Goal: Task Accomplishment & Management: Manage account settings

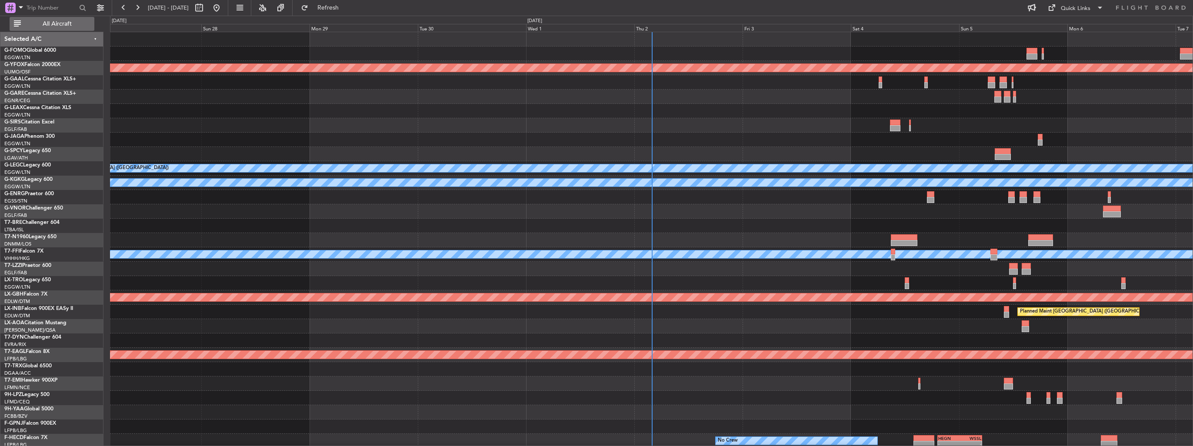
click at [66, 21] on span "All Aircraft" at bounding box center [57, 24] width 69 height 6
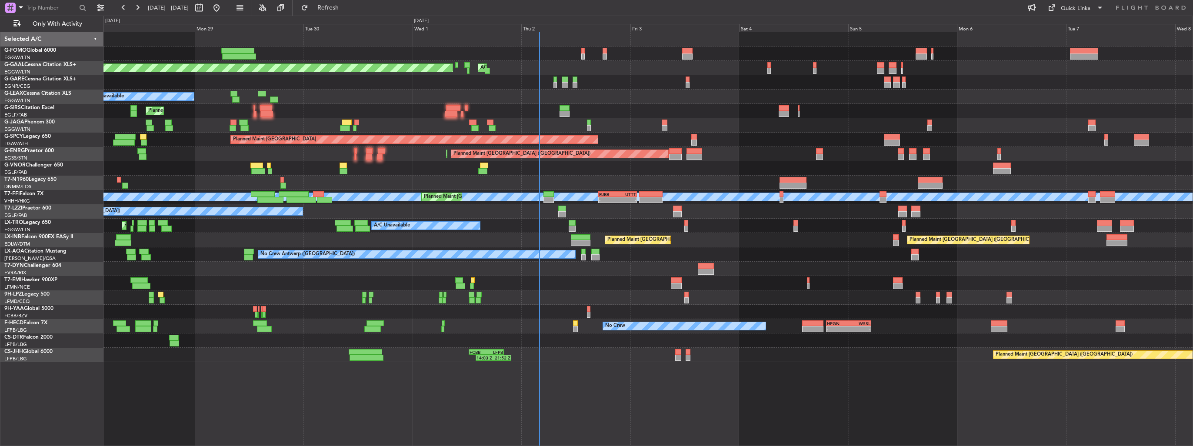
click at [589, 77] on div at bounding box center [648, 82] width 1089 height 14
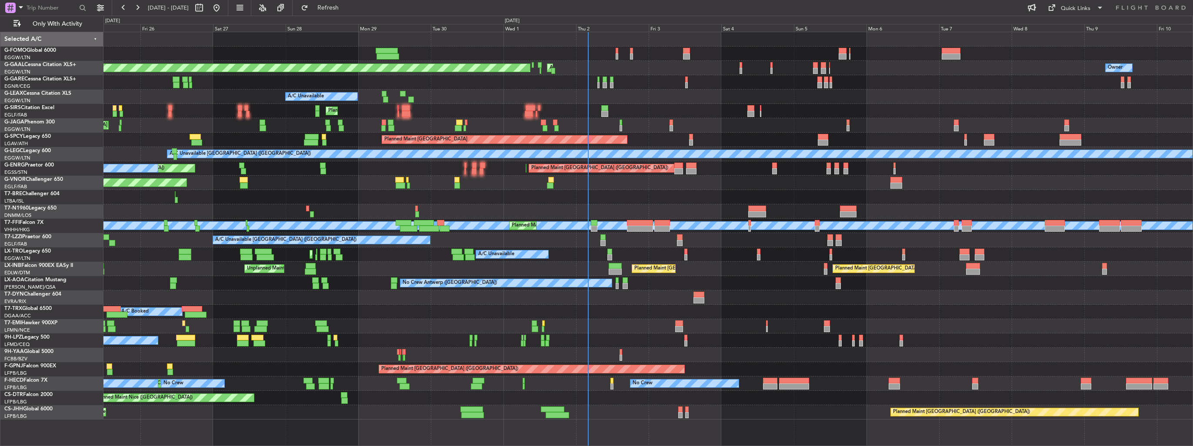
click at [688, 103] on div "Planned Maint London (Luton) Owner Planned Maint Dusseldorf AOG Maint Dusseldor…" at bounding box center [648, 226] width 1089 height 388
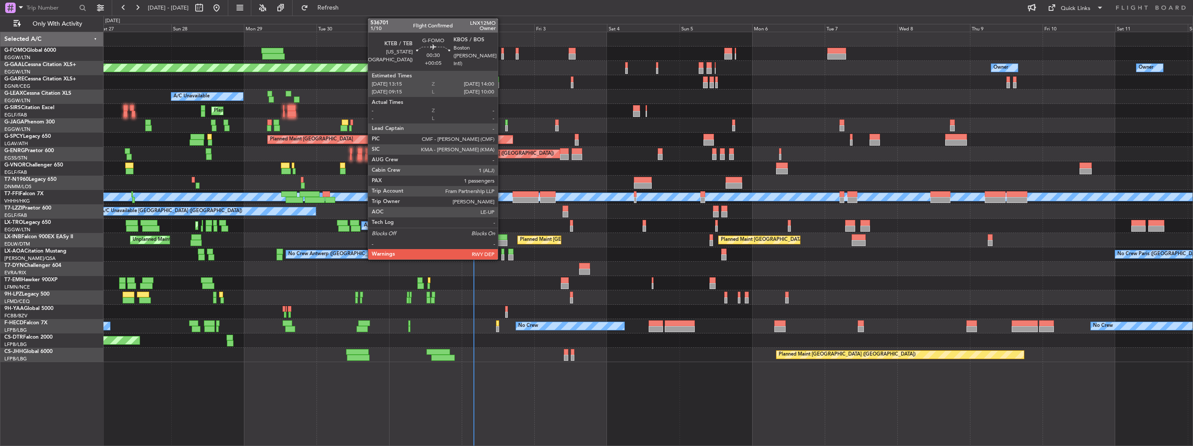
click at [502, 56] on div at bounding box center [502, 56] width 3 height 6
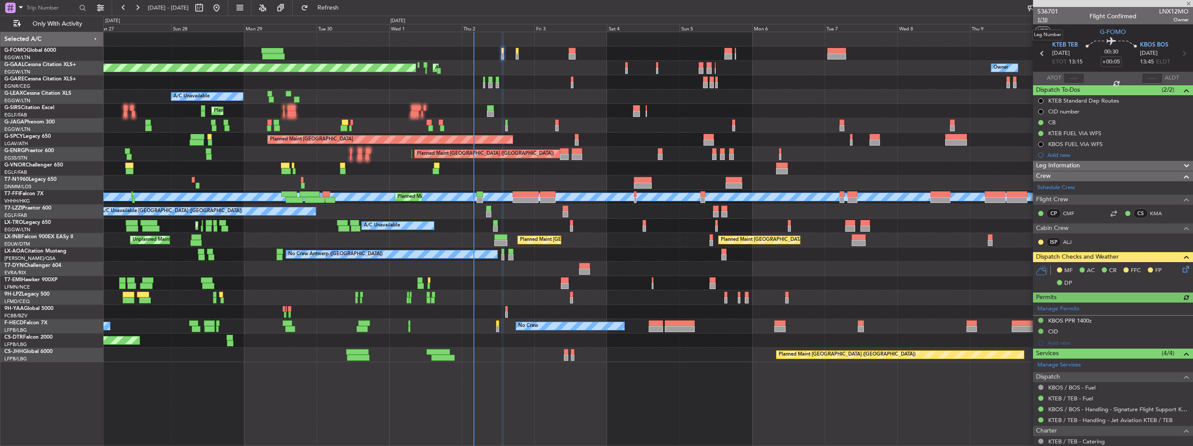
click at [1038, 19] on span "1/10" at bounding box center [1048, 19] width 21 height 7
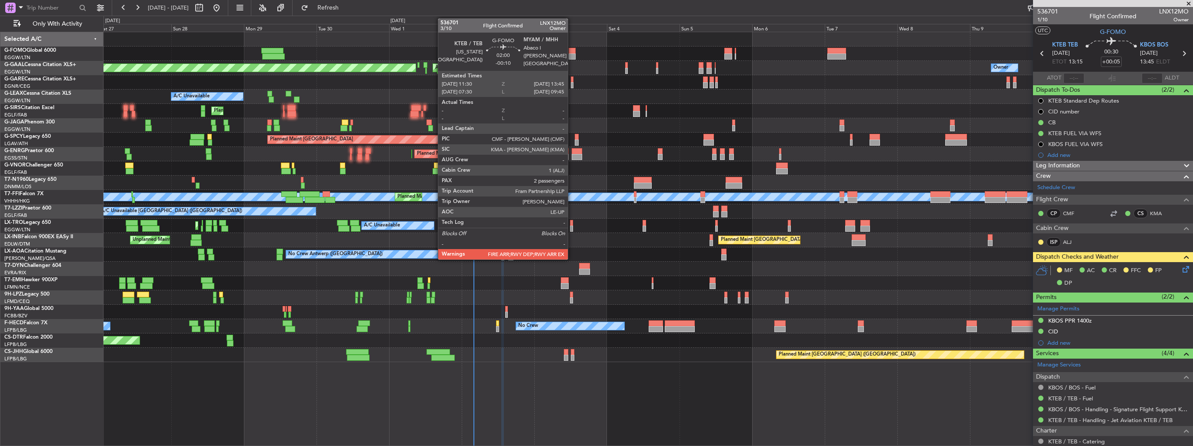
click at [572, 53] on div at bounding box center [572, 56] width 7 height 6
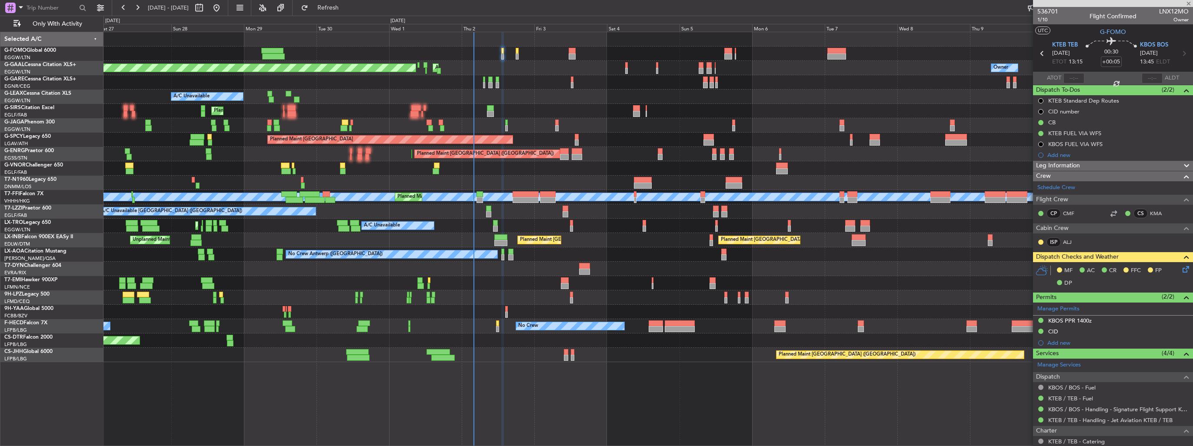
type input "-00:10"
type input "2"
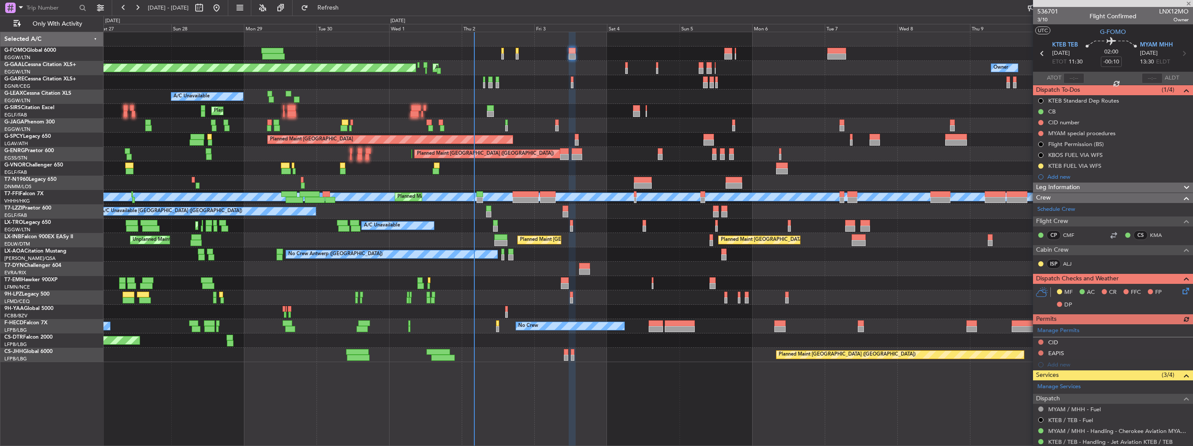
click at [1181, 290] on icon at bounding box center [1184, 289] width 7 height 7
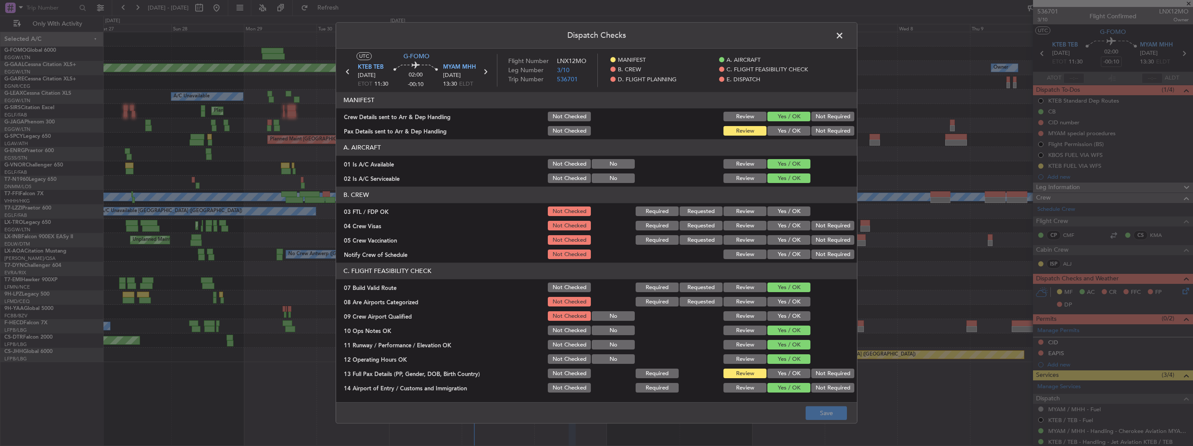
click at [789, 133] on button "Yes / OK" at bounding box center [789, 132] width 43 height 10
click at [825, 408] on button "Save" at bounding box center [826, 414] width 41 height 14
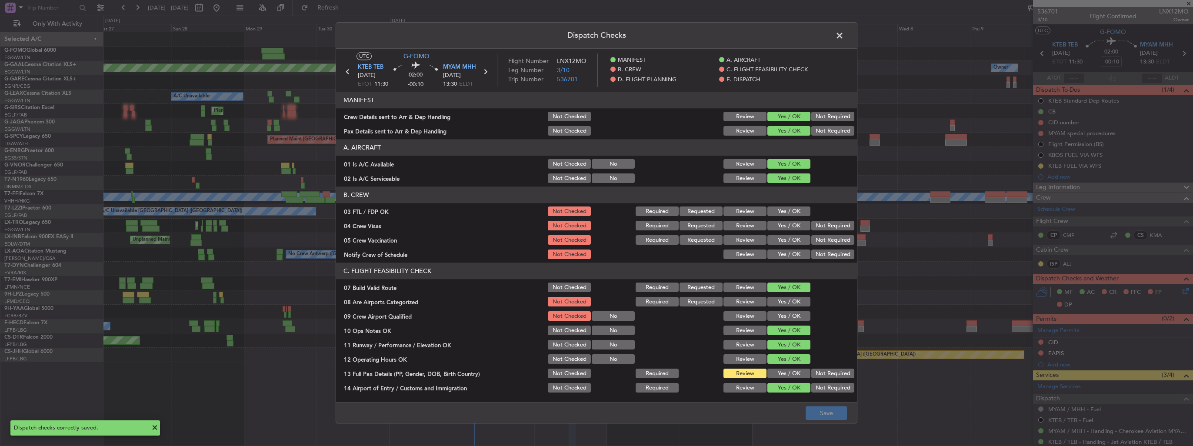
click at [844, 32] on span at bounding box center [844, 37] width 0 height 17
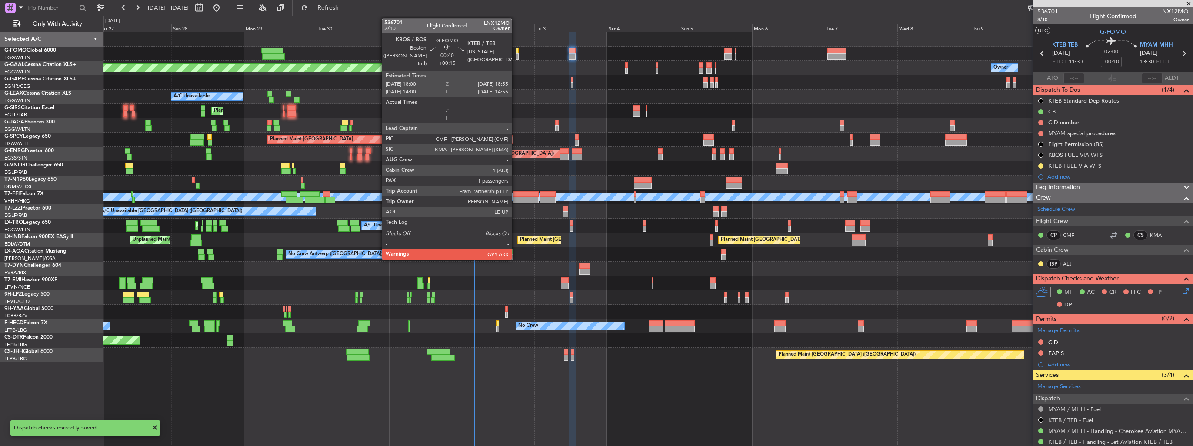
click at [516, 58] on div at bounding box center [517, 56] width 3 height 6
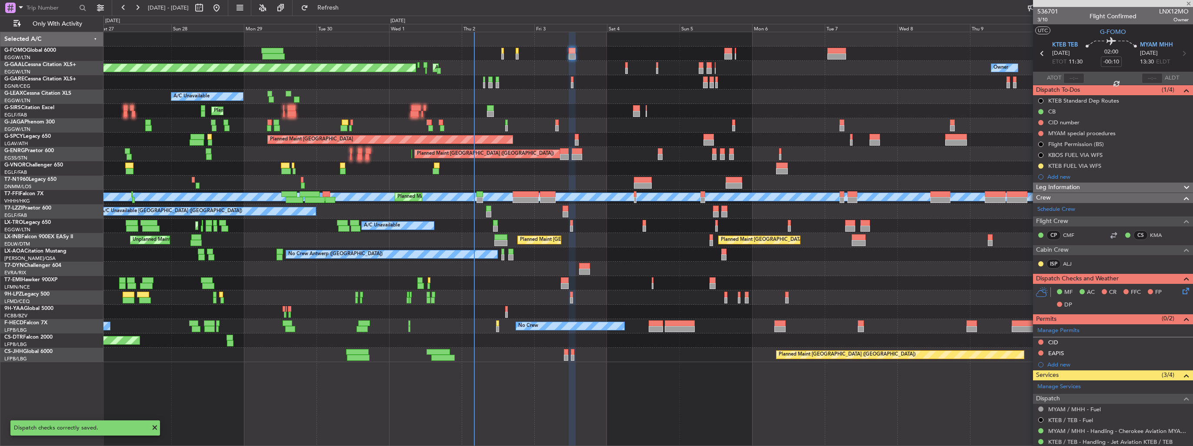
type input "+00:15"
type input "1"
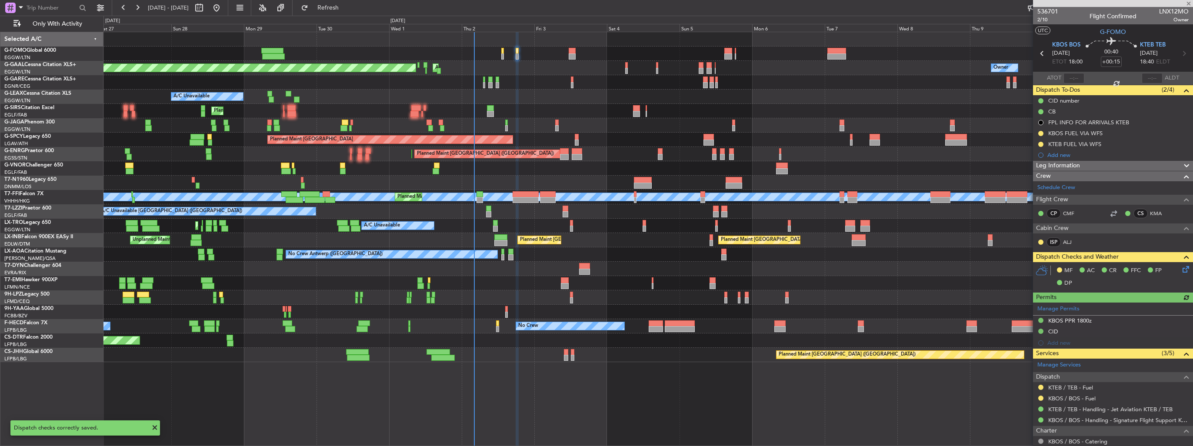
click at [1182, 269] on icon at bounding box center [1184, 267] width 7 height 7
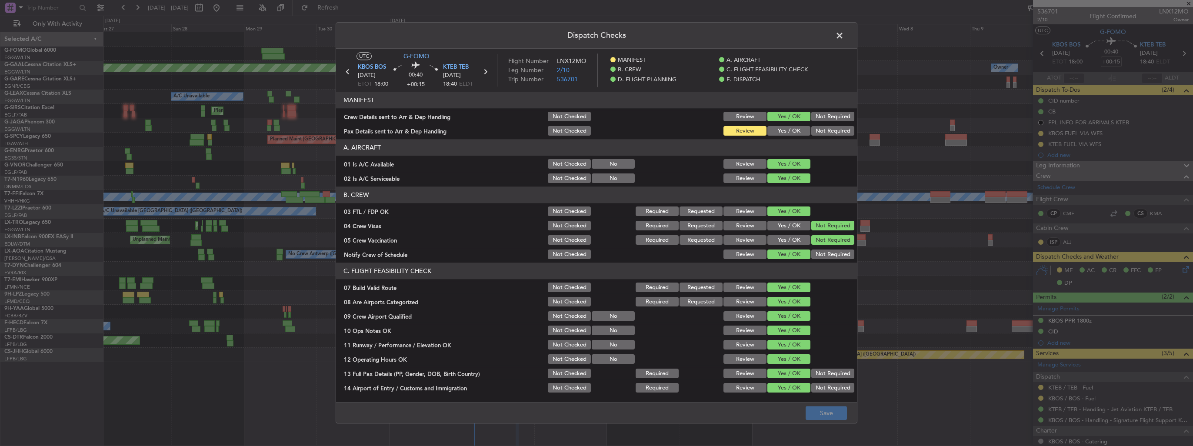
click at [786, 132] on button "Yes / OK" at bounding box center [789, 132] width 43 height 10
click at [838, 411] on button "Save" at bounding box center [826, 414] width 41 height 14
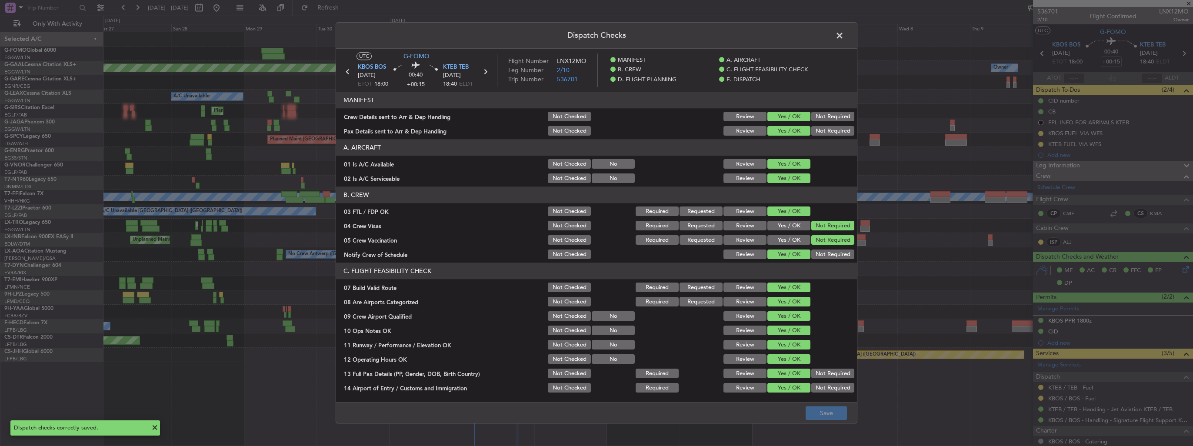
click at [844, 35] on span at bounding box center [844, 37] width 0 height 17
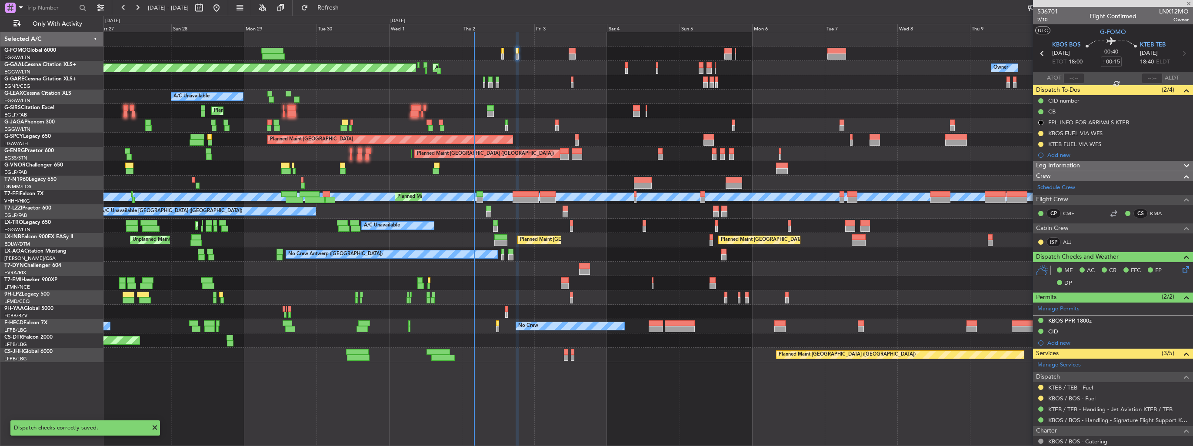
type input "+00:05"
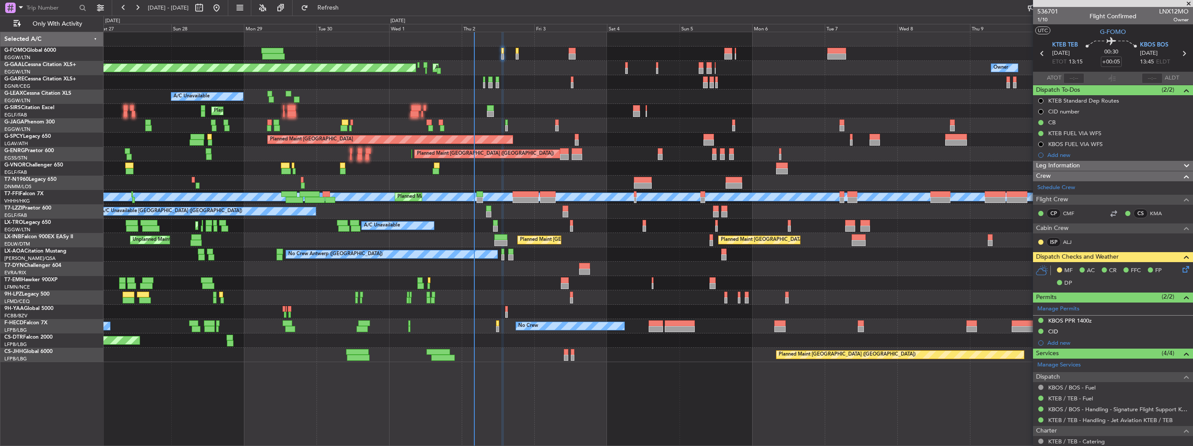
click at [1183, 267] on icon at bounding box center [1184, 267] width 7 height 7
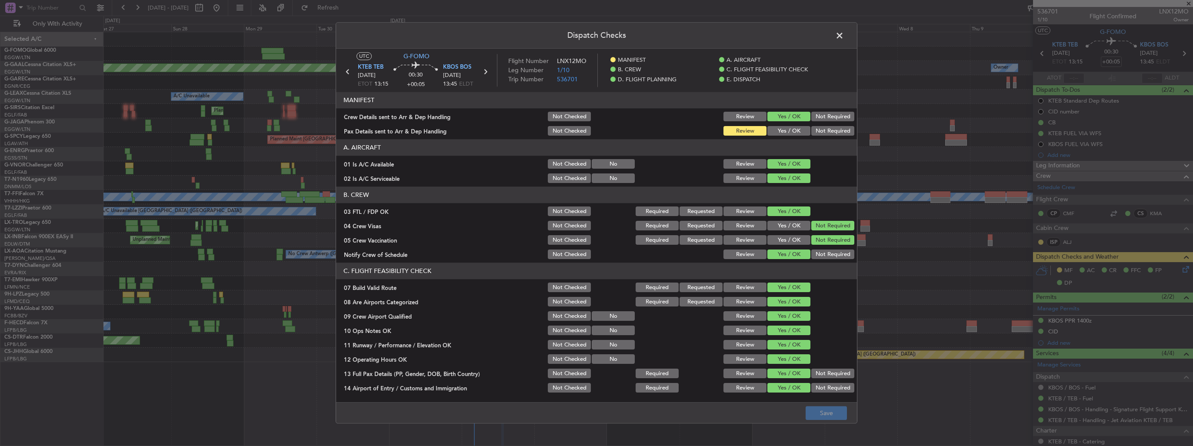
click at [785, 135] on button "Yes / OK" at bounding box center [789, 132] width 43 height 10
click at [835, 411] on button "Save" at bounding box center [826, 414] width 41 height 14
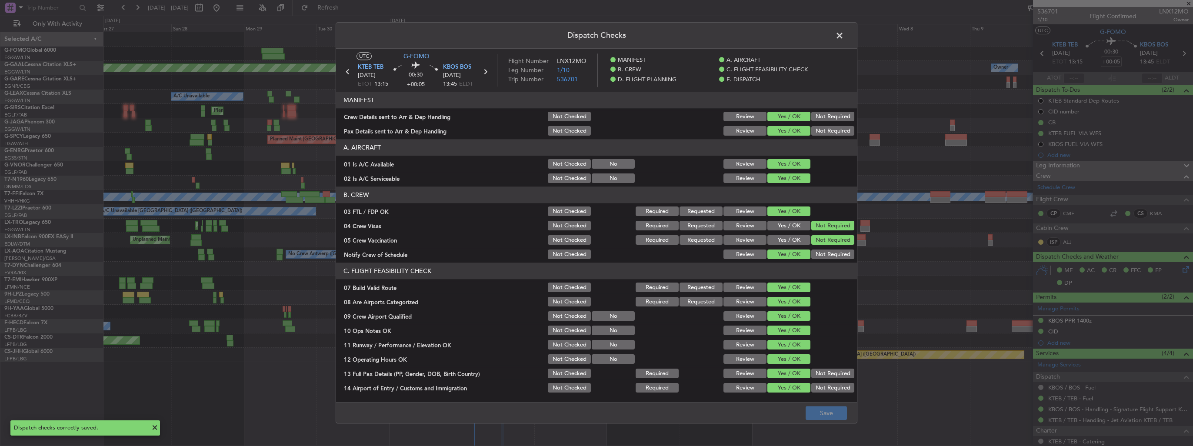
click at [844, 37] on span at bounding box center [844, 37] width 0 height 17
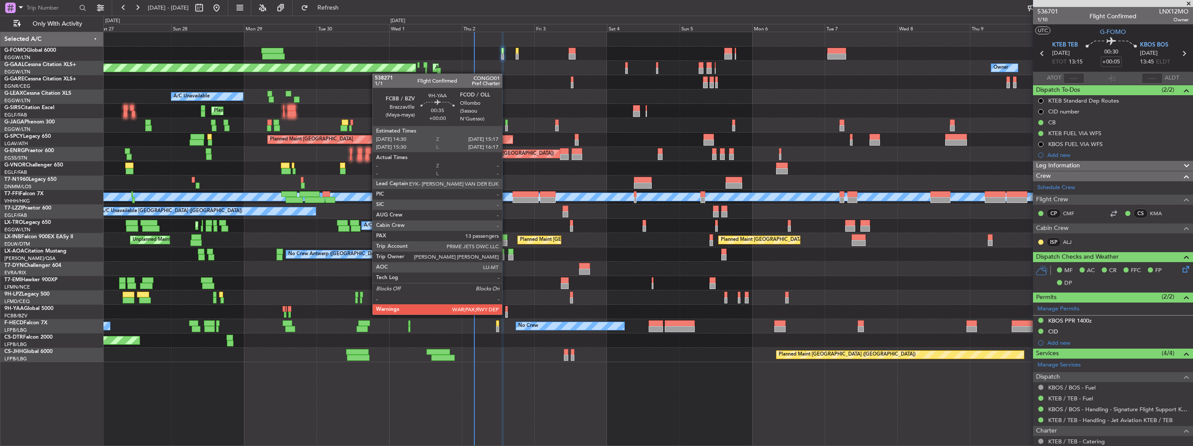
click at [506, 314] on div at bounding box center [506, 315] width 3 height 6
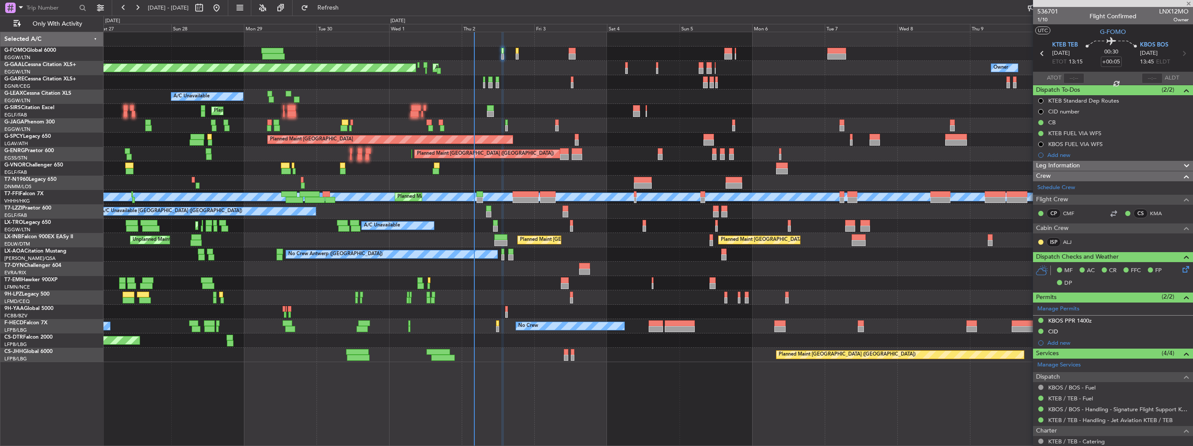
type input "13"
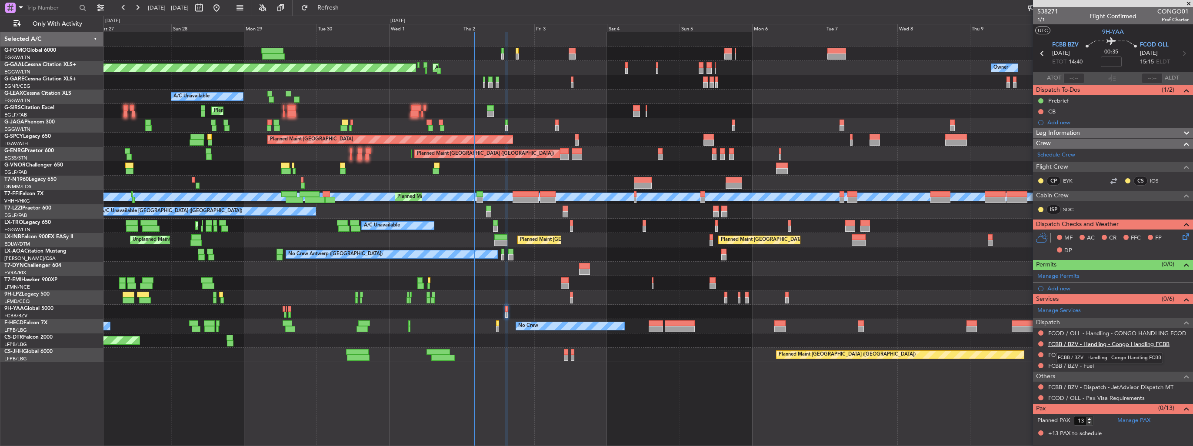
click at [1072, 343] on link "FCBB / BZV - Handling - Congo Handling FCBB" at bounding box center [1109, 344] width 121 height 7
click at [347, 11] on span "Refresh" at bounding box center [328, 8] width 37 height 6
click at [1040, 331] on button at bounding box center [1041, 333] width 5 height 5
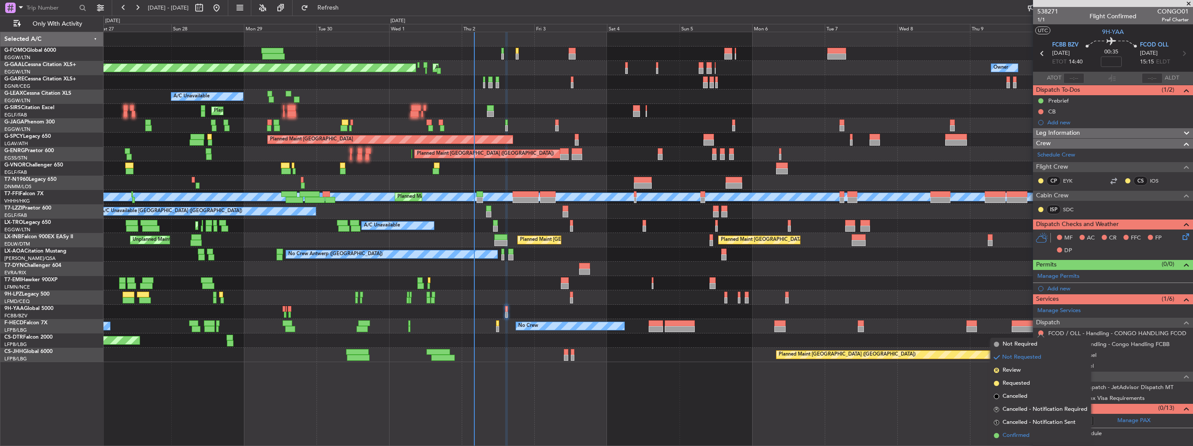
click at [1022, 432] on span "Confirmed" at bounding box center [1016, 435] width 27 height 9
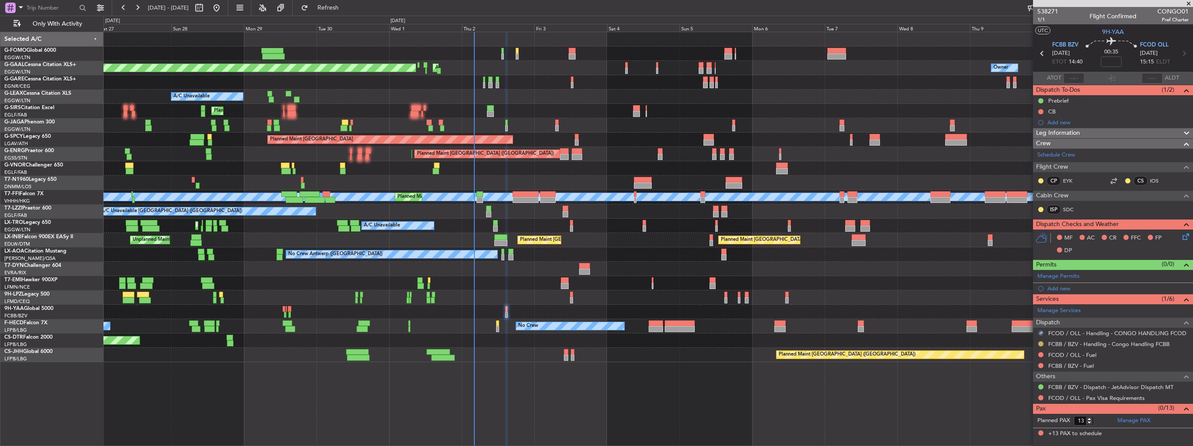
click at [1041, 342] on button at bounding box center [1041, 343] width 5 height 5
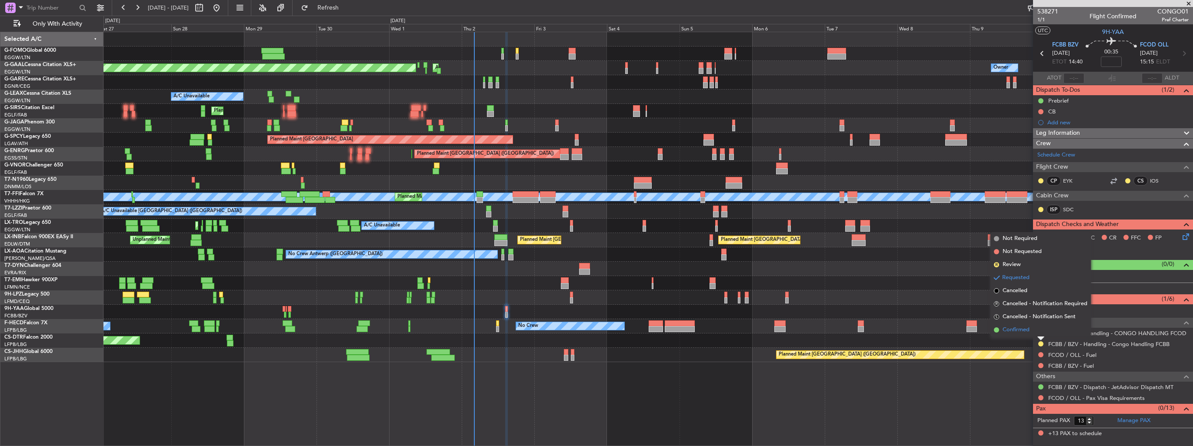
click at [1020, 327] on span "Confirmed" at bounding box center [1016, 330] width 27 height 9
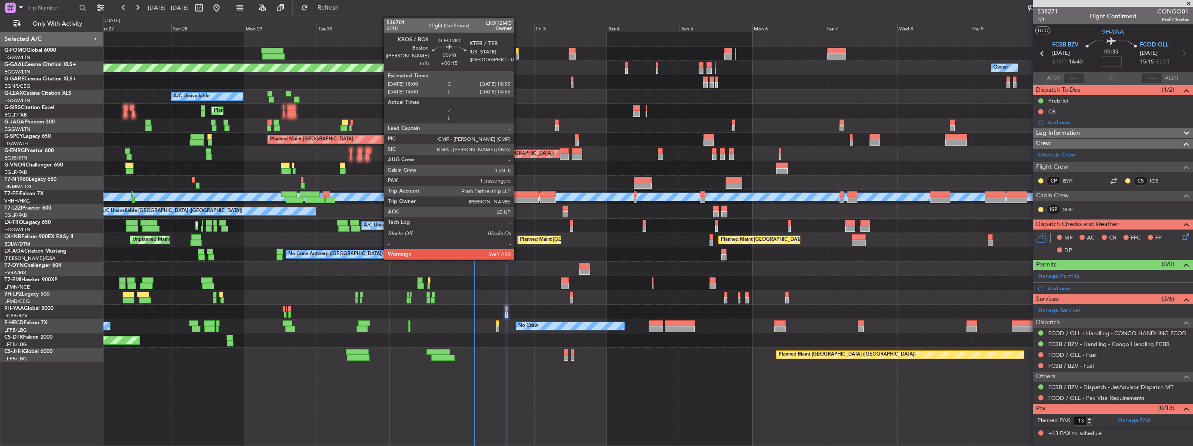
click at [518, 55] on div at bounding box center [517, 56] width 3 height 6
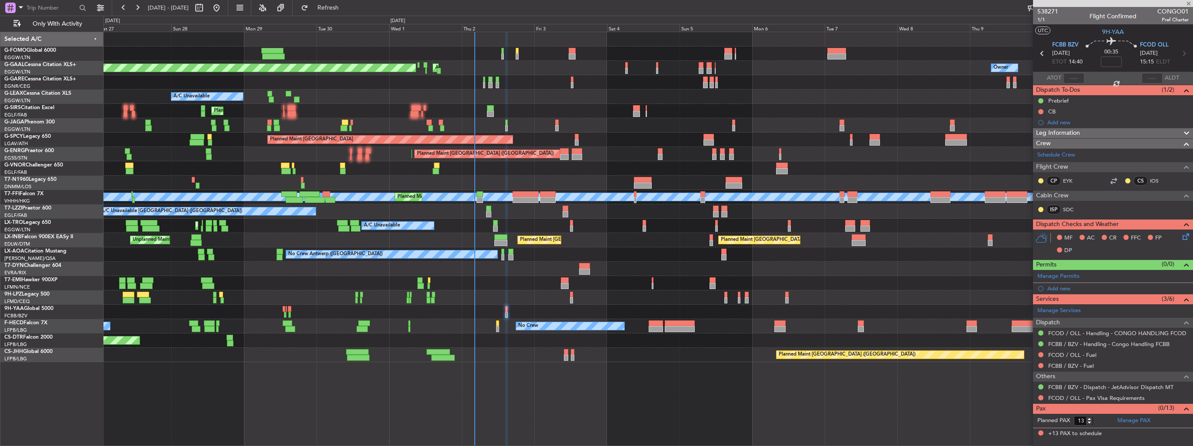
type input "+00:15"
type input "1"
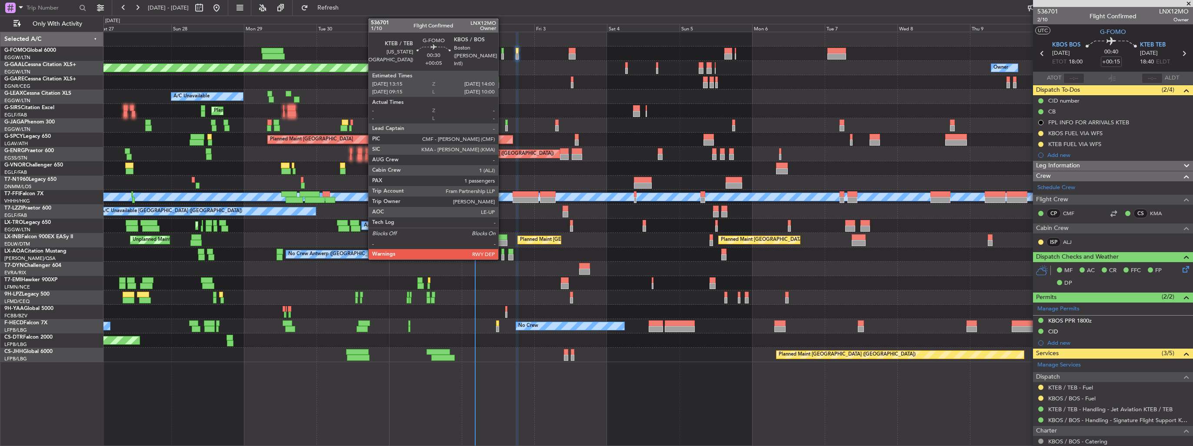
click at [502, 57] on div at bounding box center [502, 56] width 3 height 6
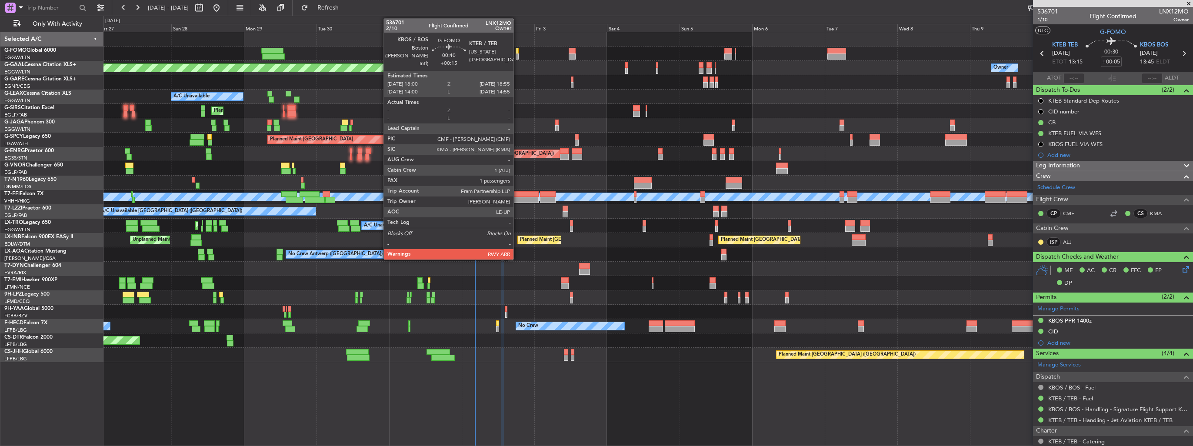
click at [518, 55] on div at bounding box center [517, 56] width 3 height 6
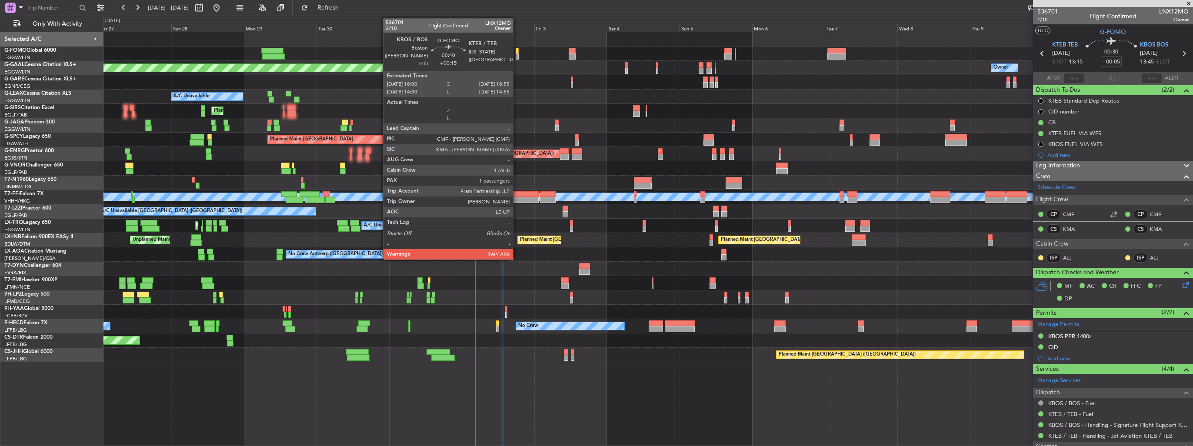
click at [518, 54] on div at bounding box center [517, 56] width 3 height 6
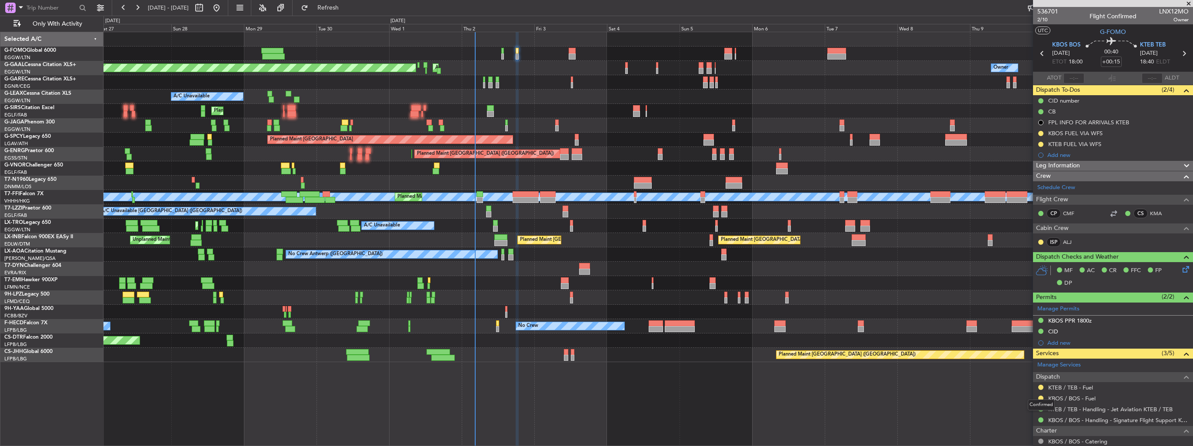
click at [1040, 398] on mat-tooltip-component "Confirmed" at bounding box center [1041, 405] width 39 height 23
click at [1040, 399] on button at bounding box center [1041, 398] width 5 height 5
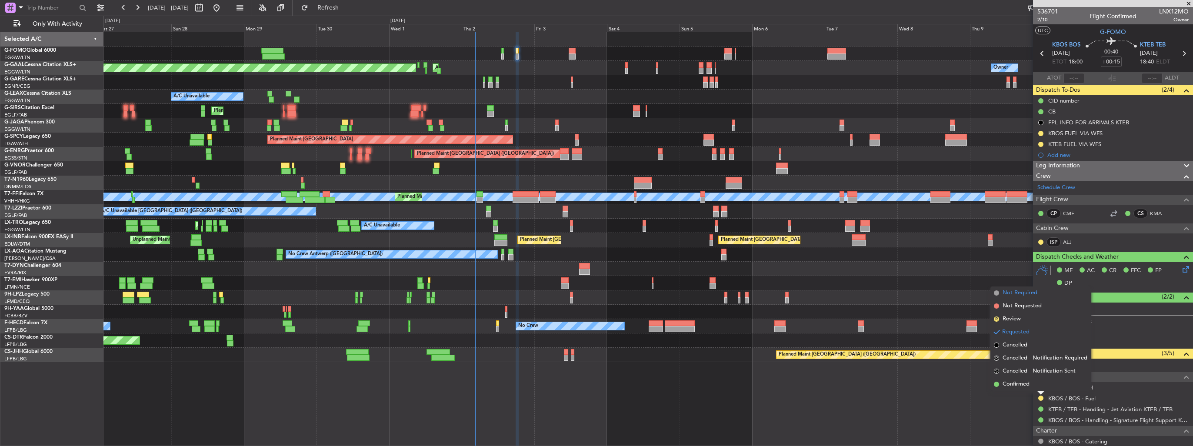
click at [1021, 295] on span "Not Required" at bounding box center [1020, 293] width 35 height 9
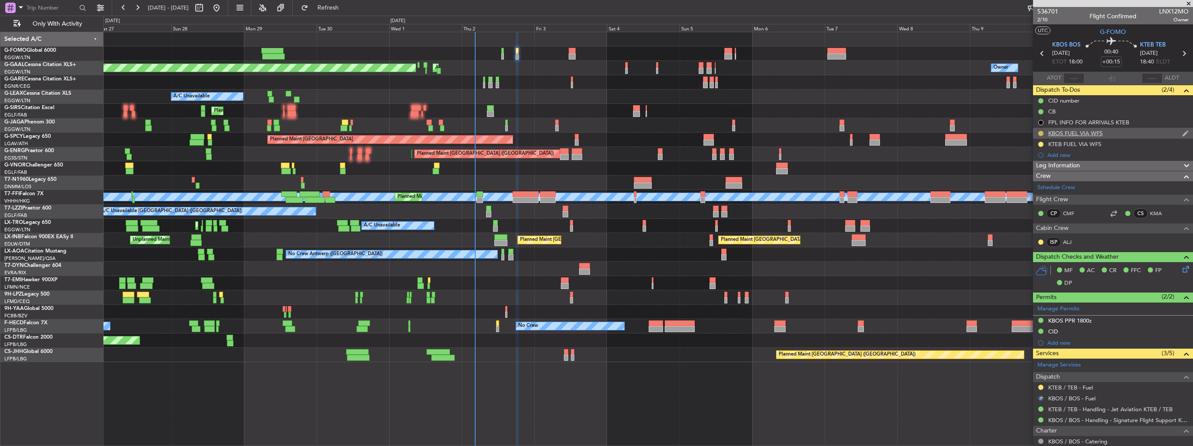
click at [1042, 134] on button at bounding box center [1041, 133] width 5 height 5
click at [1037, 185] on span "Cancelled" at bounding box center [1042, 184] width 25 height 9
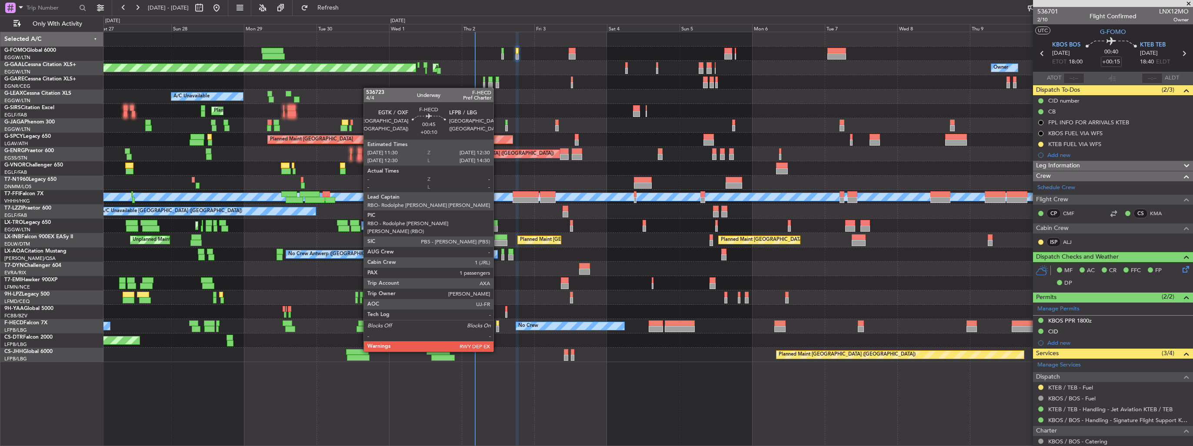
click at [498, 327] on div at bounding box center [497, 329] width 3 height 6
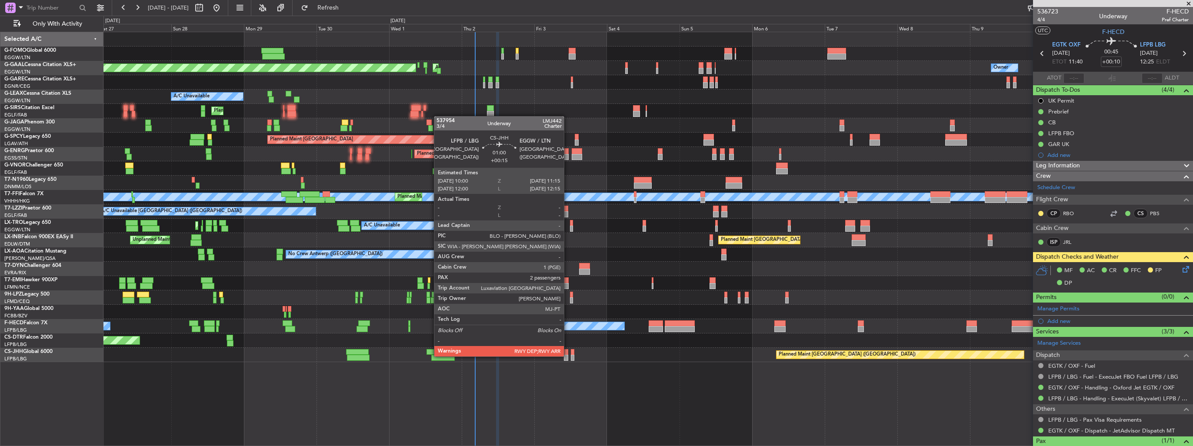
click at [568, 356] on div at bounding box center [566, 358] width 4 height 6
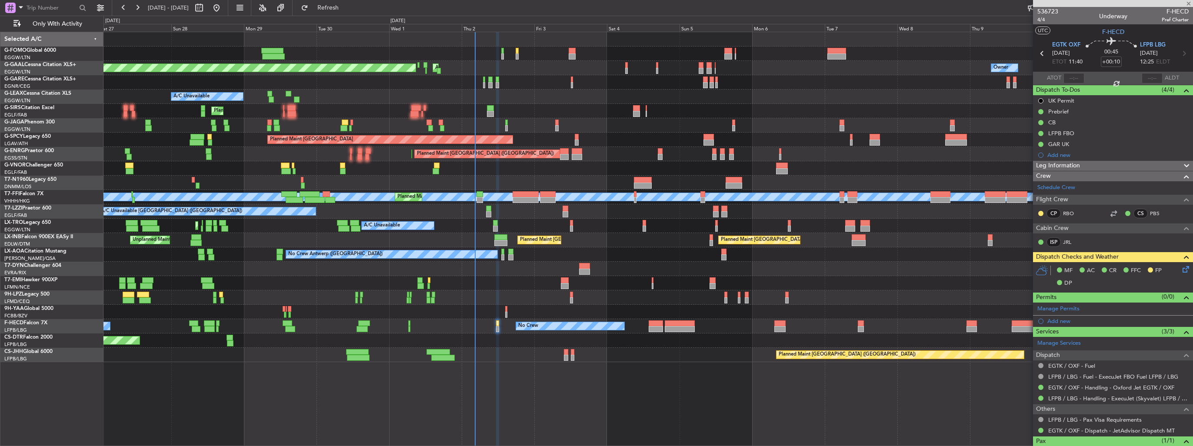
type input "+00:15"
type input "2"
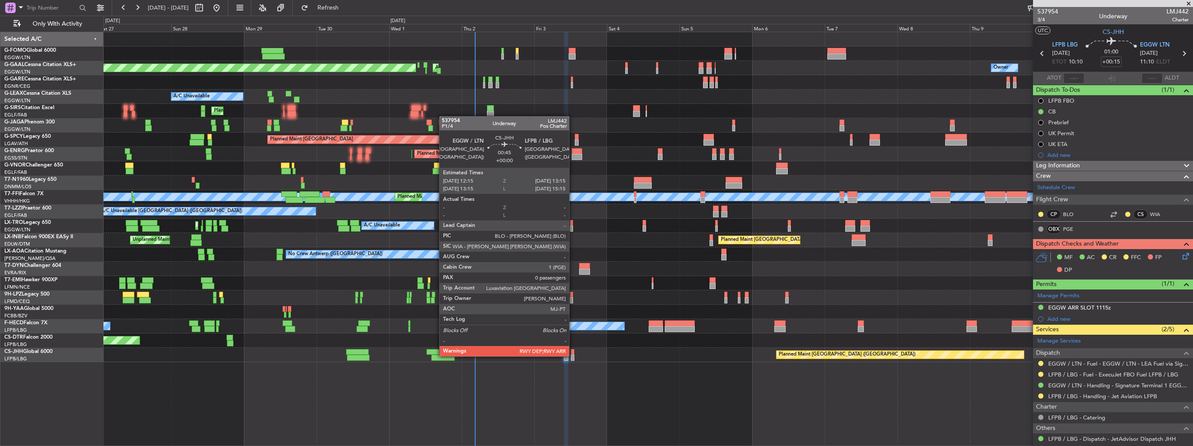
click at [573, 356] on div at bounding box center [572, 358] width 3 height 6
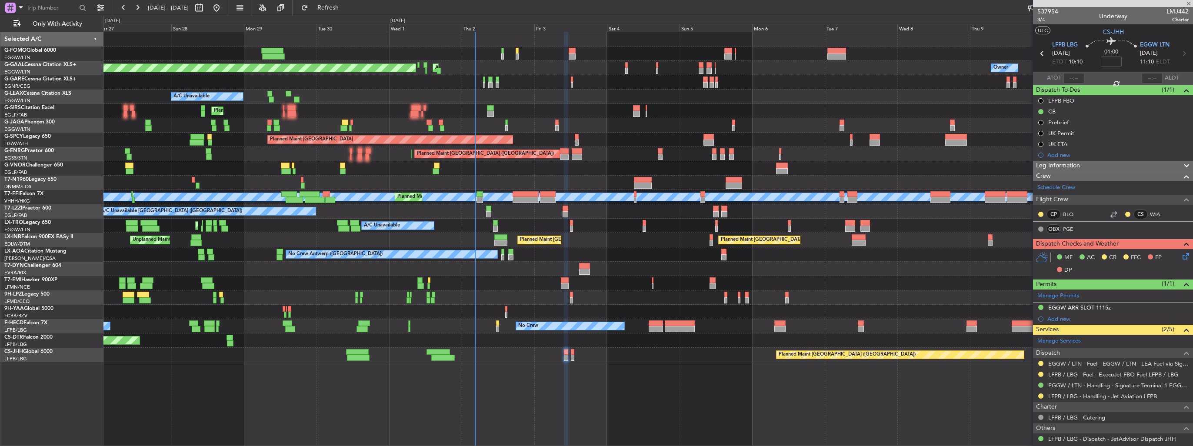
type input "0"
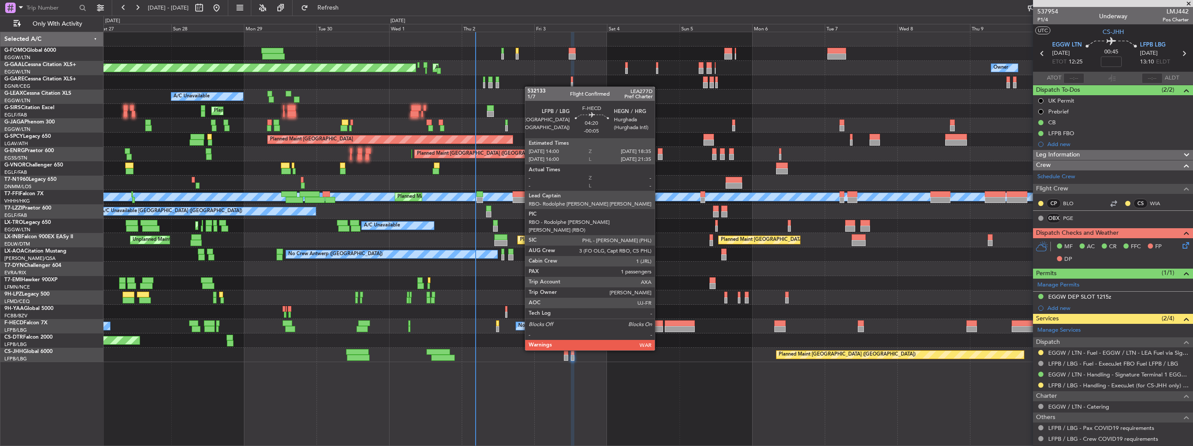
click at [659, 326] on div at bounding box center [656, 329] width 14 height 6
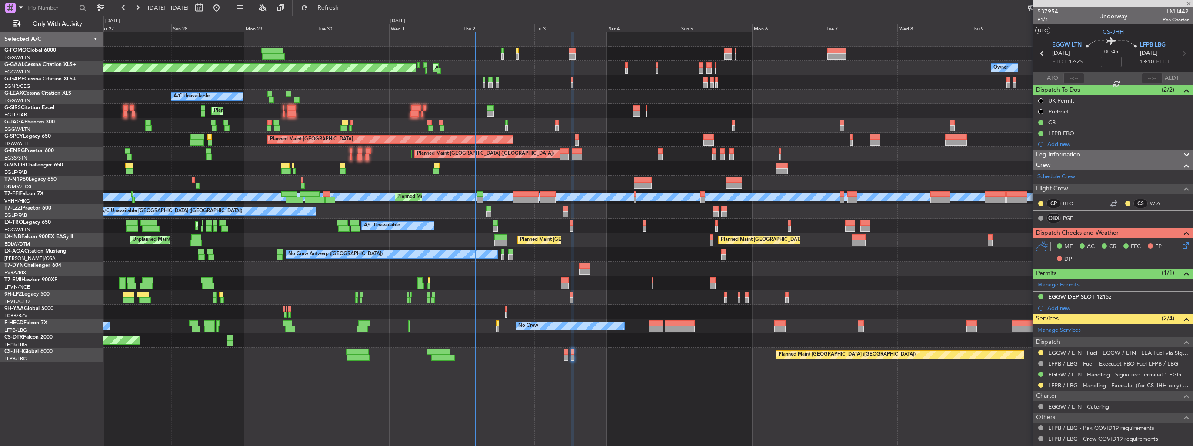
type input "-00:05"
type input "1"
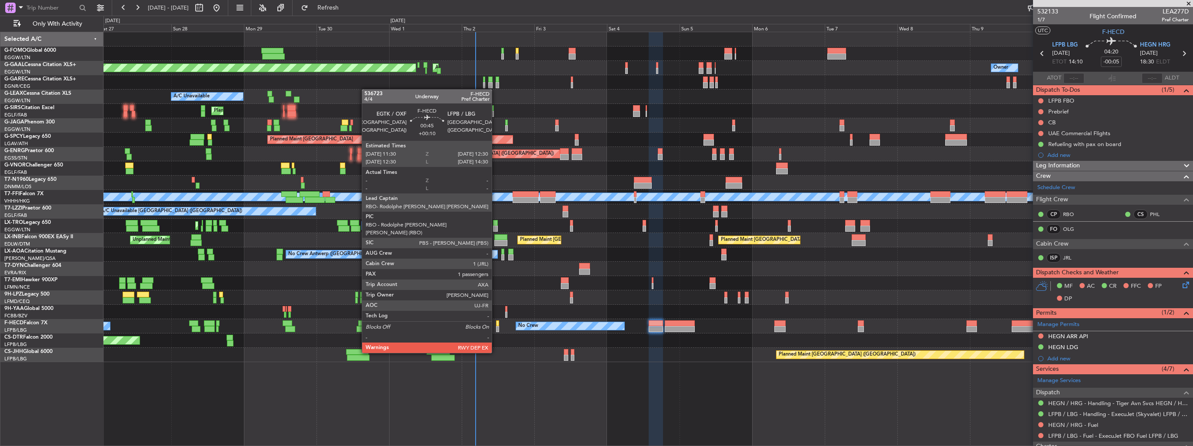
click at [496, 329] on div at bounding box center [497, 329] width 3 height 6
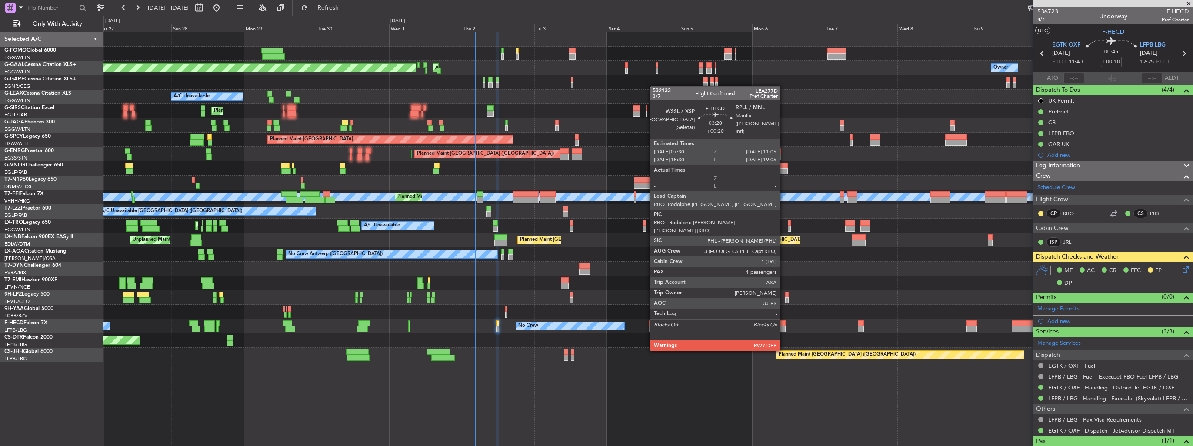
click at [784, 326] on div at bounding box center [780, 329] width 11 height 6
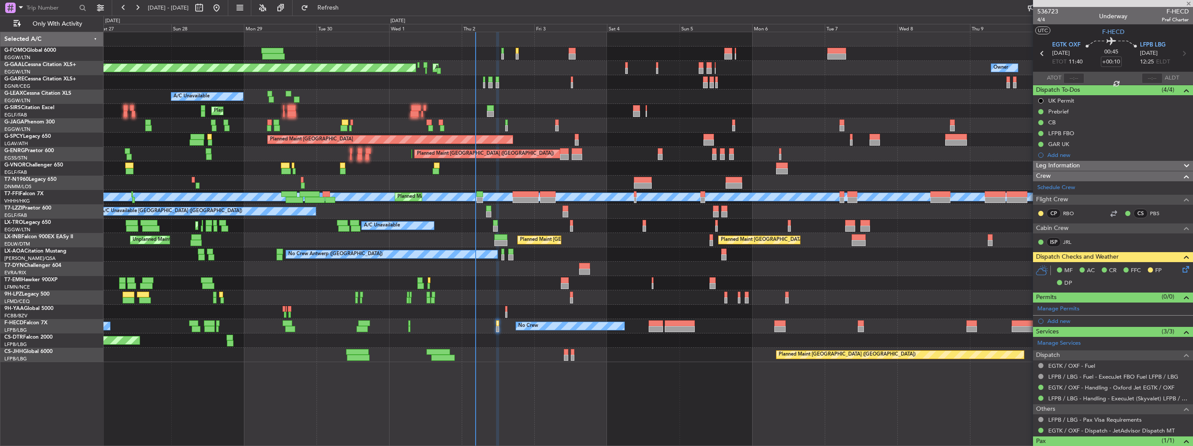
type input "+00:20"
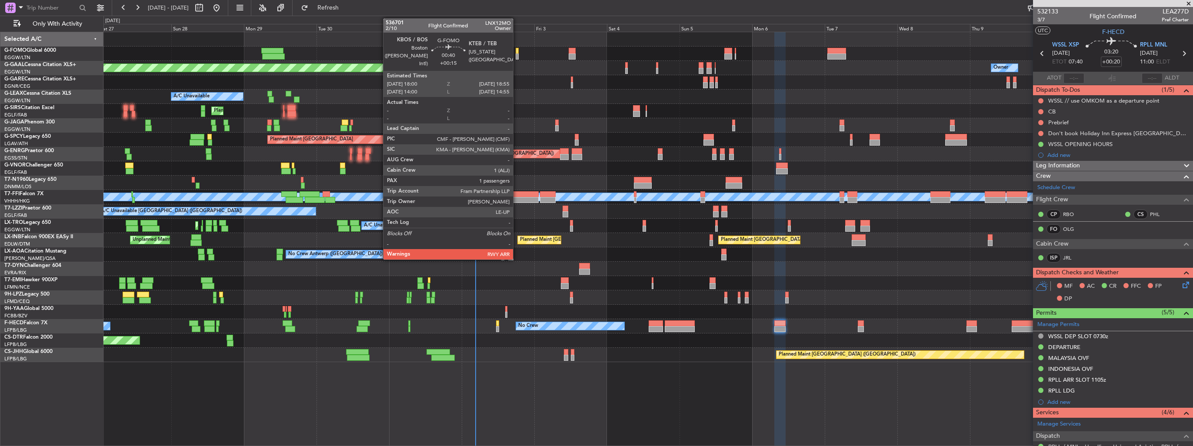
click at [517, 55] on div at bounding box center [517, 56] width 3 height 6
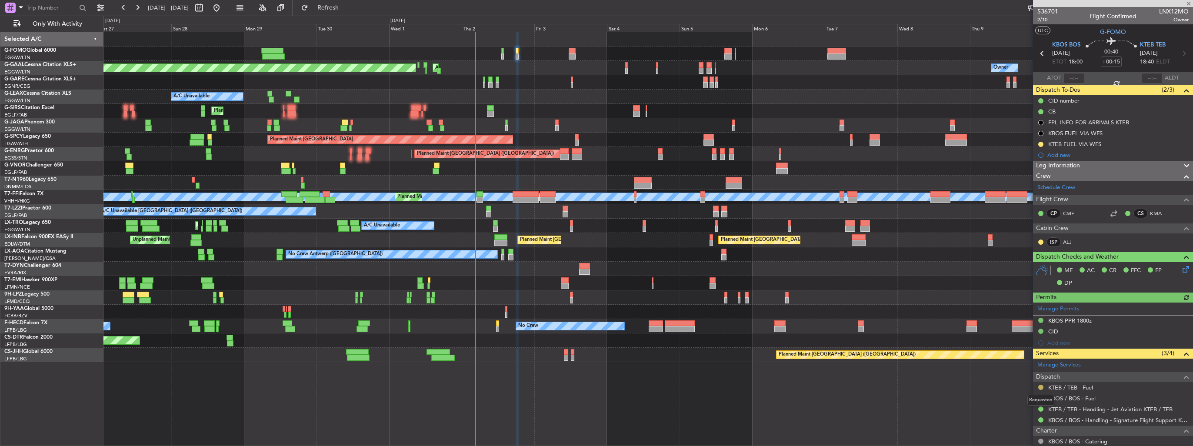
click at [1040, 387] on button at bounding box center [1041, 387] width 5 height 5
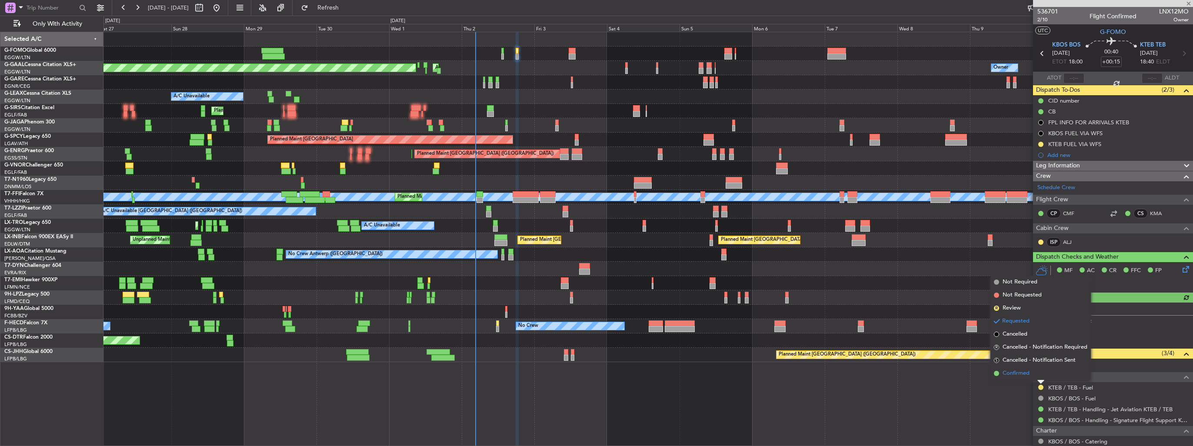
click at [1018, 375] on span "Confirmed" at bounding box center [1016, 373] width 27 height 9
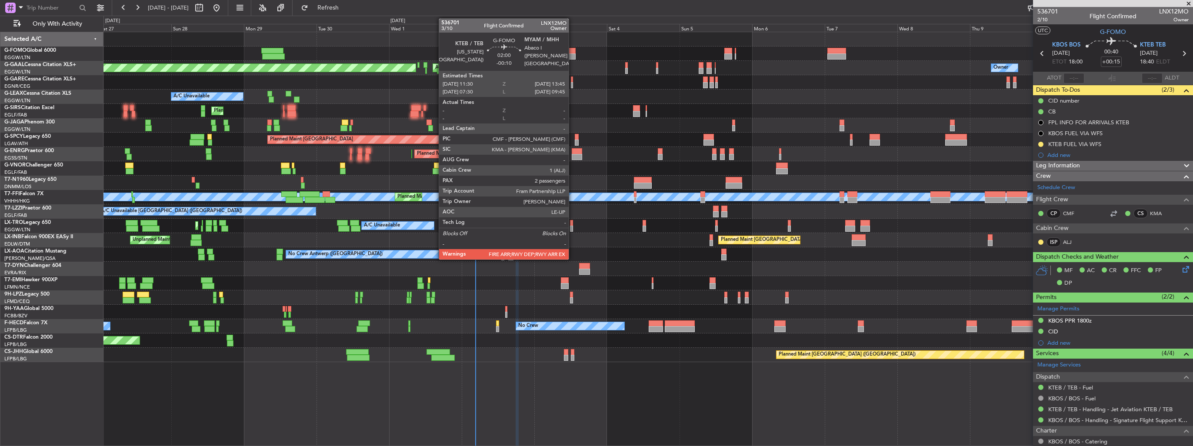
click at [573, 53] on div at bounding box center [572, 51] width 7 height 6
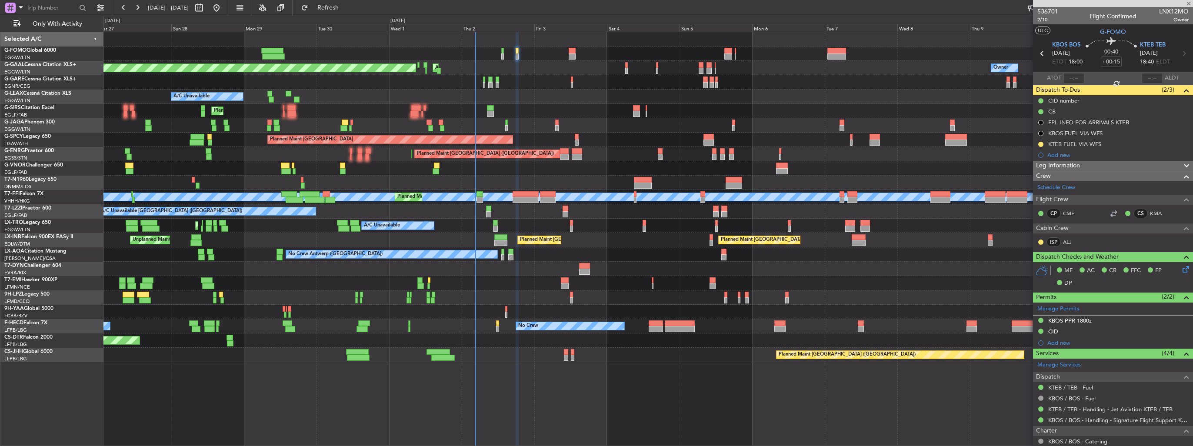
type input "-00:10"
type input "2"
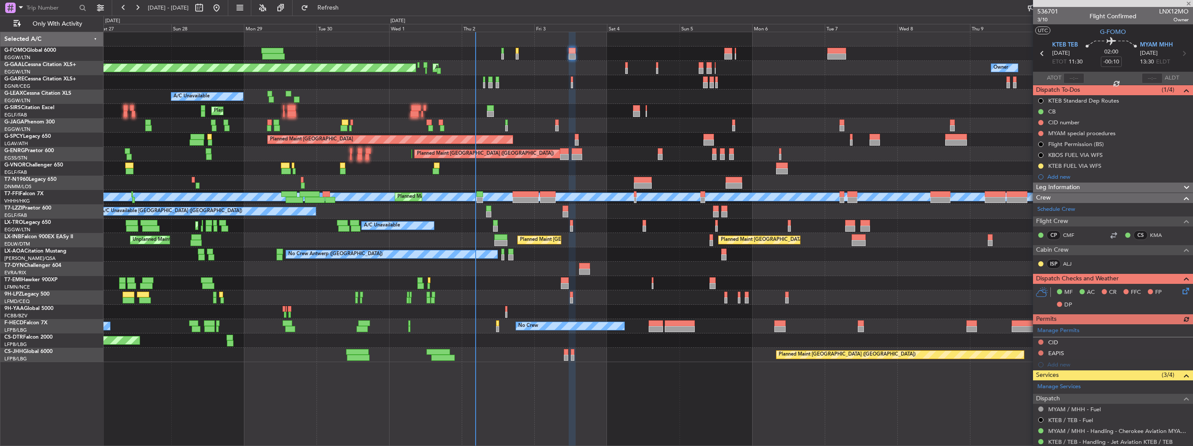
scroll to position [87, 0]
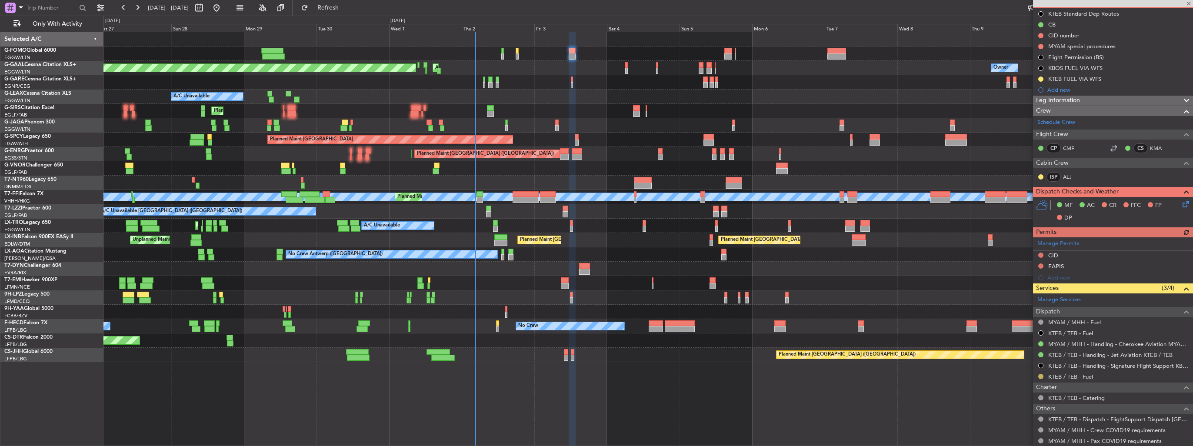
click at [1040, 377] on button at bounding box center [1041, 376] width 5 height 5
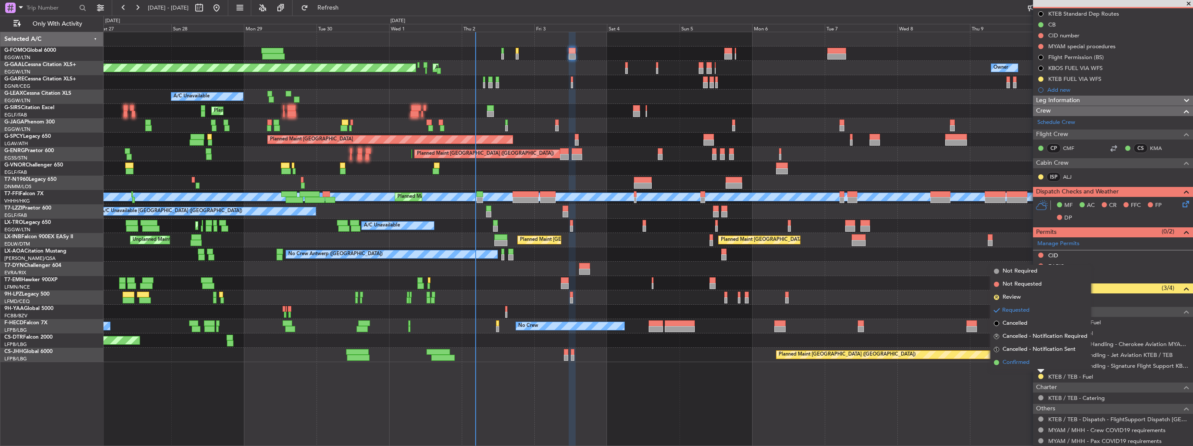
click at [1026, 364] on span "Confirmed" at bounding box center [1016, 362] width 27 height 9
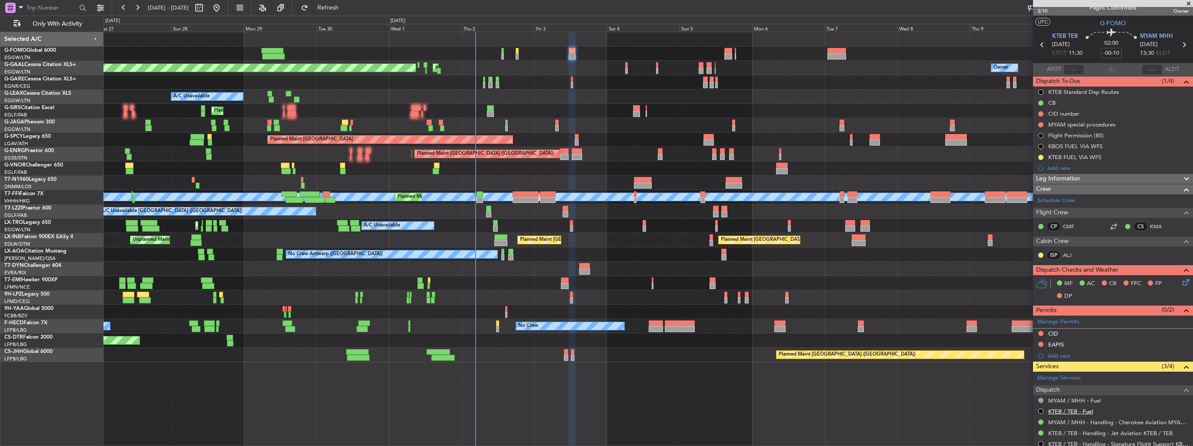
scroll to position [0, 0]
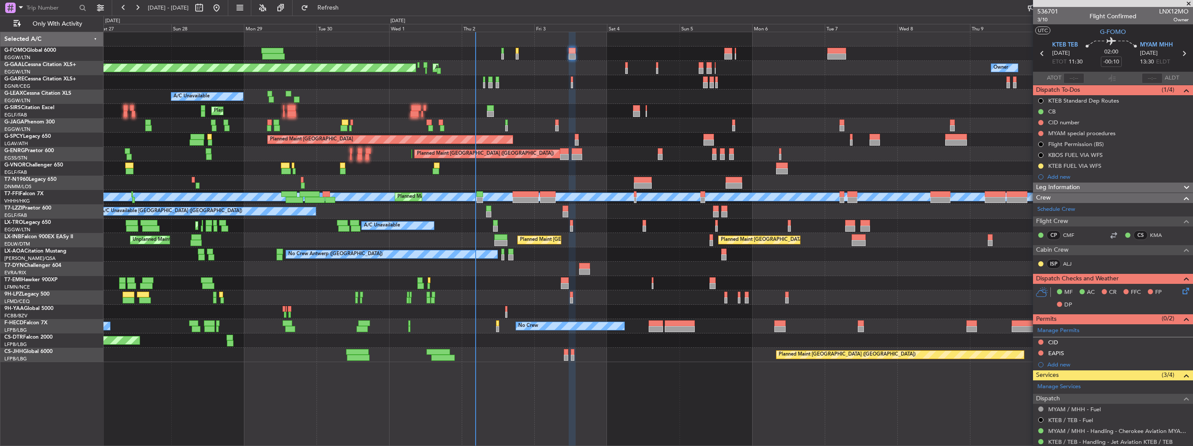
click at [1042, 164] on div "Cancelled" at bounding box center [1042, 164] width 0 height 0
click at [1042, 165] on button at bounding box center [1041, 166] width 5 height 5
click at [1035, 209] on li "Completed" at bounding box center [1041, 204] width 47 height 13
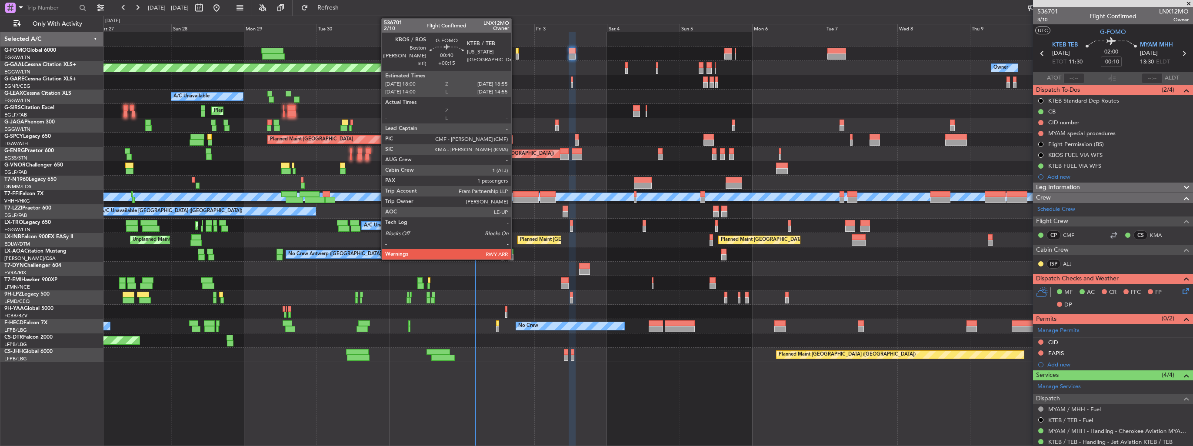
click at [516, 48] on div at bounding box center [517, 51] width 3 height 6
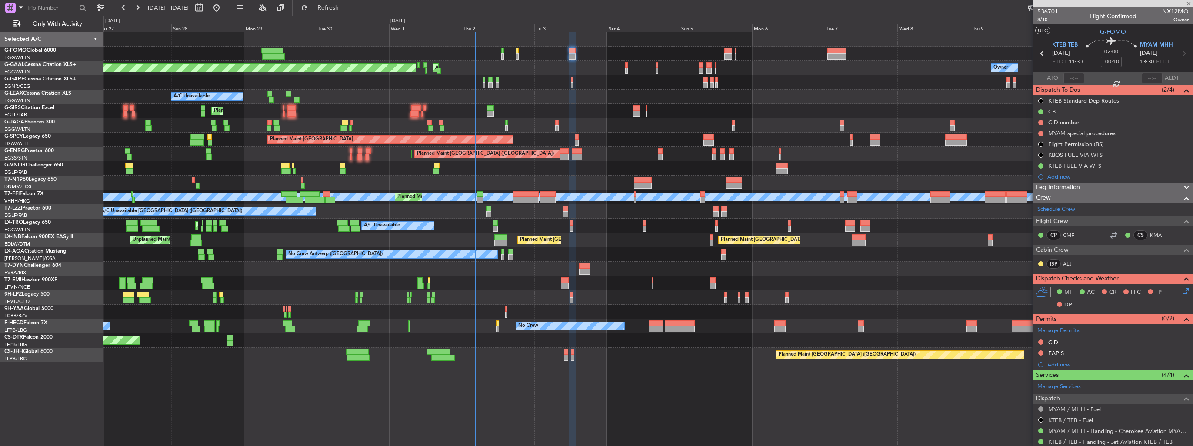
type input "+00:15"
type input "1"
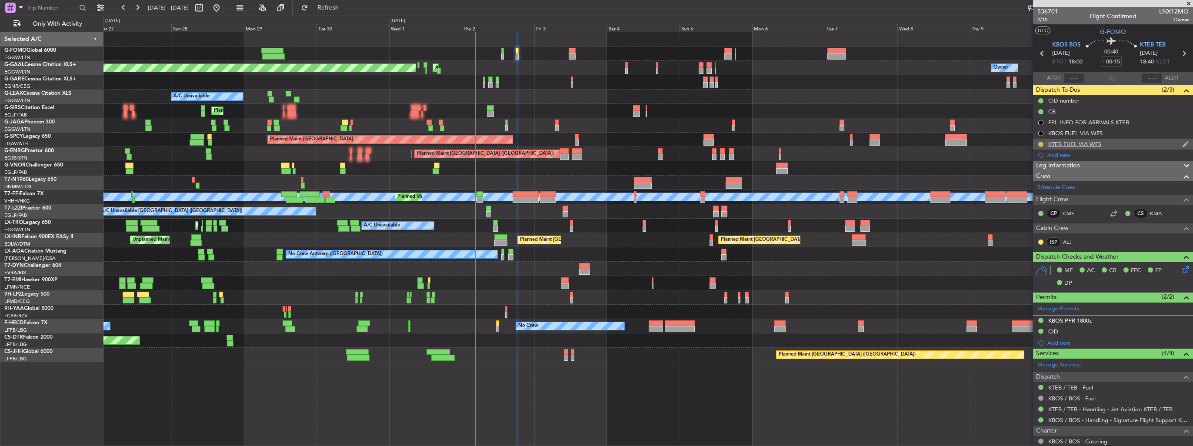
click at [1040, 145] on button at bounding box center [1041, 144] width 5 height 5
click at [1026, 187] on li "Completed" at bounding box center [1041, 182] width 47 height 13
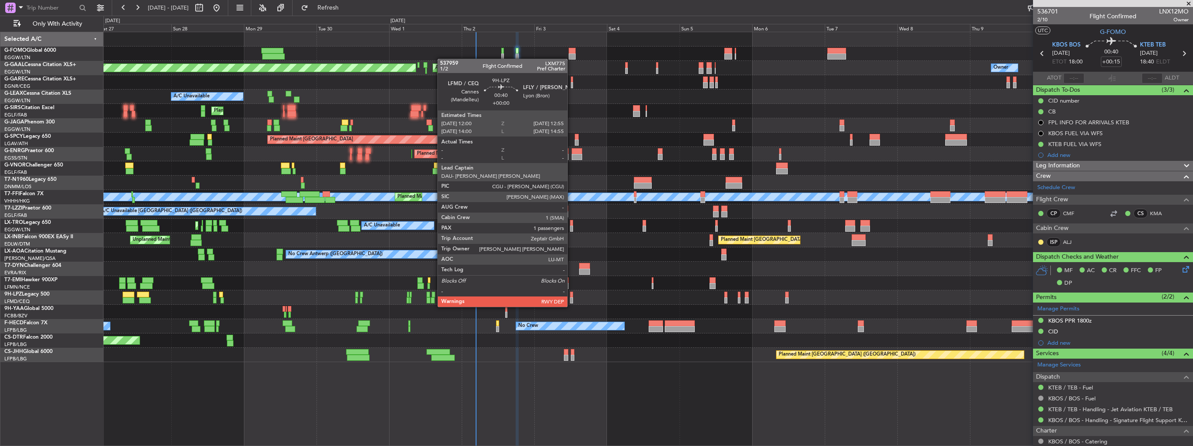
click at [571, 298] on div at bounding box center [571, 300] width 3 height 6
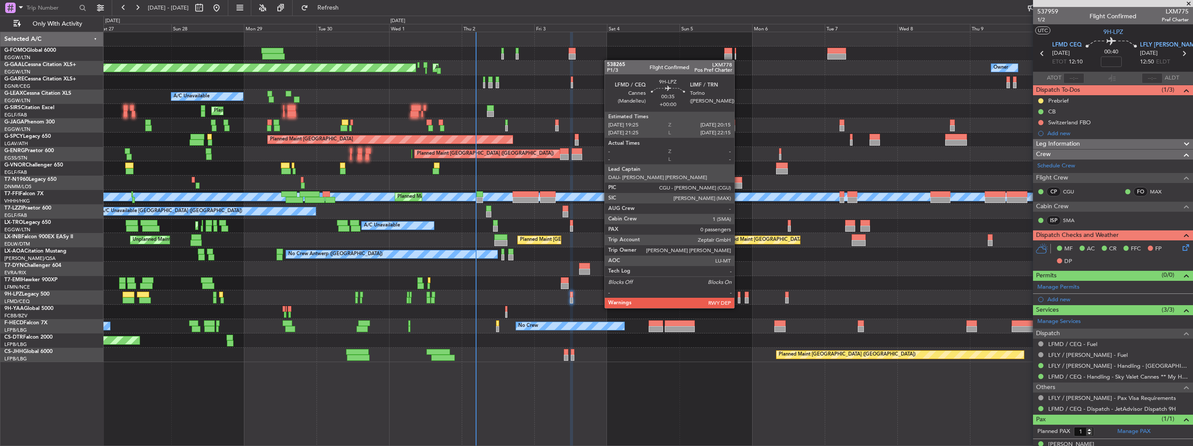
click at [738, 300] on div at bounding box center [739, 300] width 3 height 6
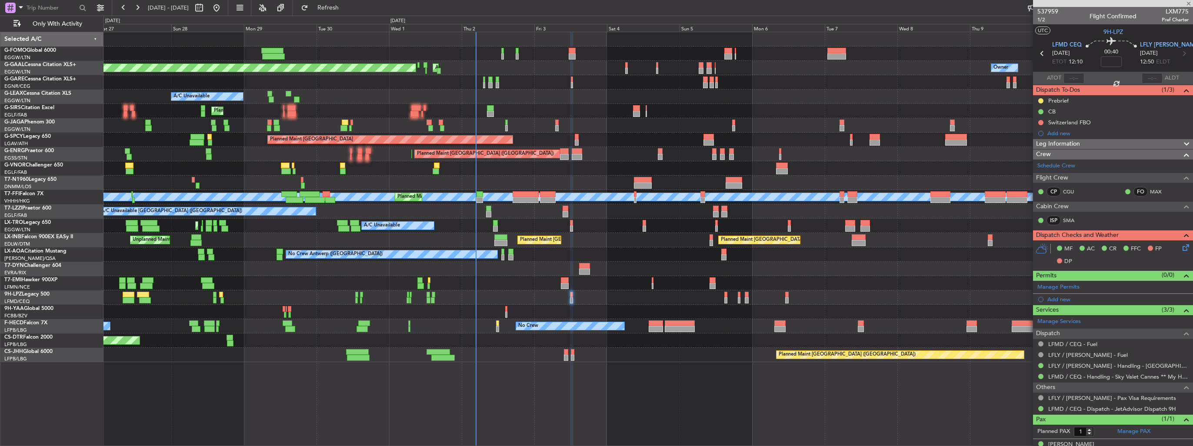
type input "0"
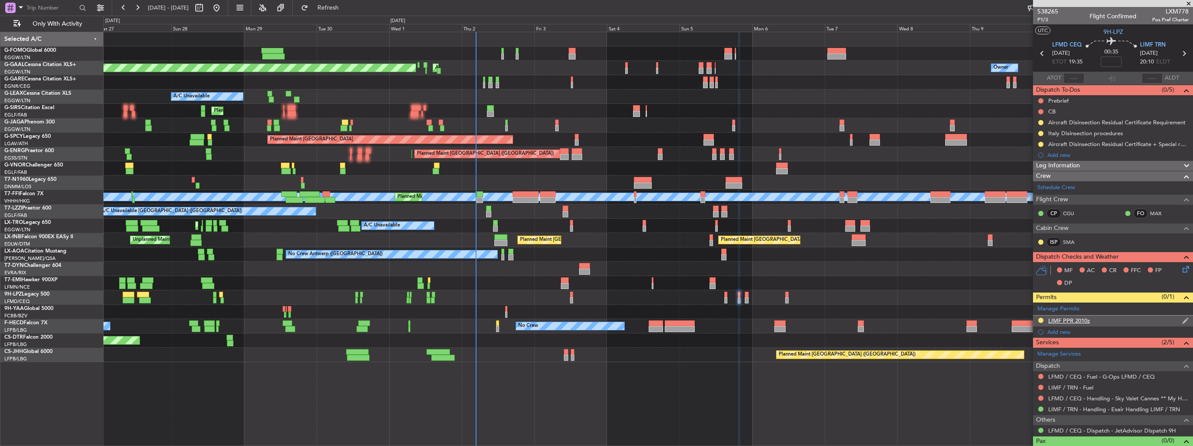
click at [1183, 317] on img at bounding box center [1186, 321] width 7 height 8
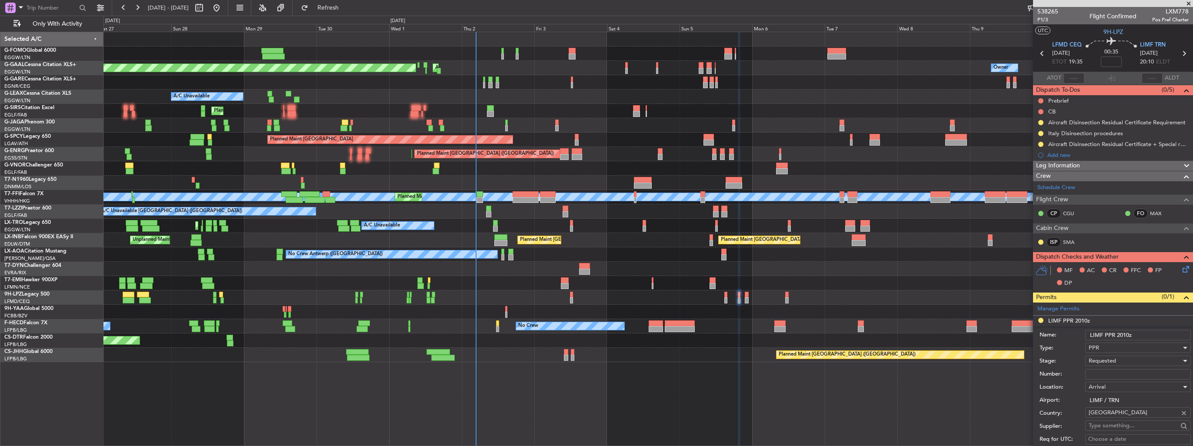
click at [1126, 371] on input "Number:" at bounding box center [1139, 374] width 106 height 10
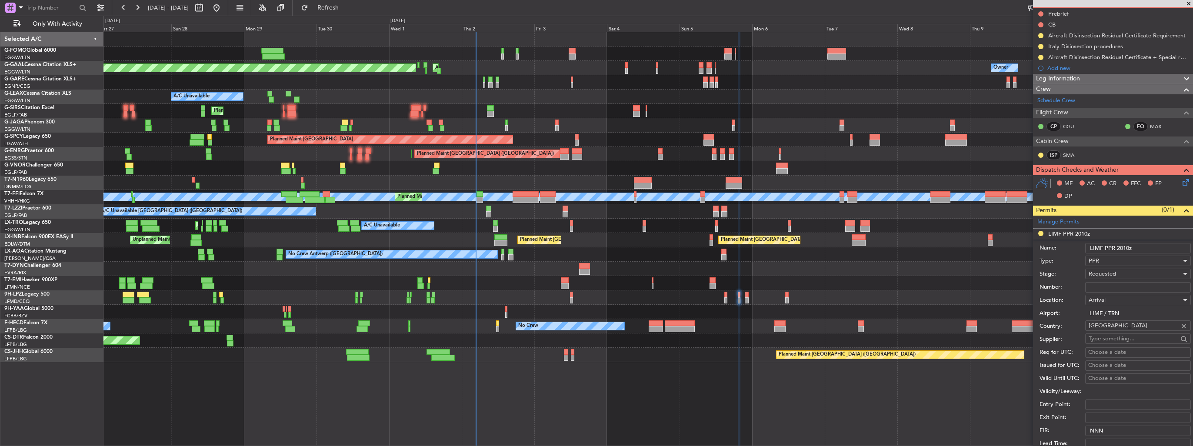
click at [1151, 291] on input "Number:" at bounding box center [1139, 287] width 106 height 10
paste input "05003"
type input "05003"
click at [1121, 275] on div "Requested" at bounding box center [1135, 273] width 93 height 13
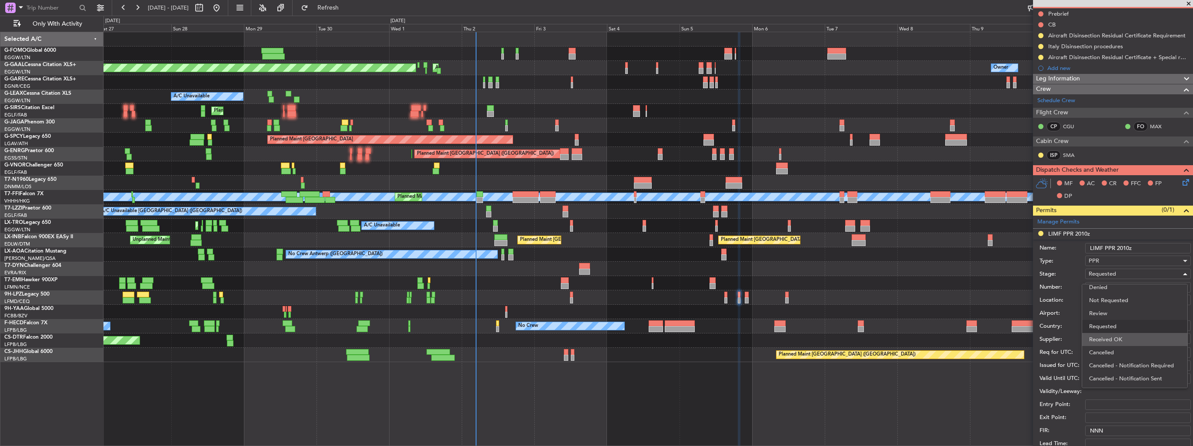
click at [1127, 338] on span "Received OK" at bounding box center [1134, 339] width 91 height 13
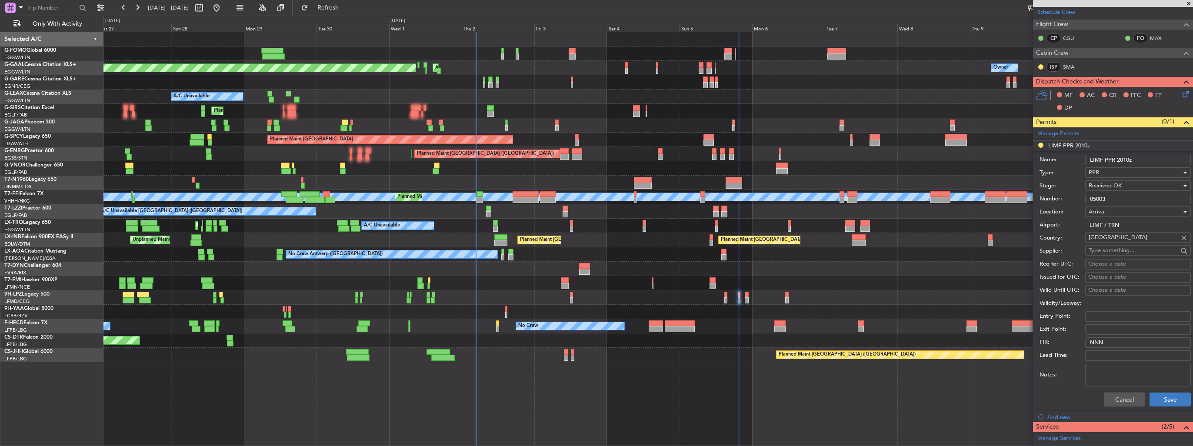
scroll to position [273, 0]
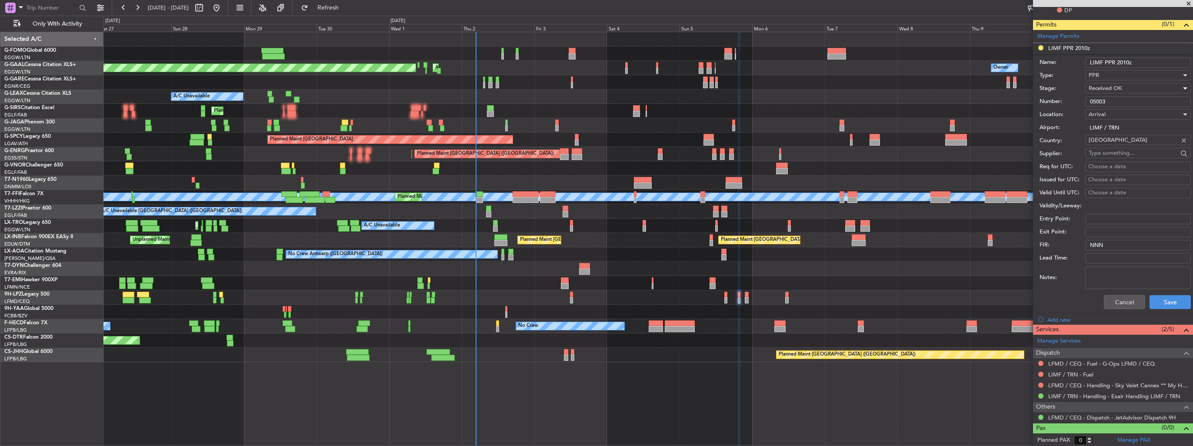
click at [1166, 293] on div "Cancel Save" at bounding box center [1115, 302] width 151 height 23
click at [1166, 295] on button "Save" at bounding box center [1170, 302] width 41 height 14
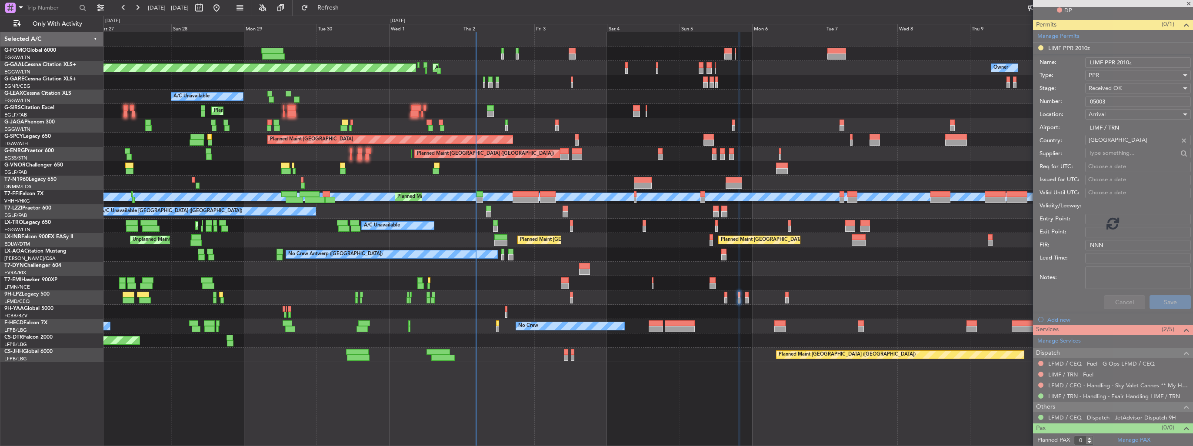
scroll to position [13, 0]
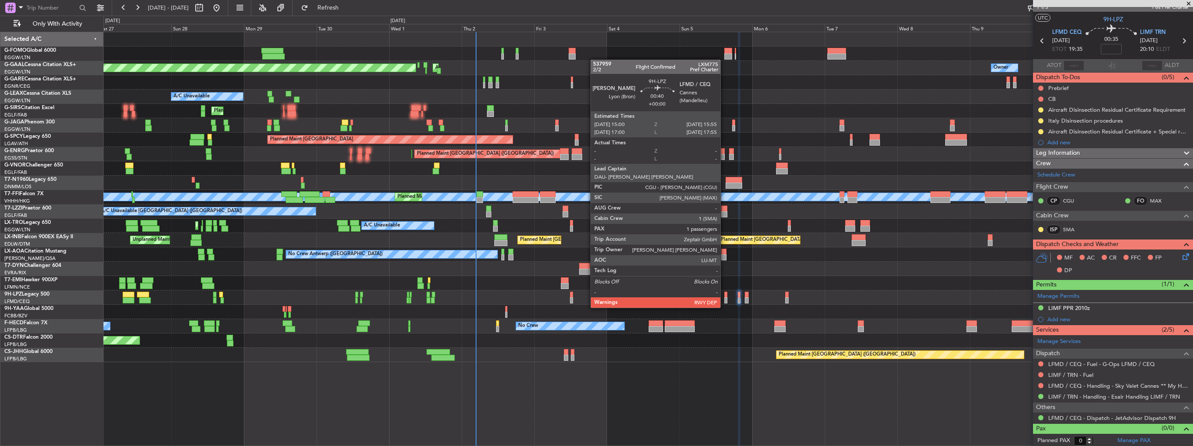
click at [725, 299] on div at bounding box center [726, 300] width 3 height 6
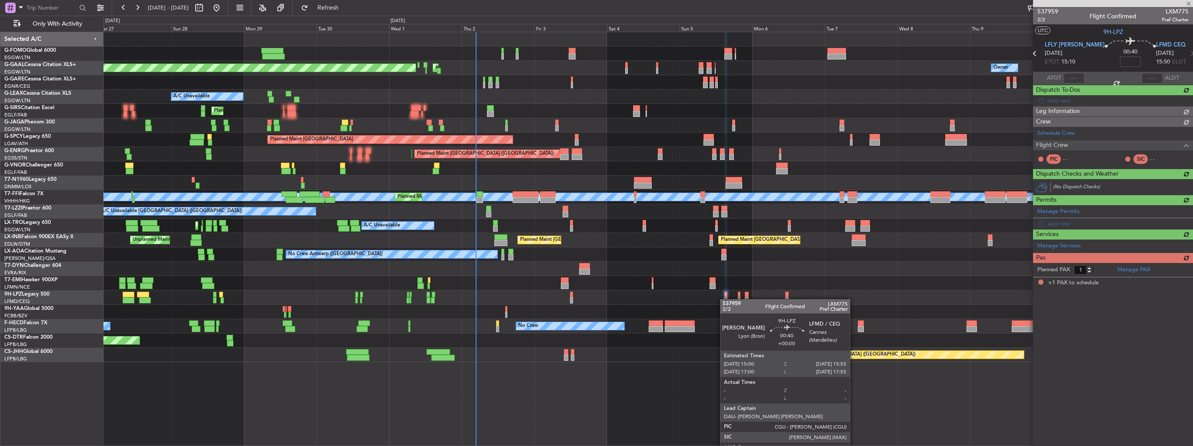
scroll to position [0, 0]
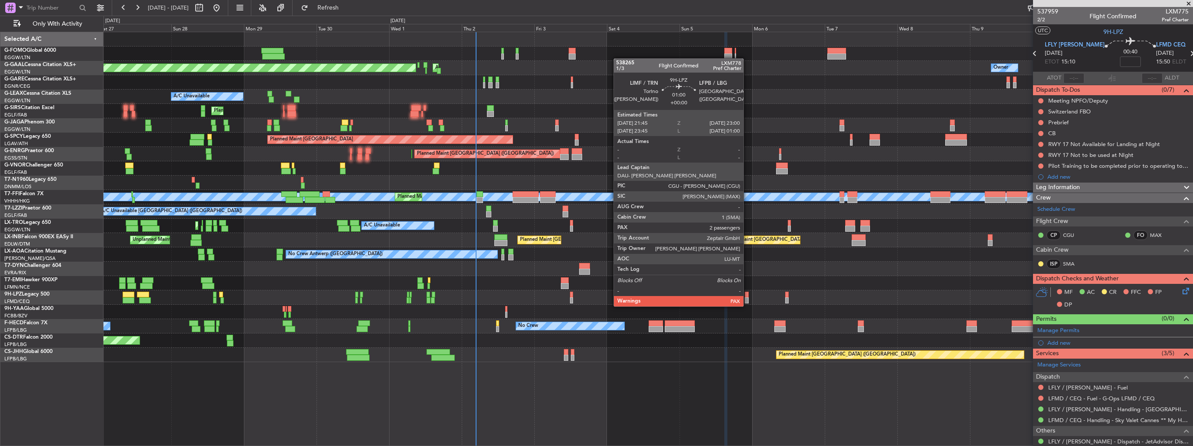
click at [748, 298] on div at bounding box center [747, 300] width 4 height 6
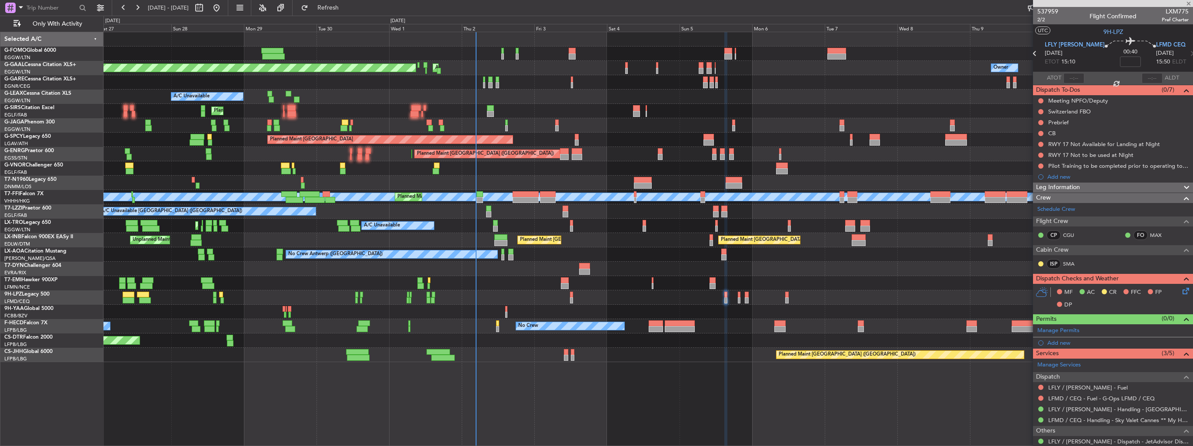
type input "2"
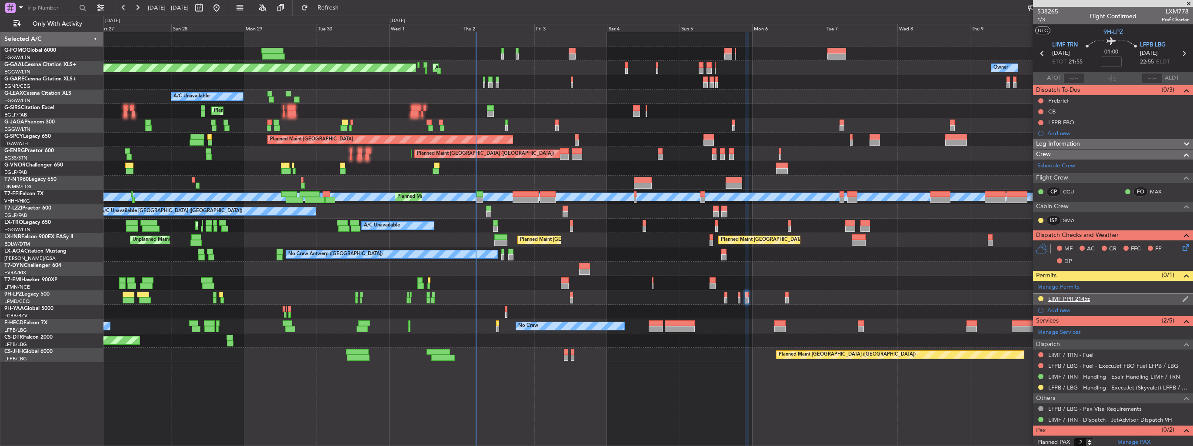
click at [1183, 299] on img at bounding box center [1186, 299] width 7 height 8
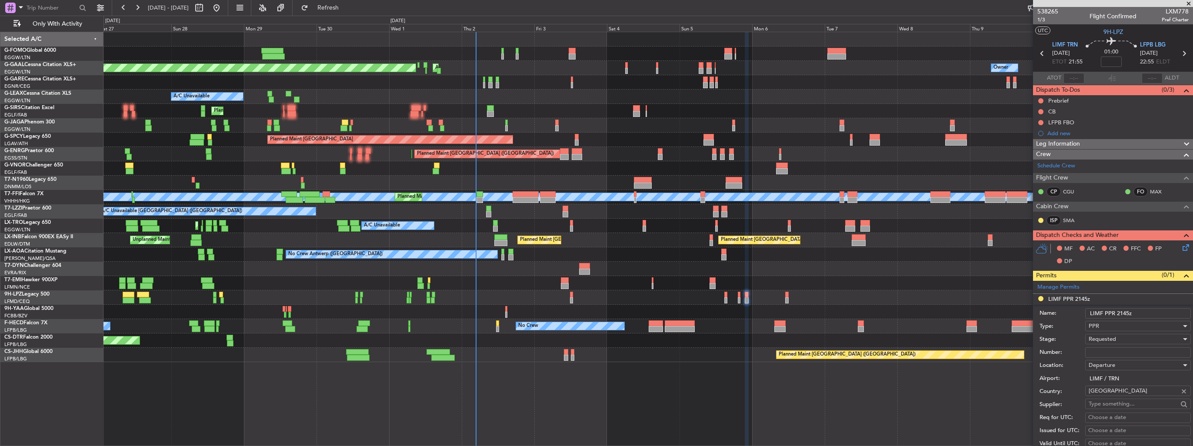
click at [1115, 350] on input "Number:" at bounding box center [1139, 352] width 106 height 10
paste input "05003"
type input "05003"
click at [1114, 338] on span "Requested" at bounding box center [1102, 339] width 27 height 8
click at [1113, 409] on span "Received OK" at bounding box center [1134, 408] width 91 height 13
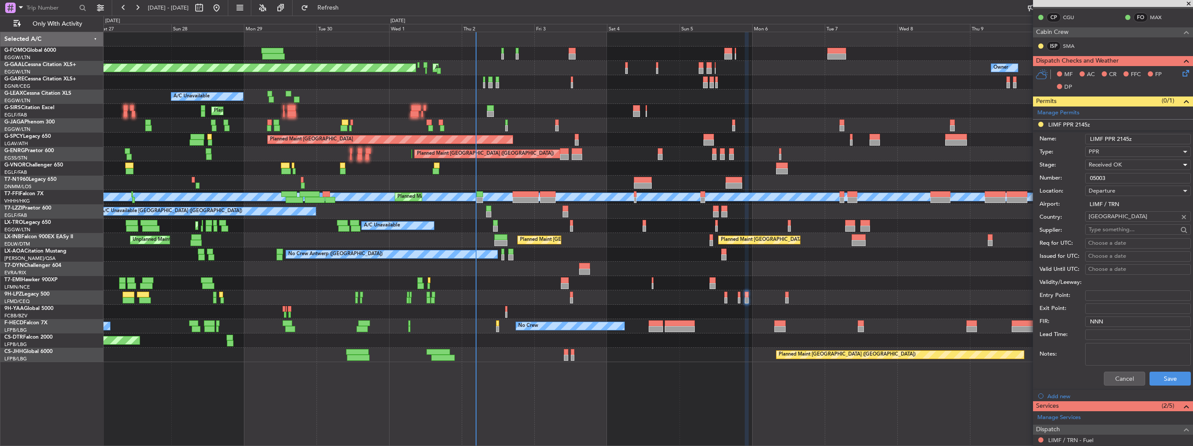
scroll to position [217, 0]
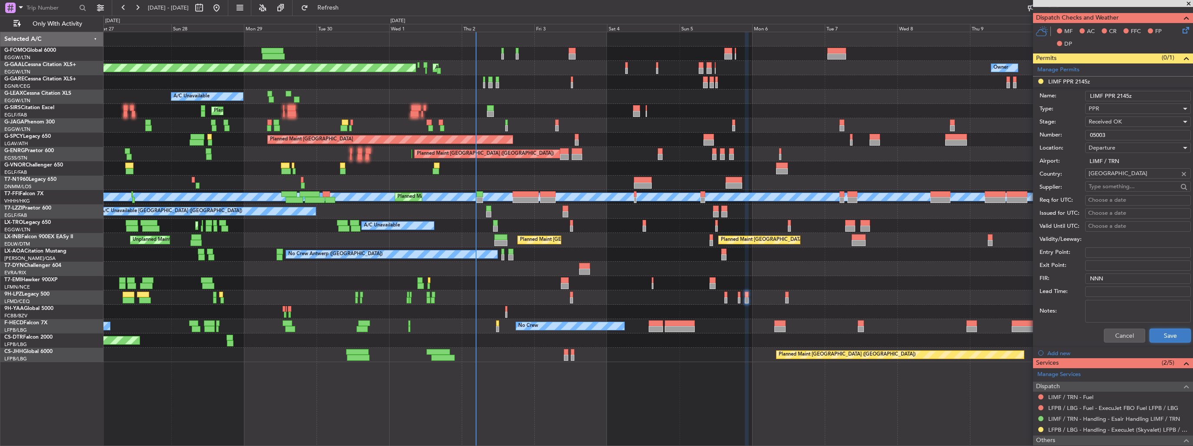
click at [1169, 337] on button "Save" at bounding box center [1170, 336] width 41 height 14
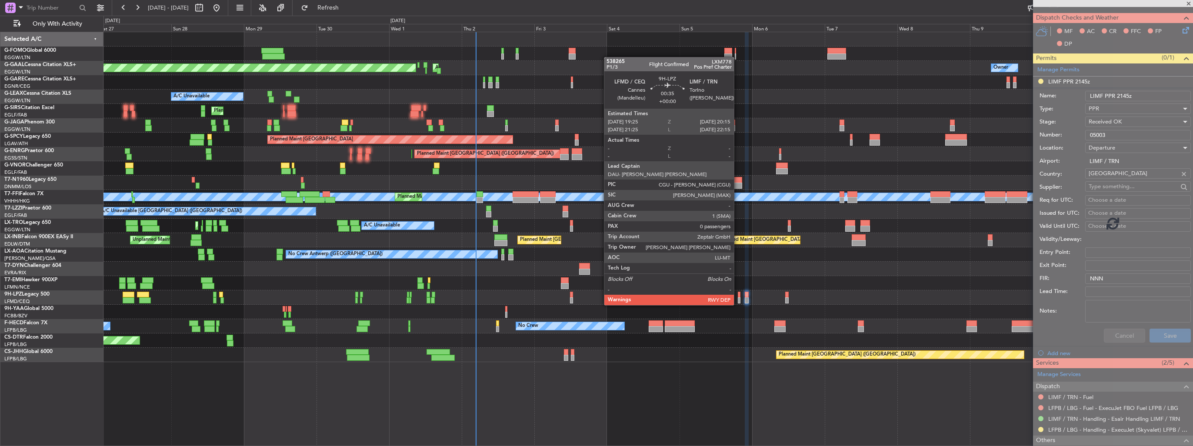
scroll to position [13, 0]
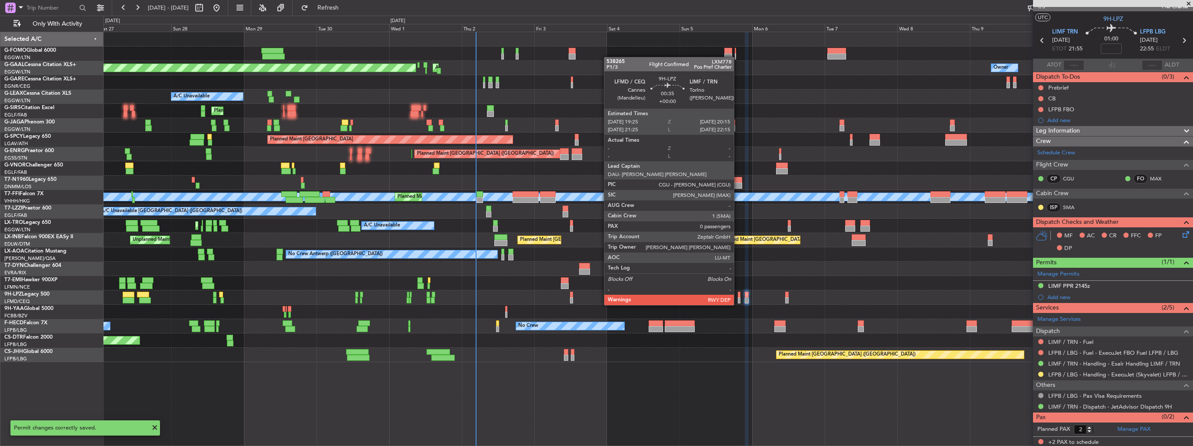
click at [738, 297] on div at bounding box center [739, 295] width 3 height 6
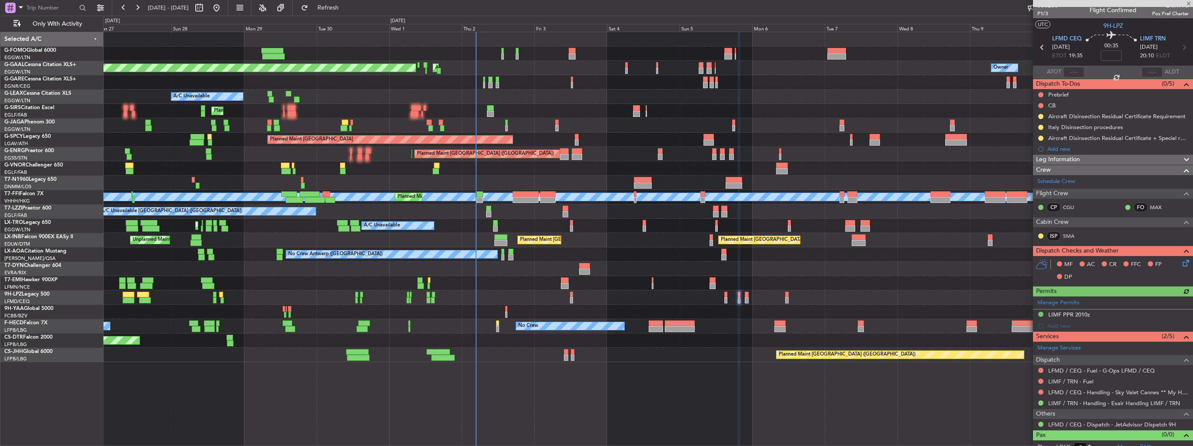
scroll to position [0, 0]
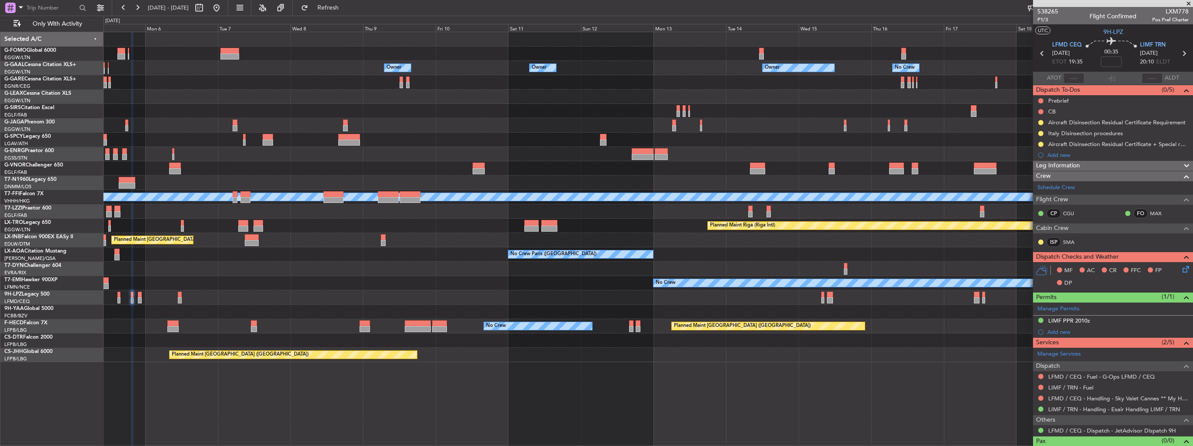
click at [207, 255] on div "Owner Owner Owner Owner No Crew Owner AOG Maint Dusseldorf Planned Maint Bremen…" at bounding box center [648, 197] width 1089 height 330
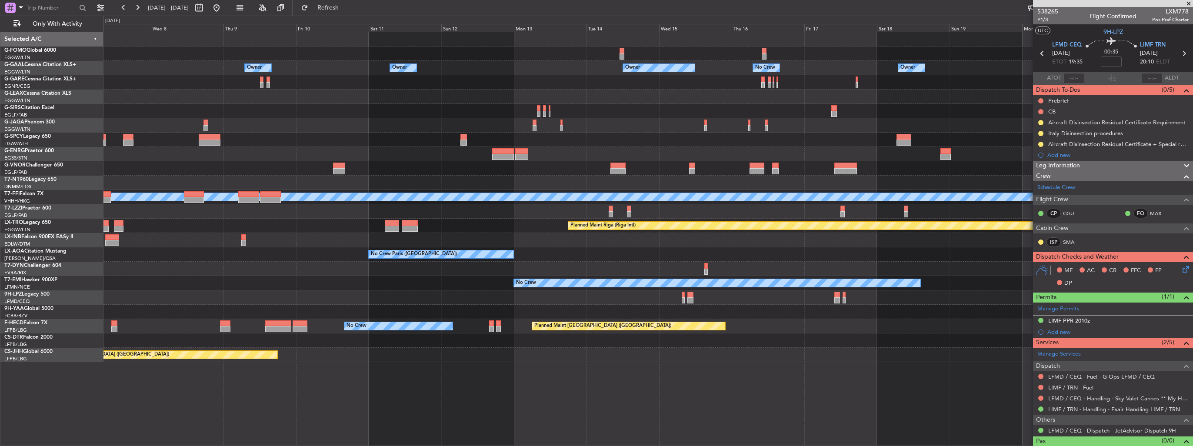
click at [772, 248] on div "Owner Owner Owner Owner No Crew Owner Planned Maint Geneva (Cointrin) MEL MEL P…" at bounding box center [648, 197] width 1089 height 330
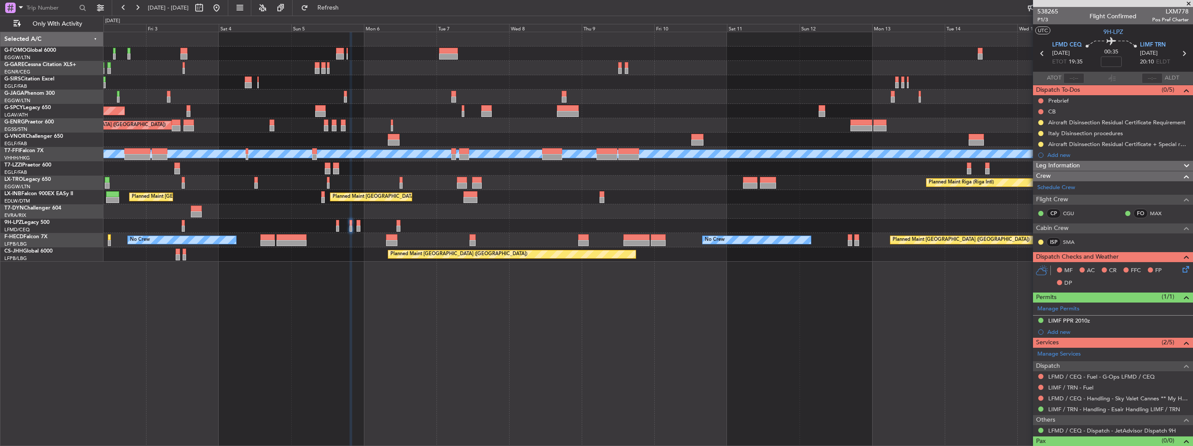
click at [855, 230] on div "Planned Maint Oxford (Kidlington) Planned Maint London (Luton) Planned Maint Br…" at bounding box center [648, 147] width 1089 height 230
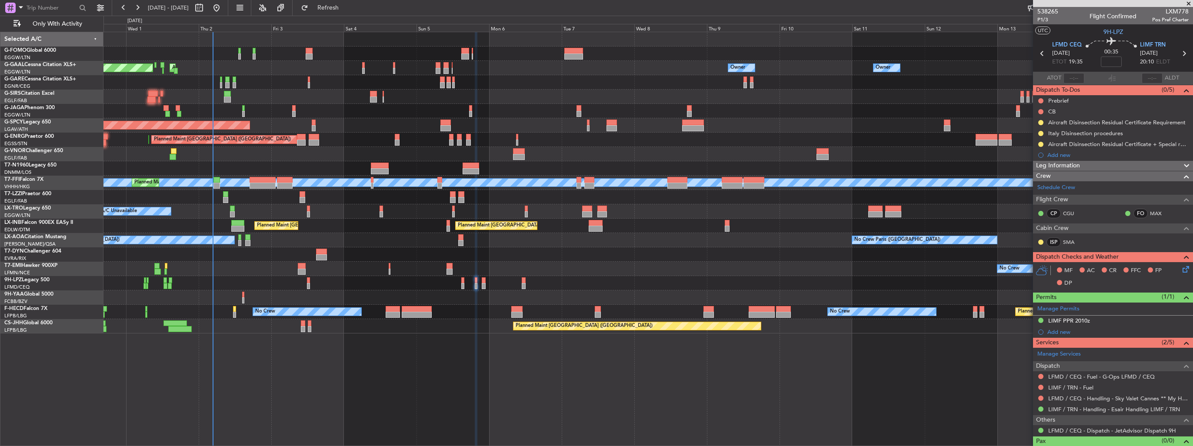
click at [607, 228] on div "Owner Owner Owner AOG Maint Dusseldorf Planned Maint Dusseldorf Owner No Crew O…" at bounding box center [648, 182] width 1089 height 301
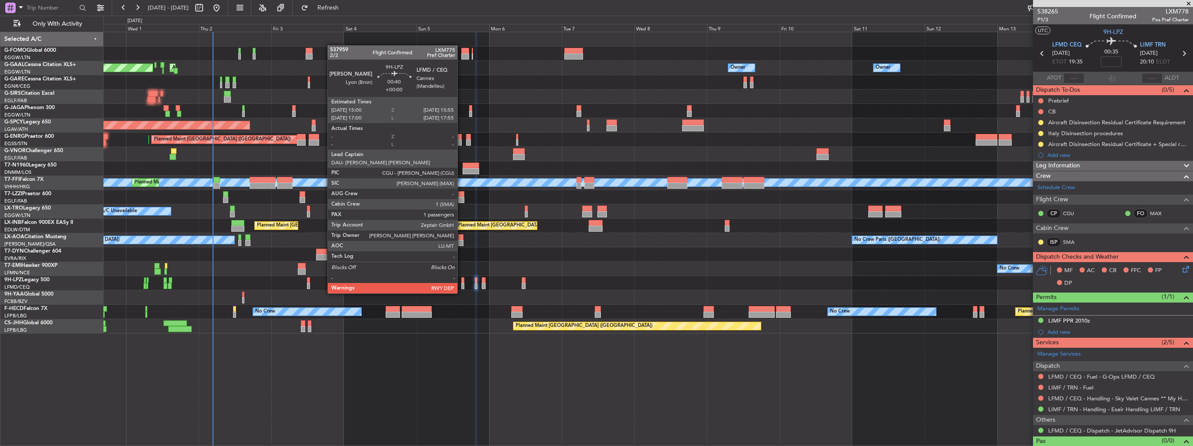
click at [461, 285] on div at bounding box center [462, 286] width 3 height 6
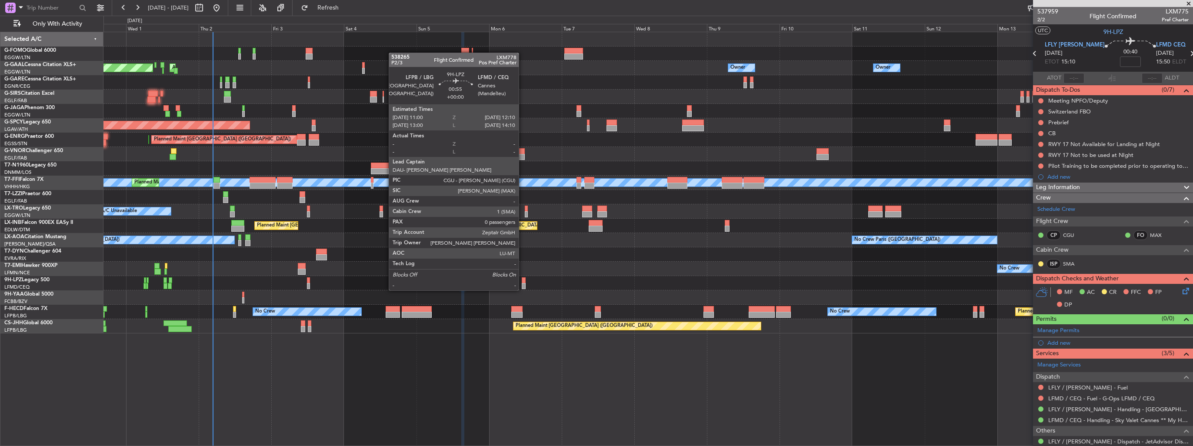
click at [523, 282] on div at bounding box center [524, 280] width 4 height 6
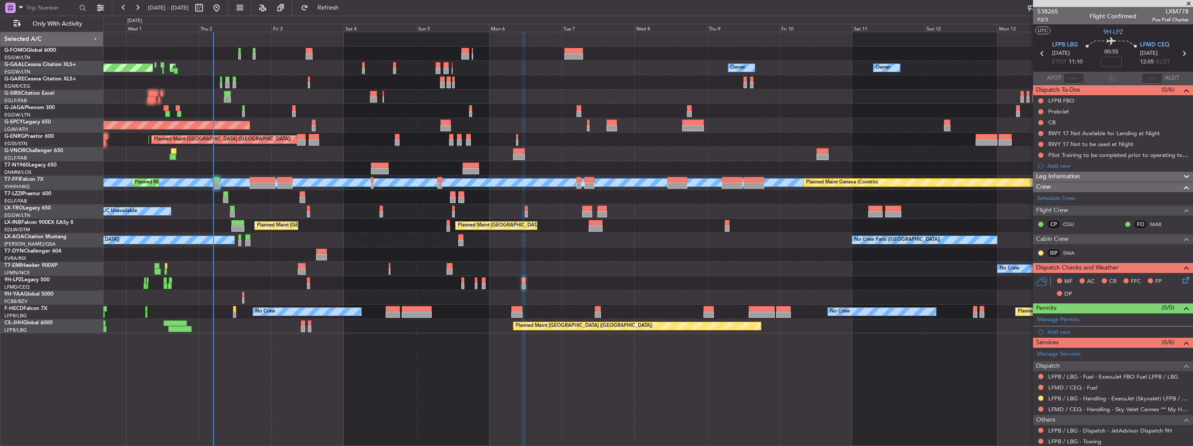
click at [1170, 10] on span "LXM778" at bounding box center [1170, 11] width 37 height 9
copy span "LXM778"
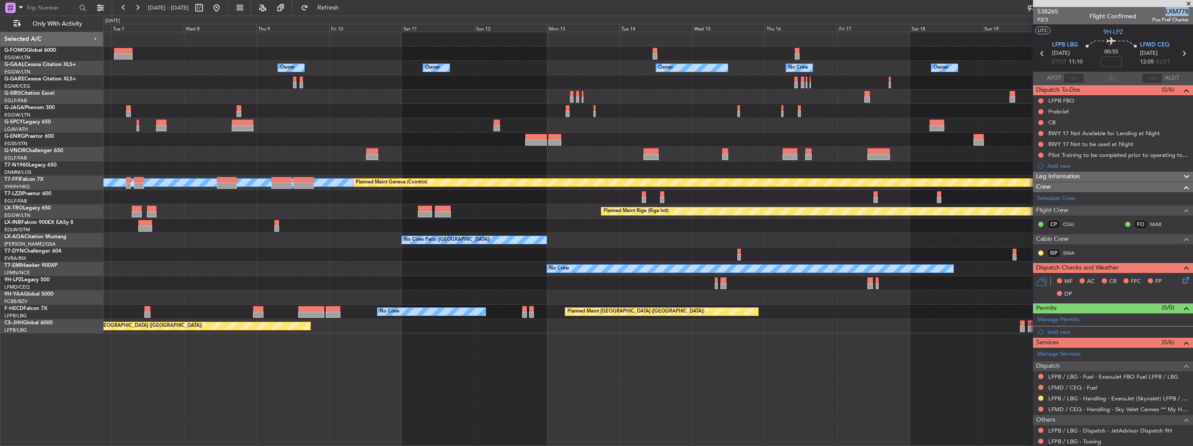
click at [268, 251] on div "Owner Owner Owner Owner No Crew Owner Owner Planned Maint Oxford (Kidlington) P…" at bounding box center [648, 182] width 1089 height 301
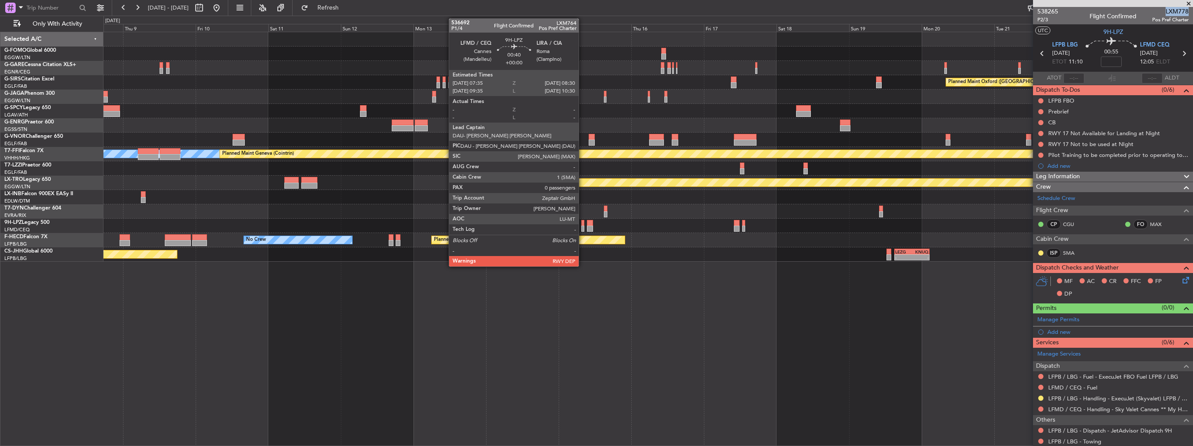
click at [583, 227] on div at bounding box center [582, 229] width 3 height 6
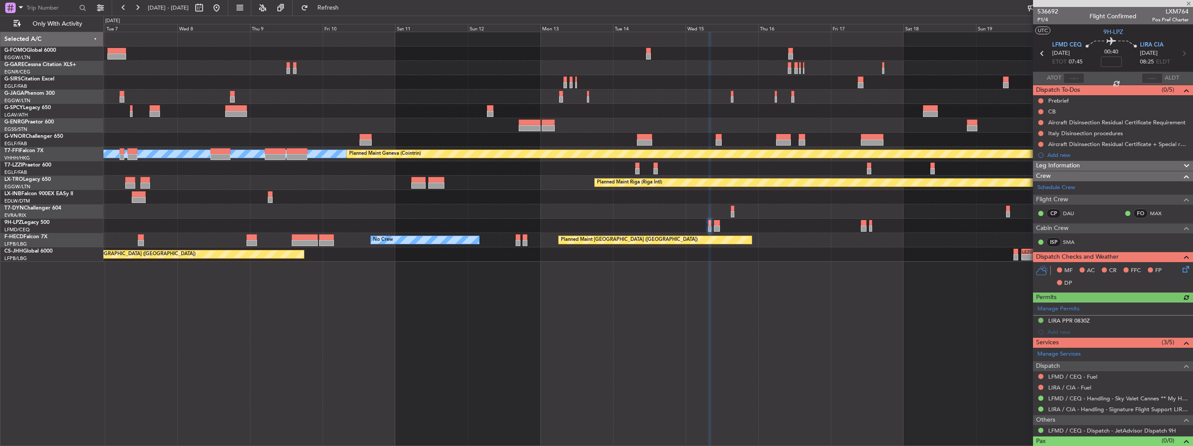
click at [532, 188] on div "Planned Maint Riga (Riga Intl)" at bounding box center [648, 183] width 1089 height 14
click at [1039, 19] on span "P1/4" at bounding box center [1048, 19] width 21 height 7
click at [1165, 15] on span "LXM764" at bounding box center [1170, 11] width 37 height 9
click at [1165, 13] on span "LXM764" at bounding box center [1170, 11] width 37 height 9
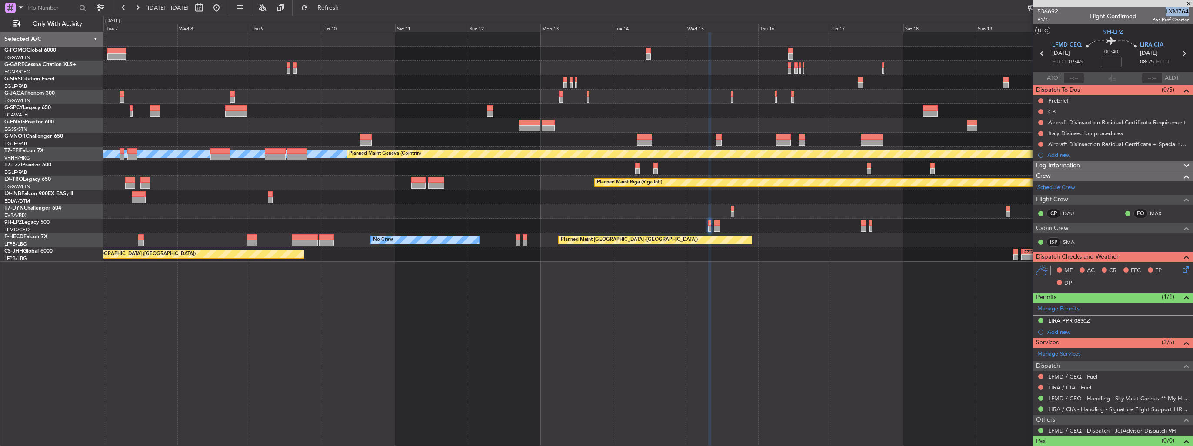
copy span "LXM764"
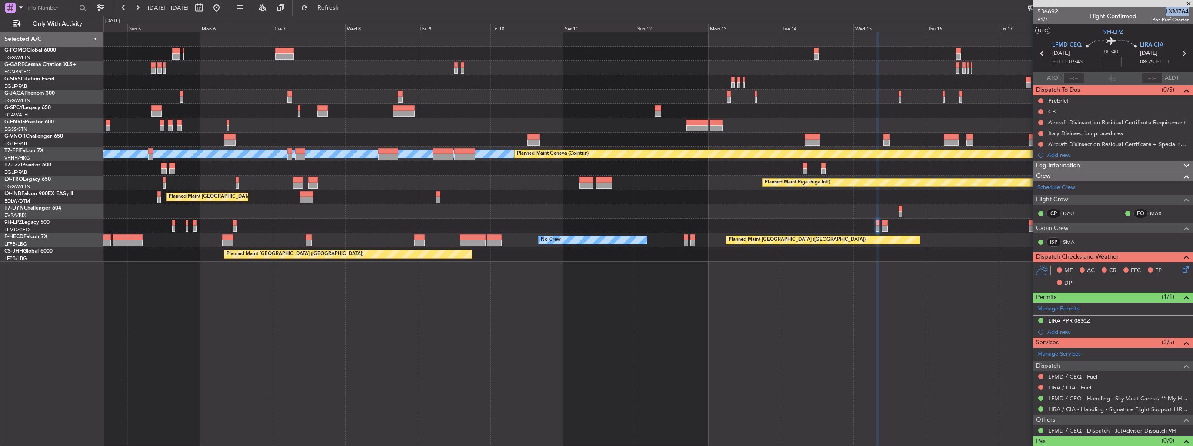
click at [464, 233] on div "Planned Maint Oxford (Kidlington) Planned Maint Bremen Planned Maint London (St…" at bounding box center [648, 147] width 1089 height 230
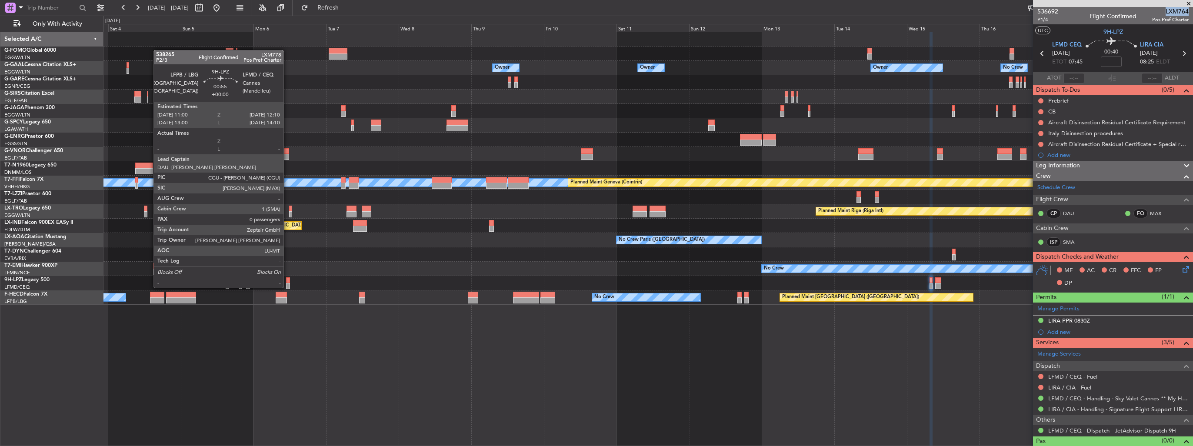
click at [287, 279] on div at bounding box center [288, 280] width 4 height 6
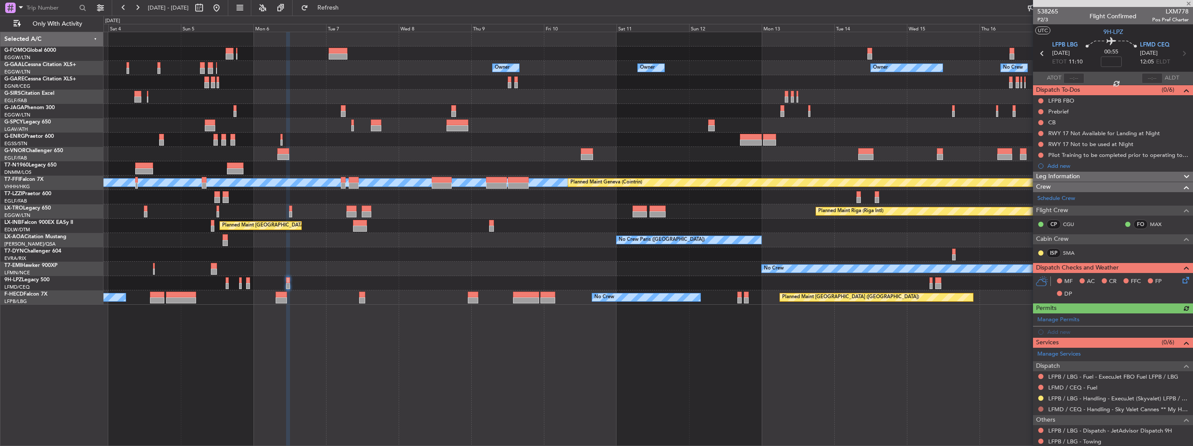
click at [1041, 410] on button at bounding box center [1041, 409] width 5 height 5
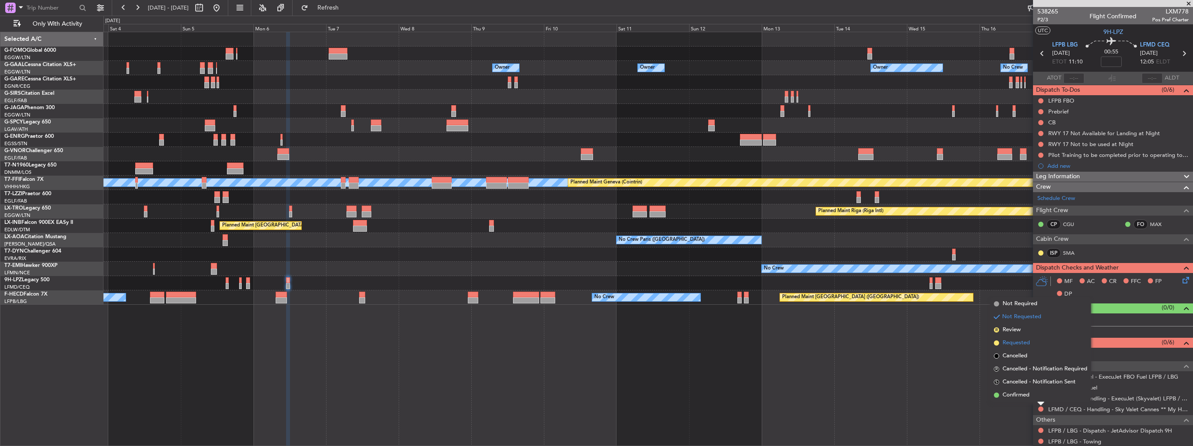
click at [1022, 345] on span "Requested" at bounding box center [1016, 343] width 27 height 9
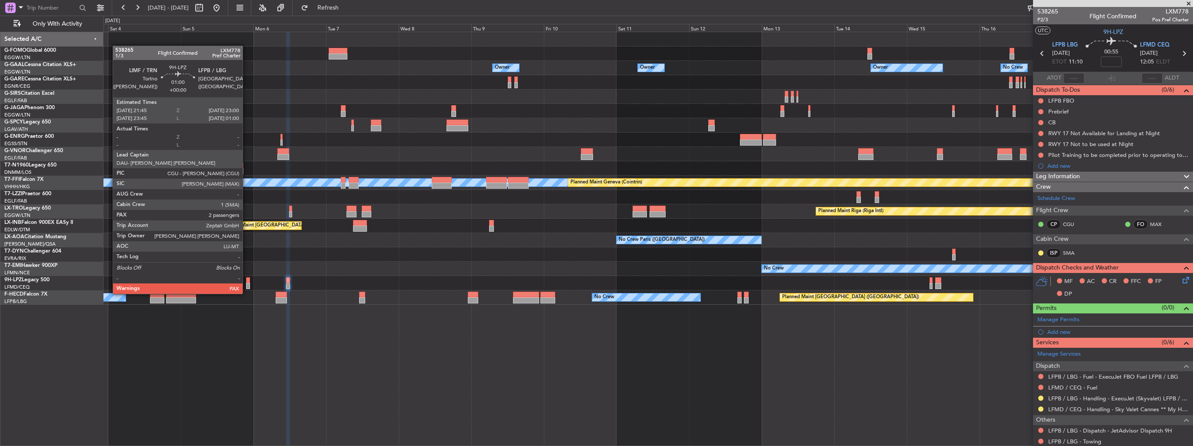
click at [247, 285] on div at bounding box center [248, 286] width 4 height 6
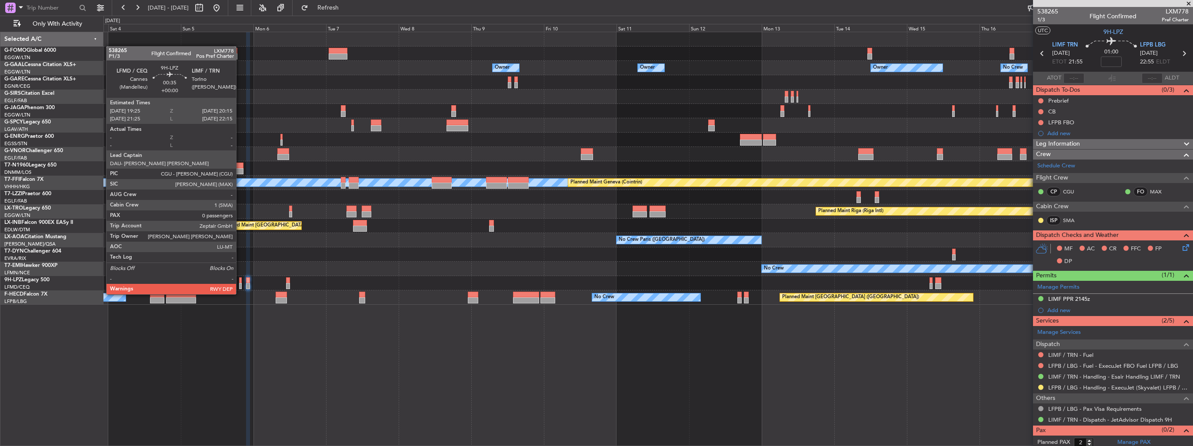
click at [240, 286] on div at bounding box center [240, 286] width 3 height 6
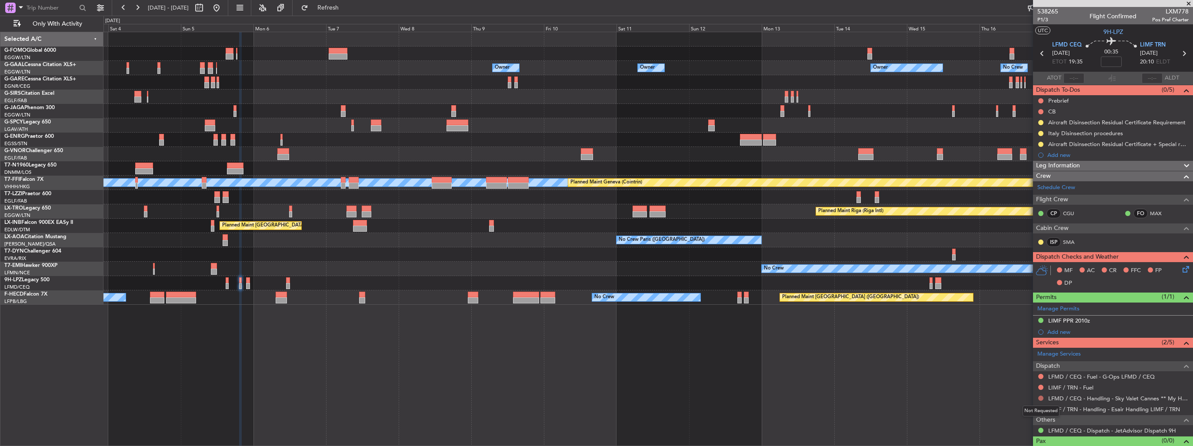
click at [1040, 397] on button at bounding box center [1041, 398] width 5 height 5
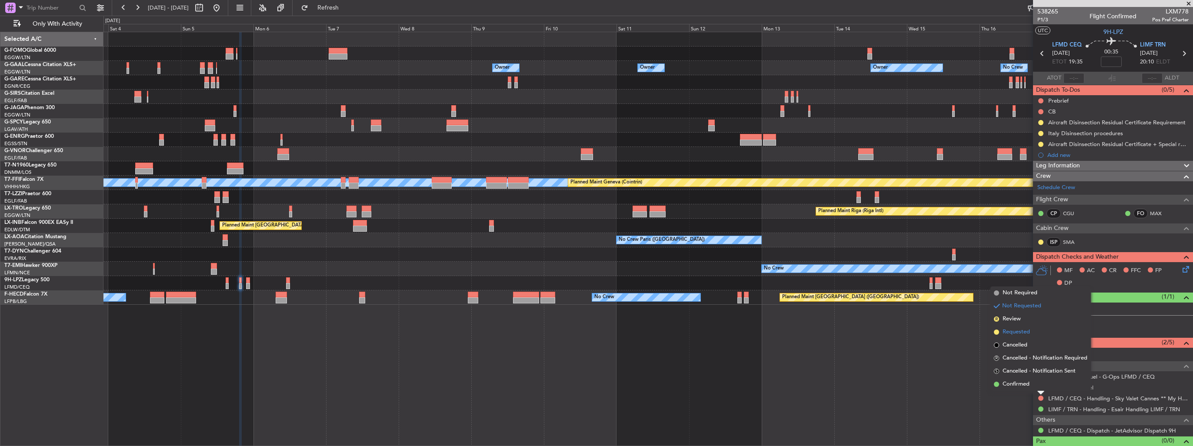
click at [1016, 333] on span "Requested" at bounding box center [1016, 332] width 27 height 9
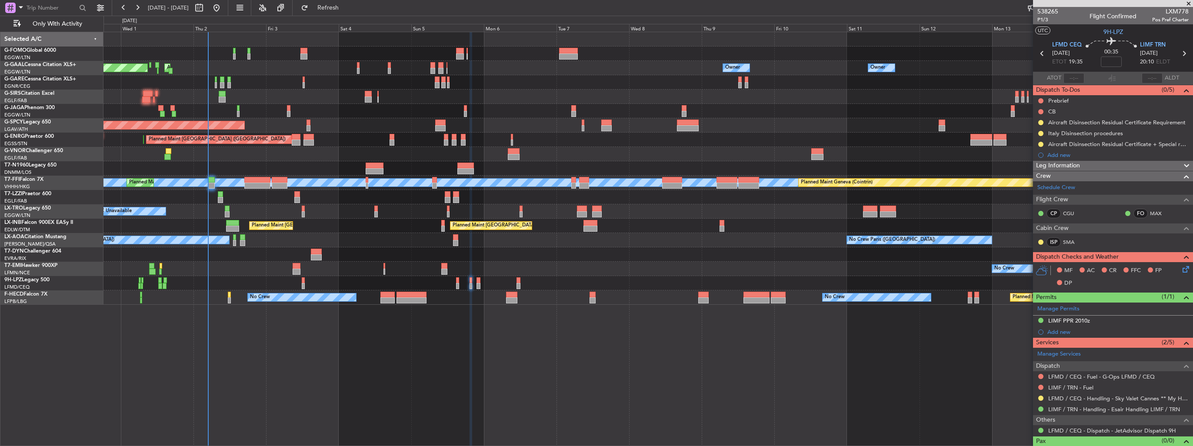
click at [809, 243] on div "No Crew Paris (Le Bourget) No Crew Antwerp (Deurne)" at bounding box center [648, 240] width 1089 height 14
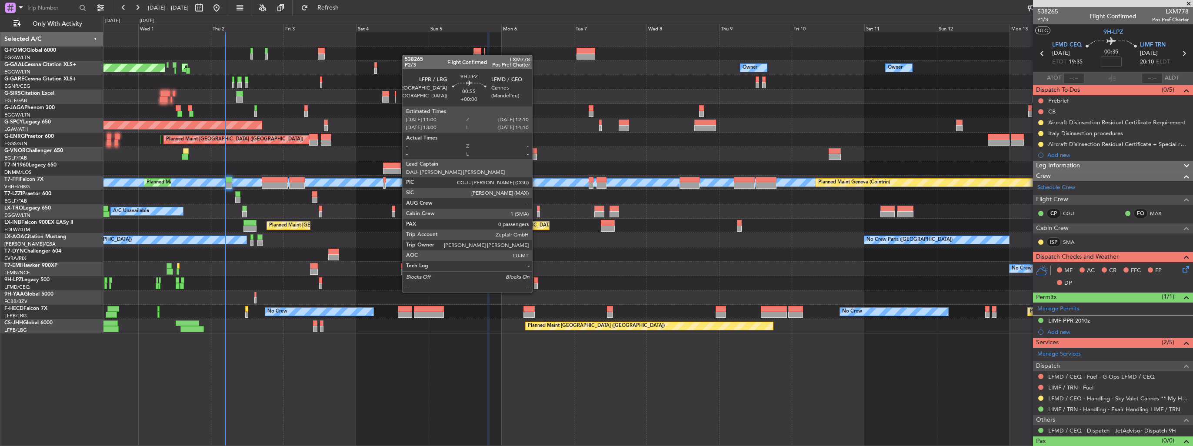
click at [536, 284] on div at bounding box center [536, 286] width 4 height 6
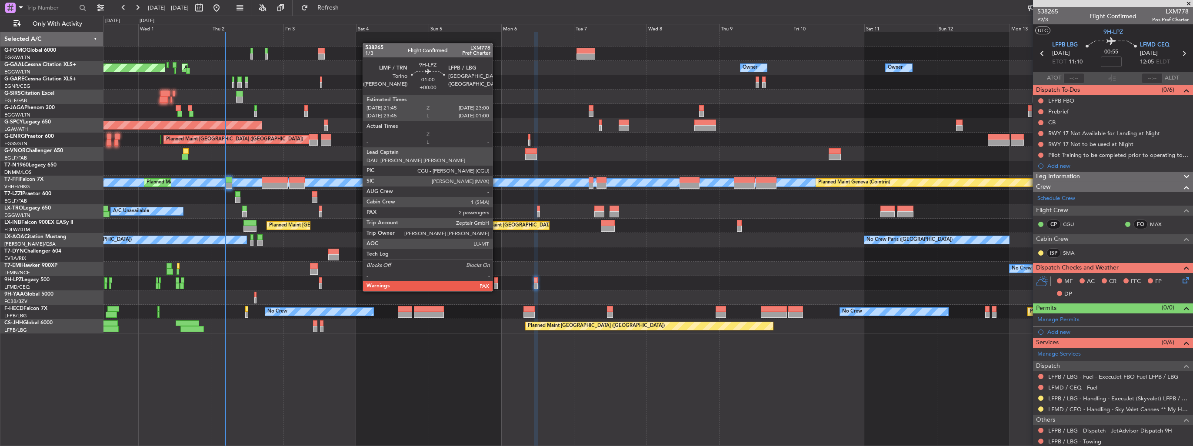
click at [497, 283] on div at bounding box center [496, 286] width 4 height 6
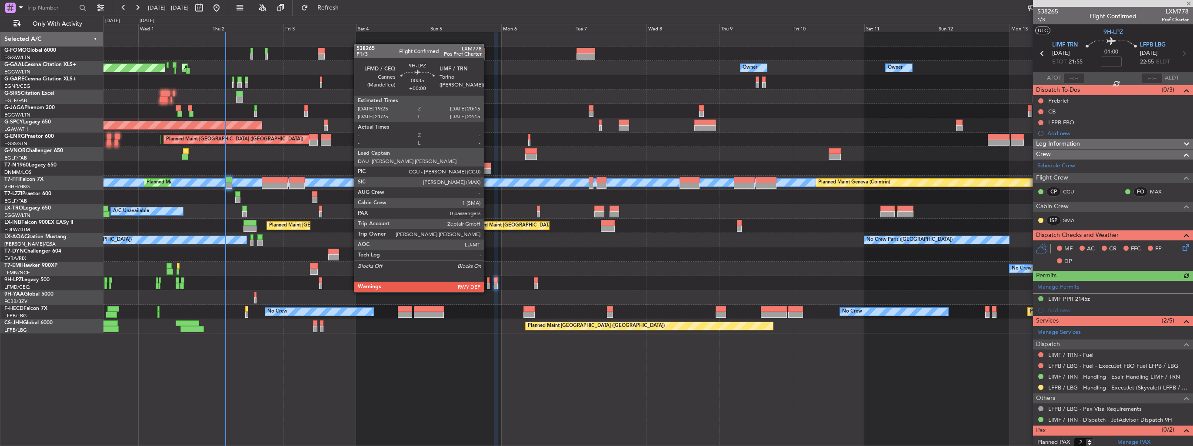
click at [488, 284] on div at bounding box center [488, 286] width 3 height 6
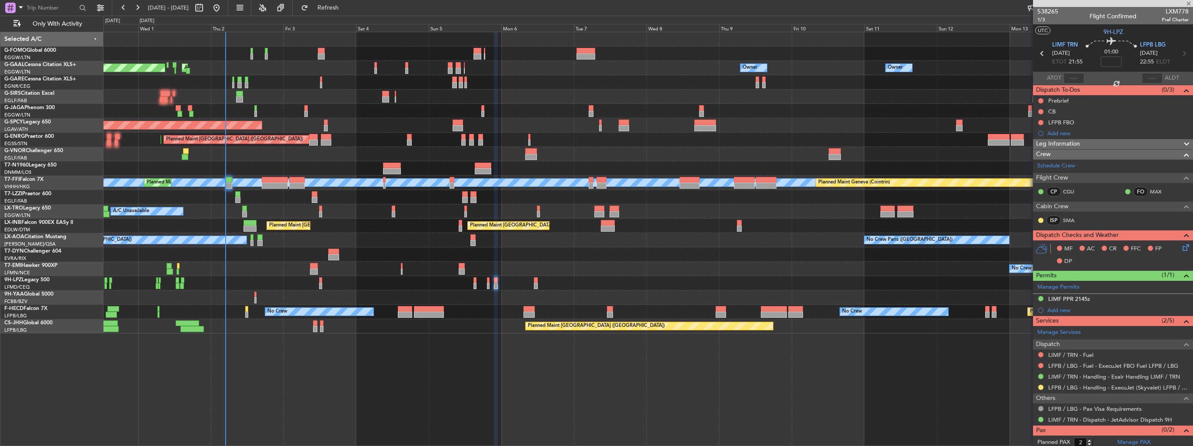
type input "0"
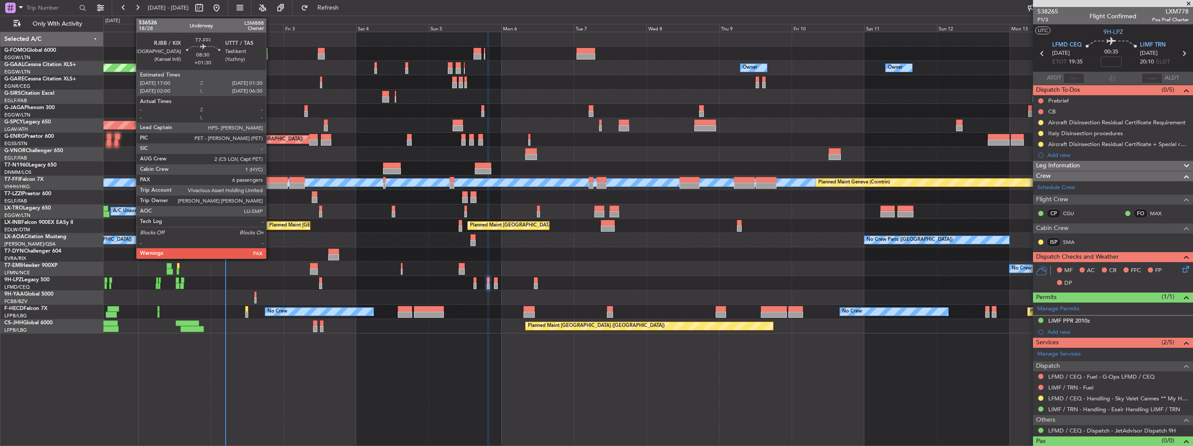
click at [270, 184] on div at bounding box center [275, 186] width 26 height 6
type input "+01:30"
type input "6"
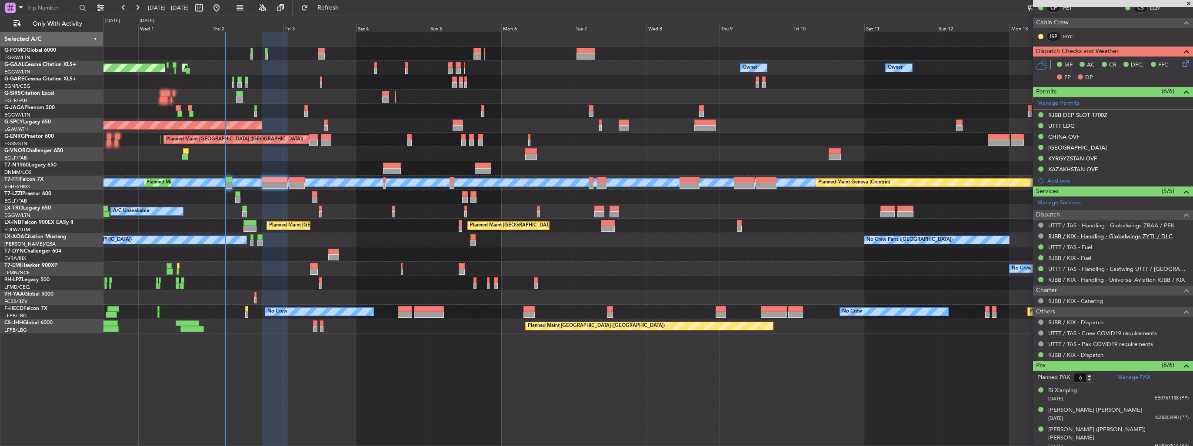
scroll to position [249, 0]
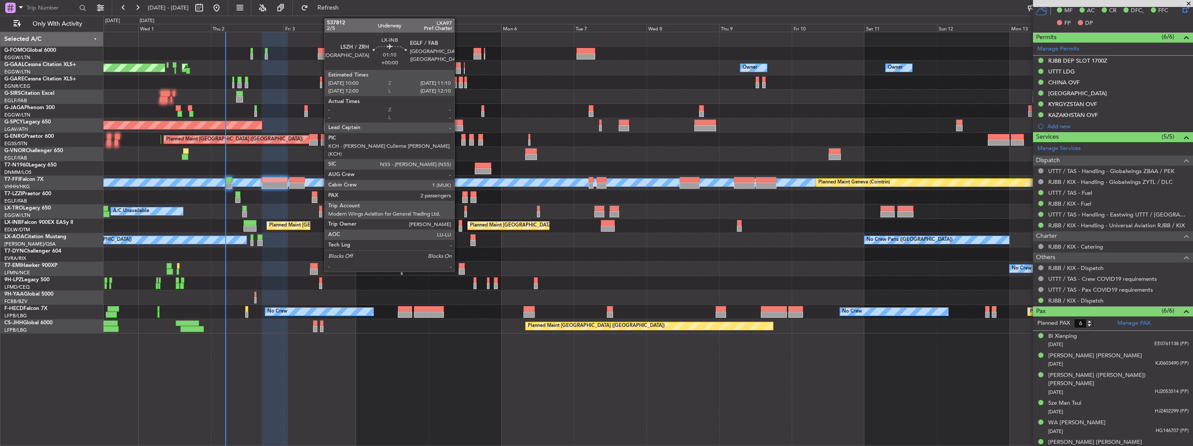
click at [459, 224] on div at bounding box center [461, 223] width 4 height 6
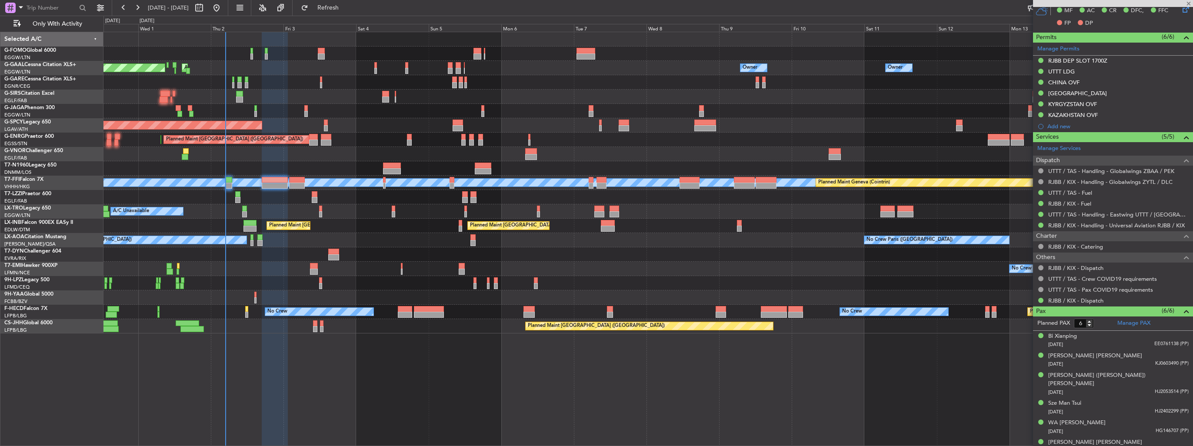
type input "2"
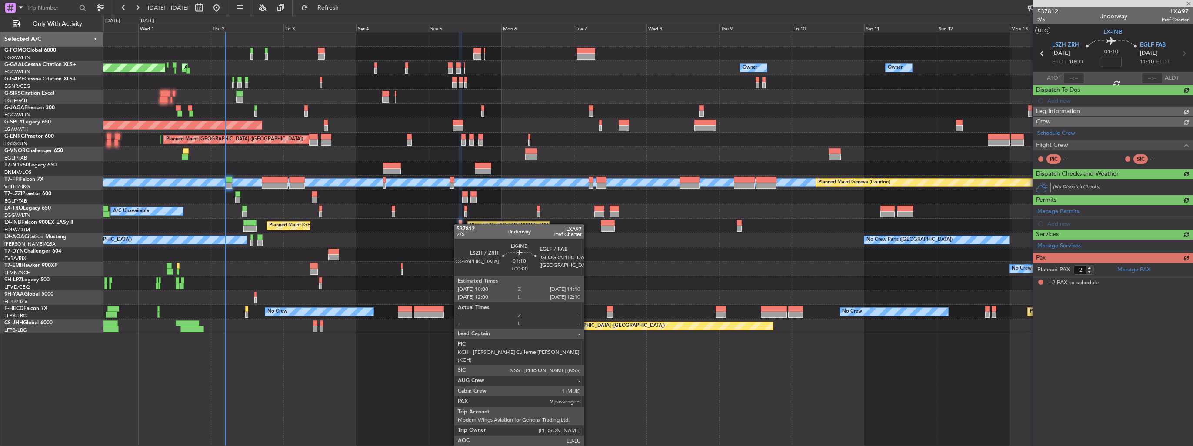
scroll to position [0, 0]
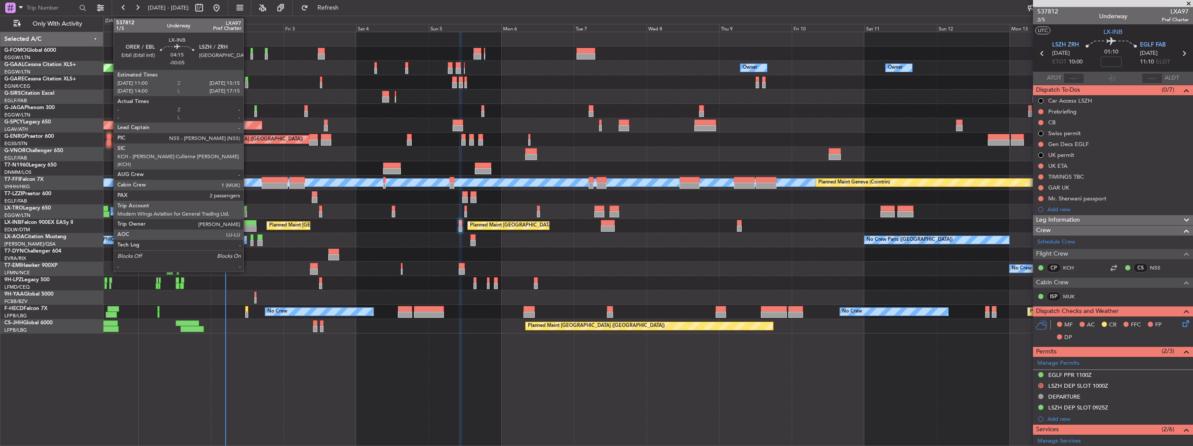
click at [247, 226] on div at bounding box center [250, 229] width 13 height 6
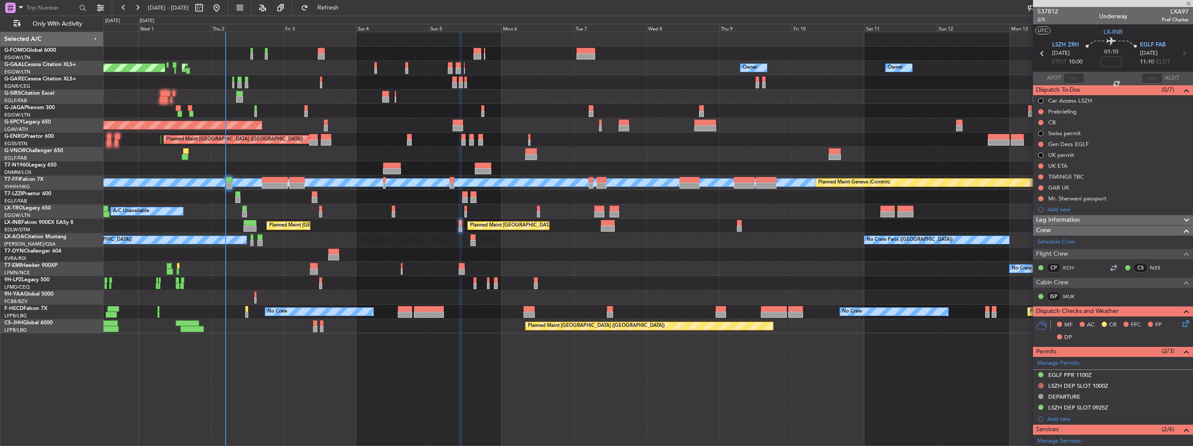
type input "-00:05"
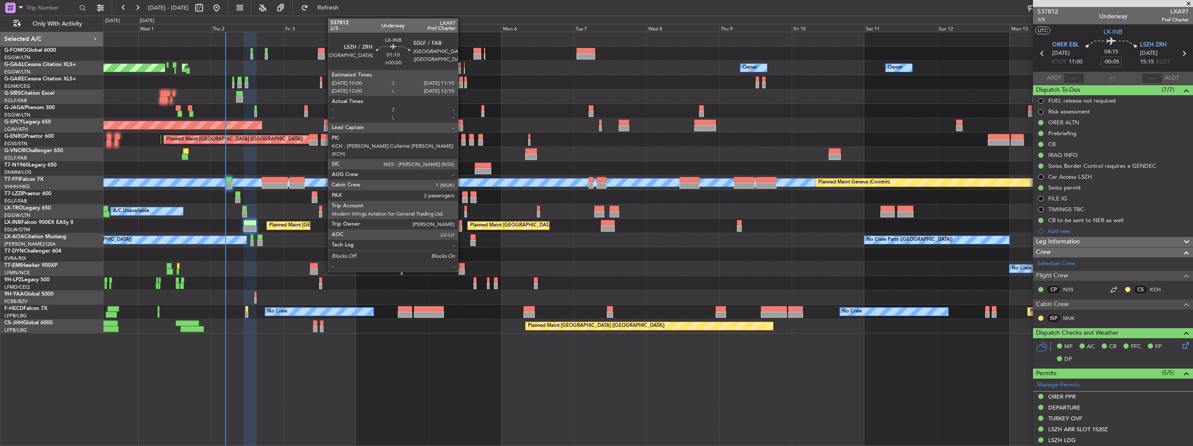
click at [462, 224] on div at bounding box center [461, 223] width 4 height 6
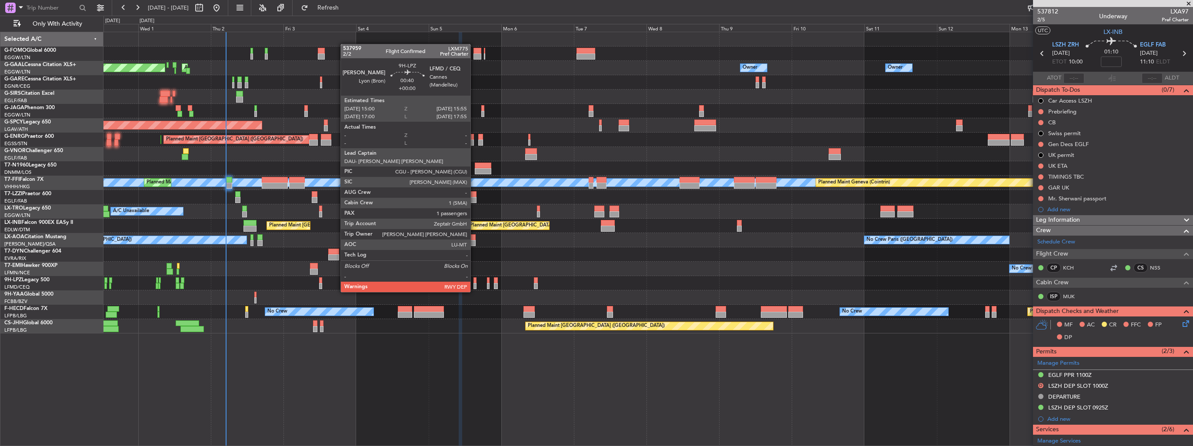
click at [474, 284] on div at bounding box center [475, 286] width 3 height 6
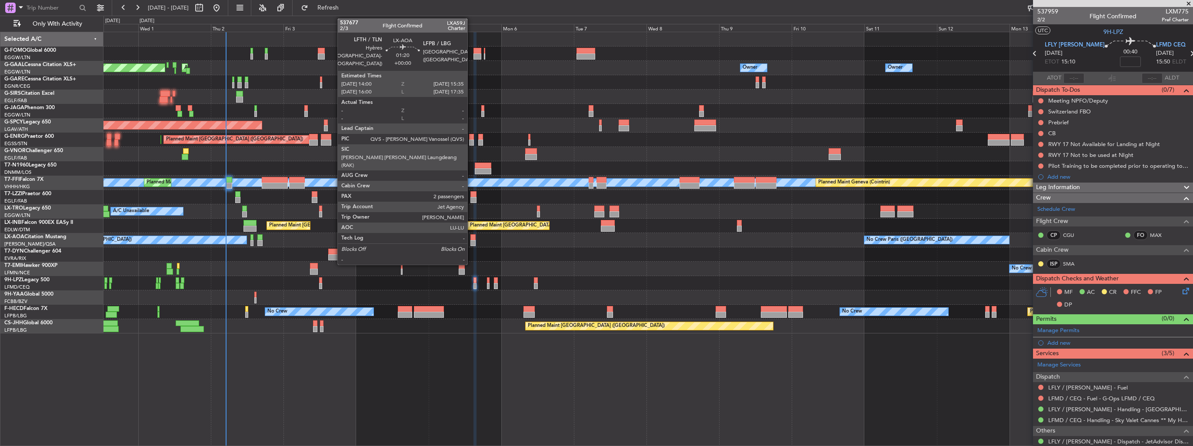
click at [471, 241] on div at bounding box center [473, 243] width 5 height 6
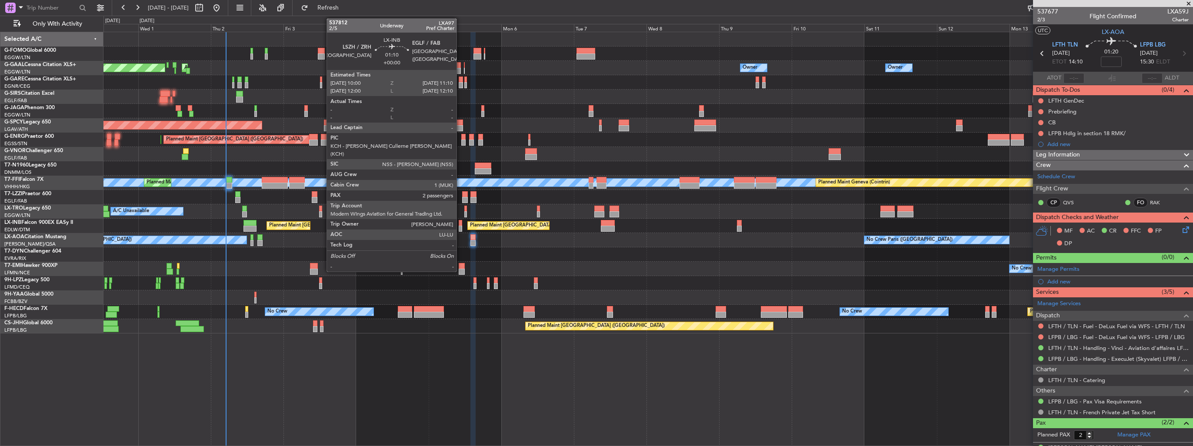
click at [461, 226] on div at bounding box center [461, 229] width 4 height 6
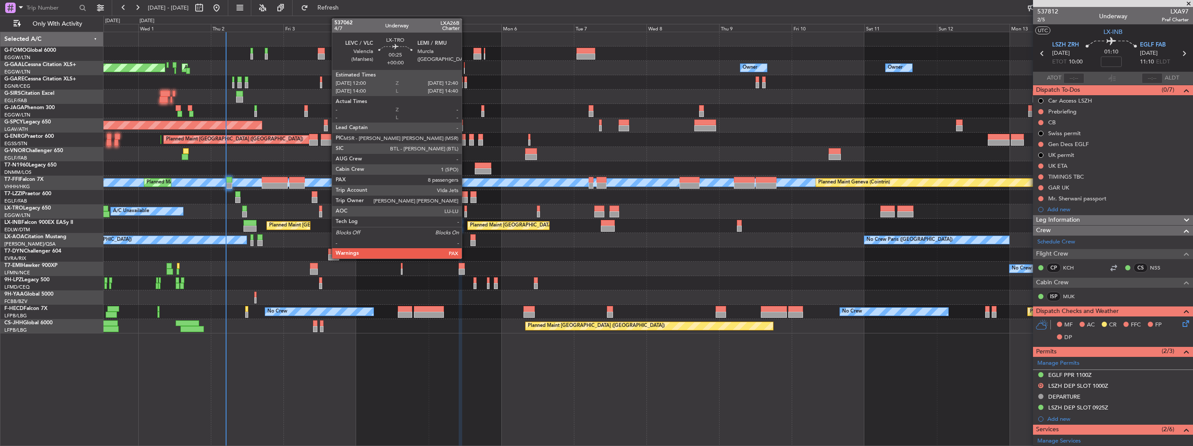
click at [466, 213] on div at bounding box center [465, 214] width 2 height 6
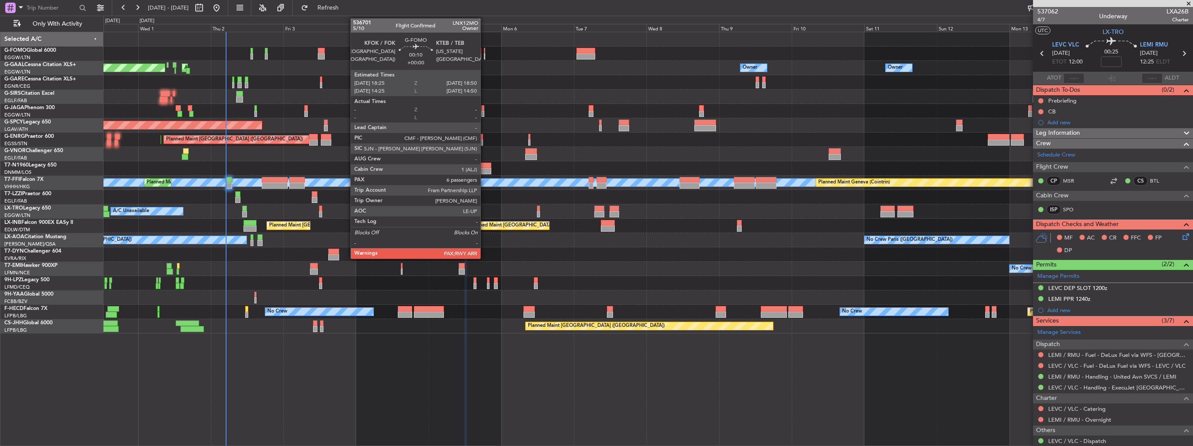
click at [484, 56] on div at bounding box center [484, 56] width 1 height 6
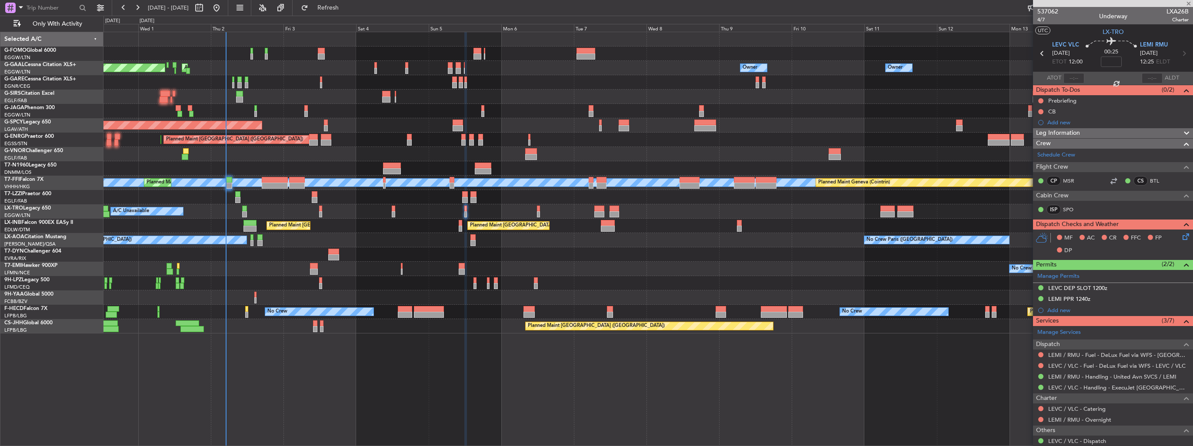
type input "6"
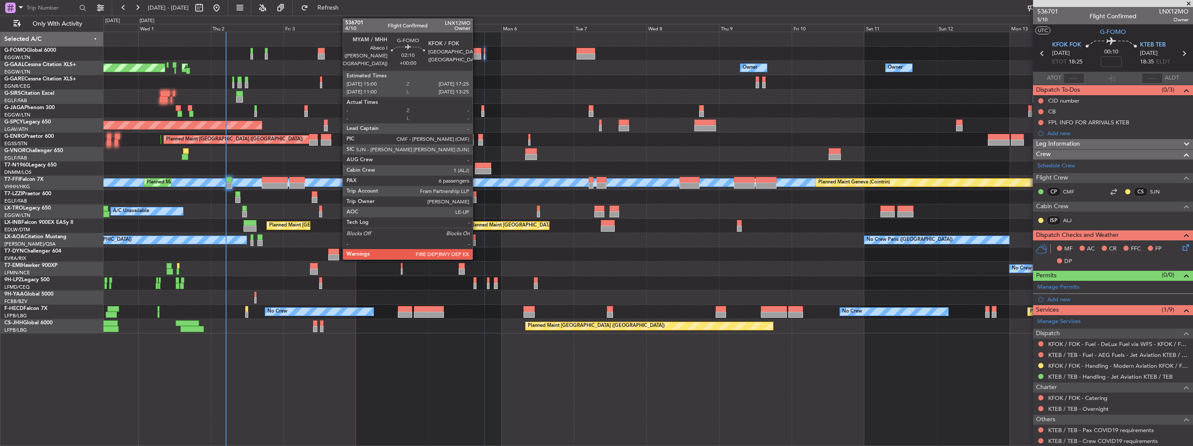
click at [477, 57] on div at bounding box center [477, 56] width 7 height 6
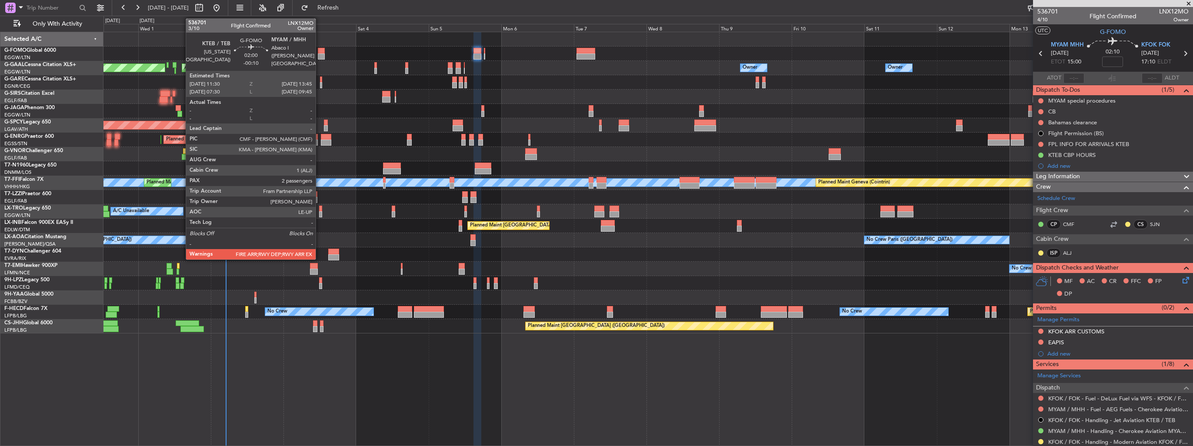
click at [320, 55] on div at bounding box center [321, 56] width 7 height 6
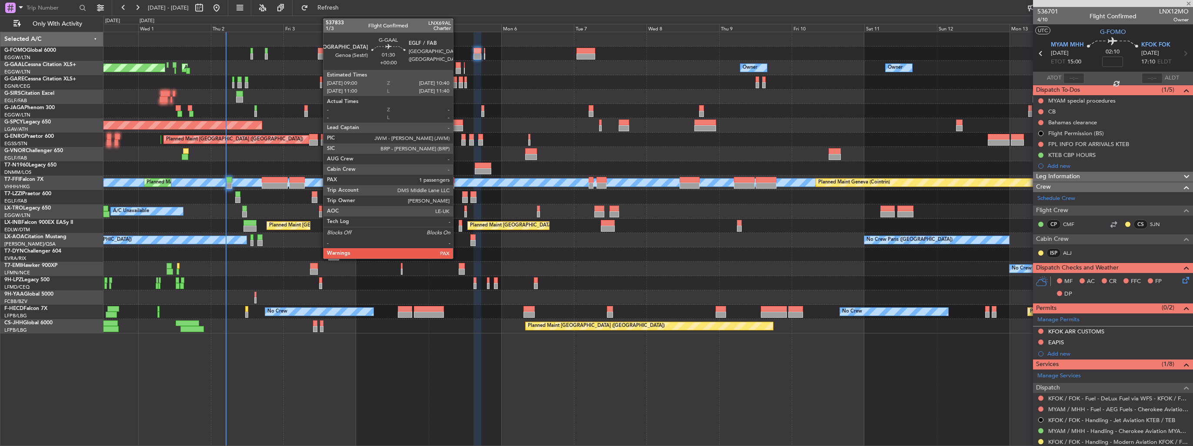
type input "-00:10"
type input "2"
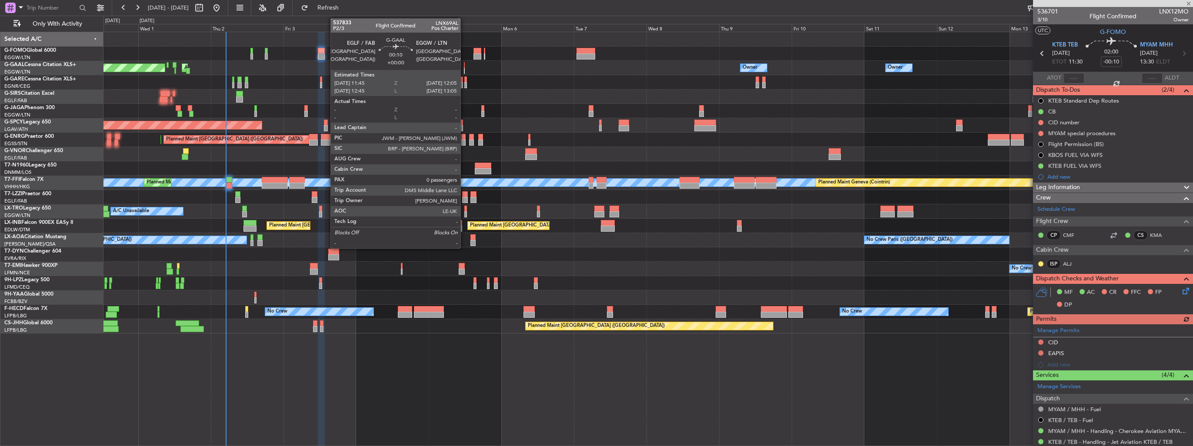
click at [464, 70] on div at bounding box center [464, 71] width 1 height 6
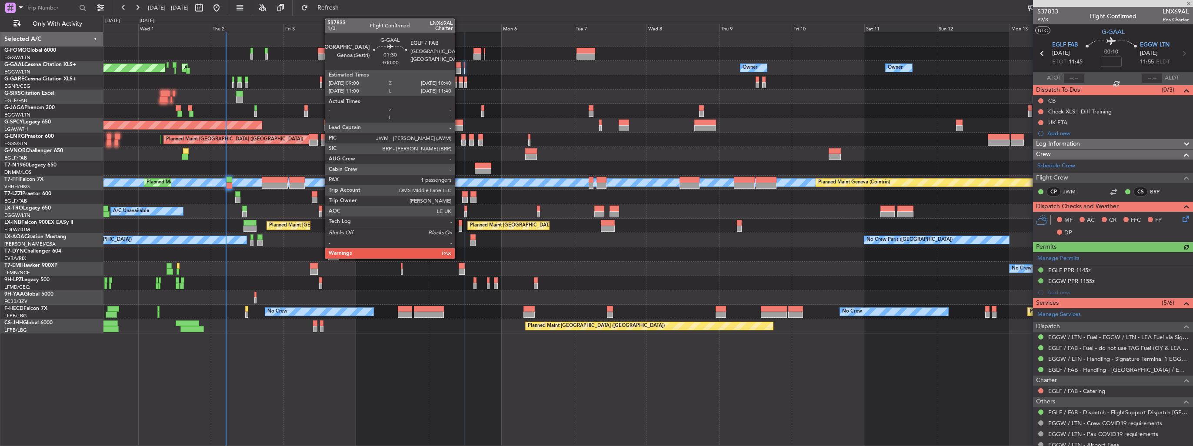
click at [459, 70] on div at bounding box center [458, 71] width 5 height 6
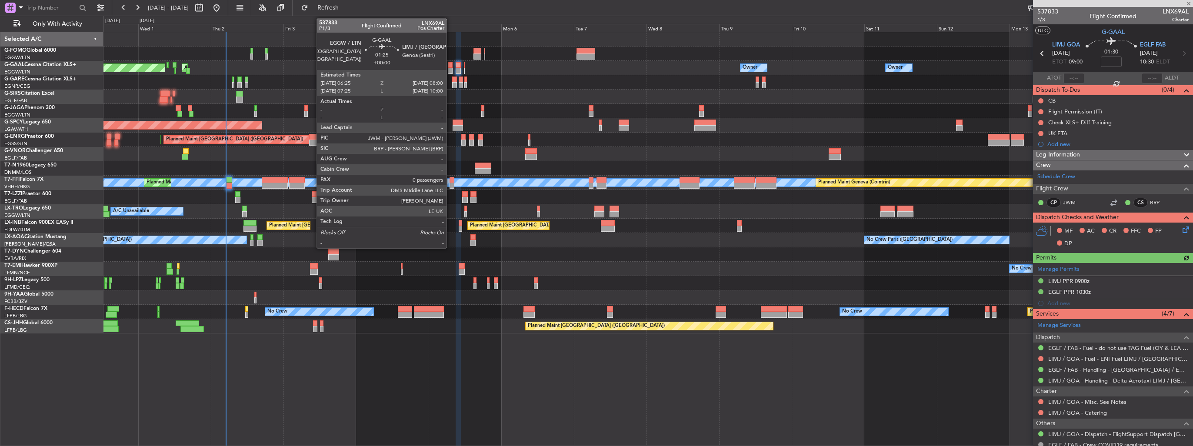
click at [451, 70] on div at bounding box center [450, 71] width 5 height 6
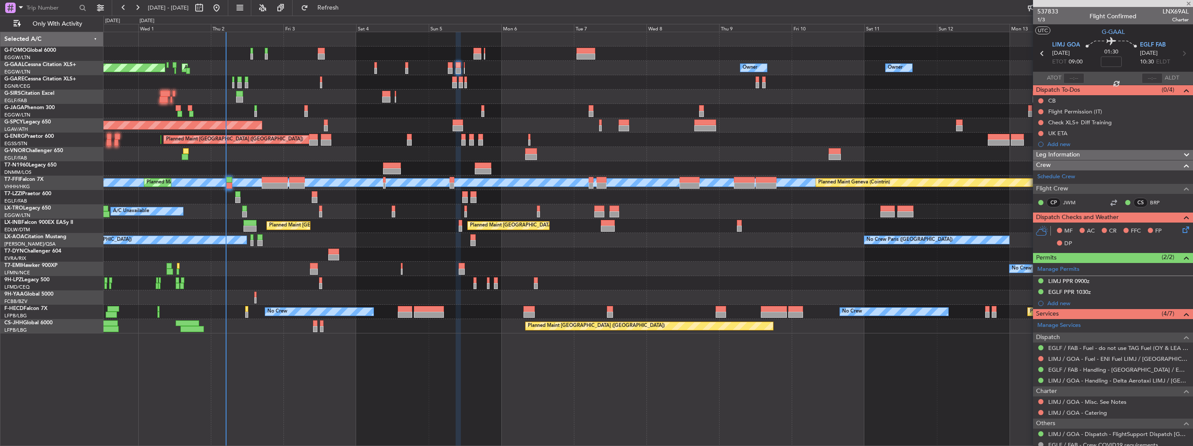
type input "0"
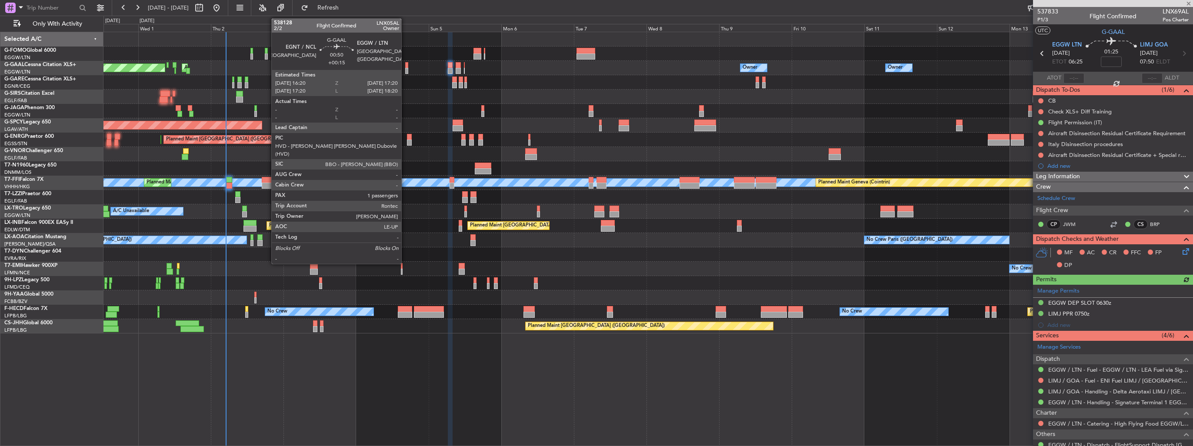
click at [405, 64] on div at bounding box center [406, 65] width 3 height 6
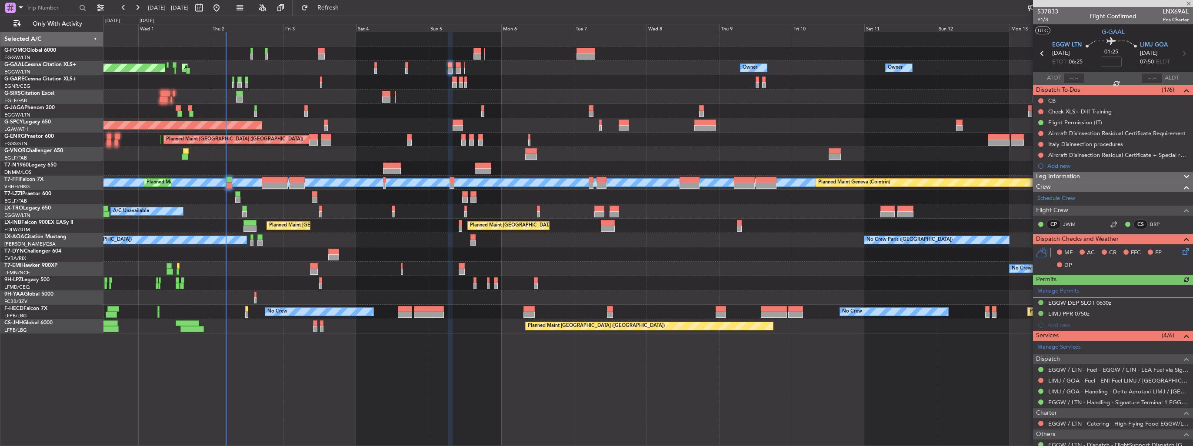
type input "+00:15"
type input "1"
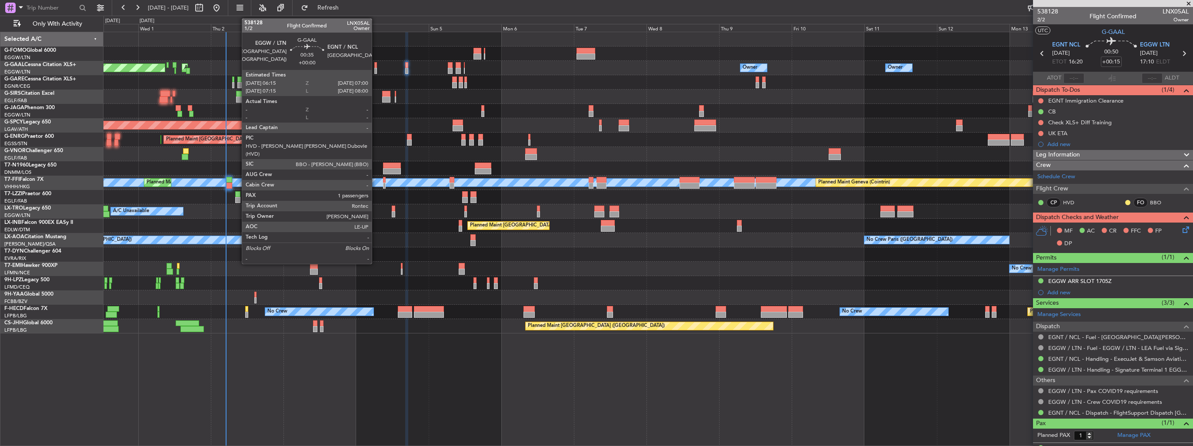
click at [376, 68] on div at bounding box center [375, 71] width 3 height 6
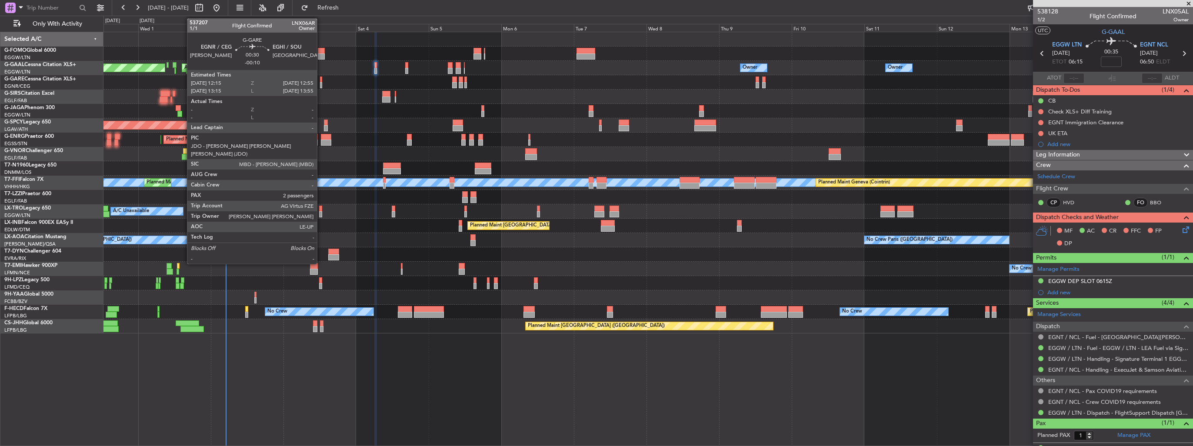
click at [321, 83] on div at bounding box center [321, 85] width 2 height 6
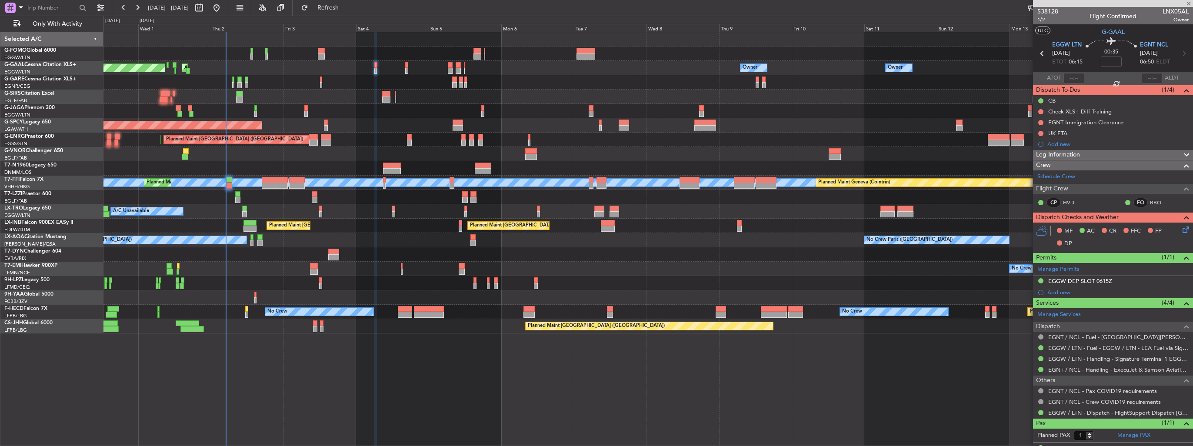
type input "-00:10"
type input "2"
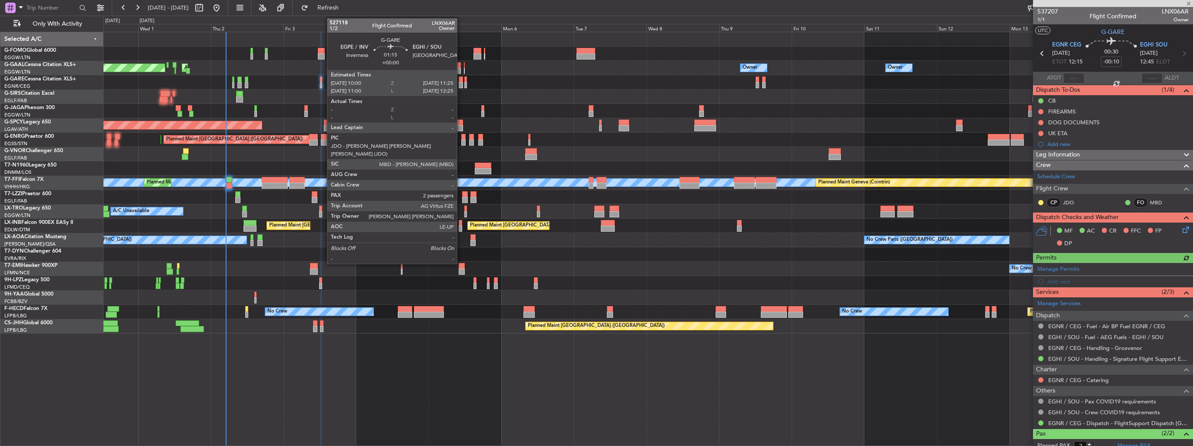
click at [461, 86] on div at bounding box center [461, 85] width 4 height 6
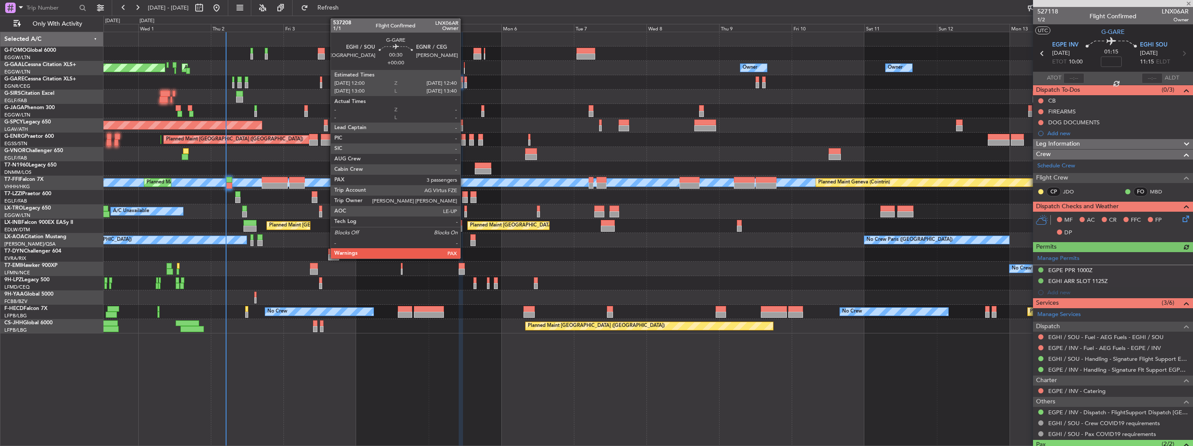
click at [464, 86] on div at bounding box center [465, 85] width 2 height 6
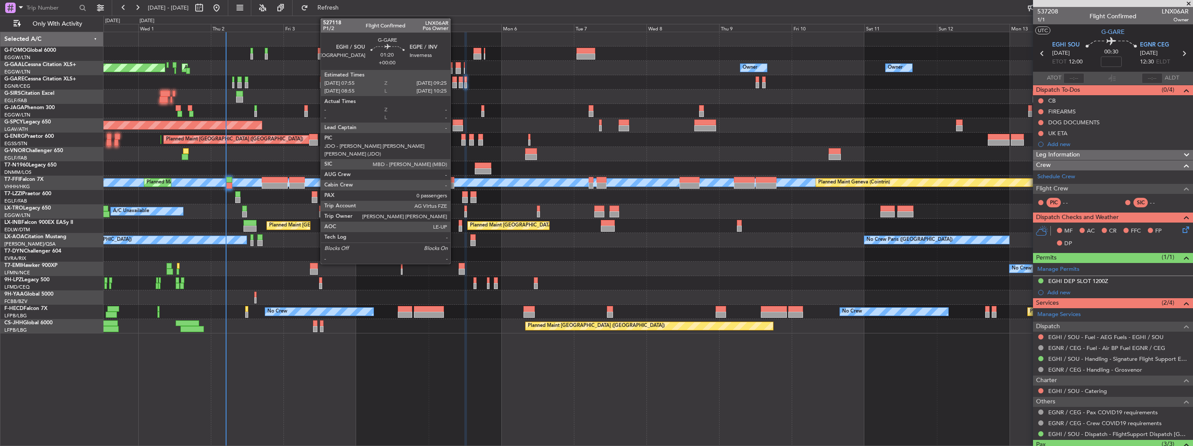
click at [454, 84] on div at bounding box center [454, 85] width 5 height 6
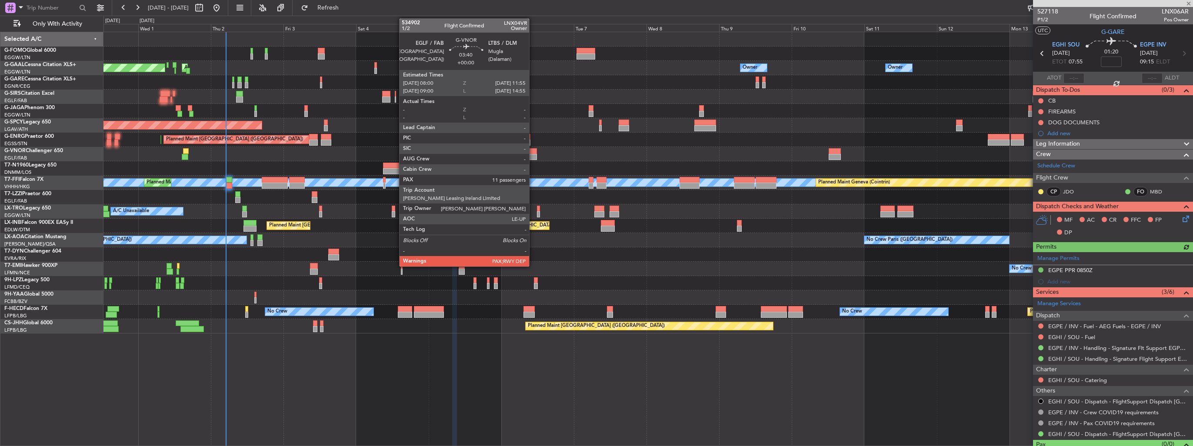
click at [533, 150] on div at bounding box center [531, 151] width 12 height 6
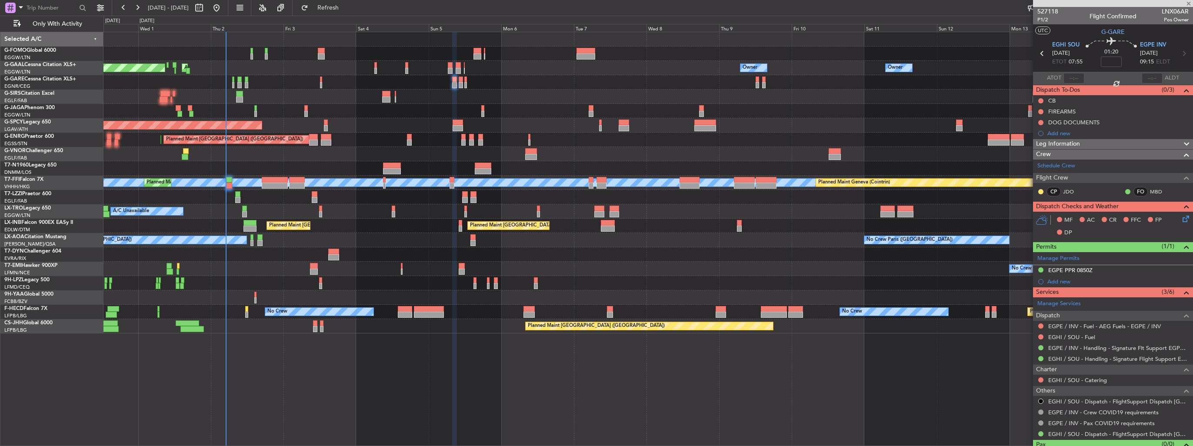
type input "11"
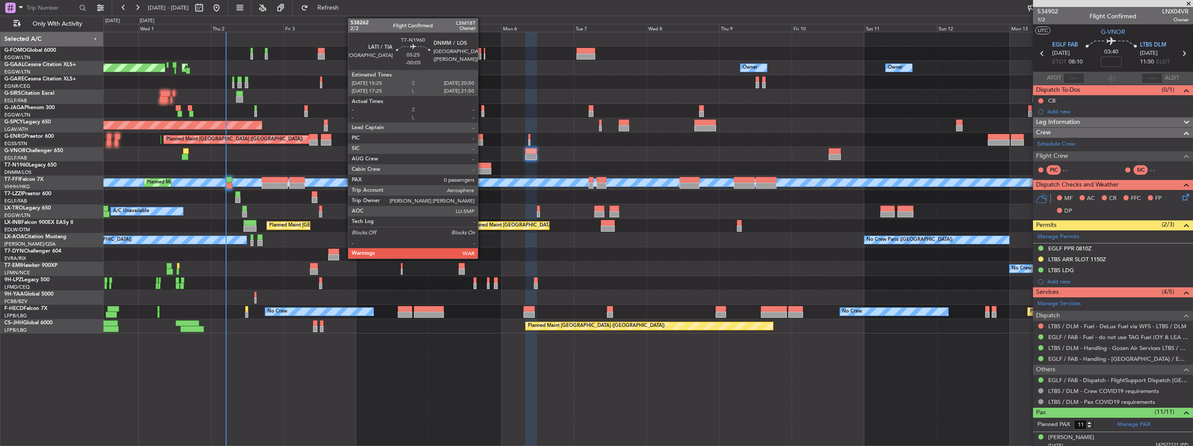
click at [482, 169] on div at bounding box center [483, 171] width 17 height 6
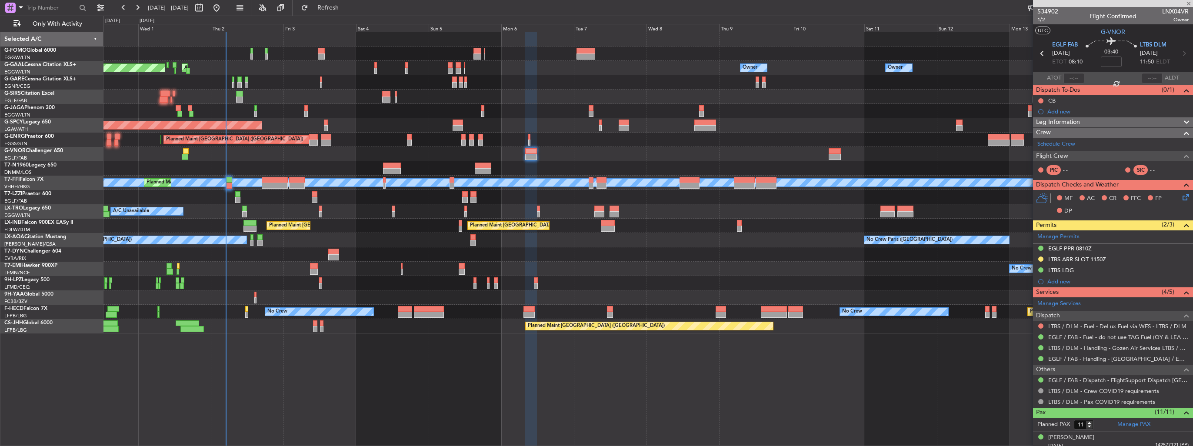
type input "-00:05"
type input "0"
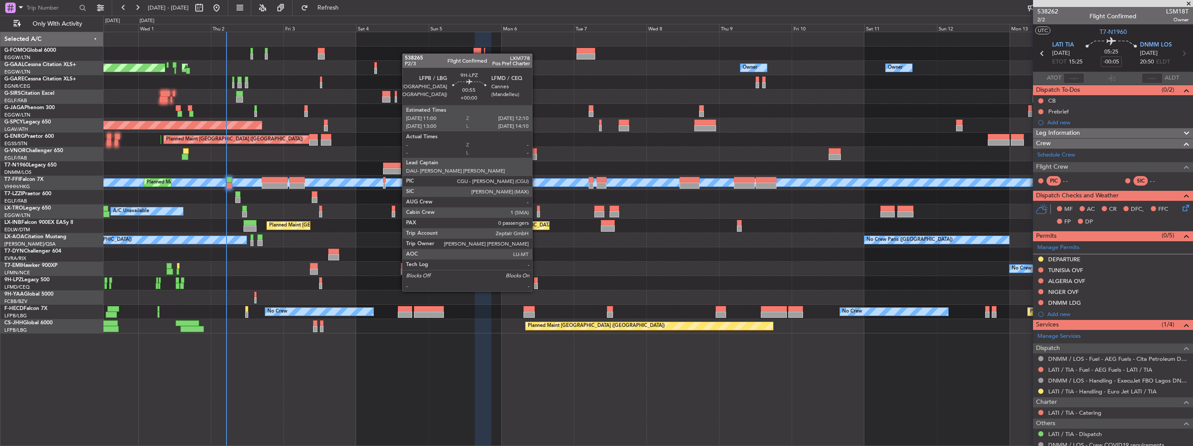
click at [536, 283] on div at bounding box center [536, 286] width 4 height 6
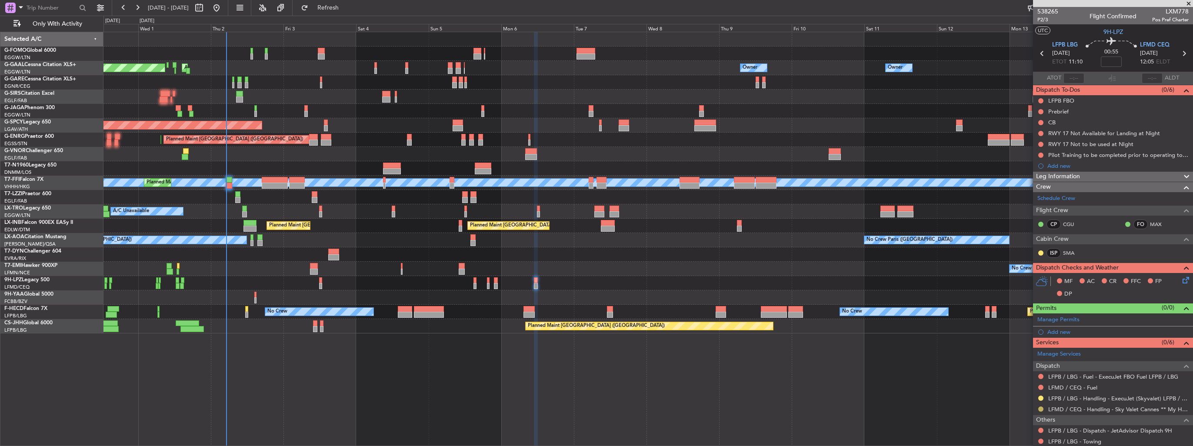
click at [1041, 409] on button at bounding box center [1041, 409] width 5 height 5
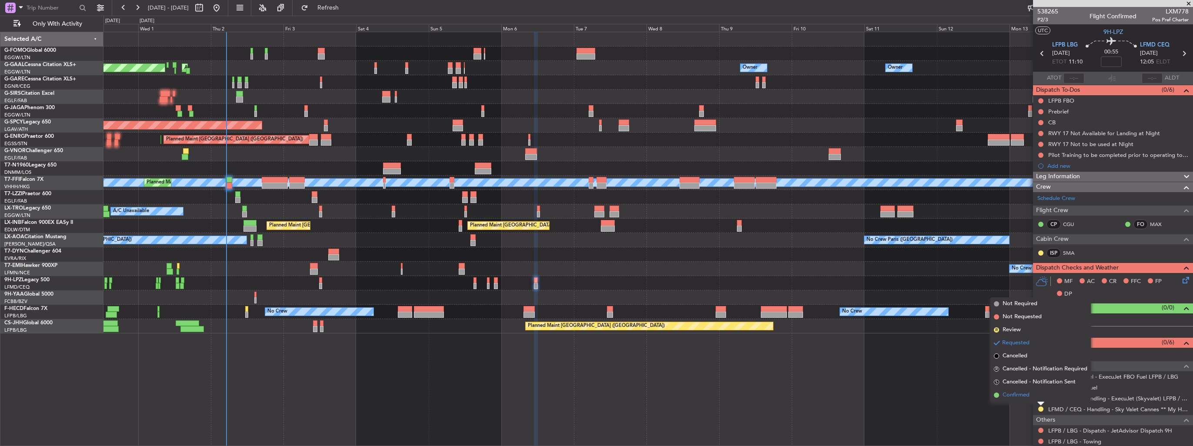
click at [1027, 397] on span "Confirmed" at bounding box center [1016, 395] width 27 height 9
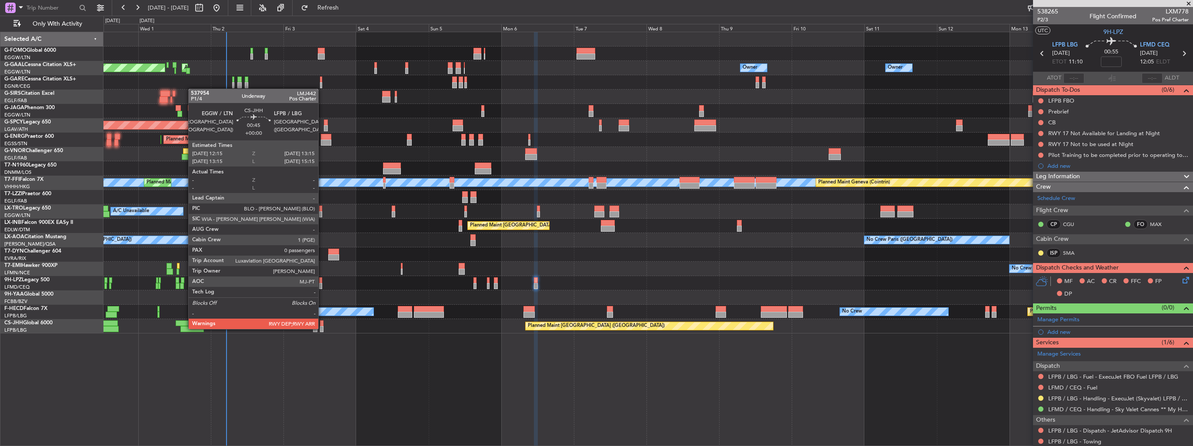
click at [322, 328] on div at bounding box center [321, 329] width 3 height 6
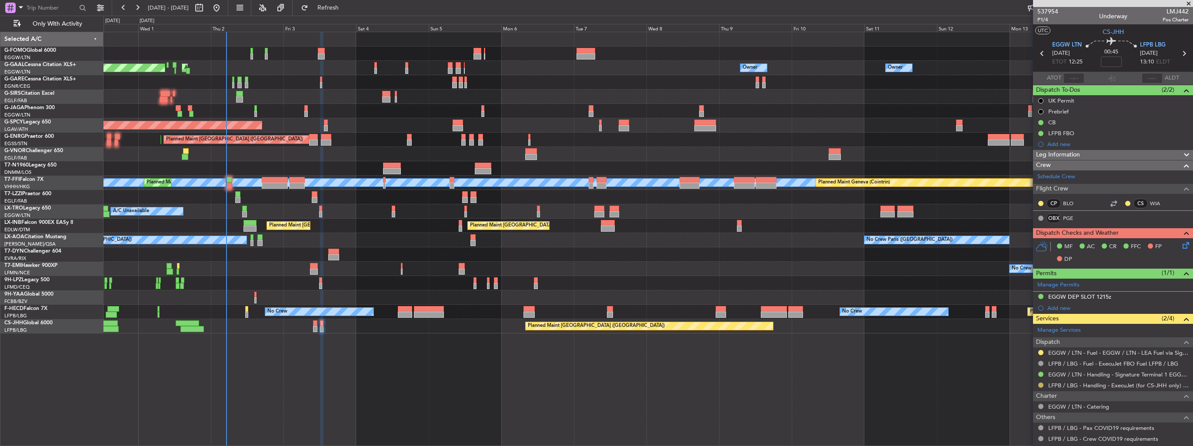
click at [1042, 384] on button at bounding box center [1041, 385] width 5 height 5
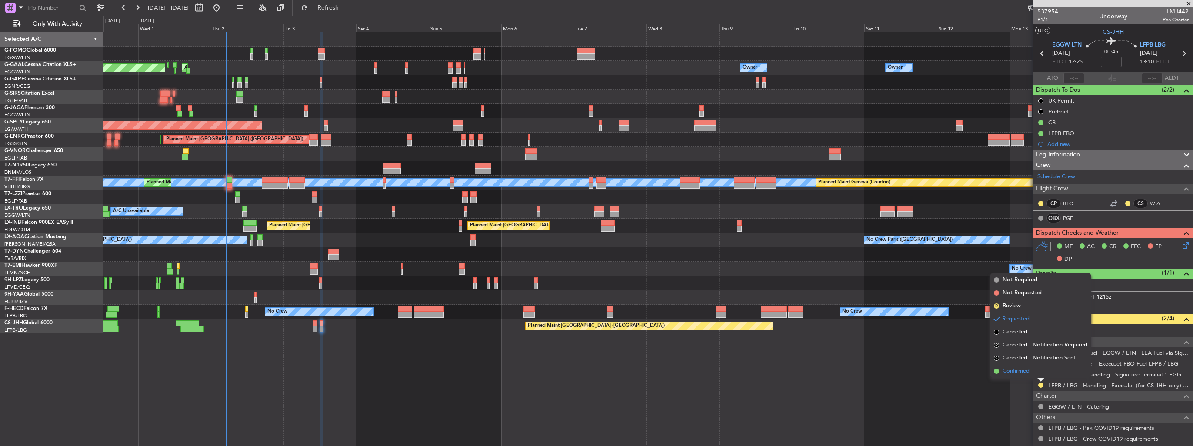
click at [1021, 374] on span "Confirmed" at bounding box center [1016, 371] width 27 height 9
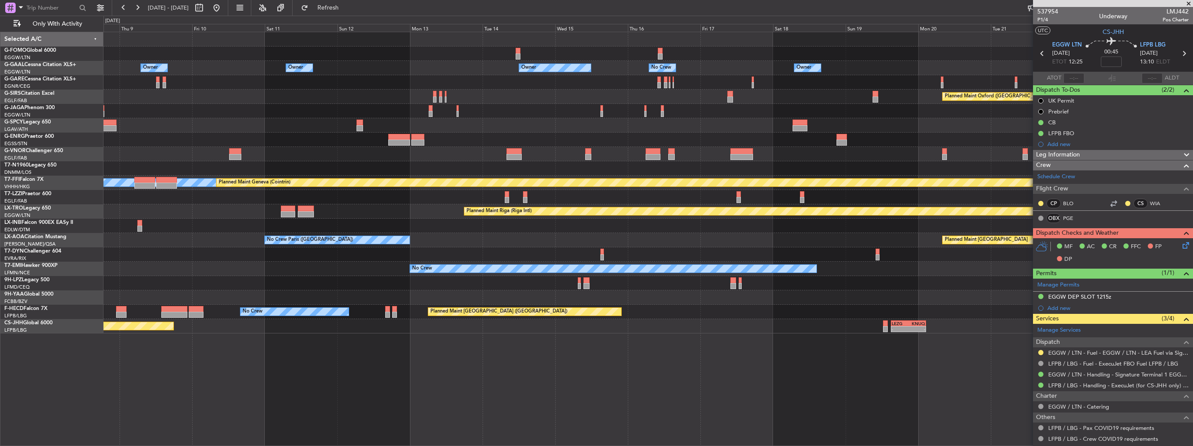
click at [291, 357] on div "Owner Owner Owner Owner No Crew Owner Owner Planned Maint [GEOGRAPHIC_DATA] ([G…" at bounding box center [649, 239] width 1090 height 414
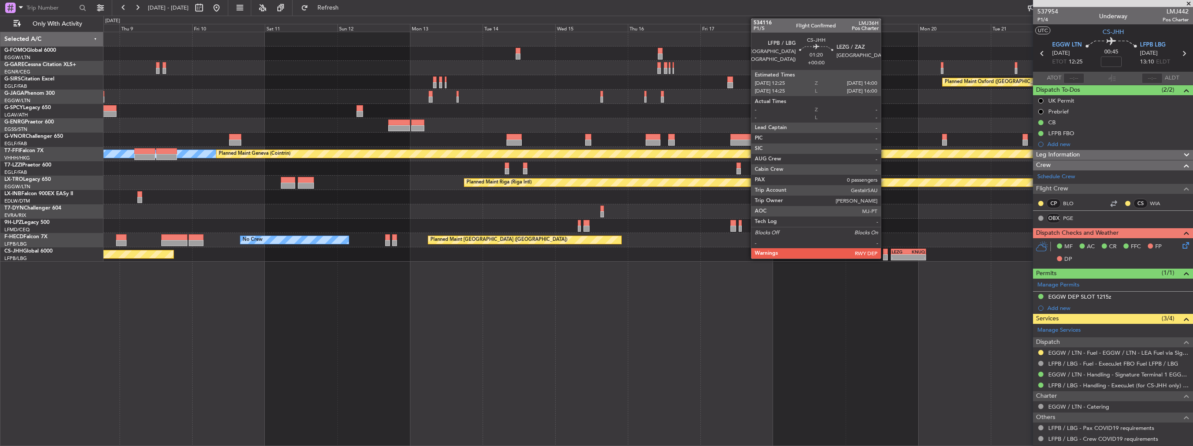
click at [885, 258] on div at bounding box center [885, 257] width 5 height 6
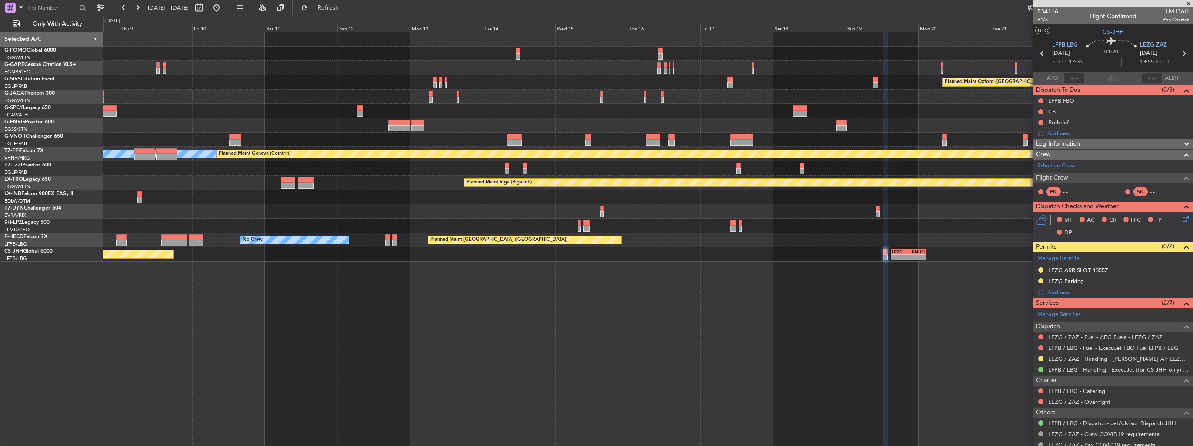
click at [757, 327] on div "Planned Maint Oxford ([GEOGRAPHIC_DATA]) [PERSON_NAME] [PERSON_NAME] Planned Ma…" at bounding box center [649, 239] width 1090 height 414
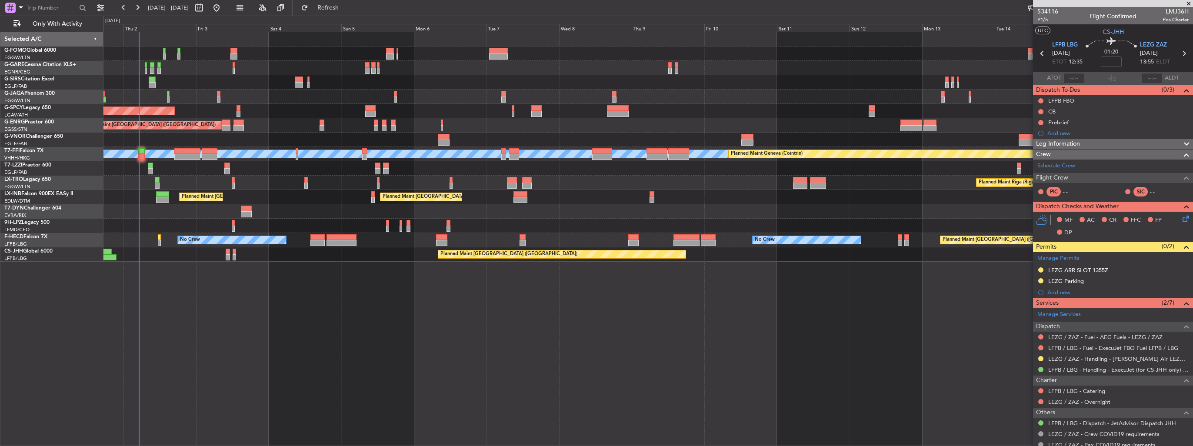
click at [732, 321] on div "Planned Maint [GEOGRAPHIC_DATA] ([GEOGRAPHIC_DATA]) Planned Maint [GEOGRAPHIC_D…" at bounding box center [649, 239] width 1090 height 414
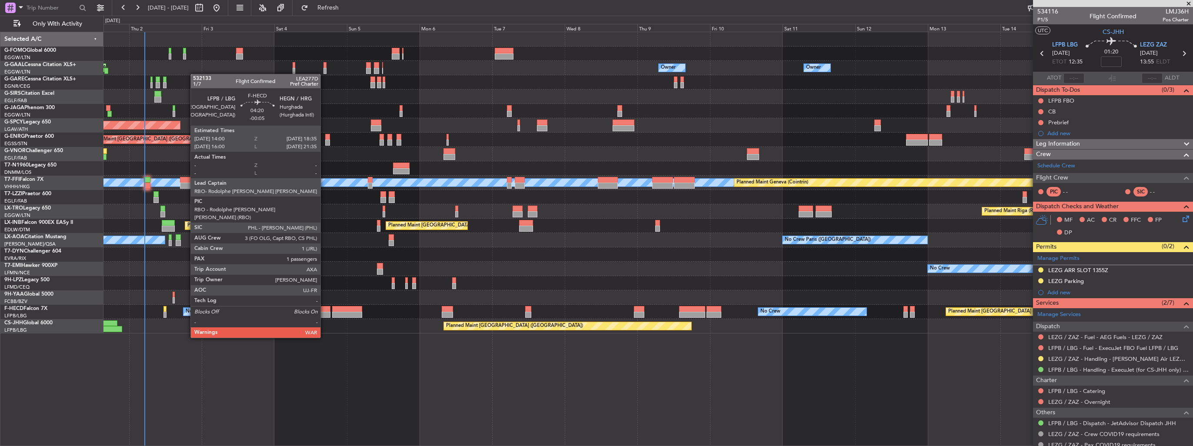
click at [324, 314] on div at bounding box center [323, 315] width 14 height 6
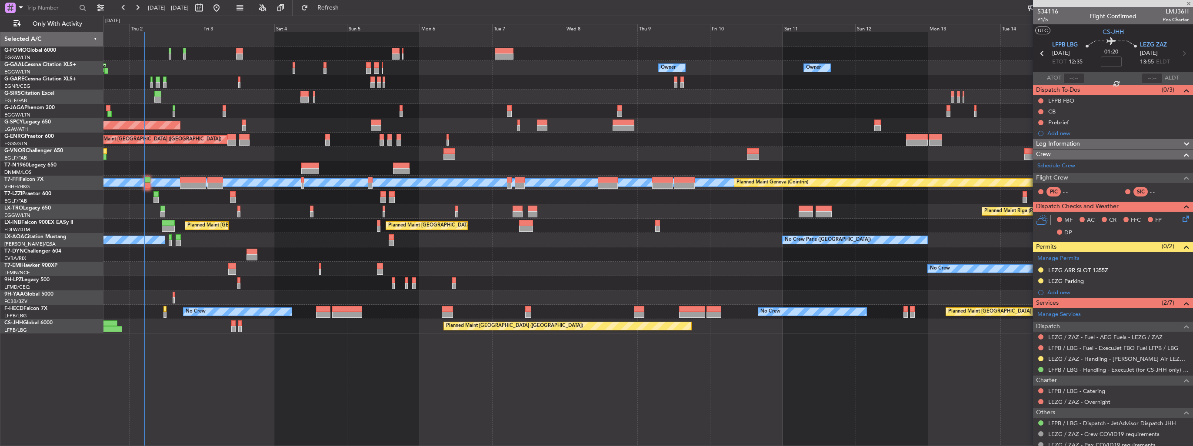
type input "-00:05"
type input "1"
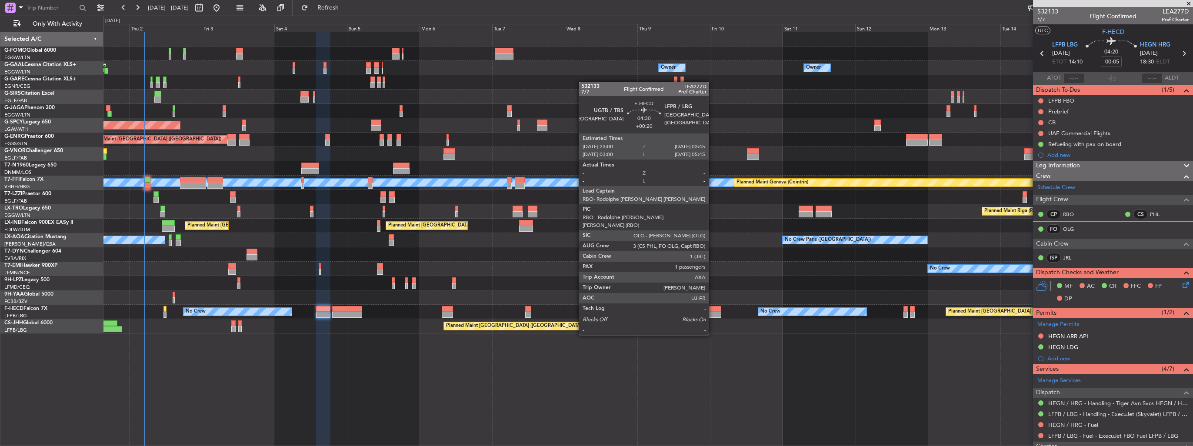
click at [713, 311] on div at bounding box center [714, 309] width 15 height 6
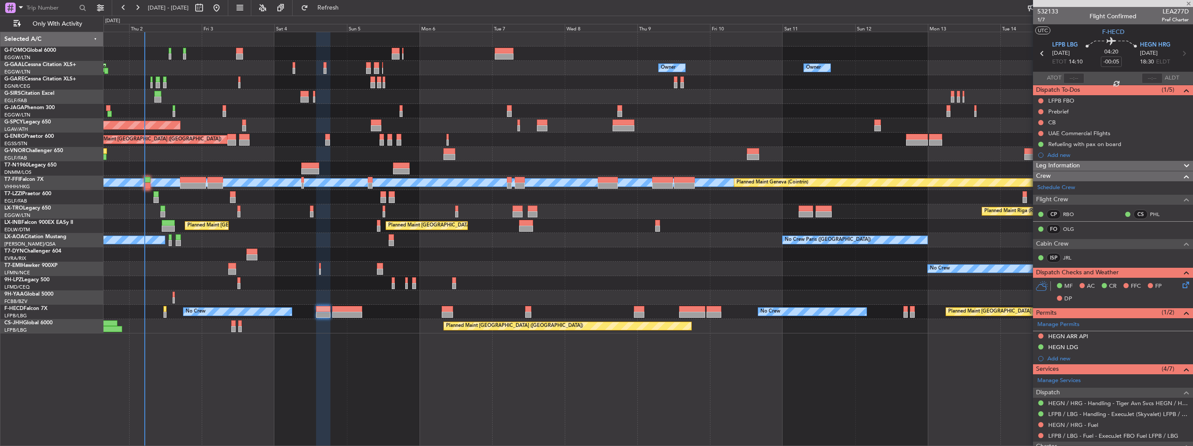
type input "+00:20"
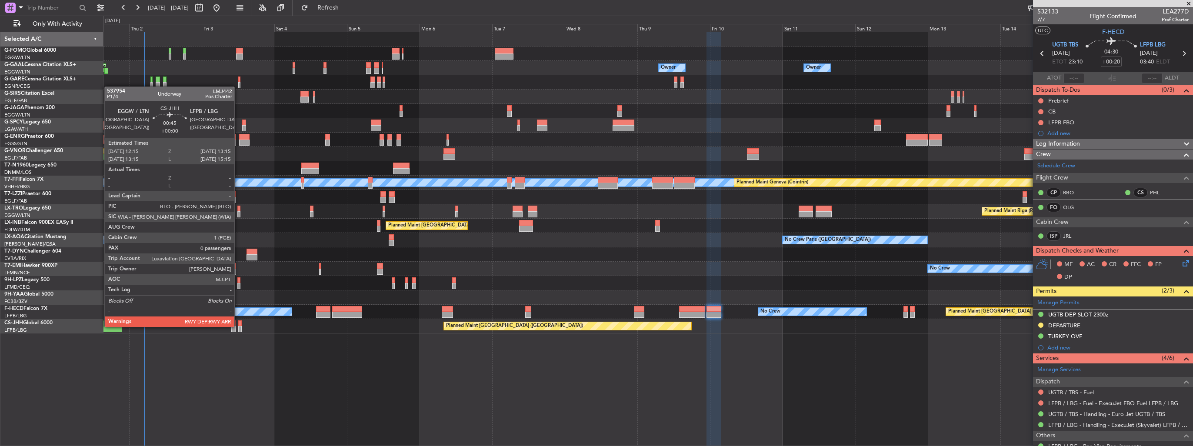
click at [238, 326] on div at bounding box center [239, 329] width 3 height 6
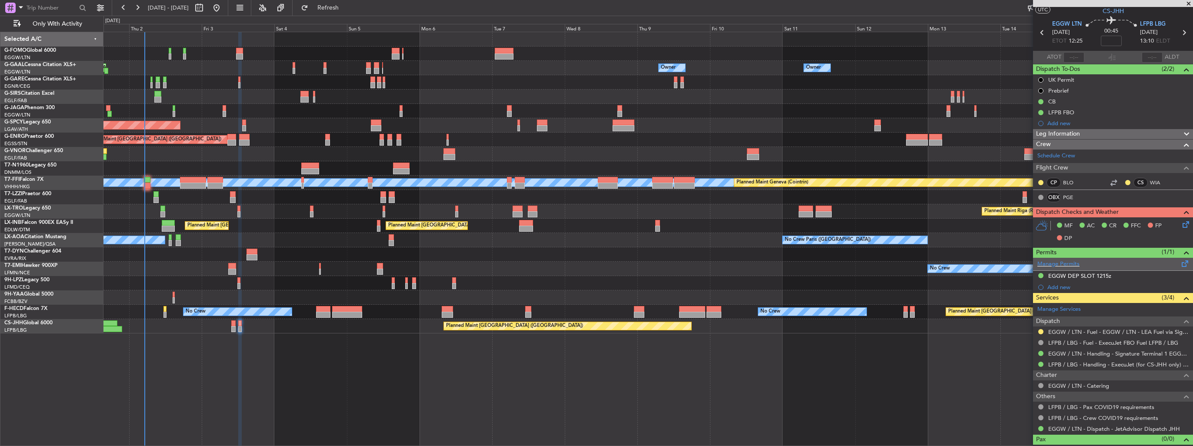
scroll to position [32, 0]
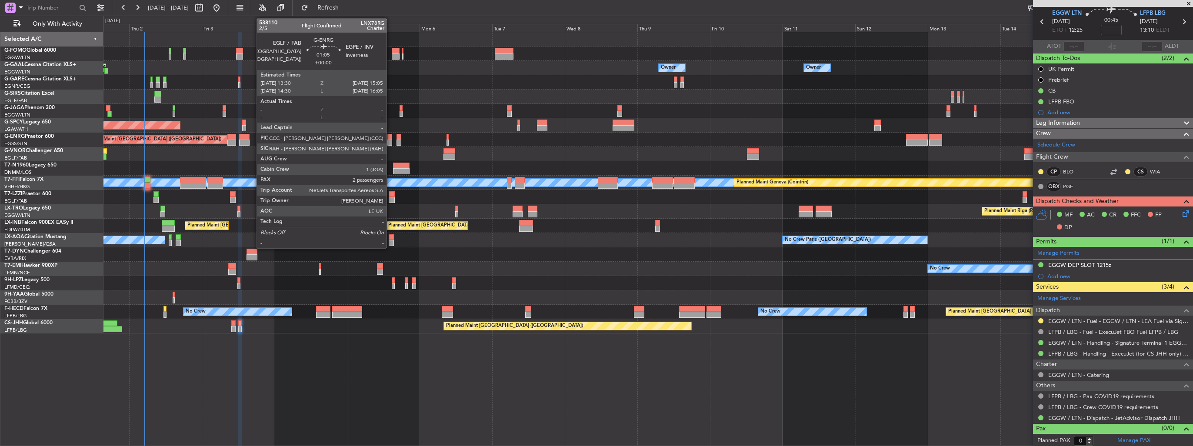
click at [391, 140] on div at bounding box center [390, 143] width 5 height 6
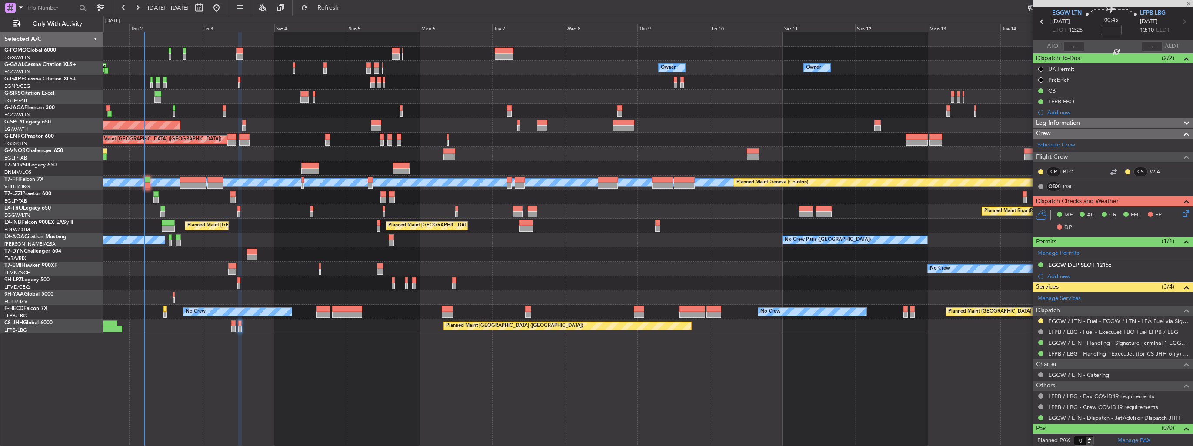
type input "2"
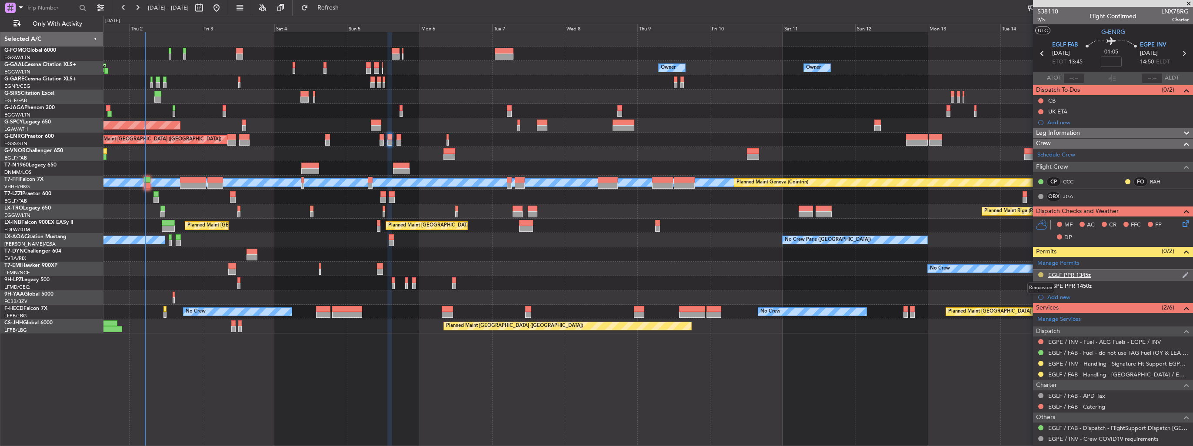
click at [1042, 274] on button at bounding box center [1041, 274] width 5 height 5
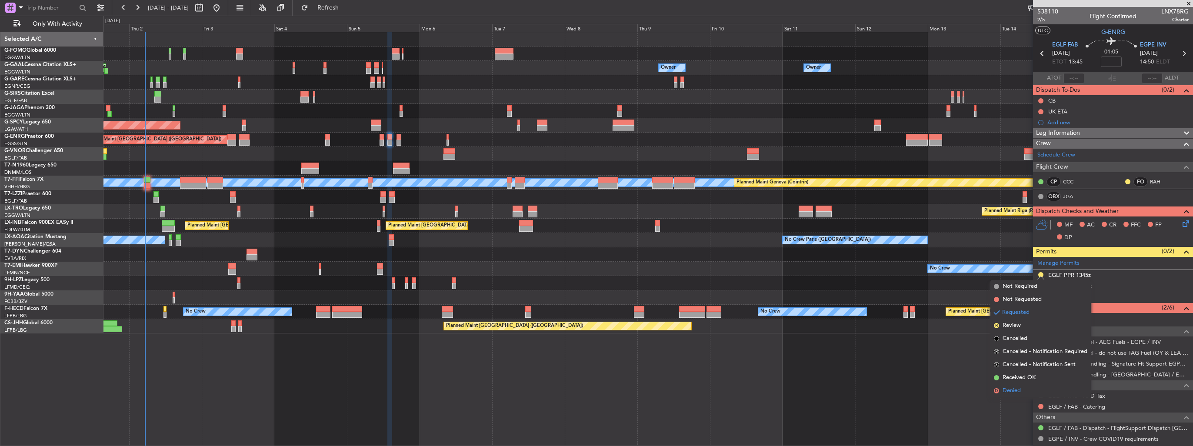
click at [1016, 390] on span "Denied" at bounding box center [1012, 391] width 18 height 9
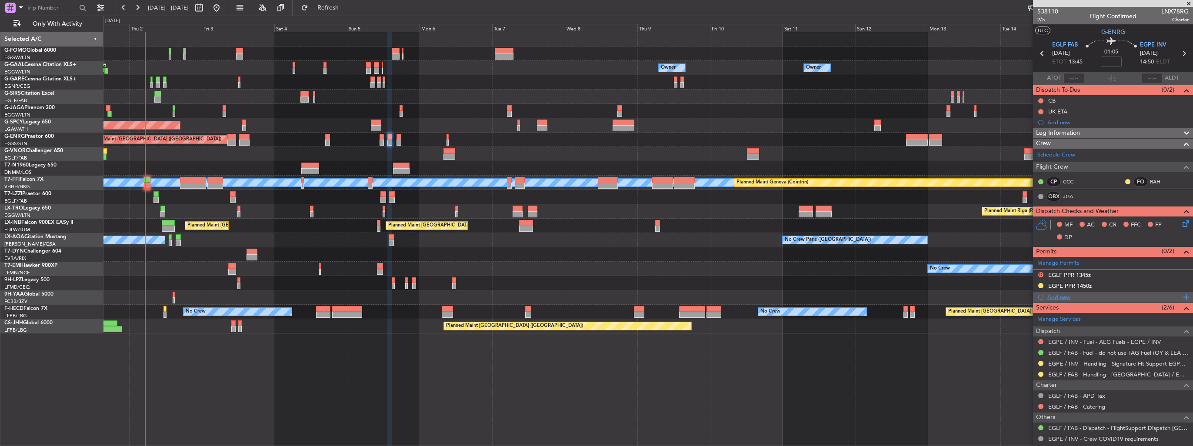
click at [1052, 297] on div "Add new" at bounding box center [1115, 297] width 134 height 7
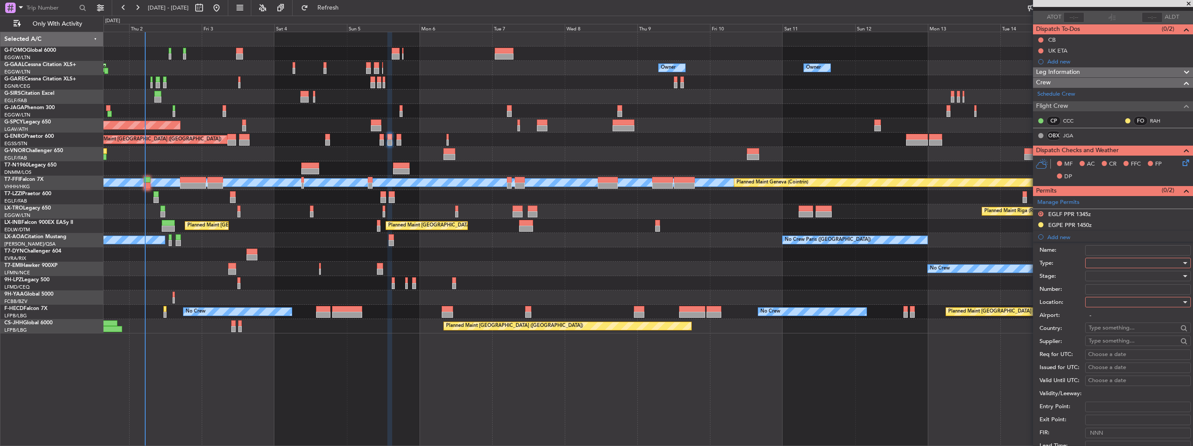
scroll to position [87, 0]
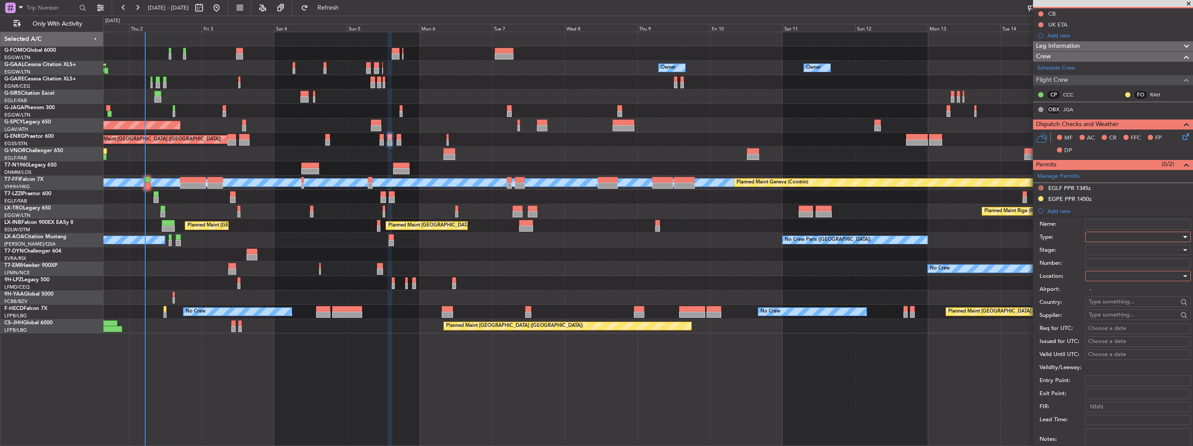
click at [1112, 237] on div at bounding box center [1135, 236] width 93 height 13
click at [1131, 278] on span "PPR" at bounding box center [1134, 279] width 91 height 13
click at [1131, 277] on div at bounding box center [1135, 276] width 93 height 13
click at [1131, 294] on span "Departure" at bounding box center [1134, 293] width 91 height 13
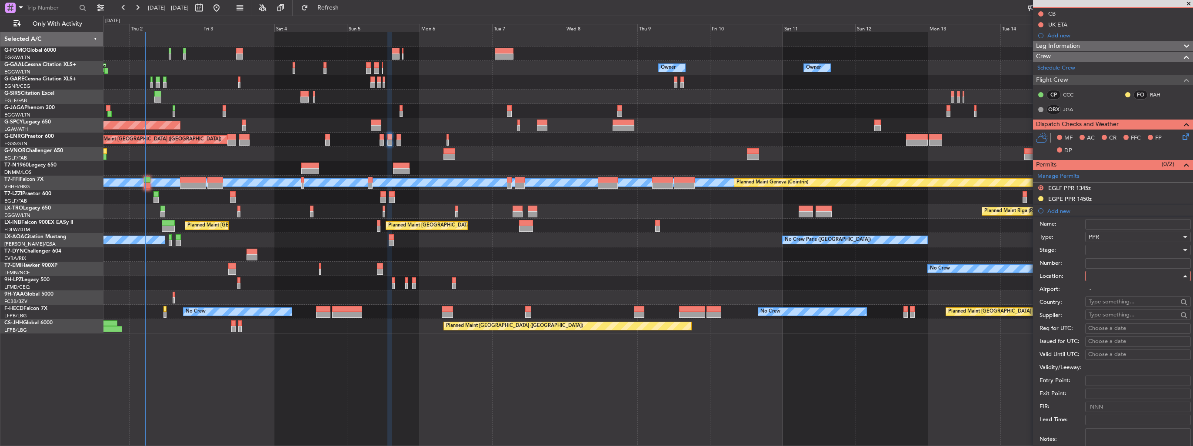
type input "EGLF / FAB"
click at [1119, 250] on div at bounding box center [1135, 250] width 93 height 13
click at [1116, 318] on span "Received OK" at bounding box center [1134, 319] width 91 height 13
click at [1088, 263] on input "Number:" at bounding box center [1139, 263] width 106 height 10
paste input "377554"
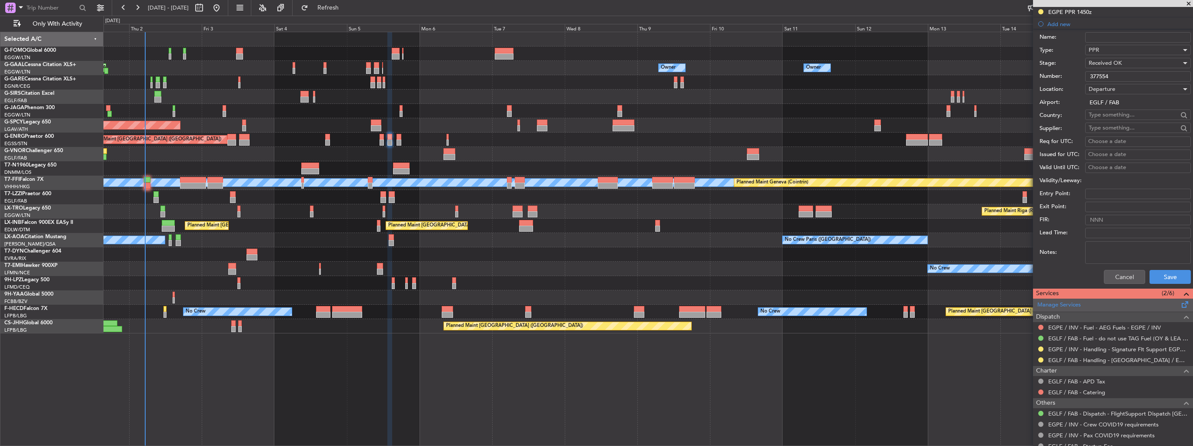
scroll to position [304, 0]
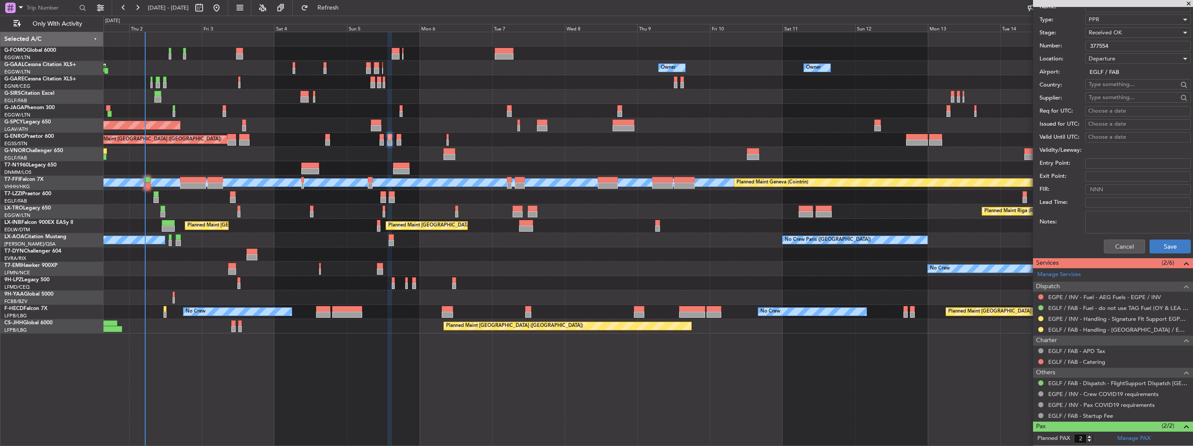
type input "377554"
click at [1166, 241] on button "Save" at bounding box center [1170, 247] width 41 height 14
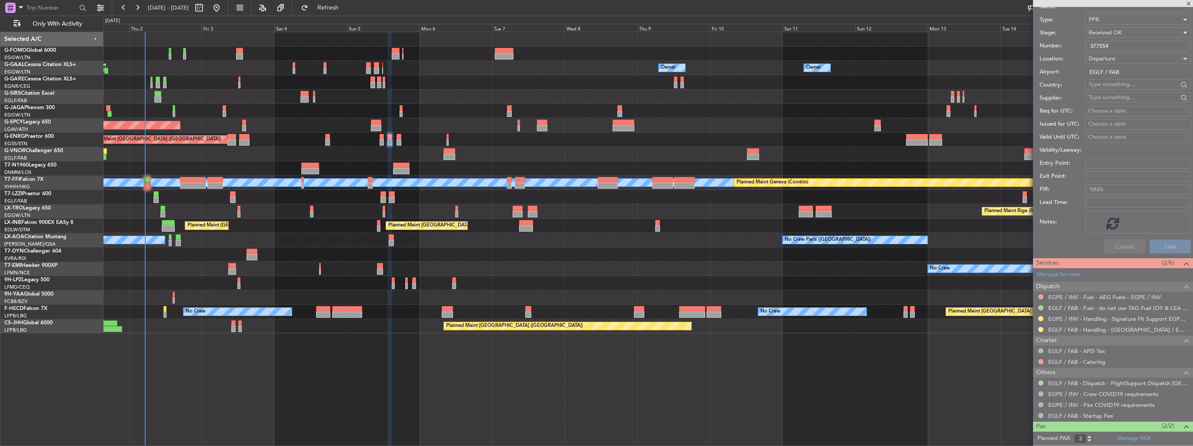
scroll to position [93, 0]
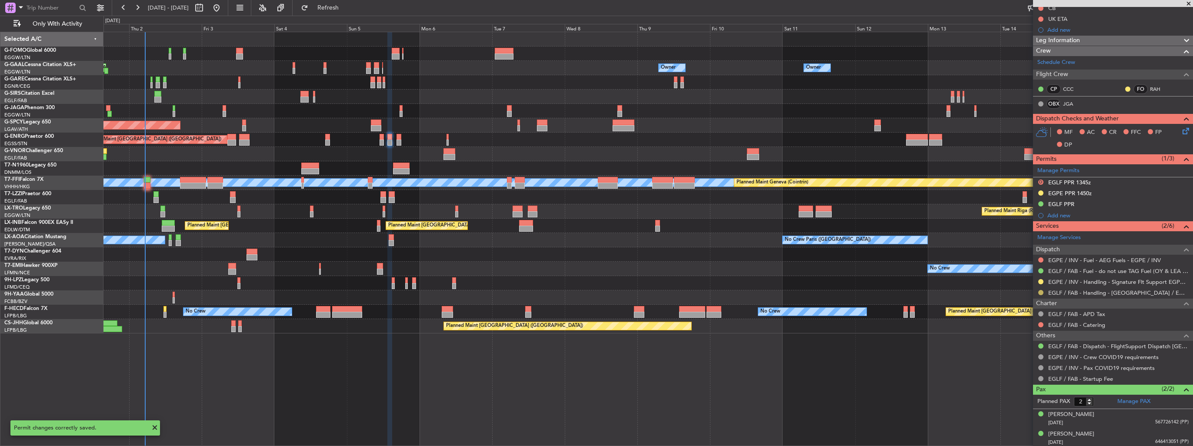
click at [1042, 291] on button at bounding box center [1041, 292] width 5 height 5
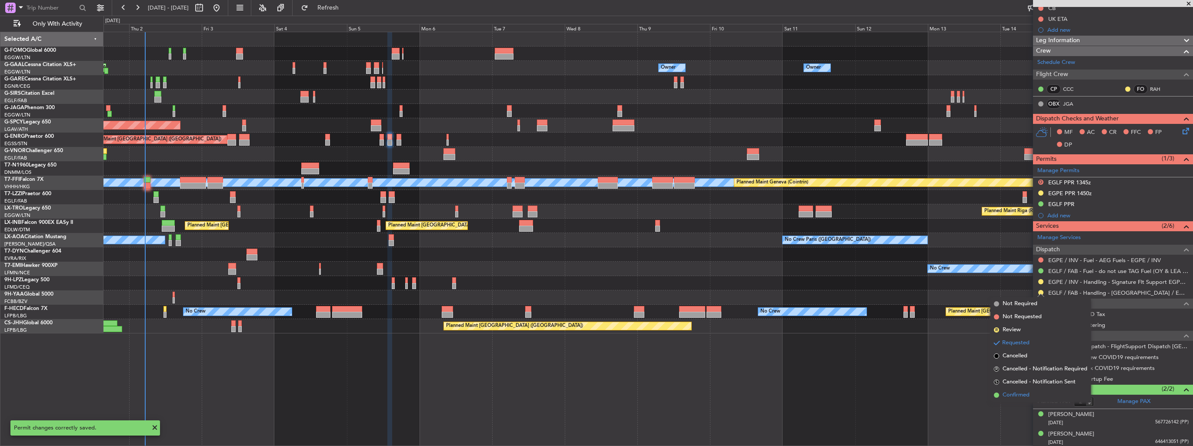
click at [1022, 393] on span "Confirmed" at bounding box center [1016, 395] width 27 height 9
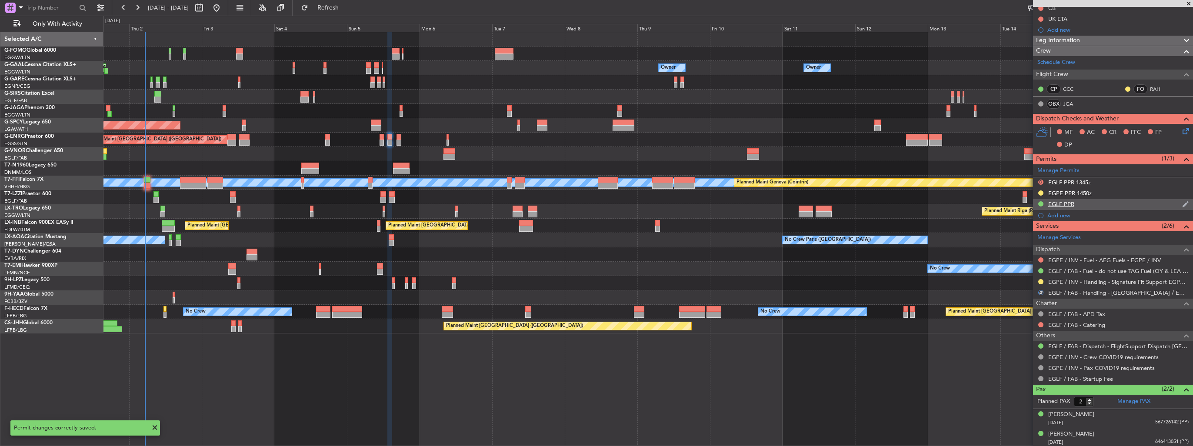
click at [1183, 202] on div "EGLF PPR" at bounding box center [1113, 204] width 160 height 11
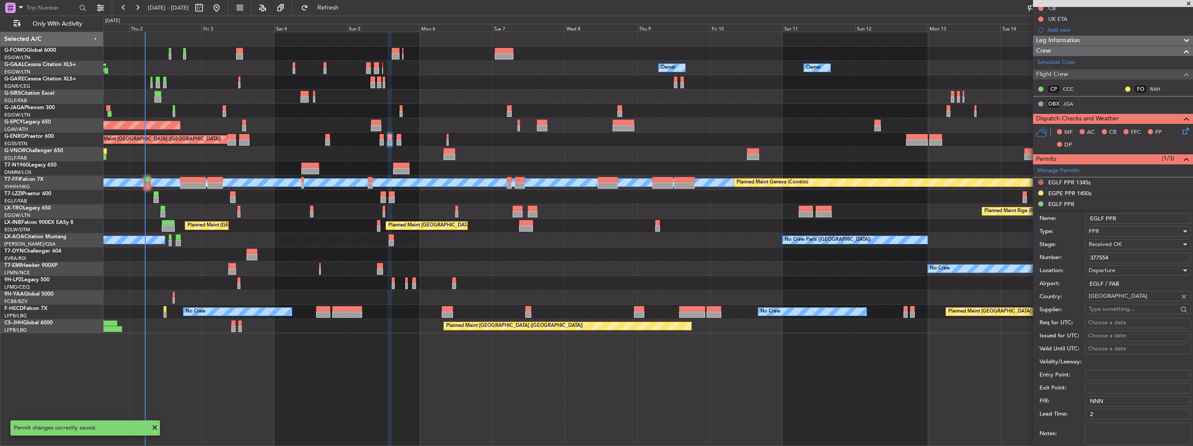
click at [1166, 218] on input "EGLF PPR" at bounding box center [1139, 219] width 106 height 10
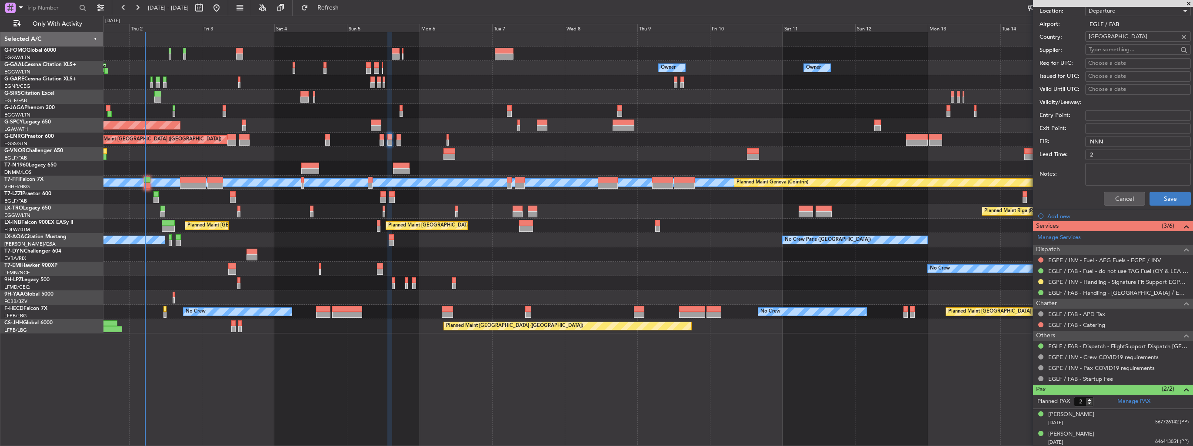
type input "EGLF PPR 1400z"
click at [1170, 201] on button "Save" at bounding box center [1170, 199] width 41 height 14
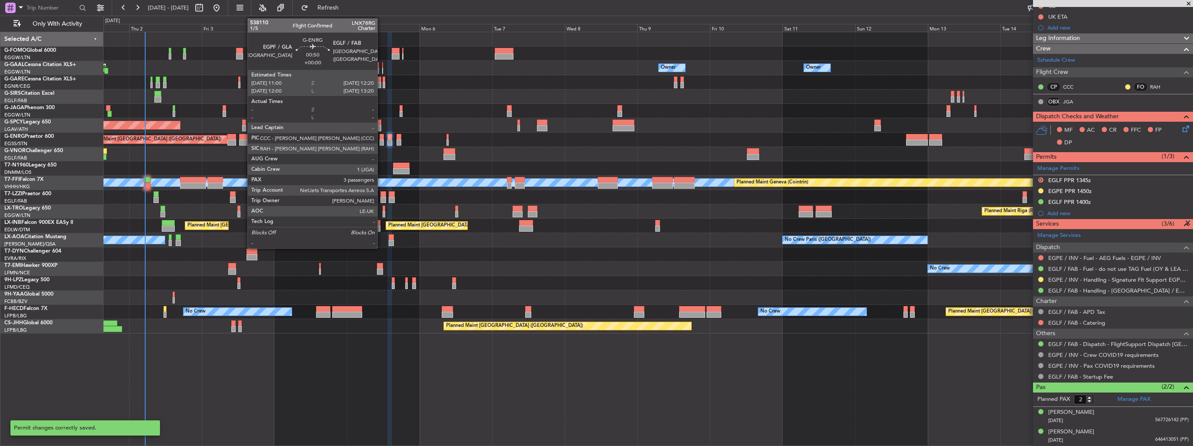
scroll to position [92, 0]
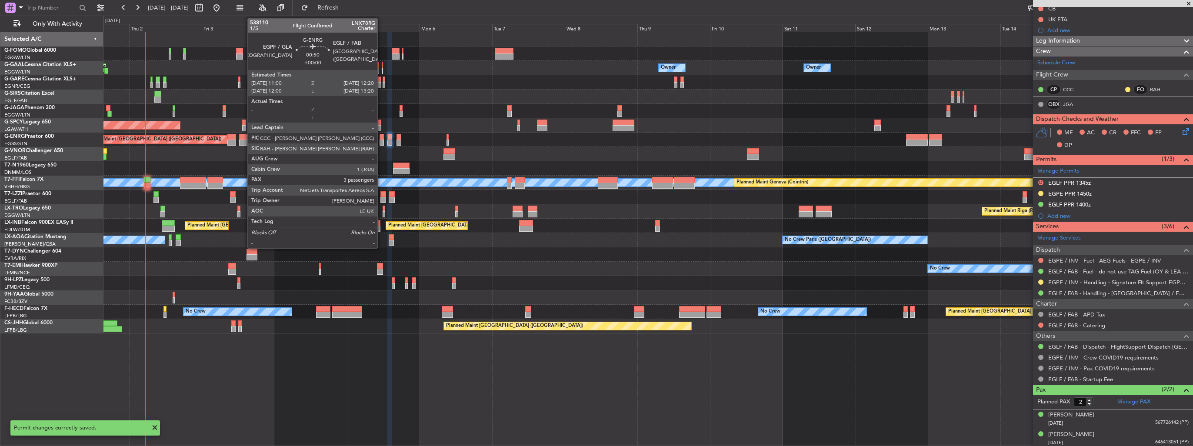
click at [381, 142] on div at bounding box center [382, 143] width 4 height 6
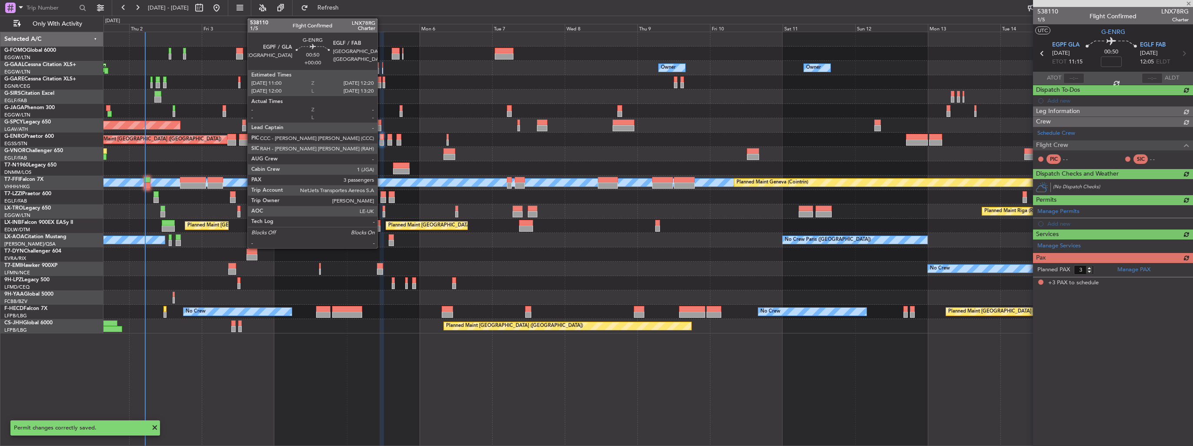
scroll to position [0, 0]
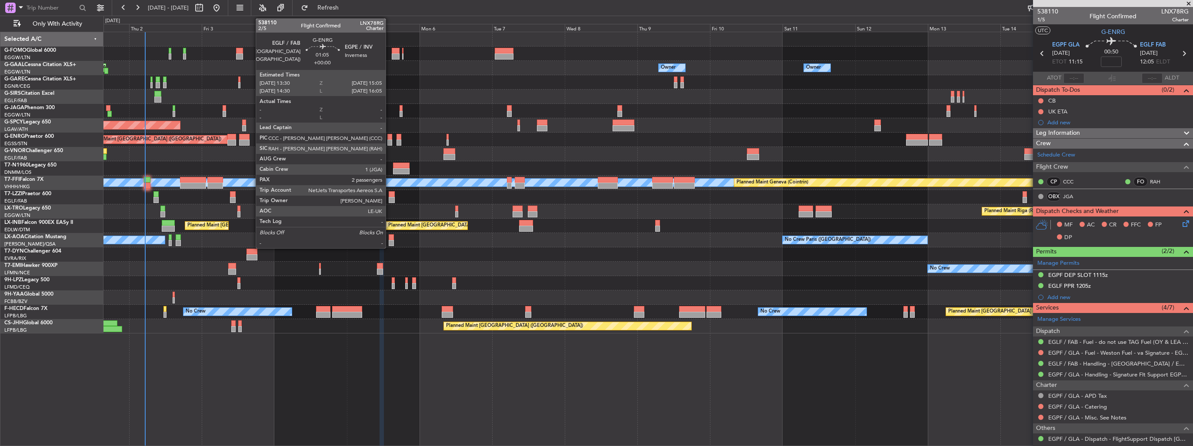
click at [390, 140] on div at bounding box center [390, 143] width 5 height 6
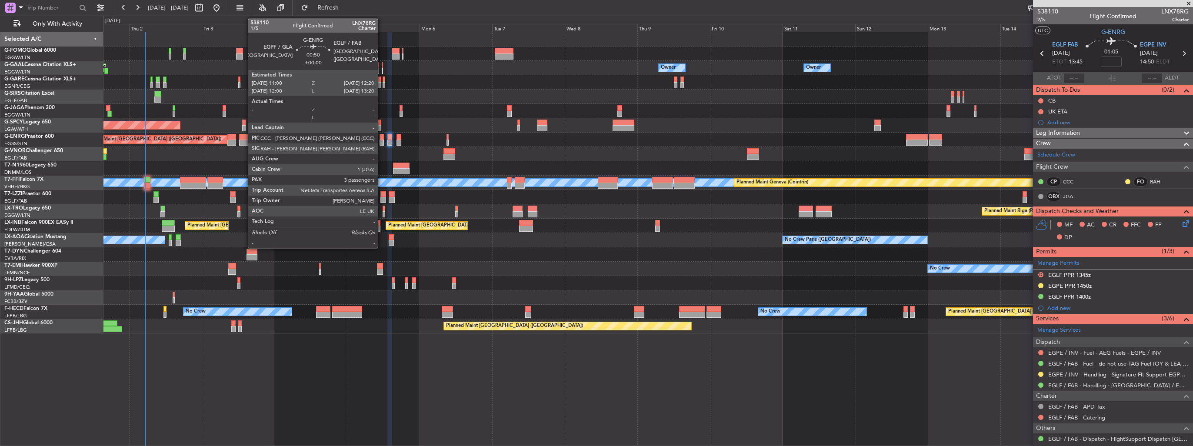
click at [382, 138] on div at bounding box center [382, 137] width 4 height 6
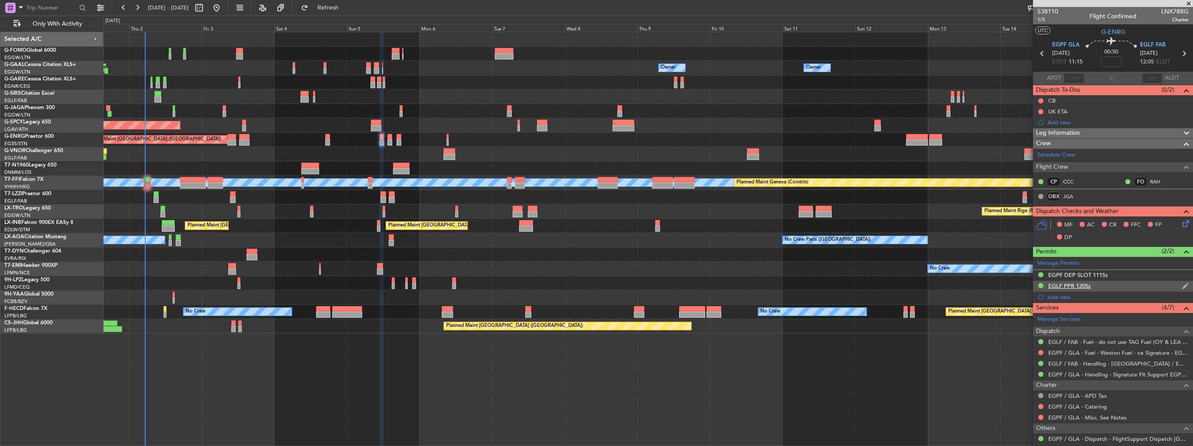
click at [1183, 285] on img at bounding box center [1186, 286] width 7 height 8
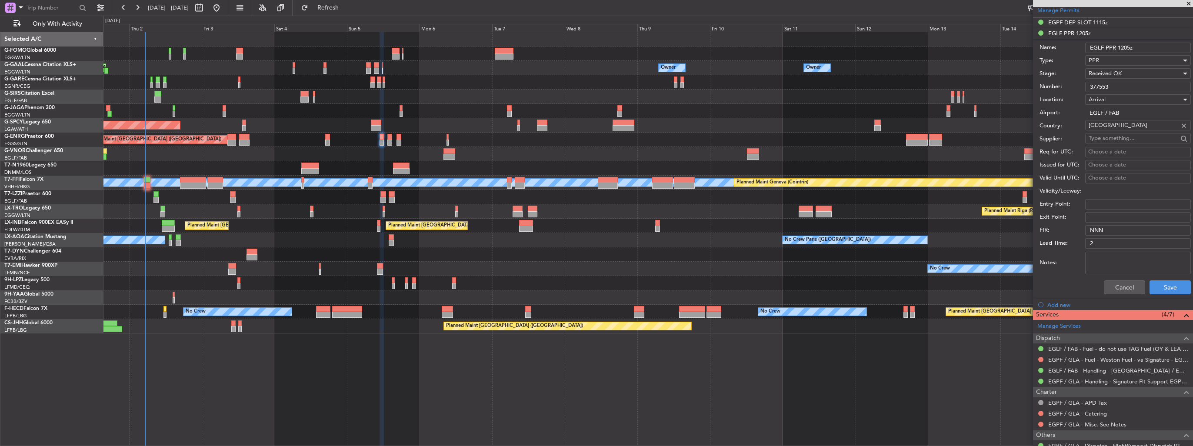
scroll to position [261, 0]
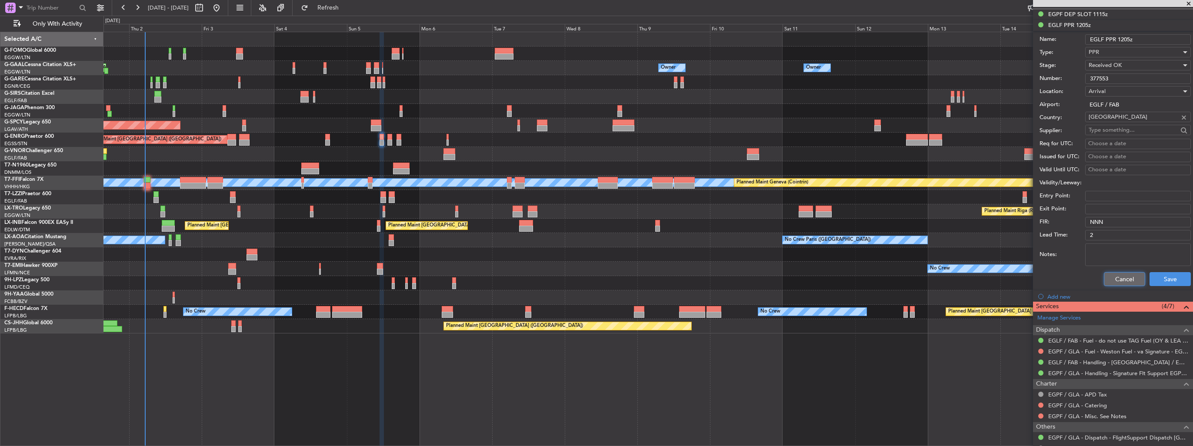
click at [1112, 276] on button "Cancel" at bounding box center [1124, 279] width 41 height 14
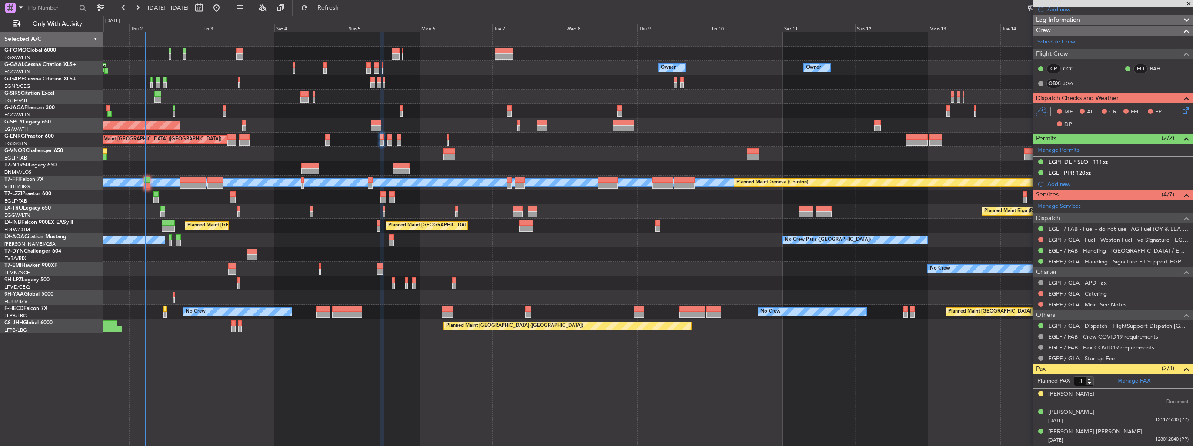
scroll to position [111, 0]
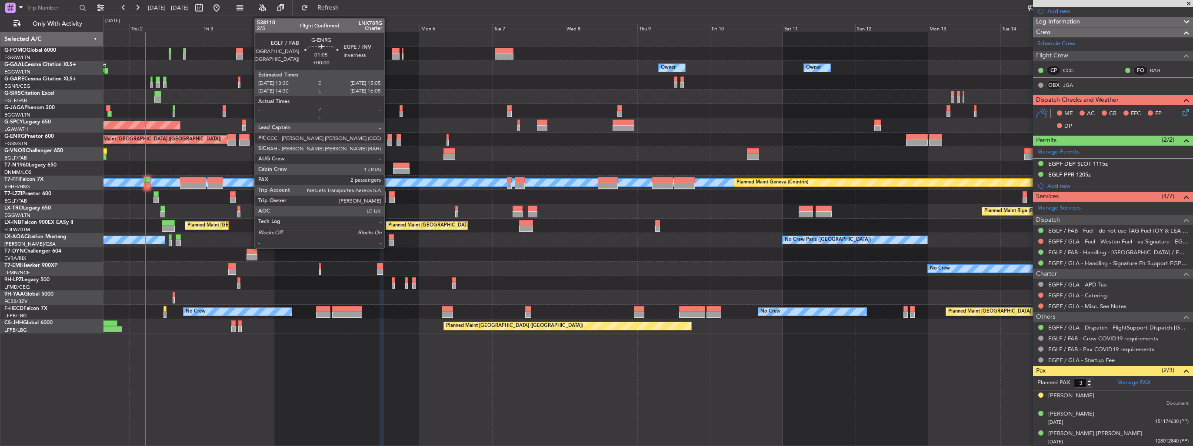
click at [388, 145] on div at bounding box center [390, 143] width 5 height 6
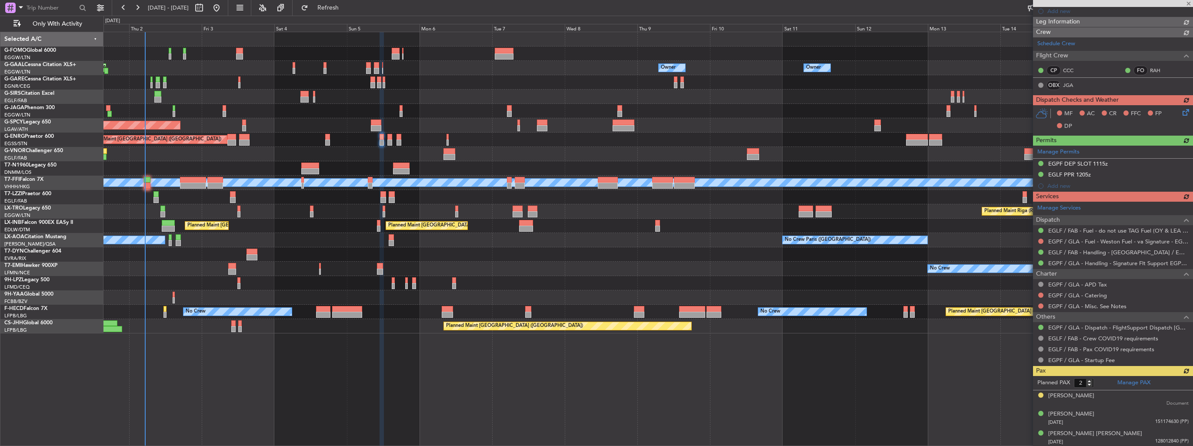
scroll to position [0, 0]
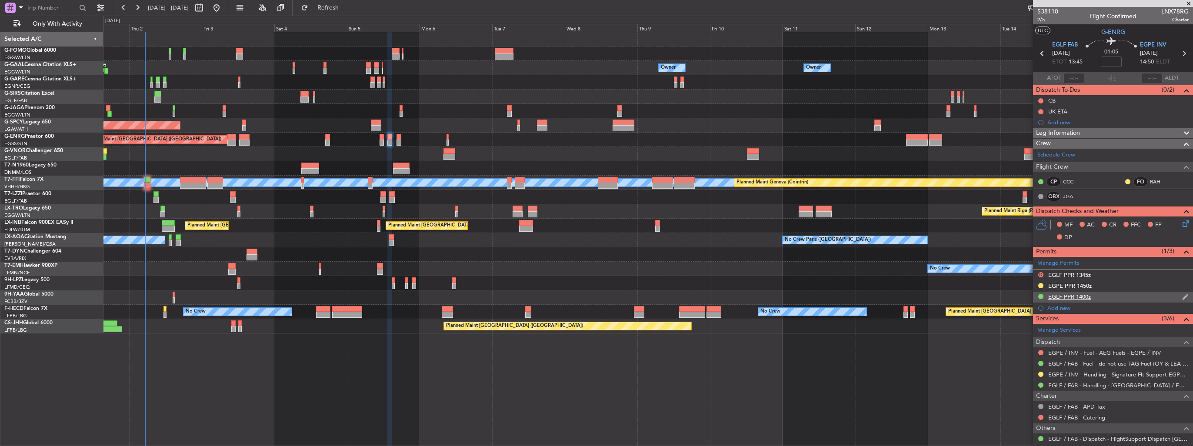
click at [1183, 297] on img at bounding box center [1186, 297] width 7 height 8
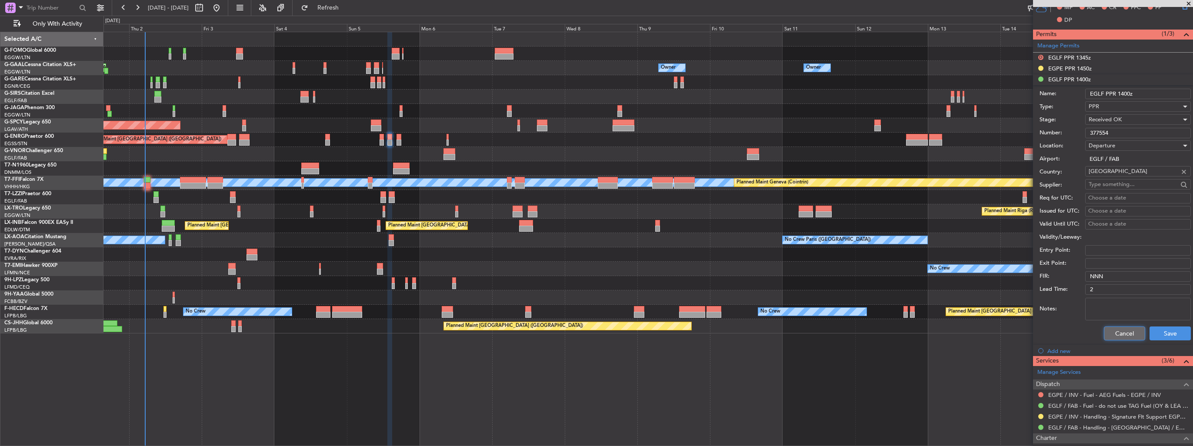
click at [1125, 331] on button "Cancel" at bounding box center [1124, 334] width 41 height 14
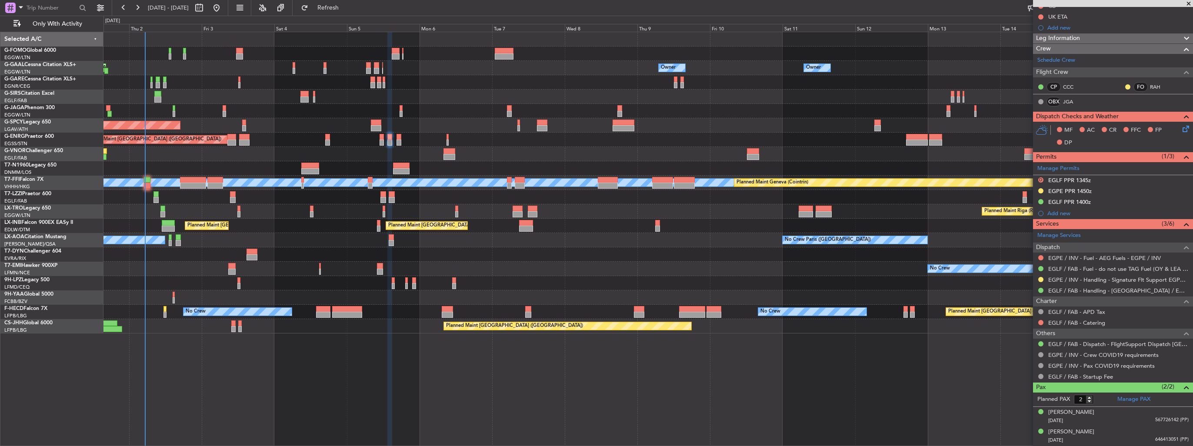
scroll to position [93, 0]
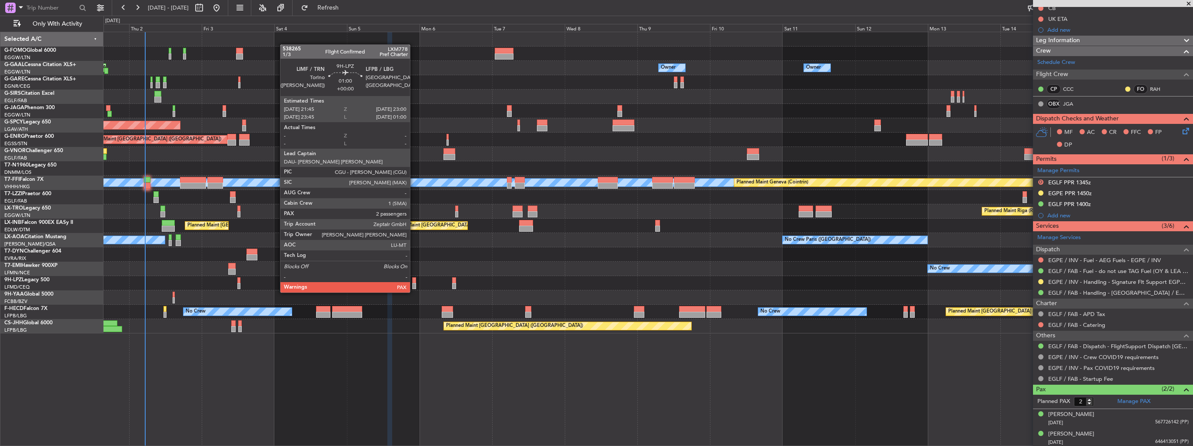
click at [414, 284] on div at bounding box center [414, 286] width 4 height 6
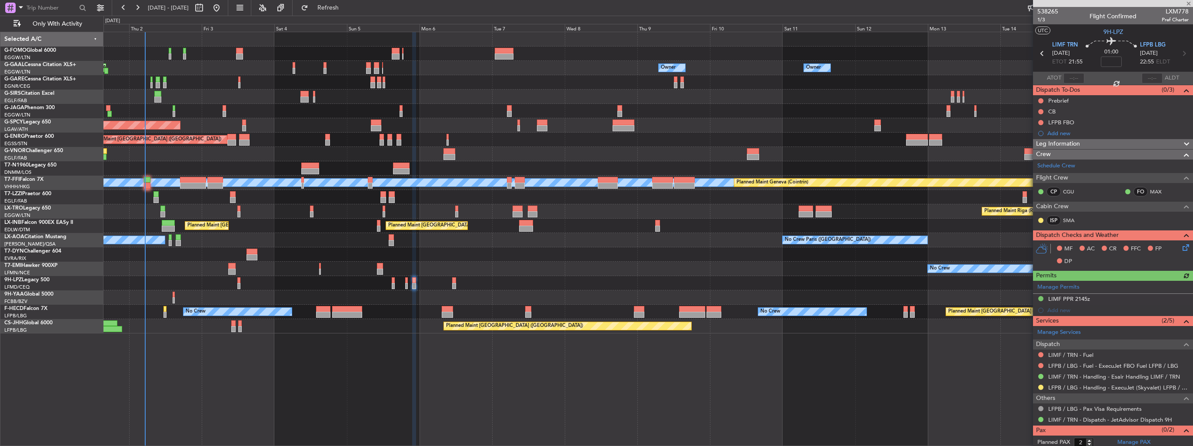
scroll to position [13, 0]
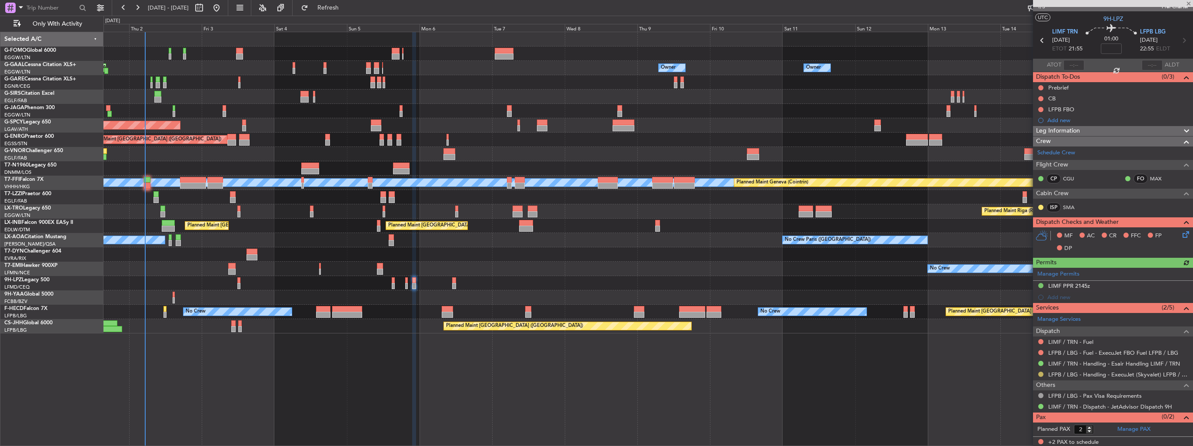
click at [1042, 373] on button at bounding box center [1041, 374] width 5 height 5
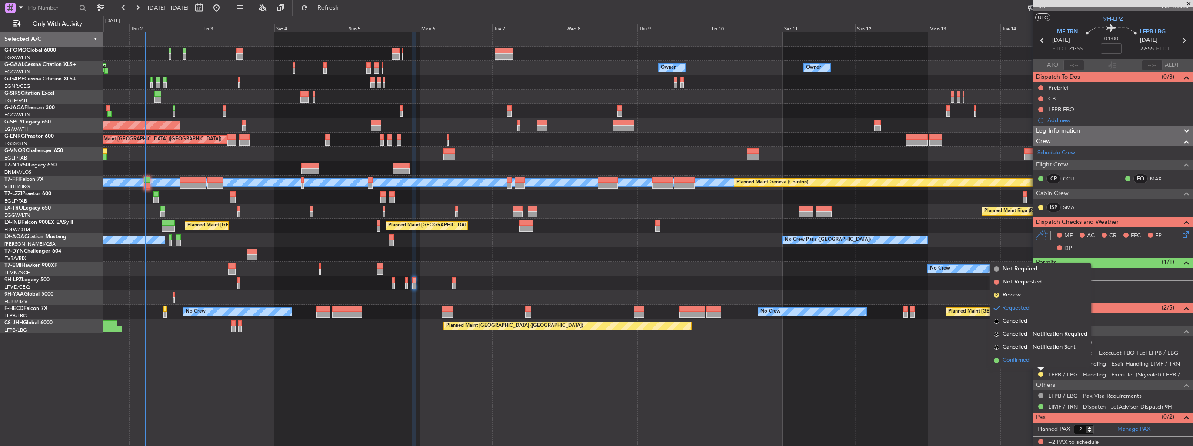
click at [1023, 364] on span "Confirmed" at bounding box center [1016, 360] width 27 height 9
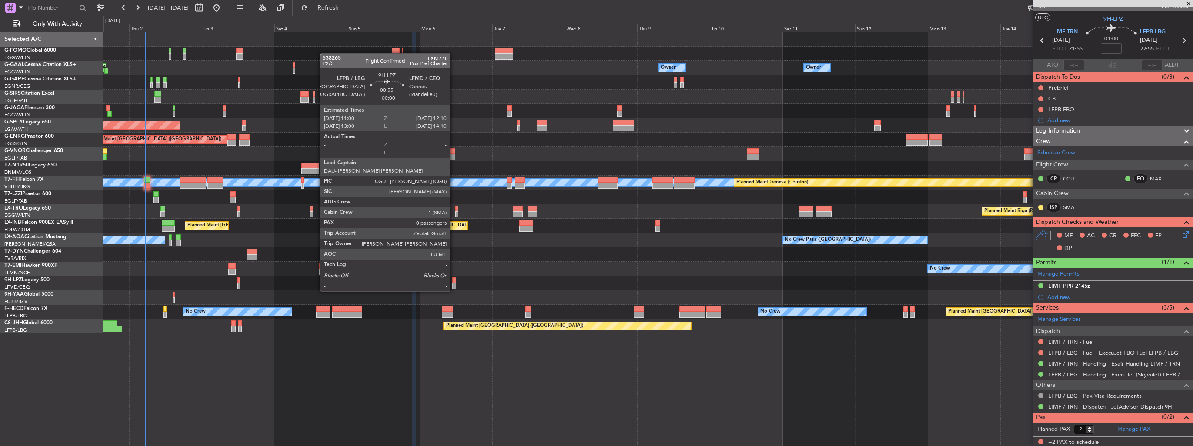
click at [454, 283] on div at bounding box center [454, 286] width 4 height 6
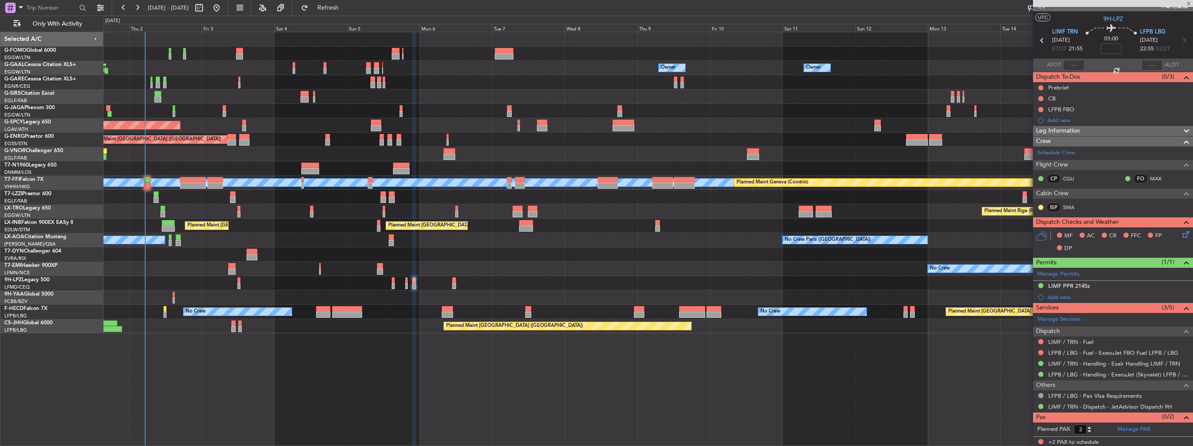
type input "0"
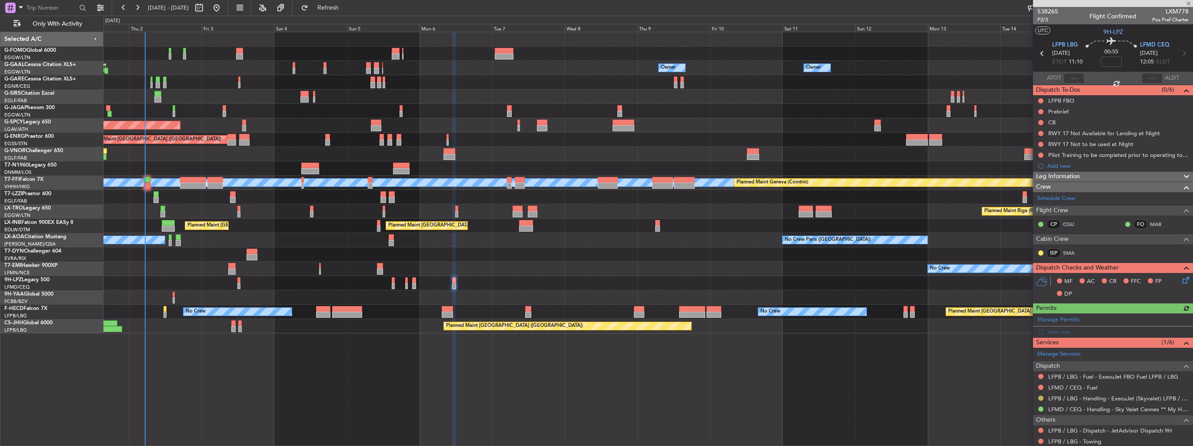
click at [1040, 397] on button at bounding box center [1041, 398] width 5 height 5
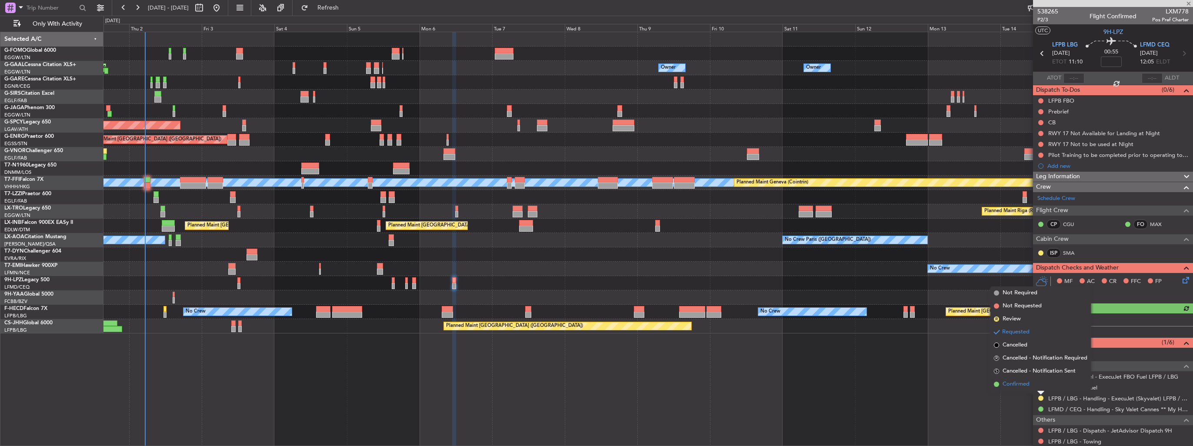
click at [1022, 386] on span "Confirmed" at bounding box center [1016, 384] width 27 height 9
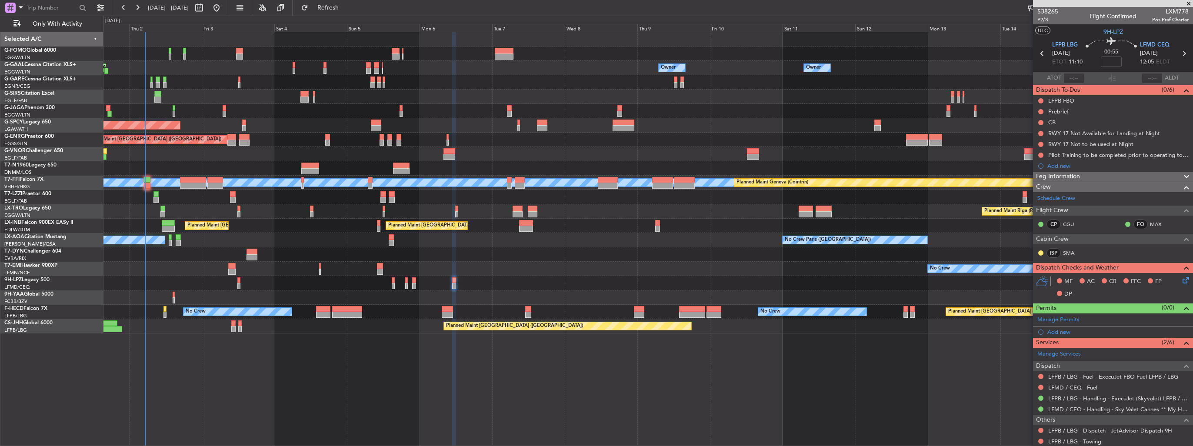
click at [527, 223] on div "Owner AOG Maint Dusseldorf Owner Owner No Crew Owner Owner Planned Maint Dussel…" at bounding box center [648, 182] width 1089 height 301
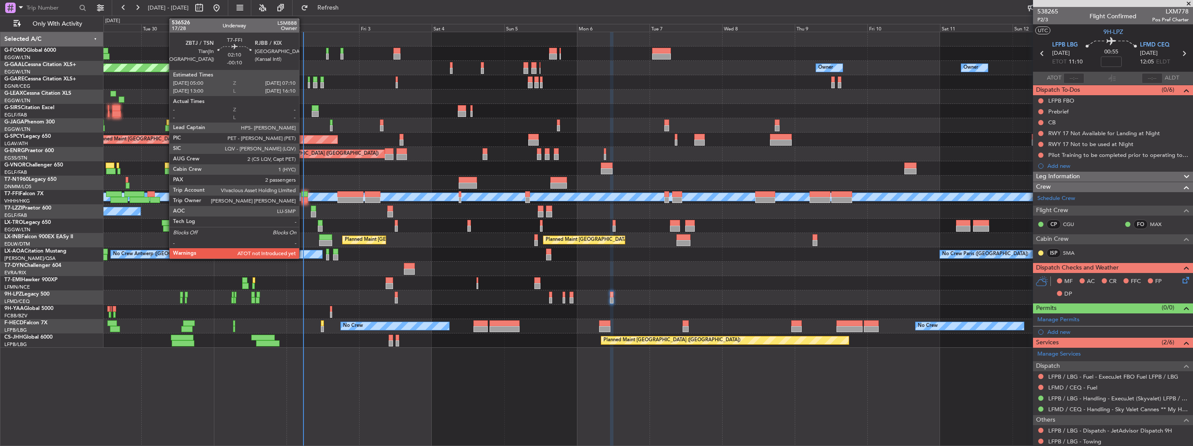
click at [303, 199] on div at bounding box center [304, 200] width 7 height 6
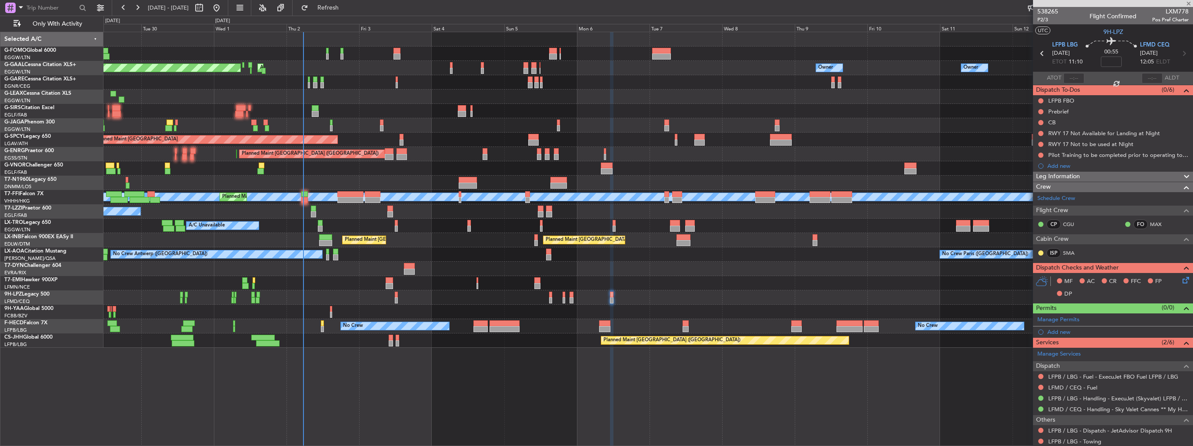
type input "-00:10"
type input "2"
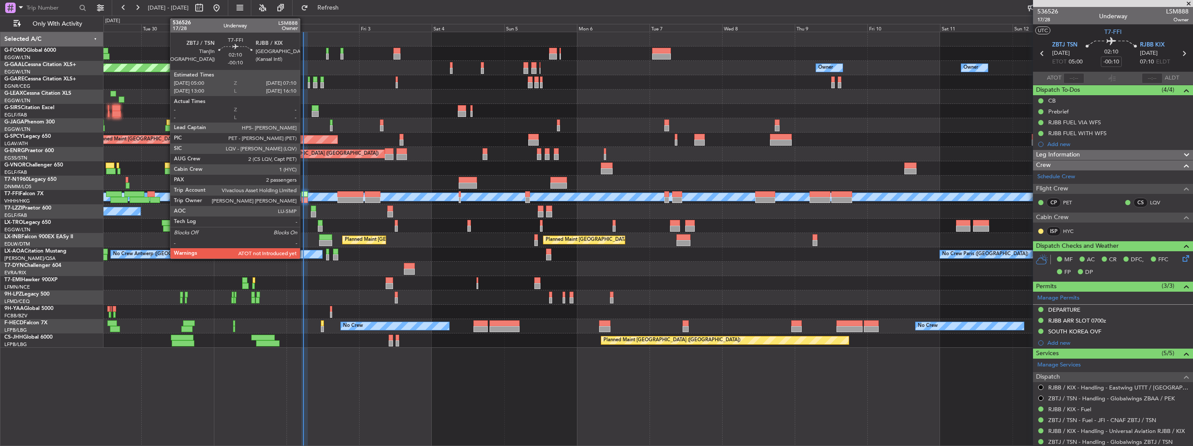
click at [304, 199] on div at bounding box center [304, 200] width 7 height 6
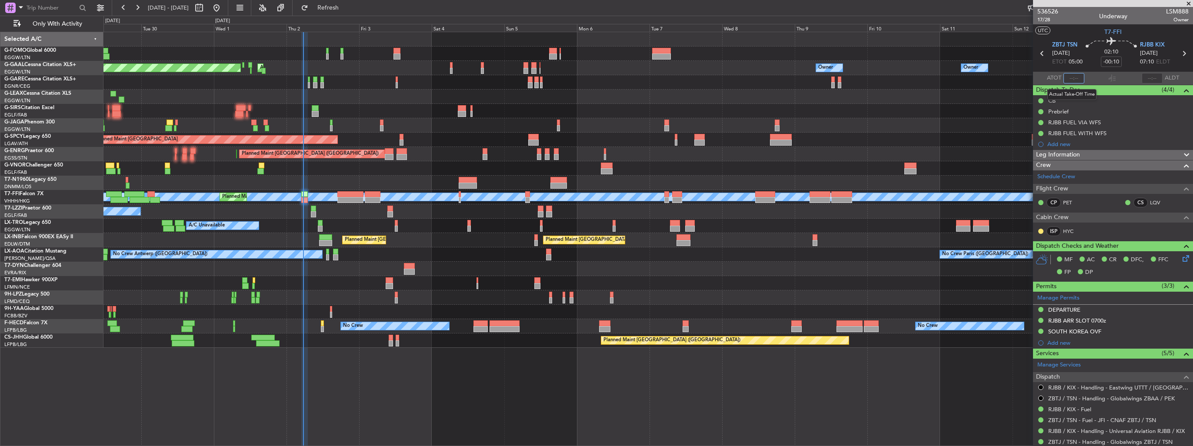
click at [1067, 80] on input "text" at bounding box center [1074, 78] width 21 height 10
type input "05:33"
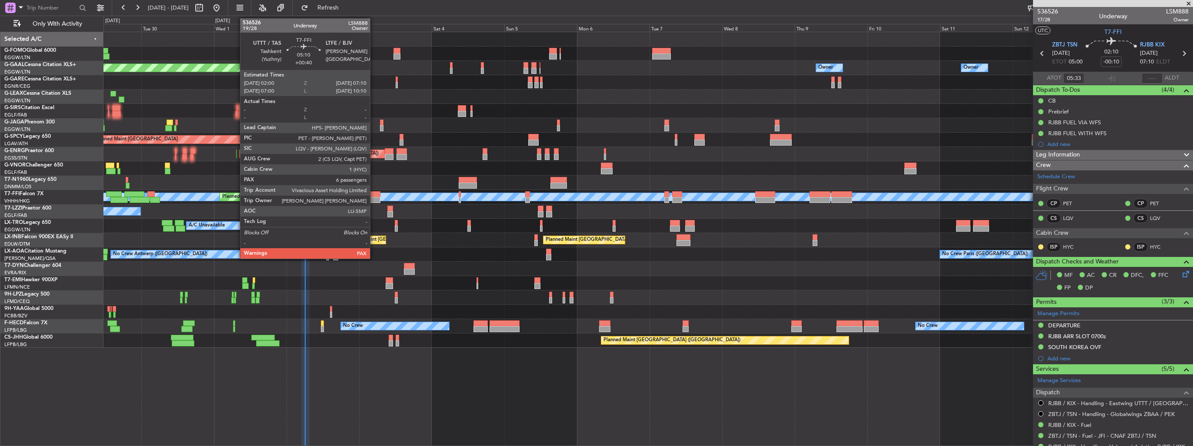
click at [374, 198] on div at bounding box center [373, 200] width 16 height 6
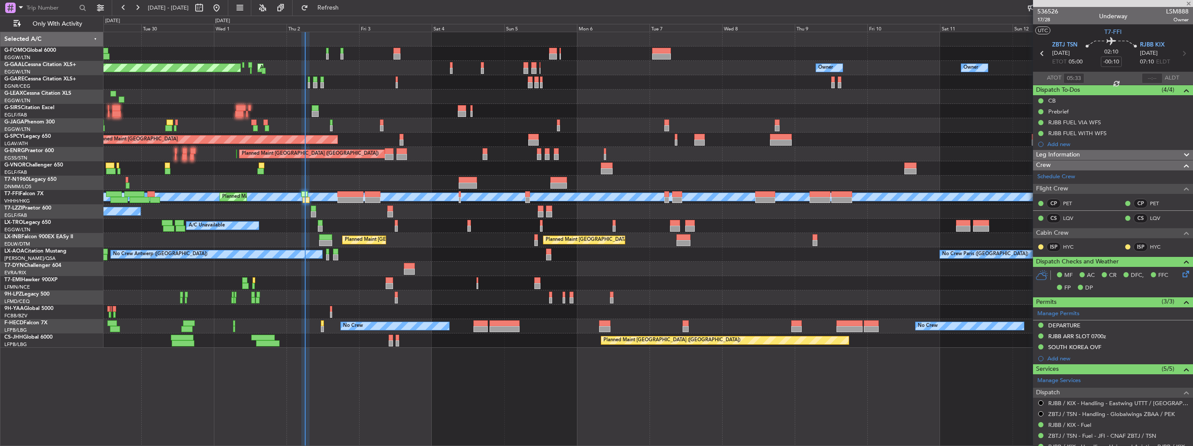
type input "+00:40"
type input "6"
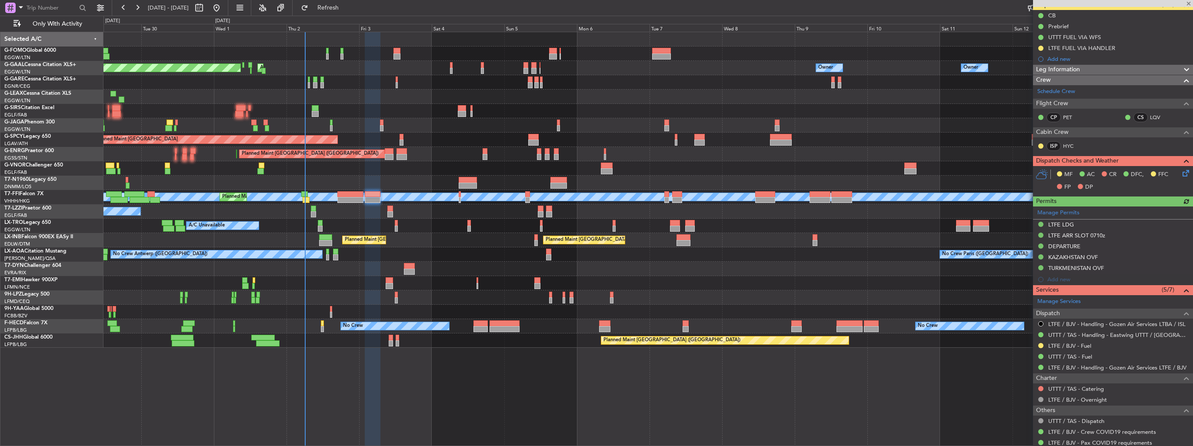
scroll to position [87, 0]
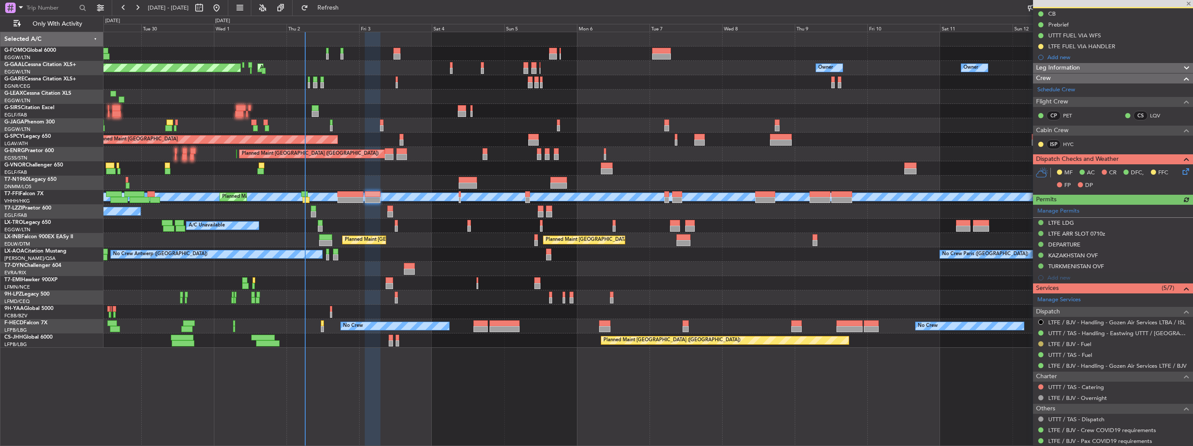
click at [1041, 342] on button at bounding box center [1041, 343] width 5 height 5
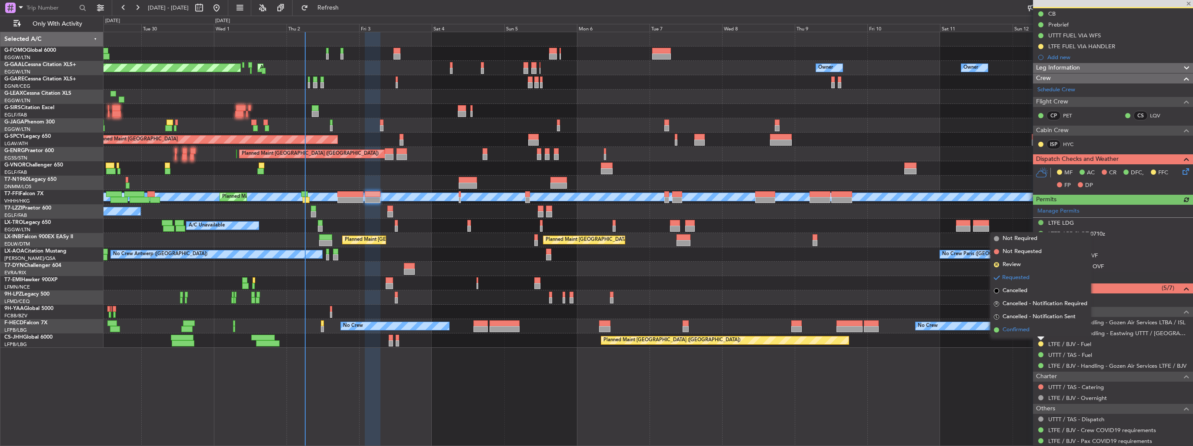
click at [1021, 328] on span "Confirmed" at bounding box center [1016, 330] width 27 height 9
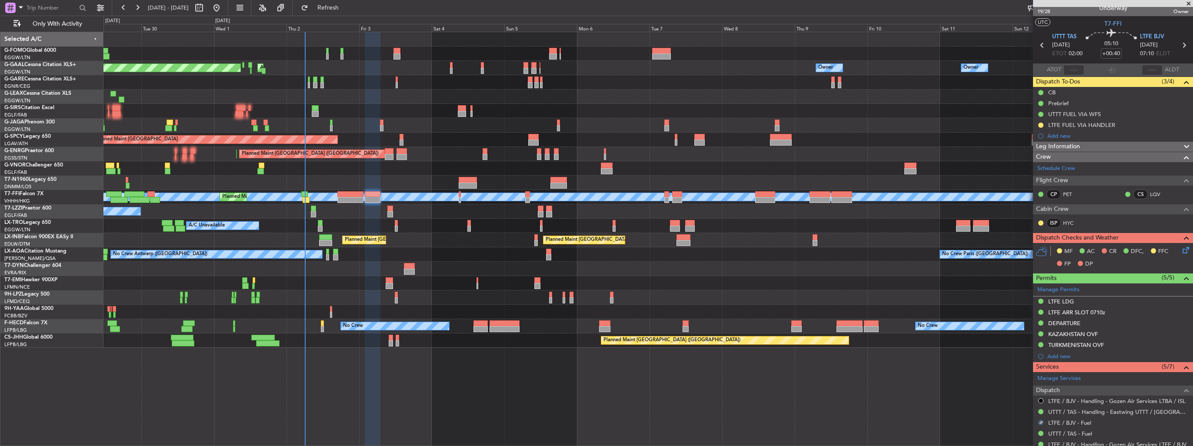
scroll to position [0, 0]
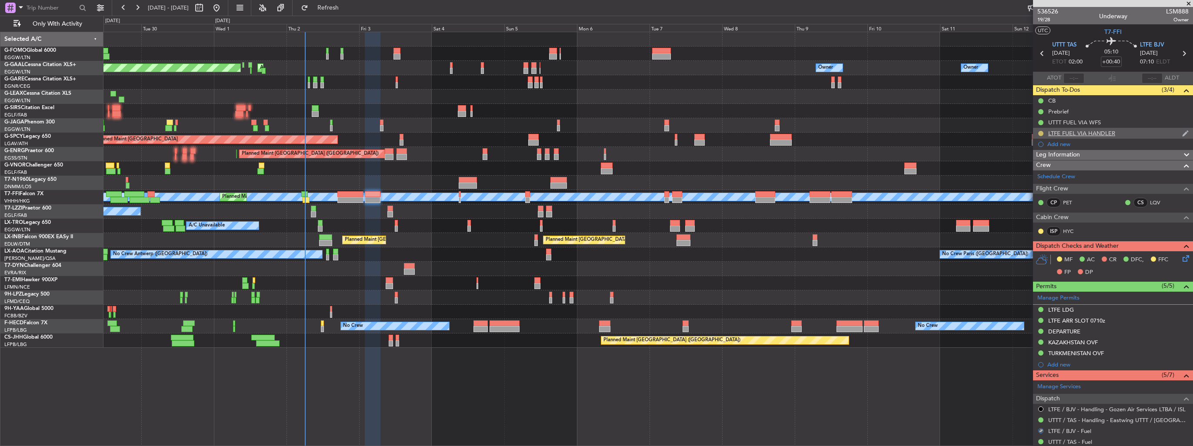
click at [1041, 134] on button at bounding box center [1041, 133] width 5 height 5
click at [1038, 171] on span "Completed" at bounding box center [1044, 171] width 29 height 9
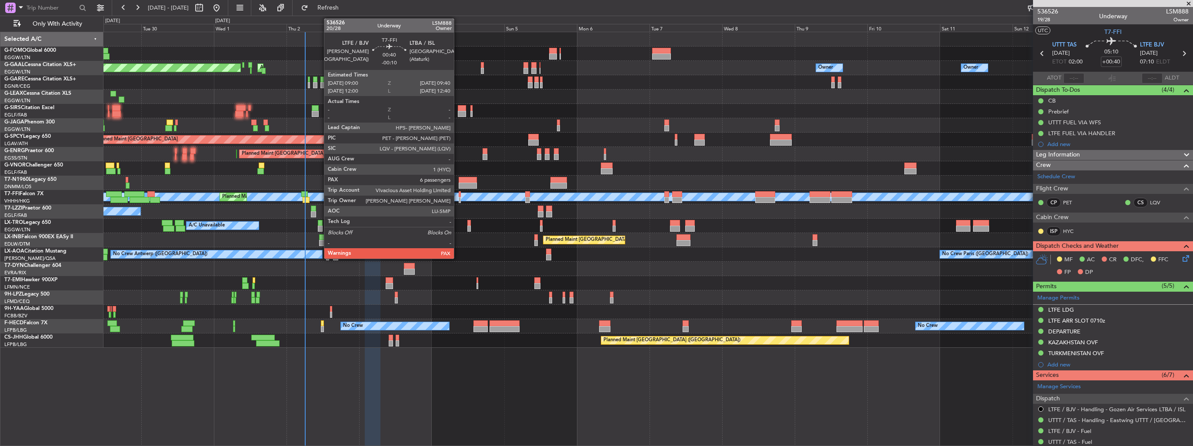
click at [459, 198] on div at bounding box center [460, 200] width 2 height 6
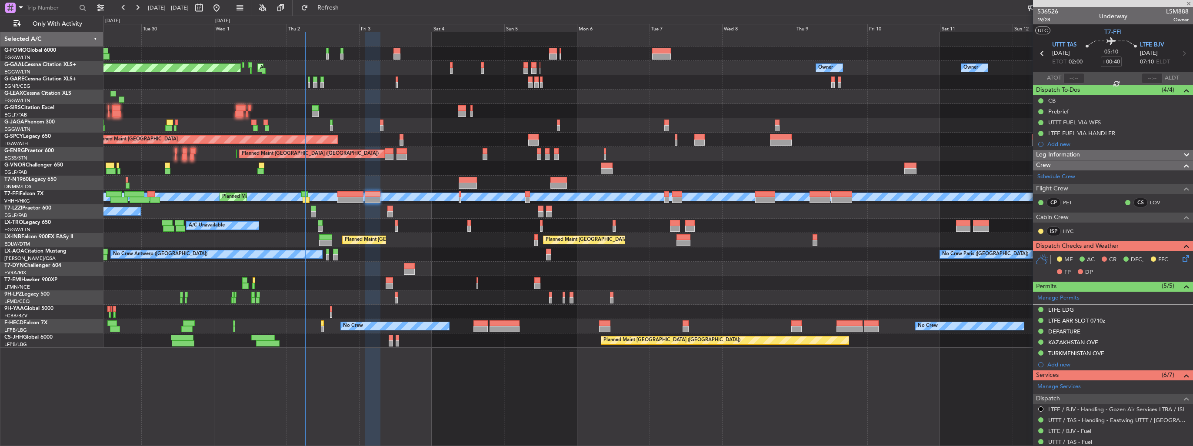
type input "-00:10"
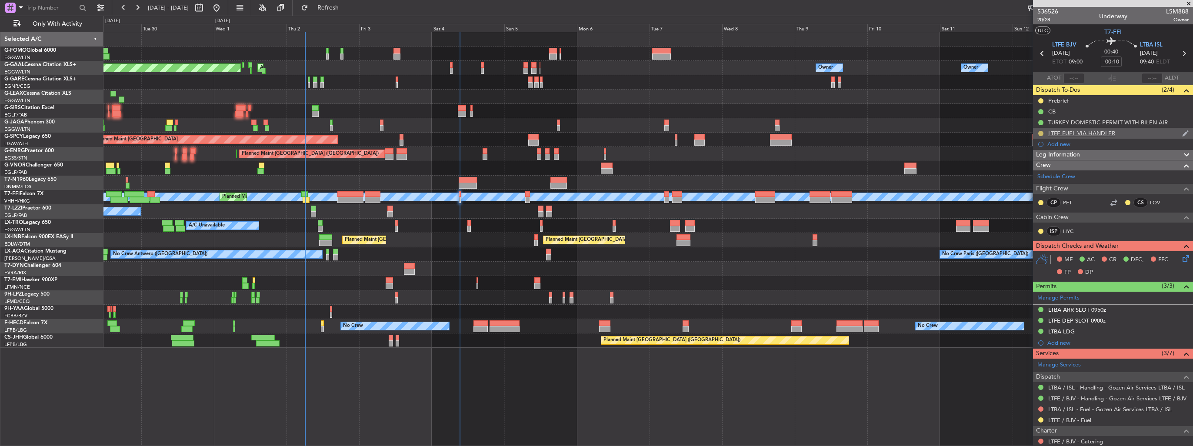
click at [1039, 133] on button at bounding box center [1041, 133] width 5 height 5
click at [1034, 174] on span "Completed" at bounding box center [1044, 171] width 29 height 9
click at [1041, 419] on button at bounding box center [1041, 420] width 5 height 5
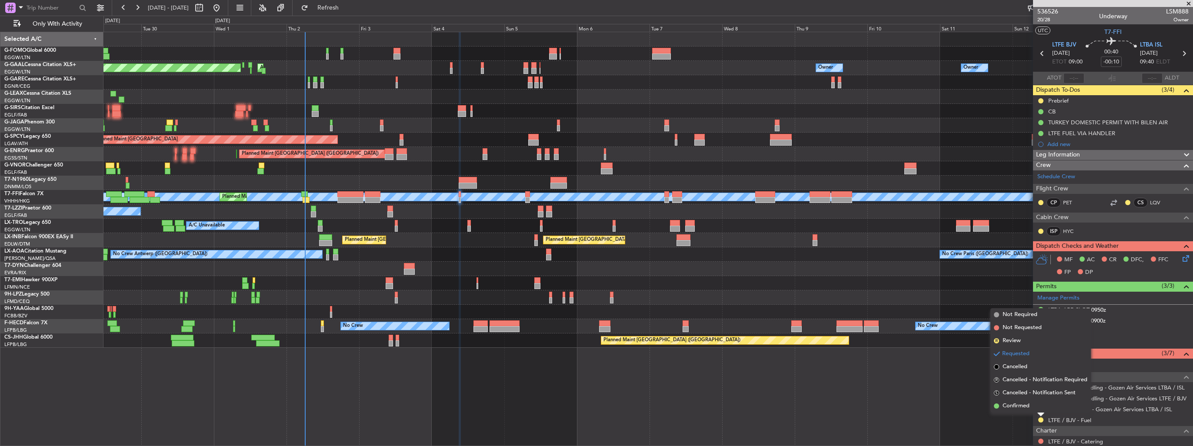
click at [1030, 407] on div "Requested" at bounding box center [1041, 405] width 27 height 11
click at [1017, 404] on span "Confirmed" at bounding box center [1016, 406] width 27 height 9
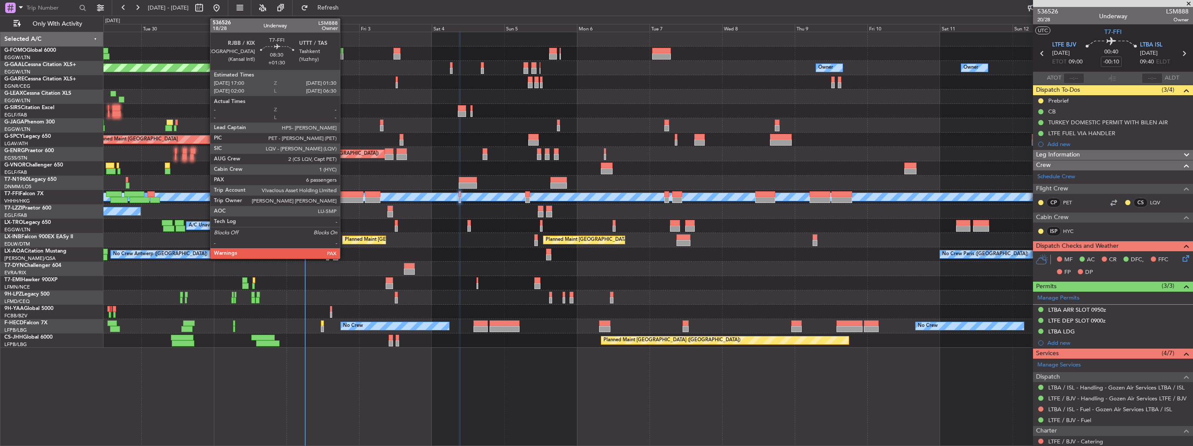
click at [344, 196] on div at bounding box center [350, 194] width 26 height 6
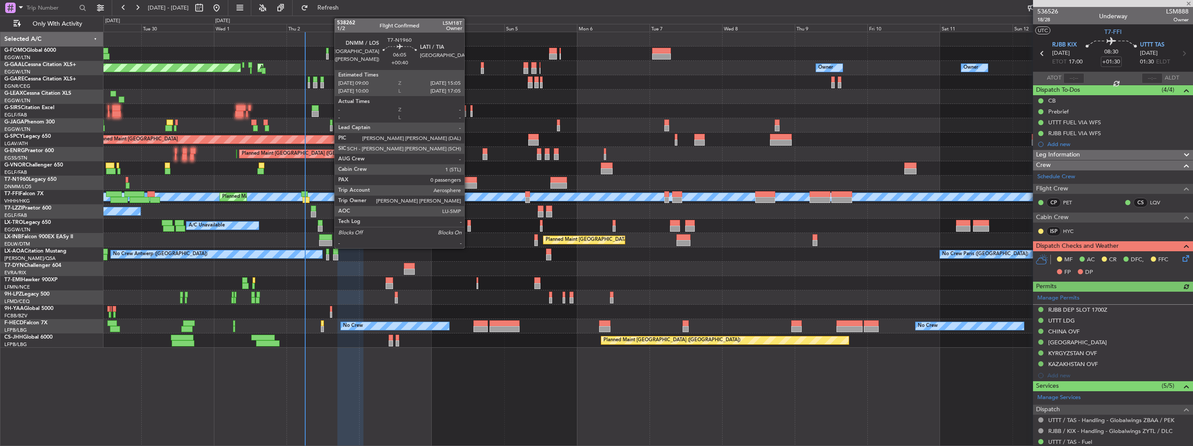
click at [468, 185] on div at bounding box center [468, 186] width 19 height 6
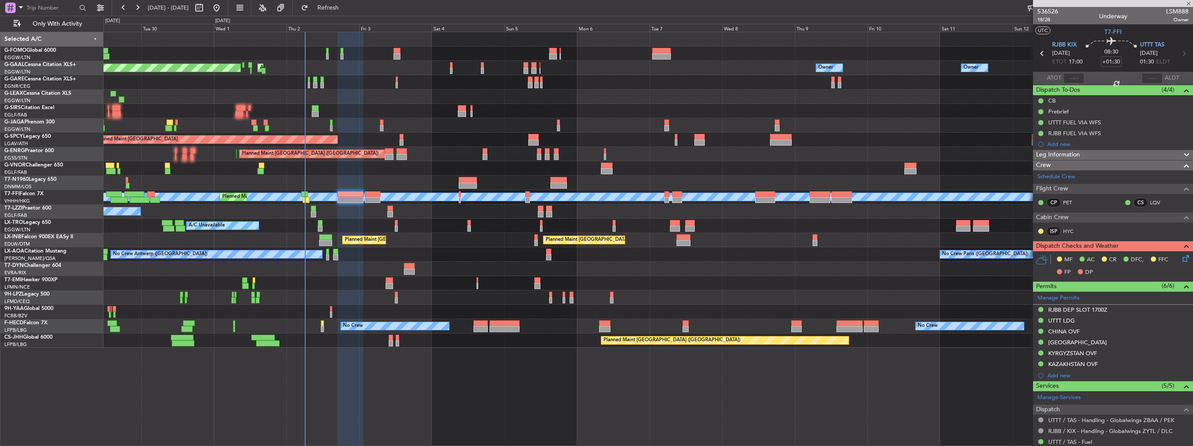
type input "+00:40"
type input "0"
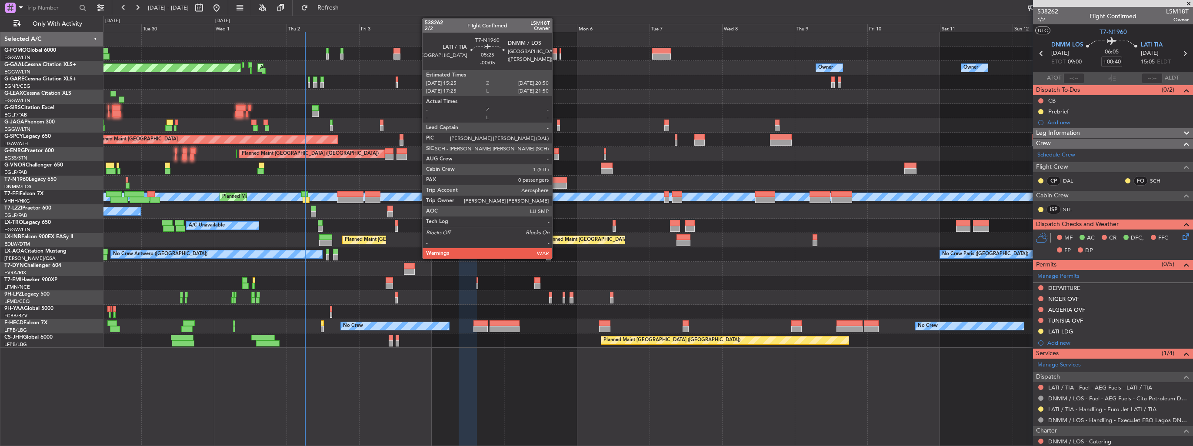
click at [556, 186] on div at bounding box center [559, 186] width 17 height 6
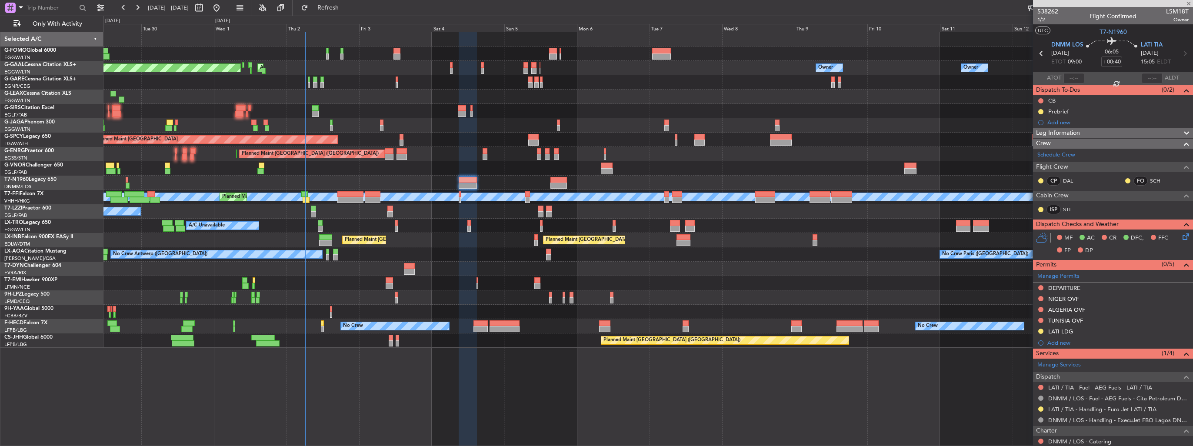
type input "-00:05"
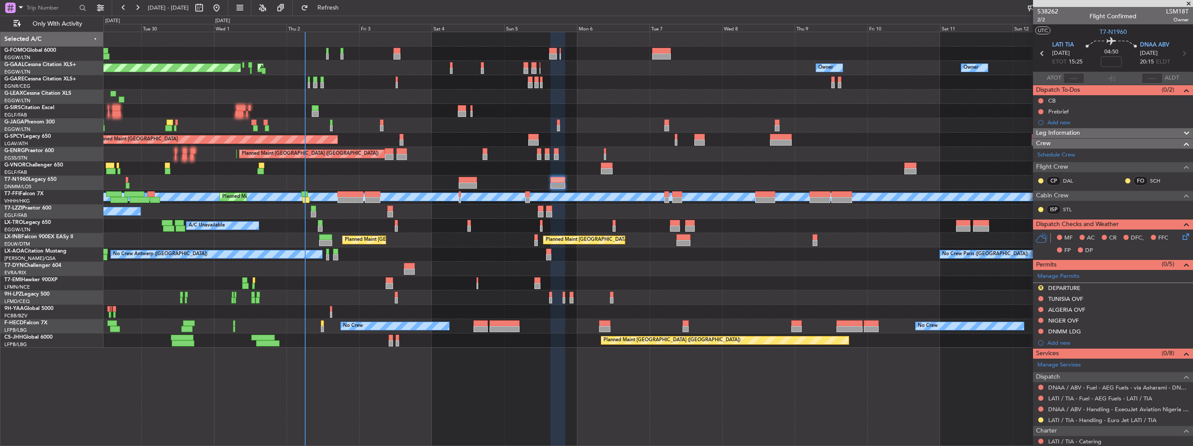
click at [478, 184] on div at bounding box center [648, 183] width 1089 height 14
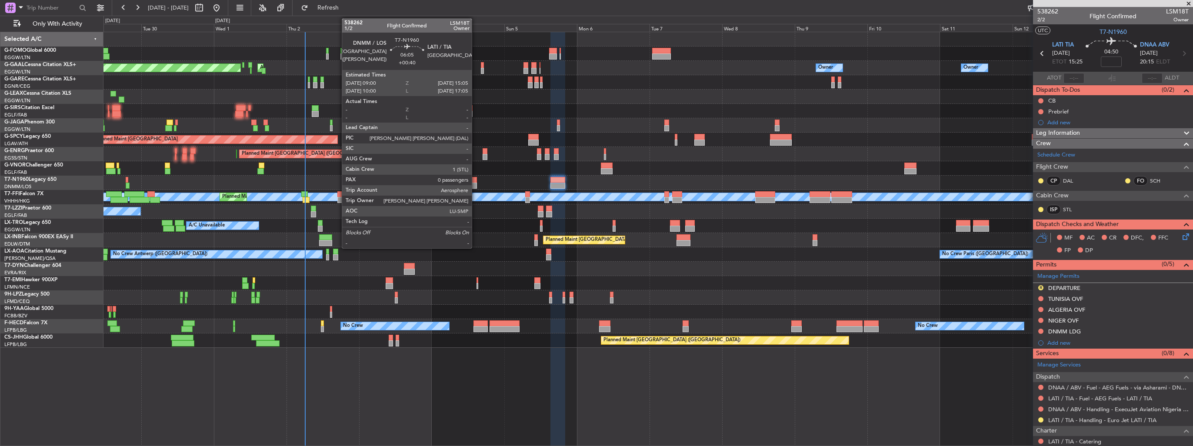
click at [473, 184] on div at bounding box center [468, 186] width 19 height 6
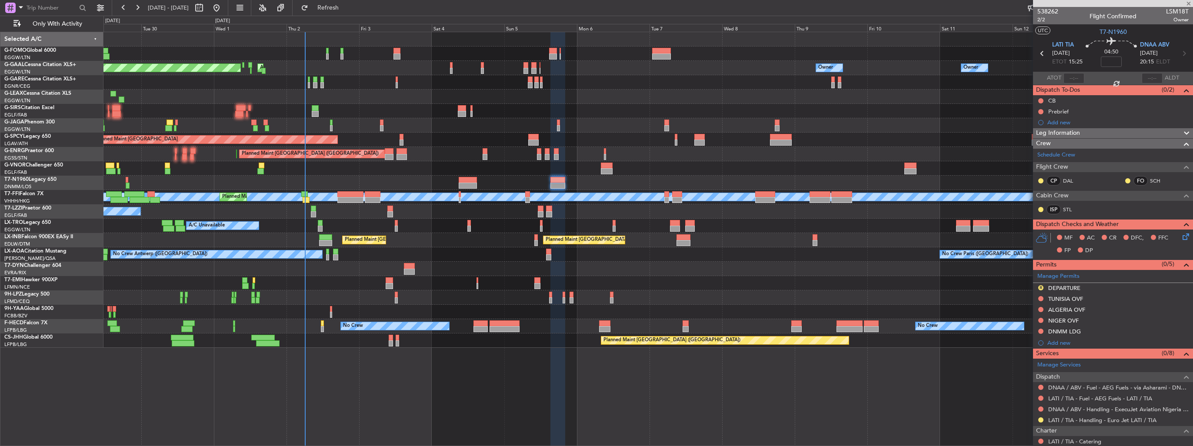
type input "+00:40"
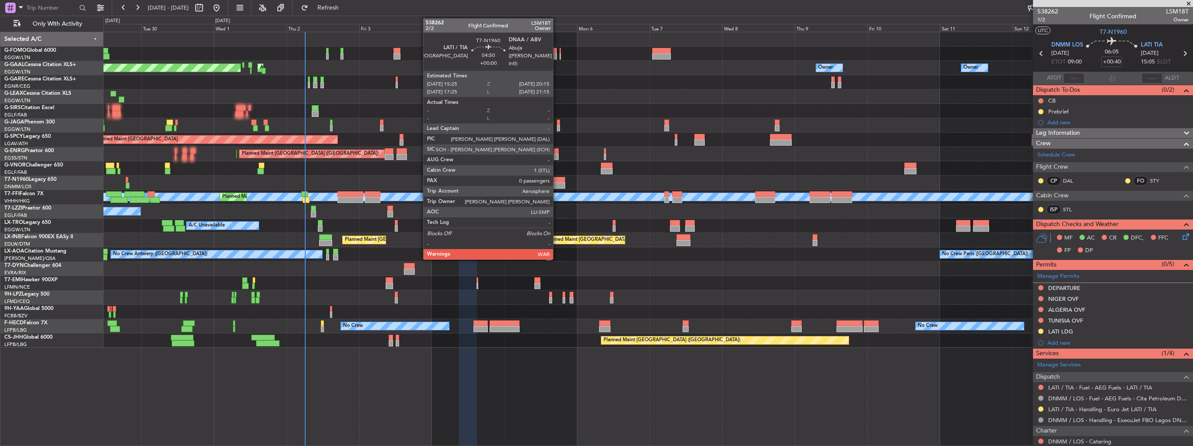
click at [557, 182] on div at bounding box center [558, 180] width 15 height 6
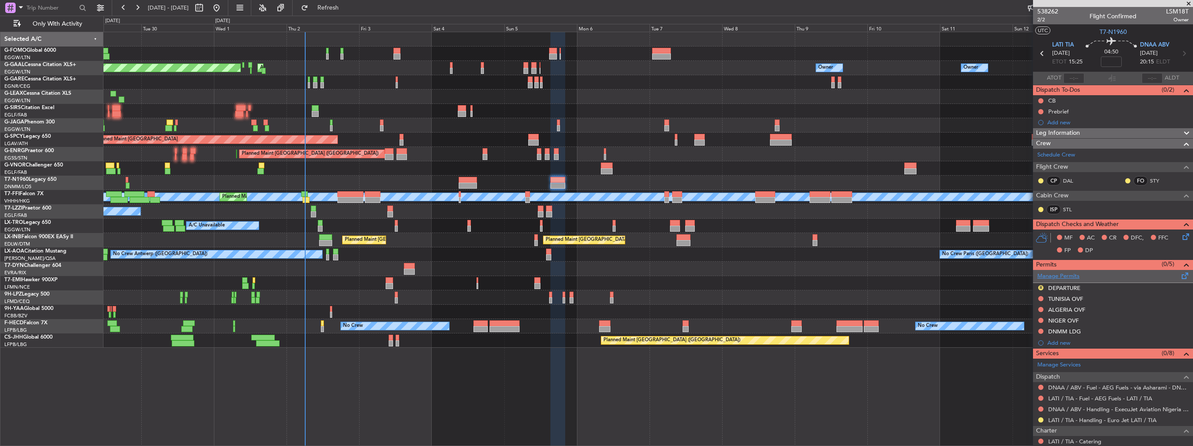
click at [1048, 274] on link "Manage Permits" at bounding box center [1059, 276] width 42 height 9
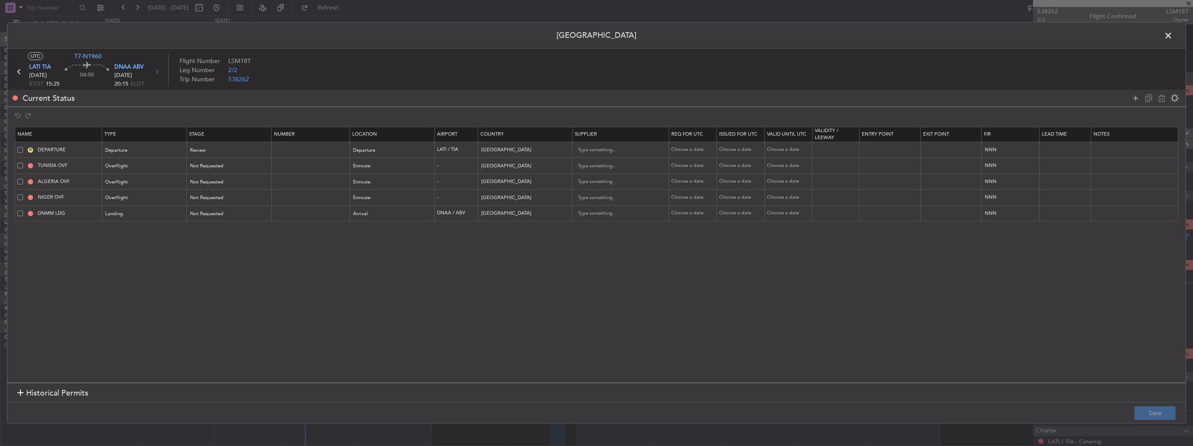
click at [1173, 37] on span at bounding box center [1173, 37] width 0 height 17
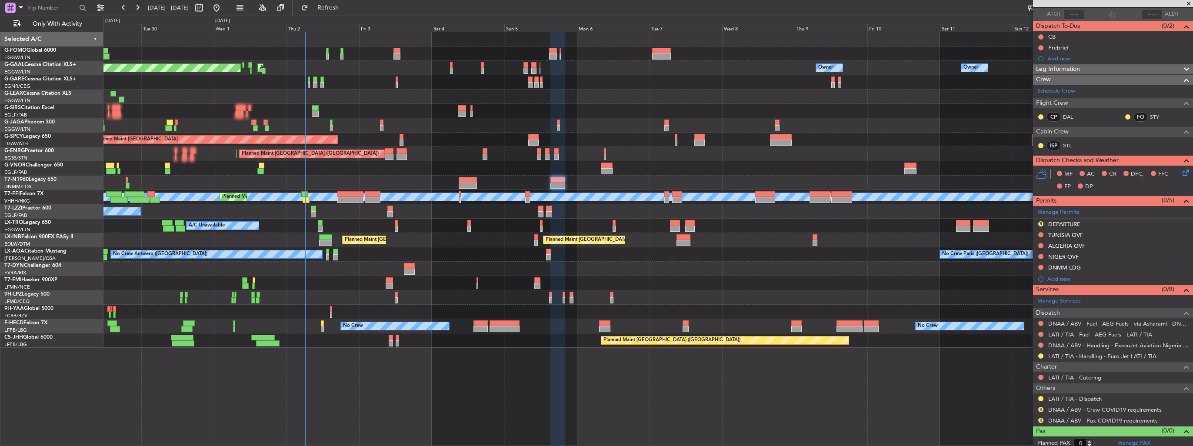
scroll to position [67, 0]
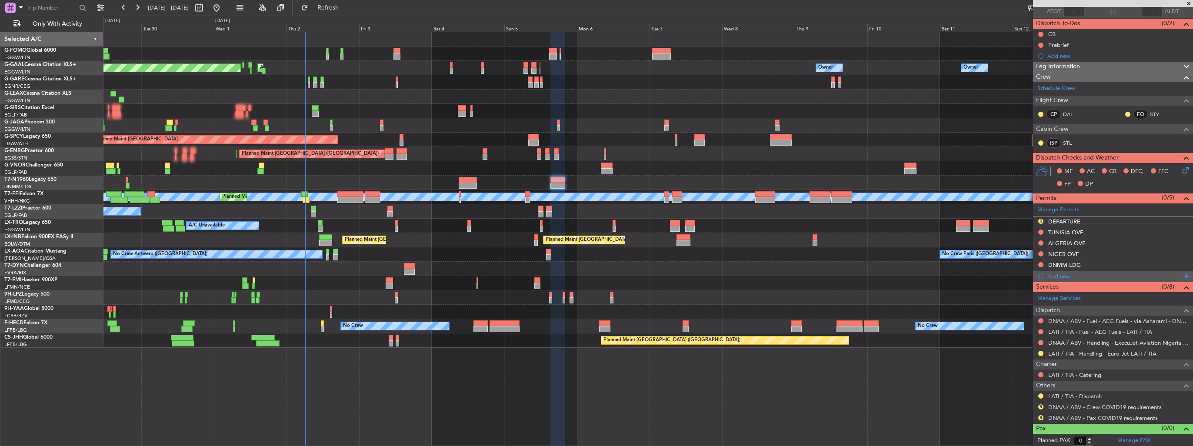
click at [1059, 277] on div "Add new" at bounding box center [1115, 276] width 134 height 7
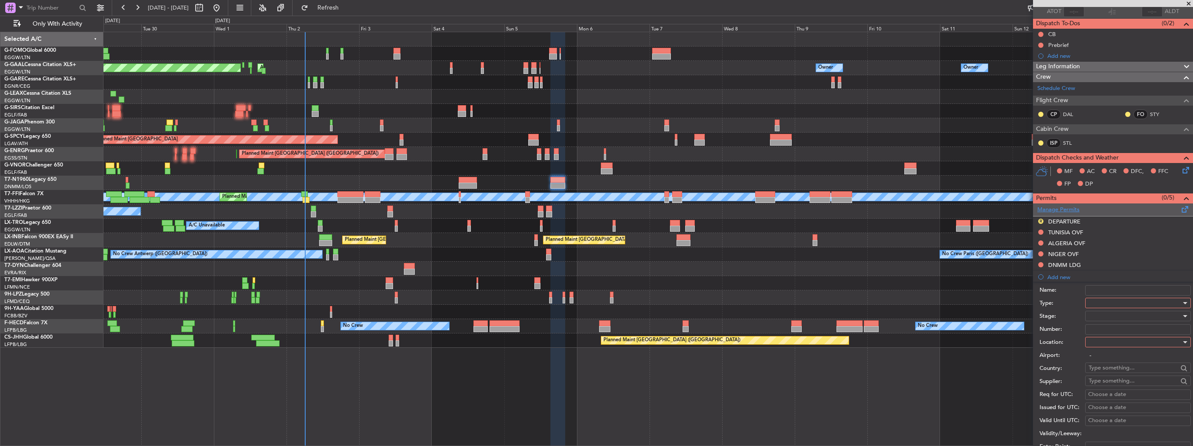
click at [1058, 206] on link "Manage Permits" at bounding box center [1059, 210] width 42 height 9
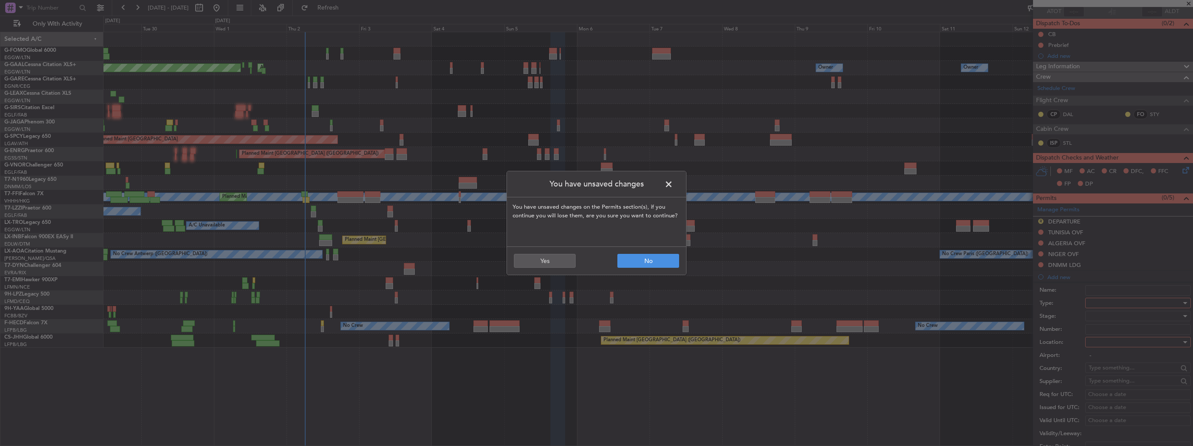
click at [673, 185] on span at bounding box center [673, 186] width 0 height 17
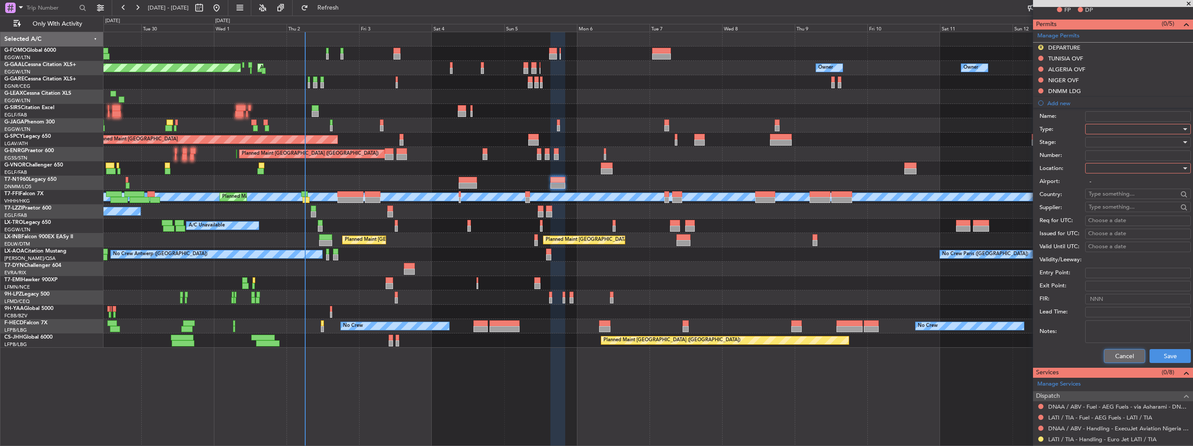
click at [1127, 356] on button "Cancel" at bounding box center [1124, 356] width 41 height 14
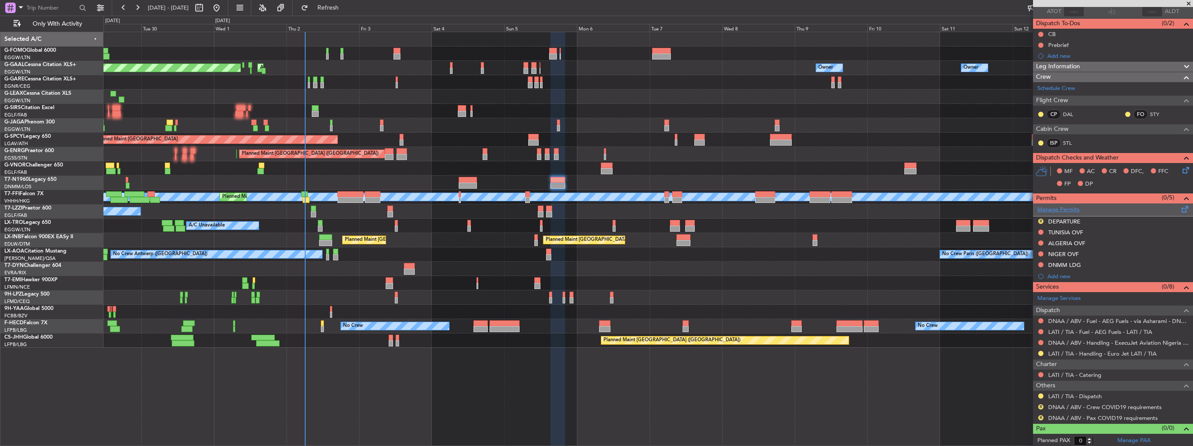
click at [1052, 206] on link "Manage Permits" at bounding box center [1059, 210] width 42 height 9
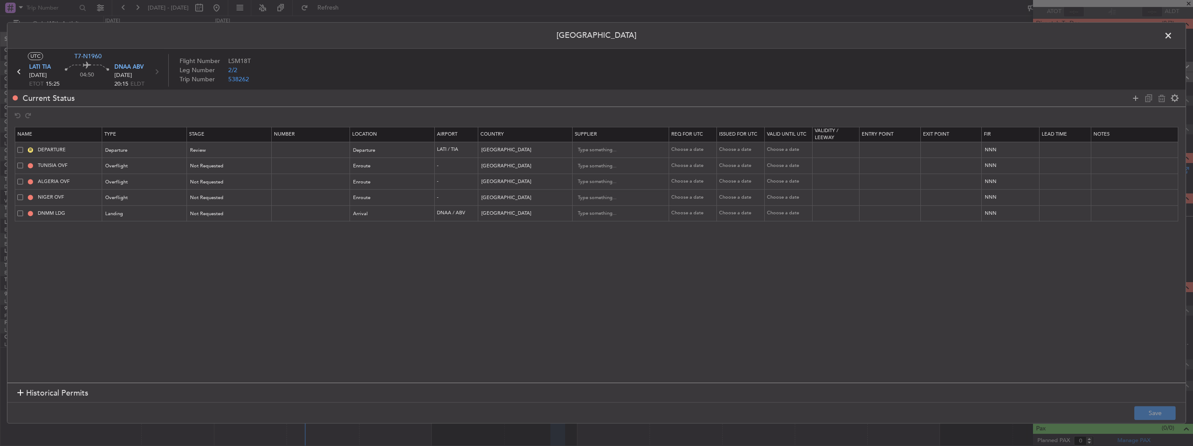
click at [20, 213] on span at bounding box center [20, 213] width 6 height 6
click at [23, 210] on input "checkbox" at bounding box center [23, 210] width 0 height 0
click at [1161, 98] on icon at bounding box center [1162, 98] width 10 height 10
click at [1147, 417] on button "Save" at bounding box center [1155, 414] width 41 height 14
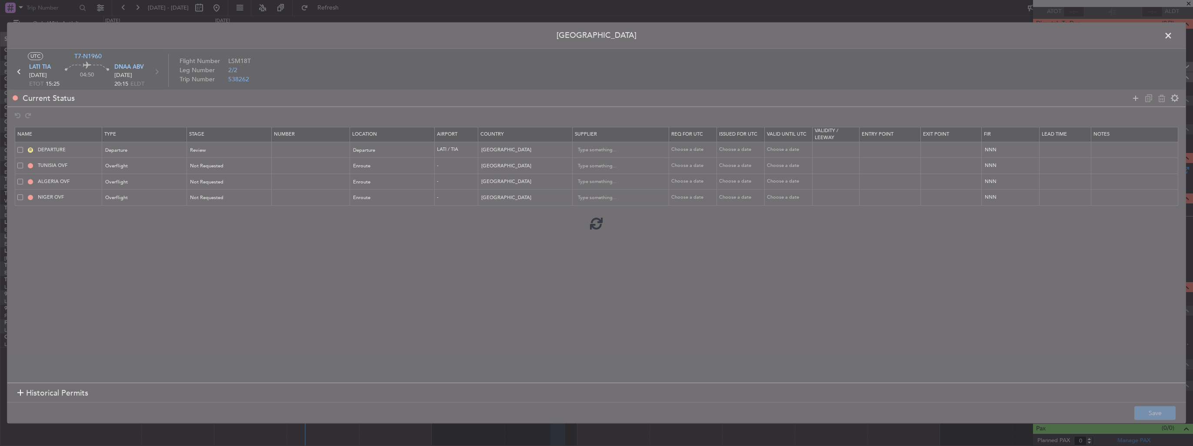
scroll to position [56, 0]
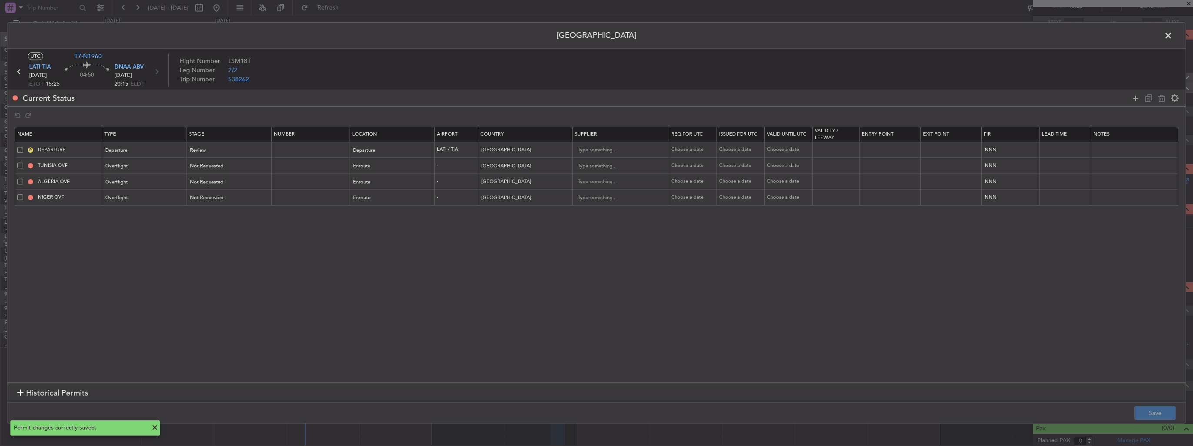
click at [1173, 37] on span at bounding box center [1173, 37] width 0 height 17
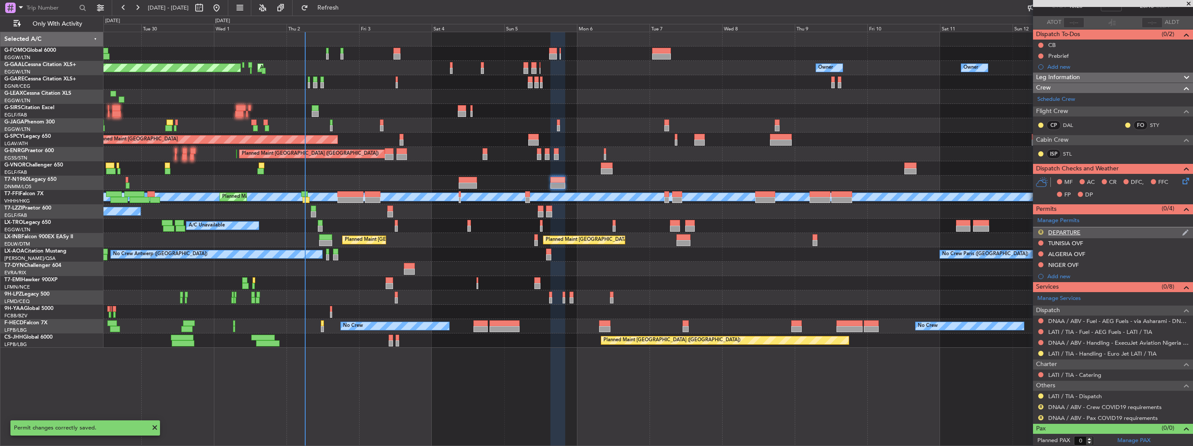
click at [1041, 231] on button "R" at bounding box center [1041, 232] width 5 height 5
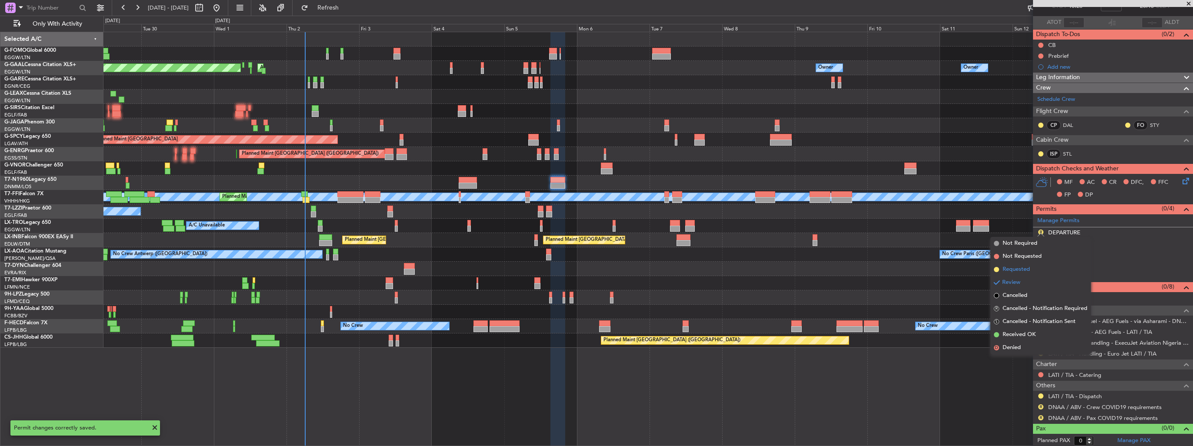
click at [1017, 271] on span "Requested" at bounding box center [1016, 269] width 27 height 9
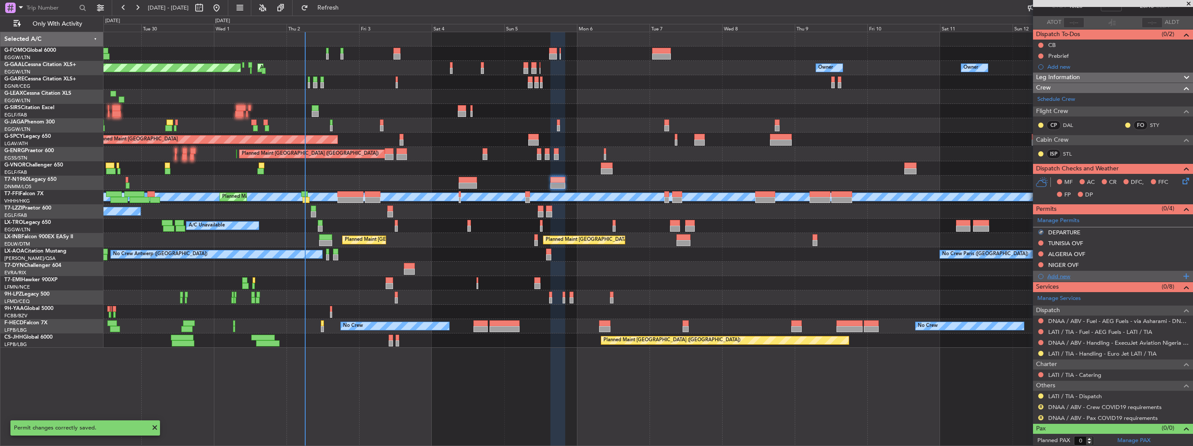
click at [1053, 276] on div "Add new" at bounding box center [1115, 276] width 134 height 7
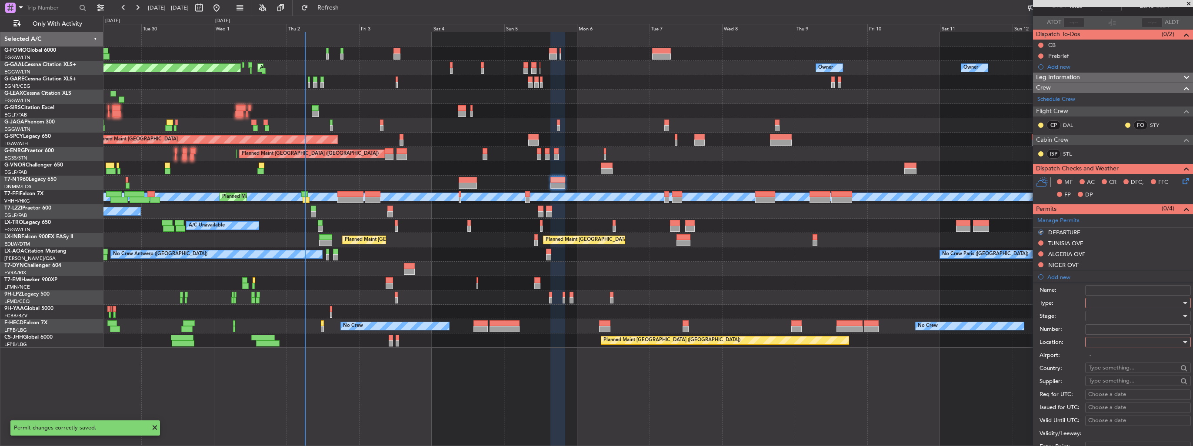
click at [1112, 302] on div at bounding box center [1135, 303] width 93 height 13
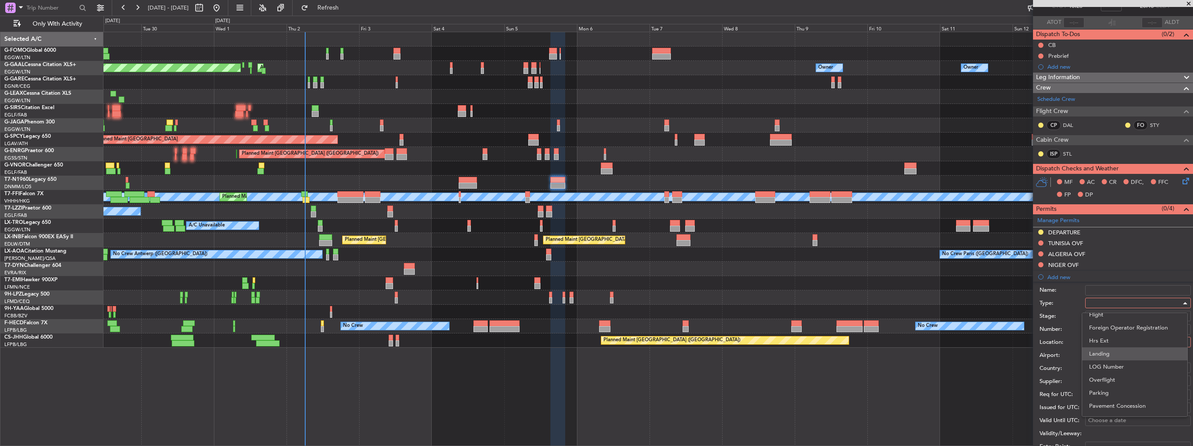
click at [1124, 356] on span "Landing" at bounding box center [1134, 353] width 91 height 13
click at [1119, 341] on div at bounding box center [1135, 342] width 93 height 13
click at [1121, 383] on span "Arrival" at bounding box center [1134, 384] width 91 height 13
type input "DNAA / ABV"
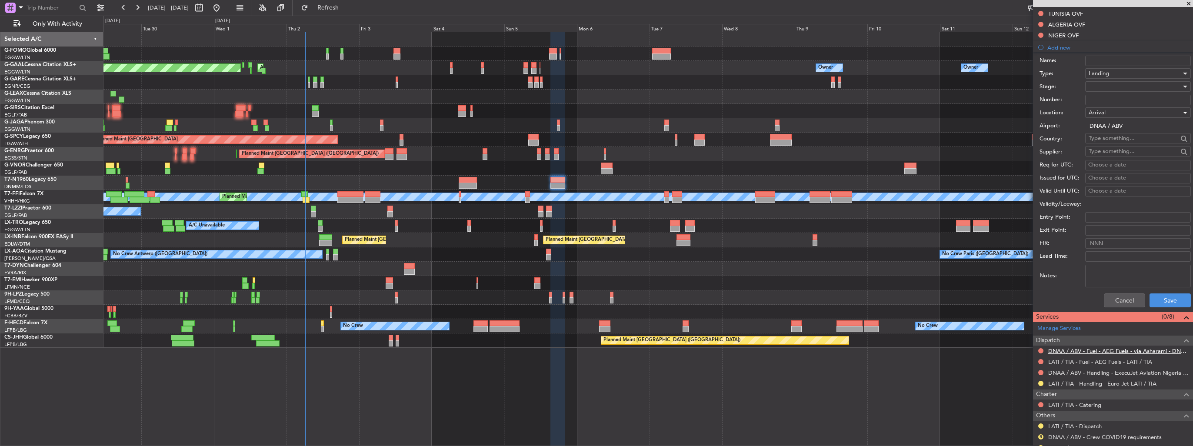
scroll to position [315, 0]
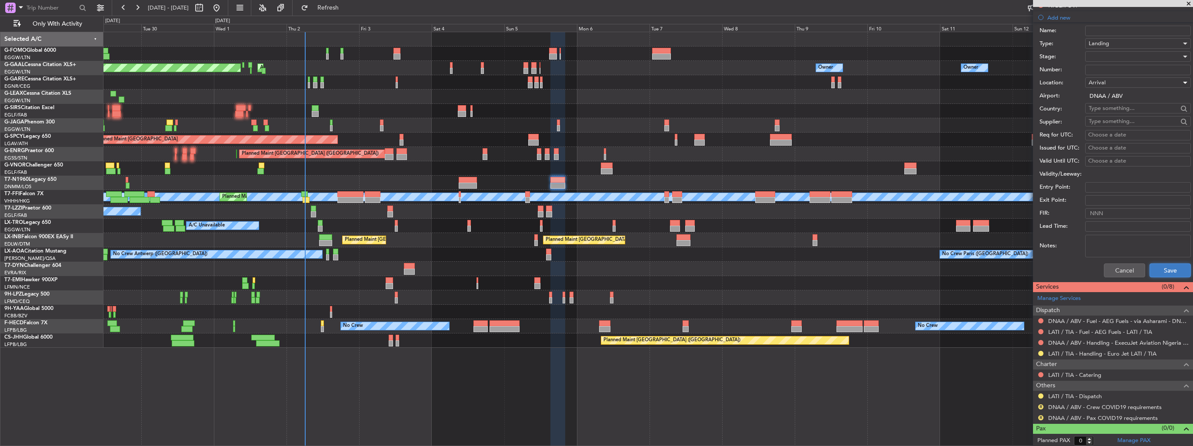
click at [1159, 270] on button "Save" at bounding box center [1170, 271] width 41 height 14
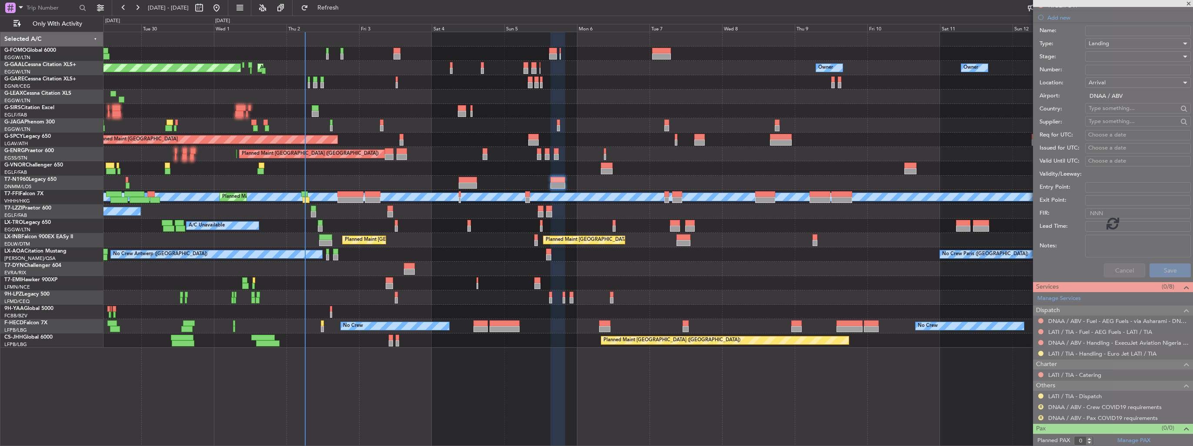
scroll to position [67, 0]
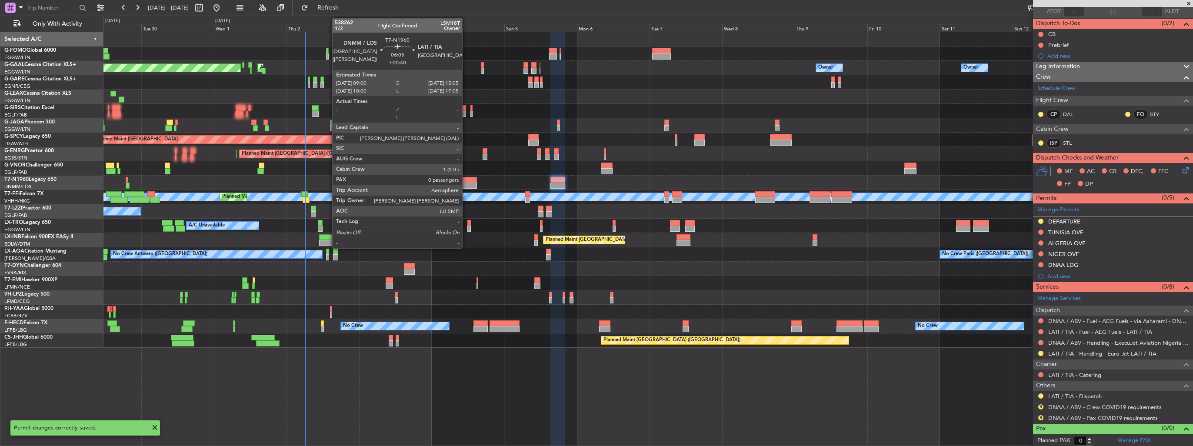
click at [466, 182] on div at bounding box center [468, 180] width 19 height 6
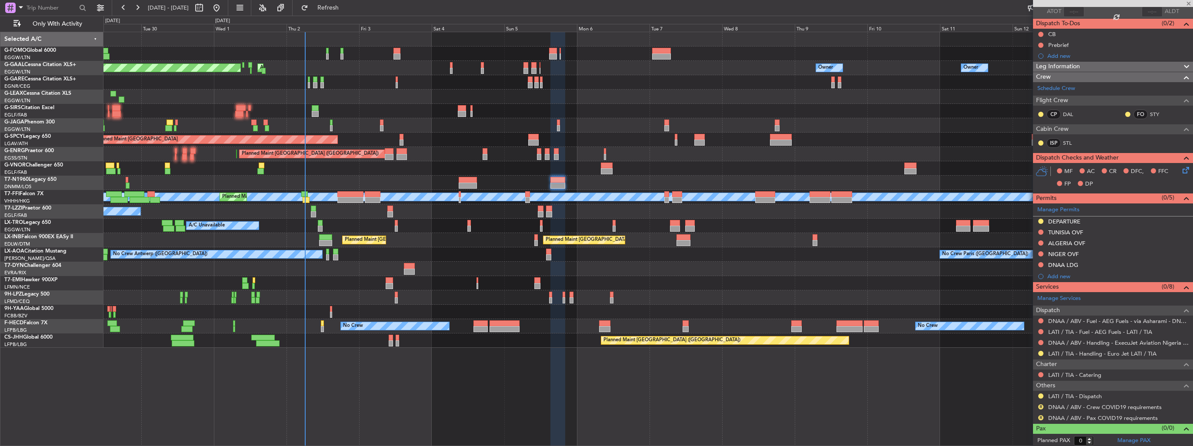
type input "+00:40"
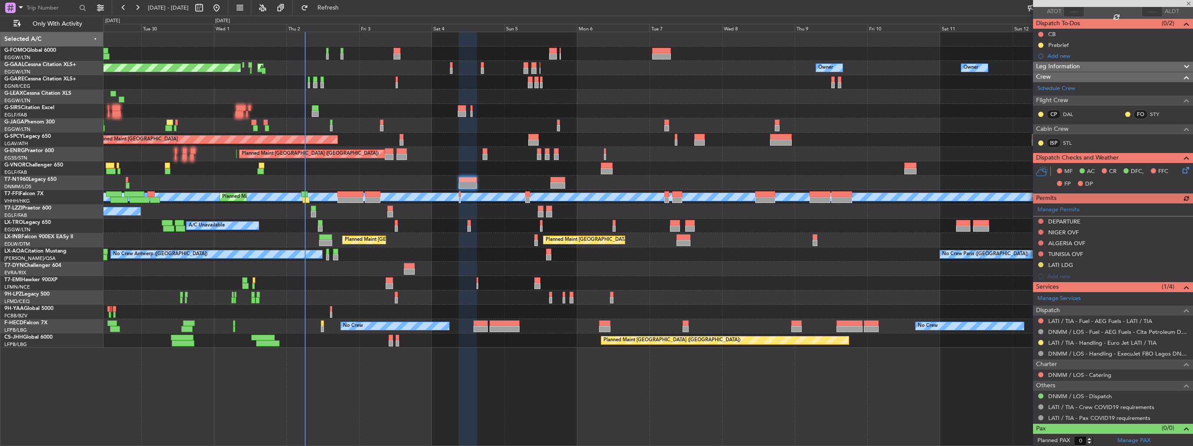
scroll to position [0, 0]
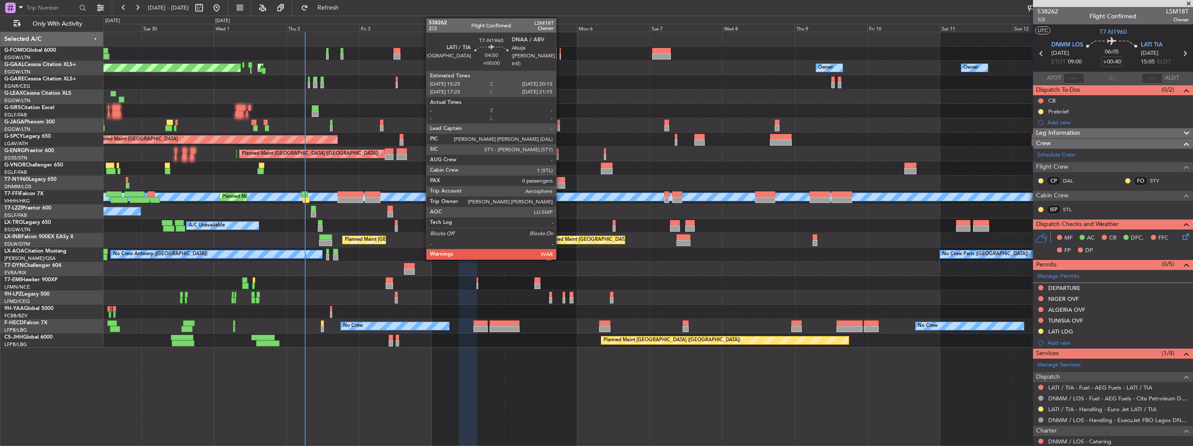
click at [560, 182] on div at bounding box center [558, 180] width 15 height 6
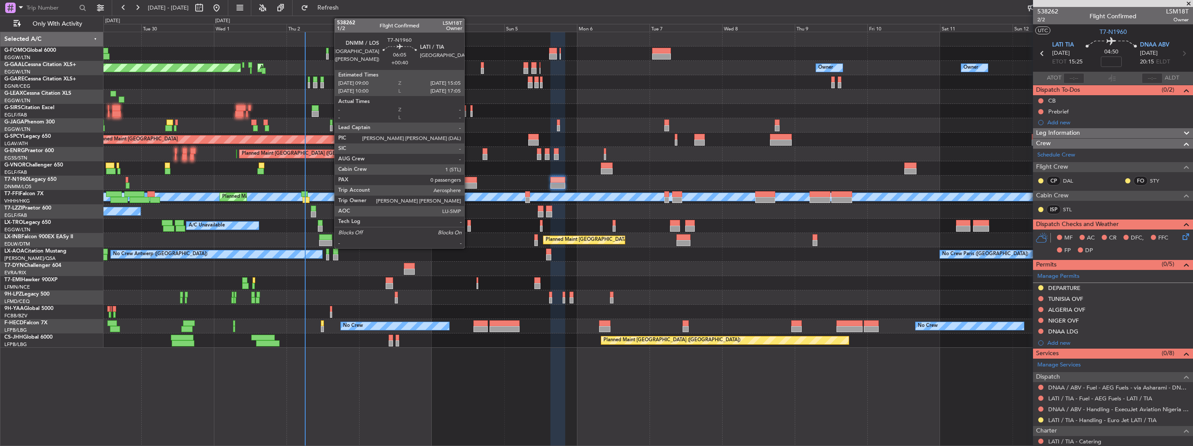
click at [468, 184] on div at bounding box center [468, 186] width 19 height 6
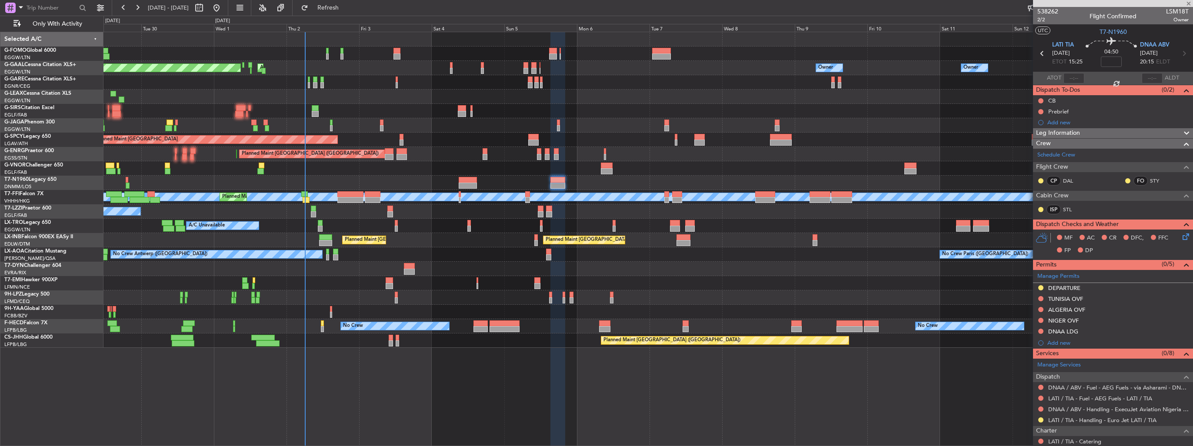
type input "+00:40"
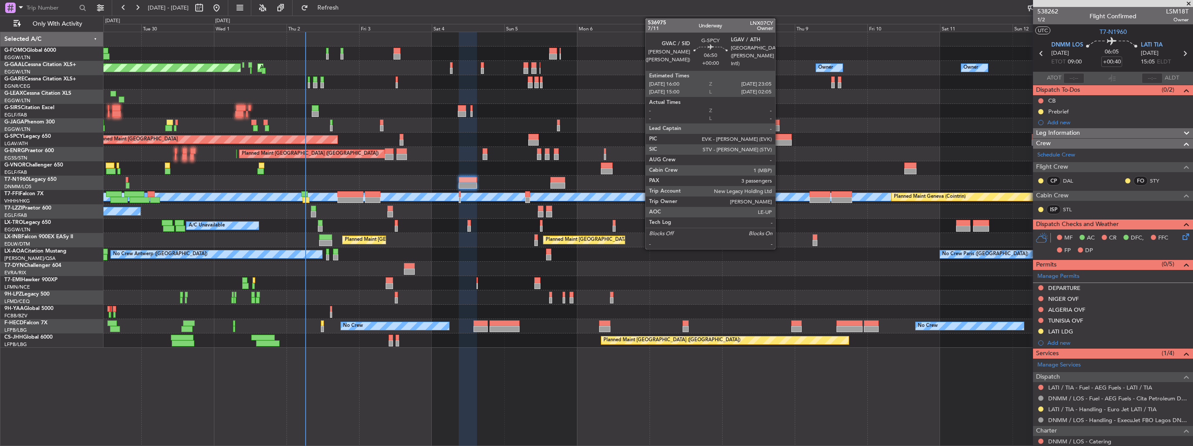
click at [779, 138] on div at bounding box center [781, 137] width 22 height 6
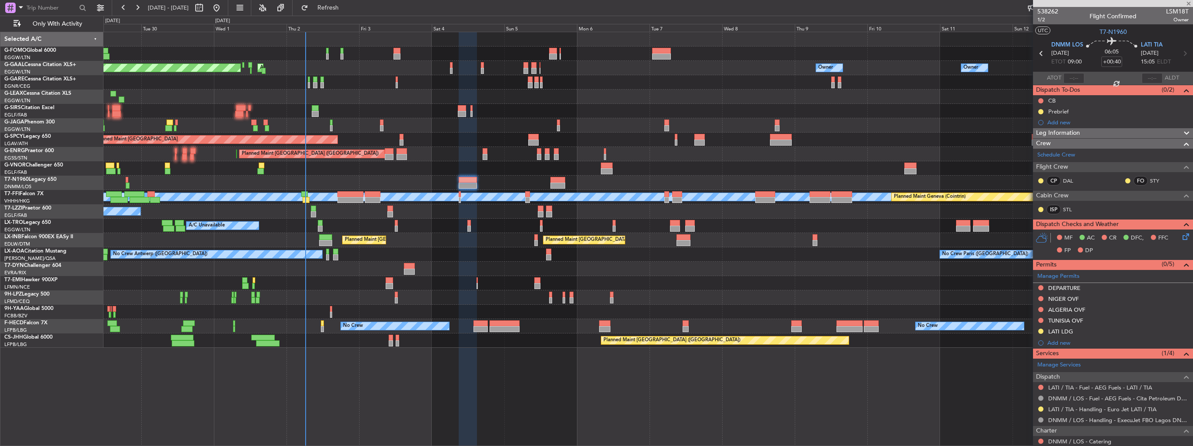
type input "3"
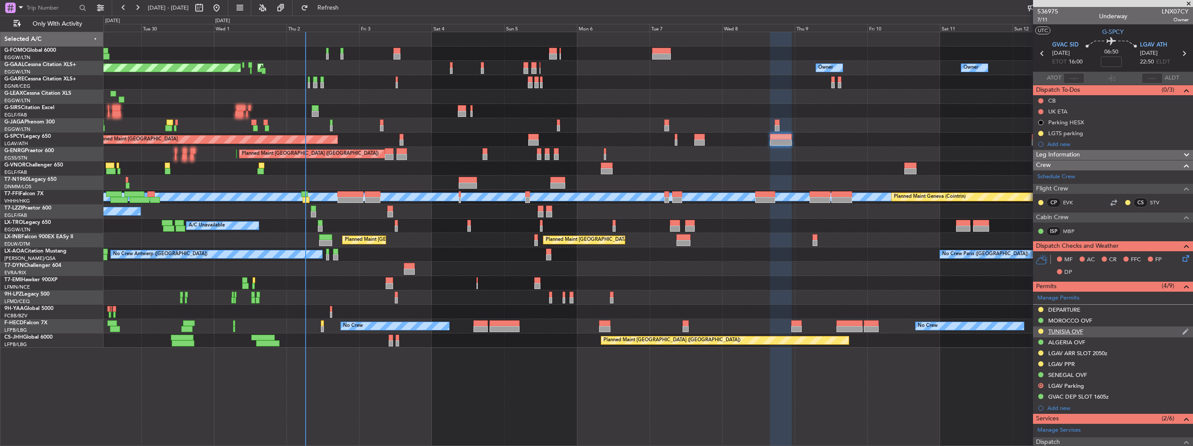
click at [1183, 332] on img at bounding box center [1186, 332] width 7 height 8
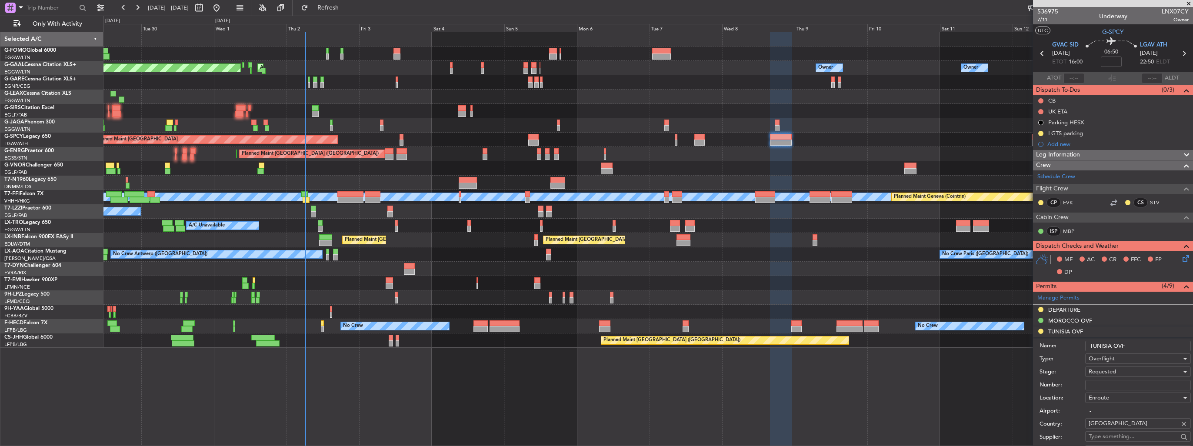
click at [1112, 384] on input "Number:" at bounding box center [1139, 385] width 106 height 10
paste input "DGAC 25/079OB/10"
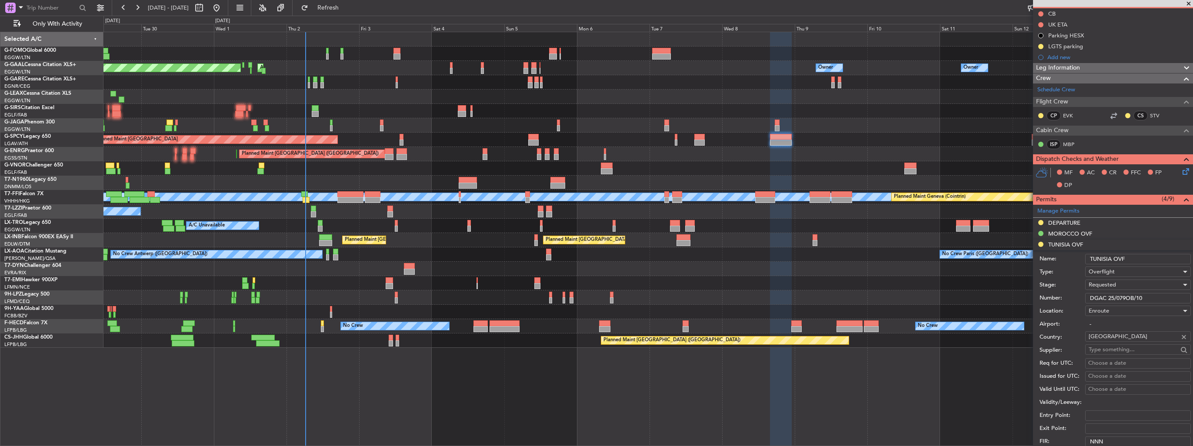
type input "DGAC 25/079OB/10"
click at [1106, 281] on span "Requested" at bounding box center [1102, 285] width 27 height 8
click at [1131, 348] on span "Received OK" at bounding box center [1134, 350] width 91 height 13
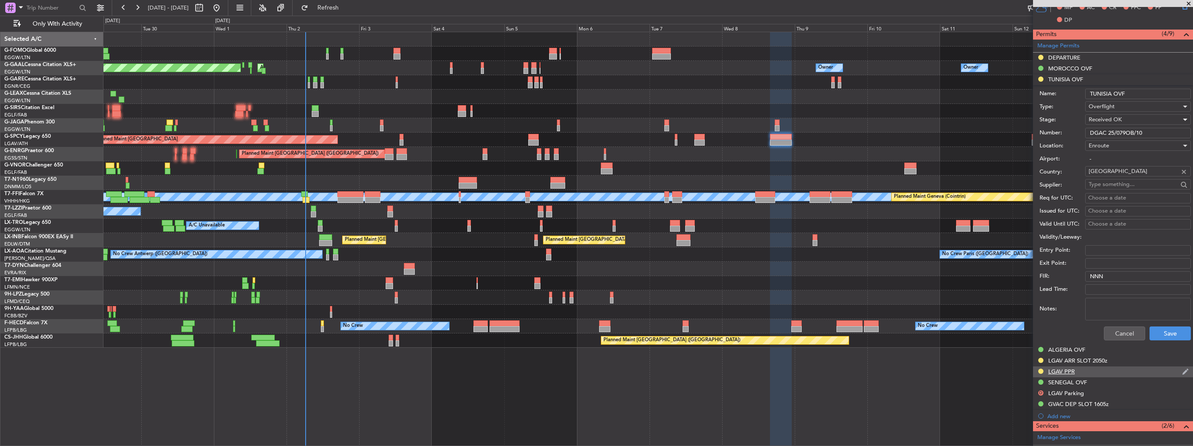
scroll to position [304, 0]
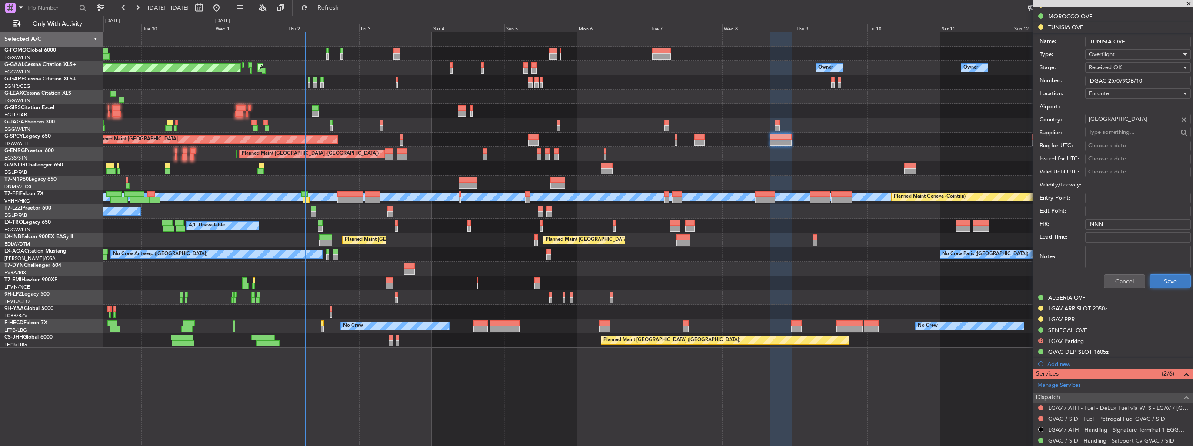
click at [1159, 277] on button "Save" at bounding box center [1170, 281] width 41 height 14
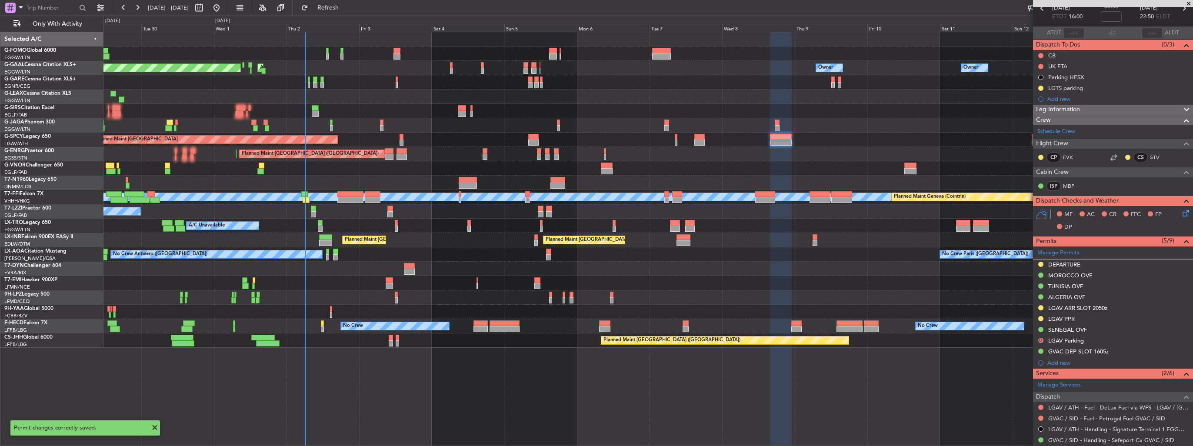
scroll to position [0, 0]
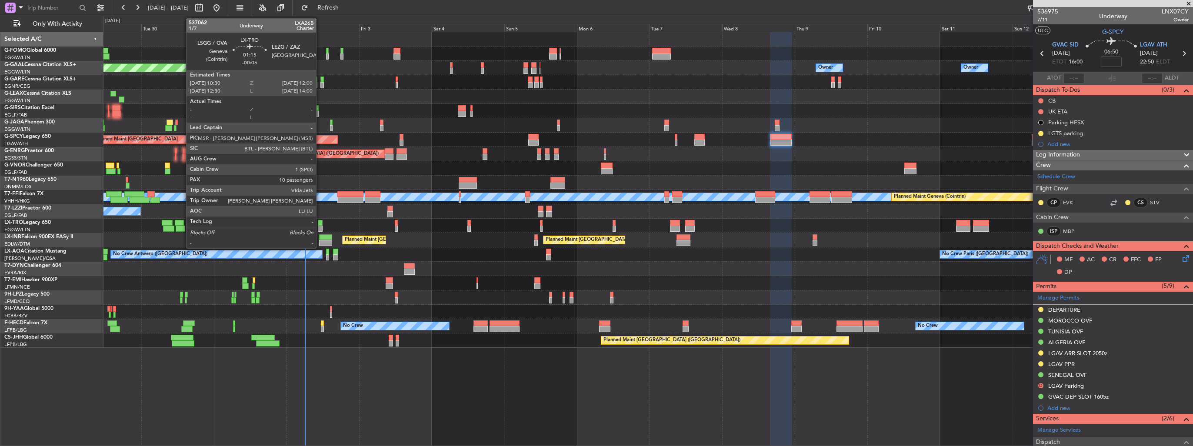
click at [320, 227] on div at bounding box center [320, 229] width 5 height 6
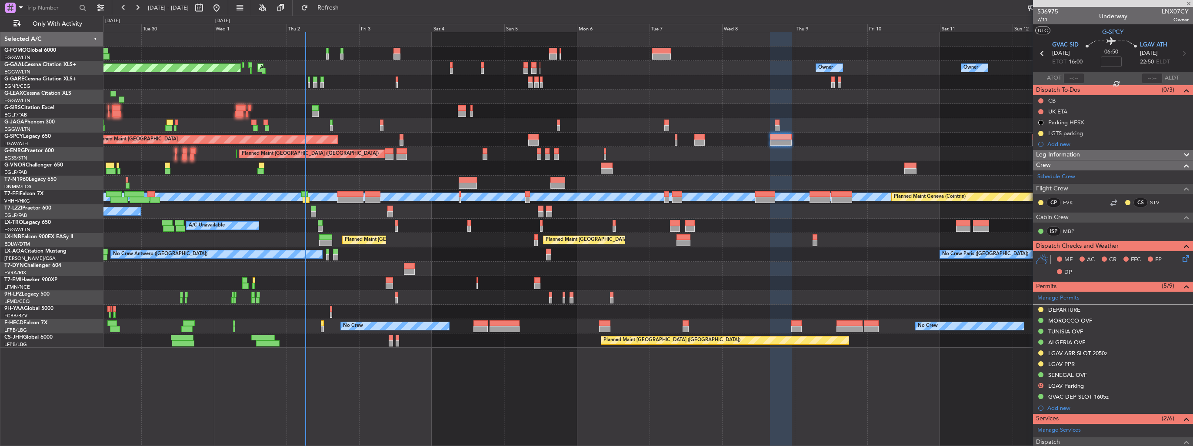
type input "-00:05"
type input "10"
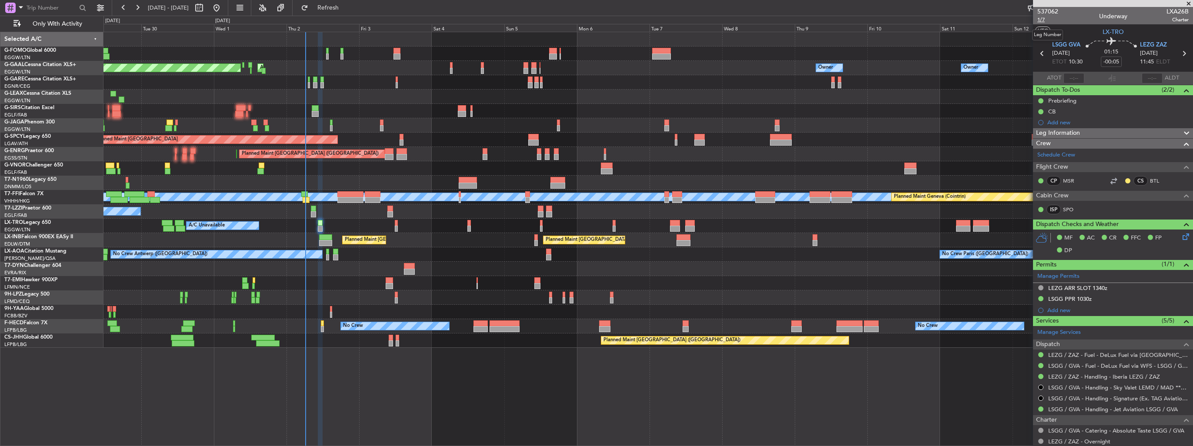
click at [1044, 20] on span "1/7" at bounding box center [1048, 19] width 21 height 7
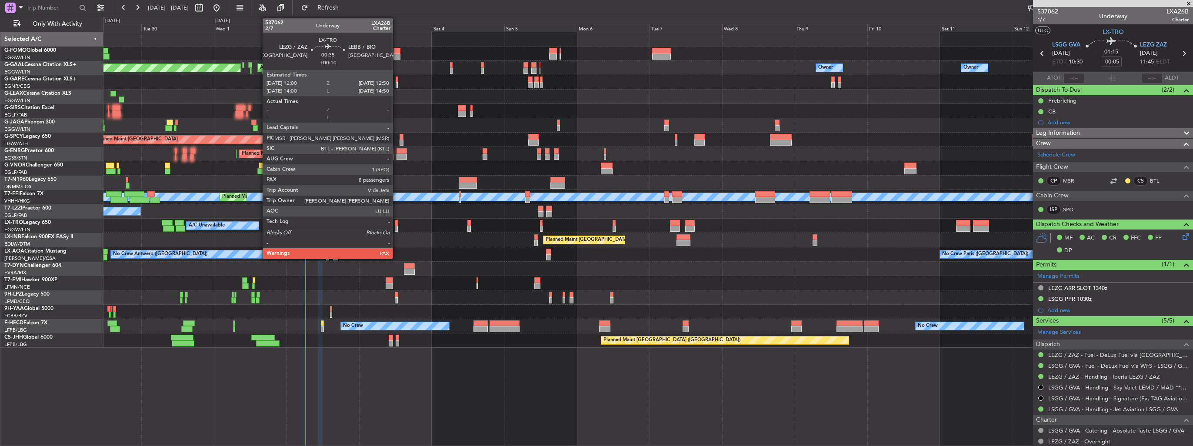
click at [397, 227] on div at bounding box center [396, 229] width 3 height 6
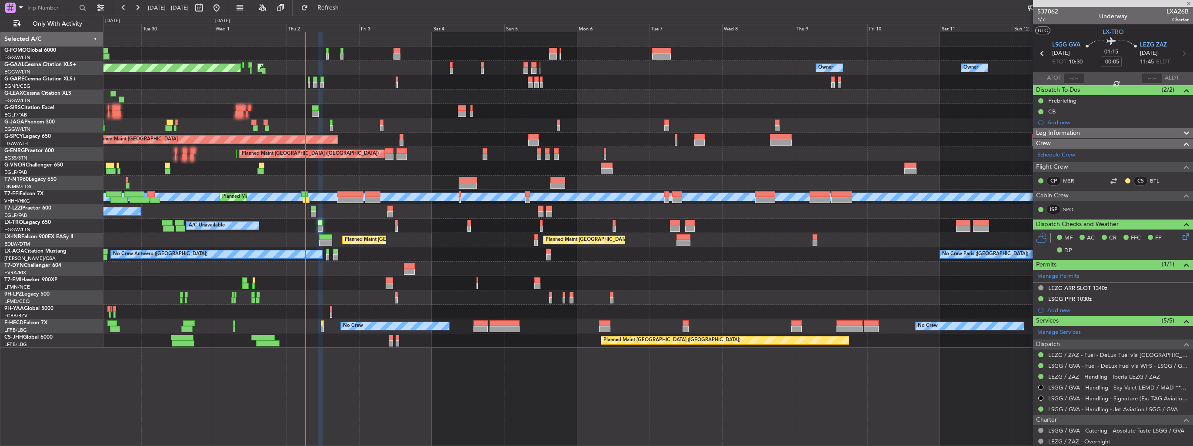
type input "+00:10"
type input "8"
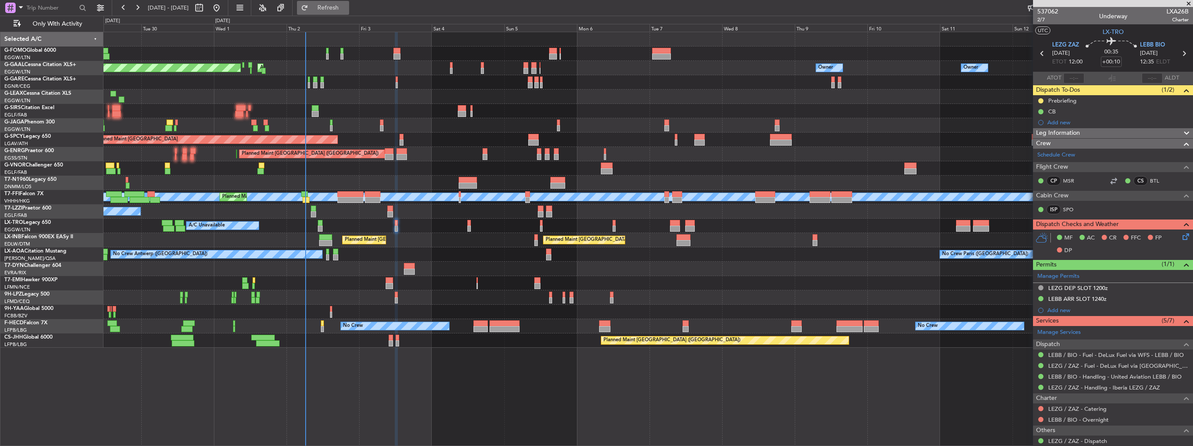
click at [347, 10] on span "Refresh" at bounding box center [328, 8] width 37 height 6
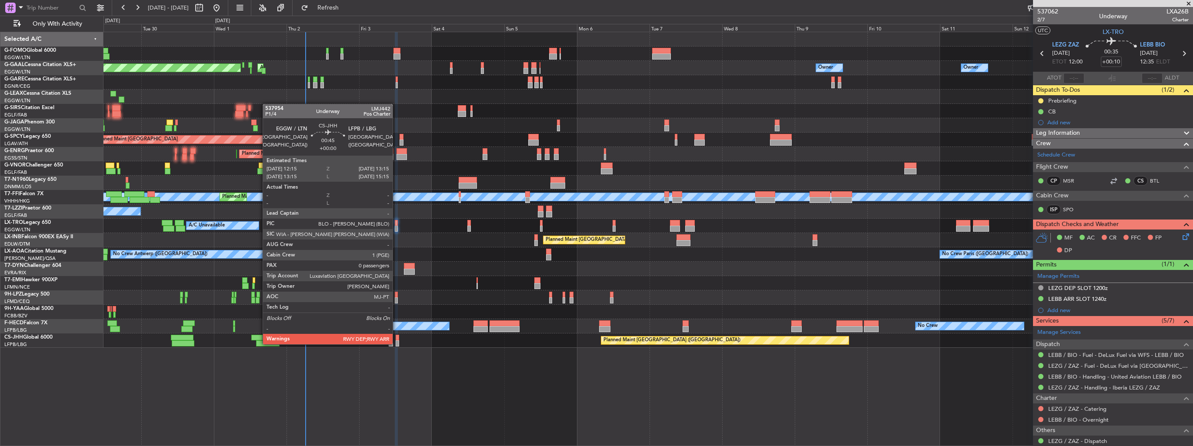
click at [397, 344] on div at bounding box center [397, 344] width 3 height 6
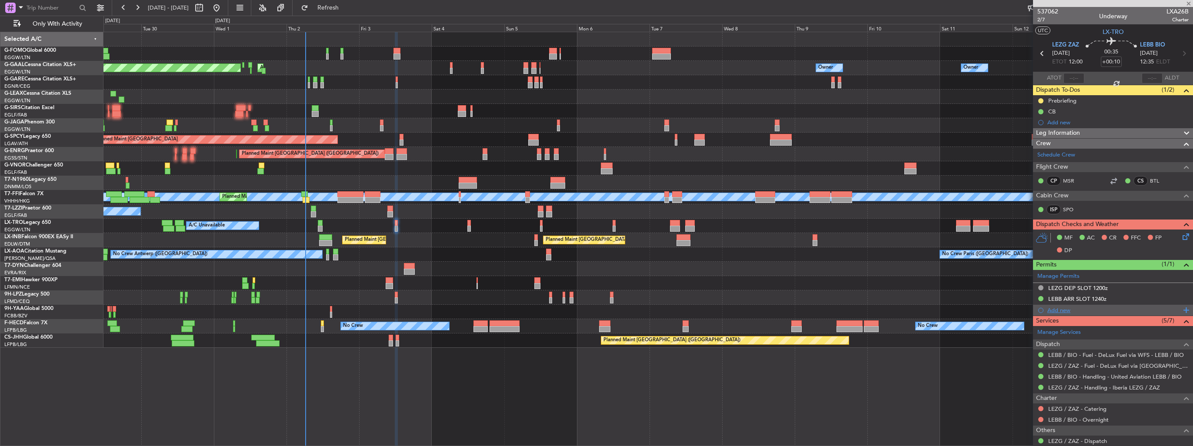
type input "0"
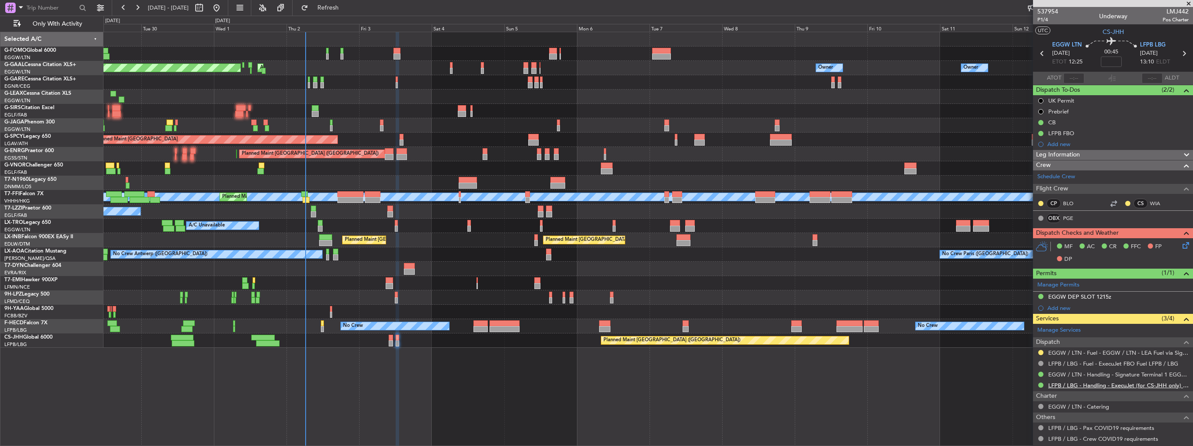
click at [1110, 385] on link "LFPB / LBG - Handling - ExecuJet (for CS-JHH only) LFPB / LBG" at bounding box center [1119, 385] width 140 height 7
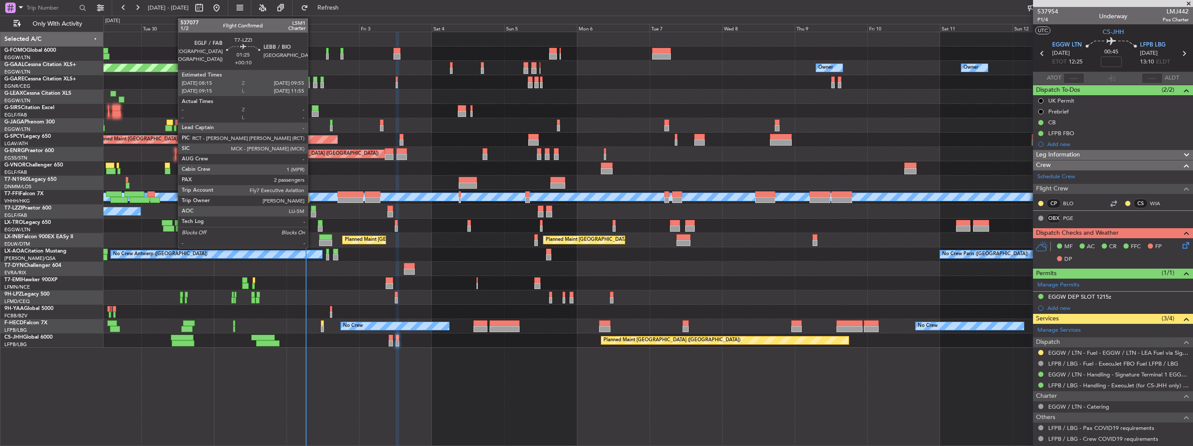
click at [312, 210] on div at bounding box center [313, 209] width 5 height 6
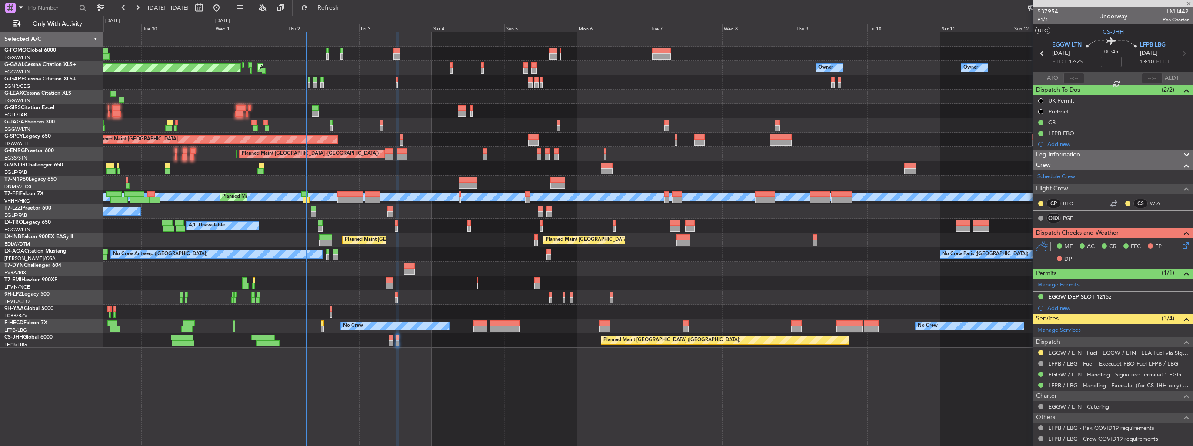
type input "+00:10"
type input "2"
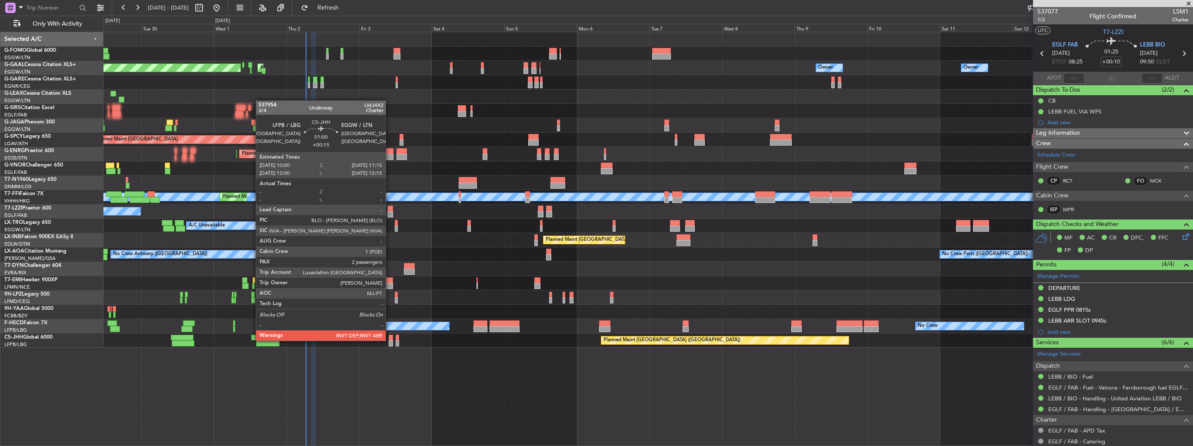
click at [390, 341] on div at bounding box center [391, 344] width 4 height 6
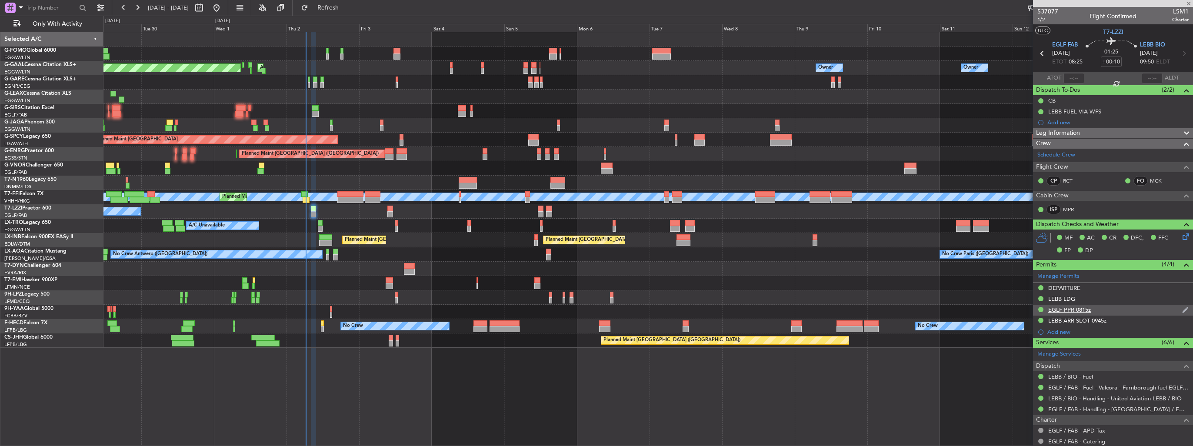
type input "+00:15"
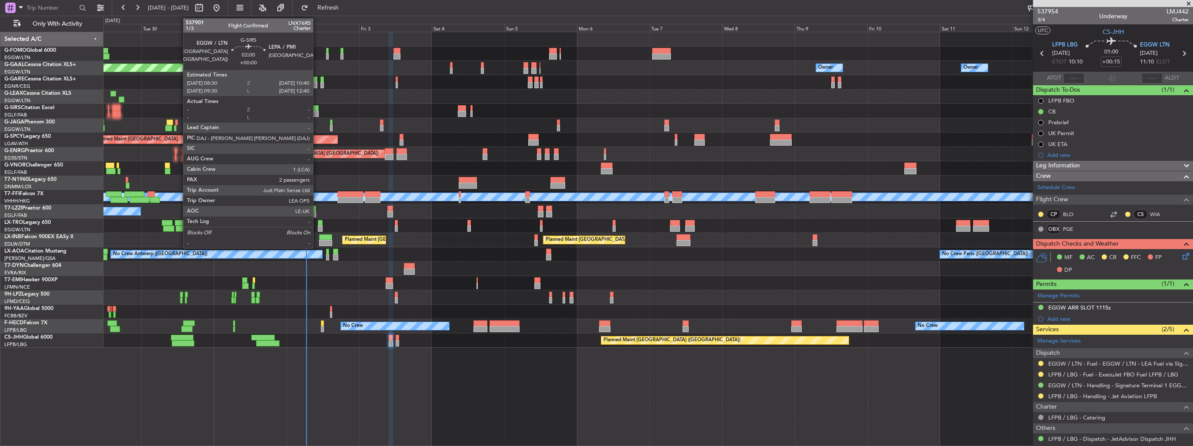
click at [317, 111] on div at bounding box center [315, 114] width 7 height 6
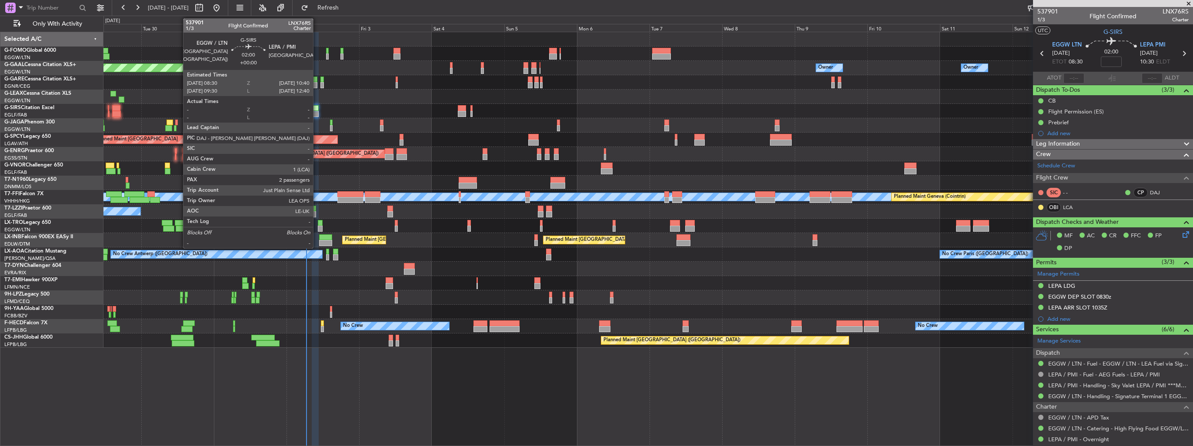
click at [317, 114] on div at bounding box center [315, 114] width 7 height 6
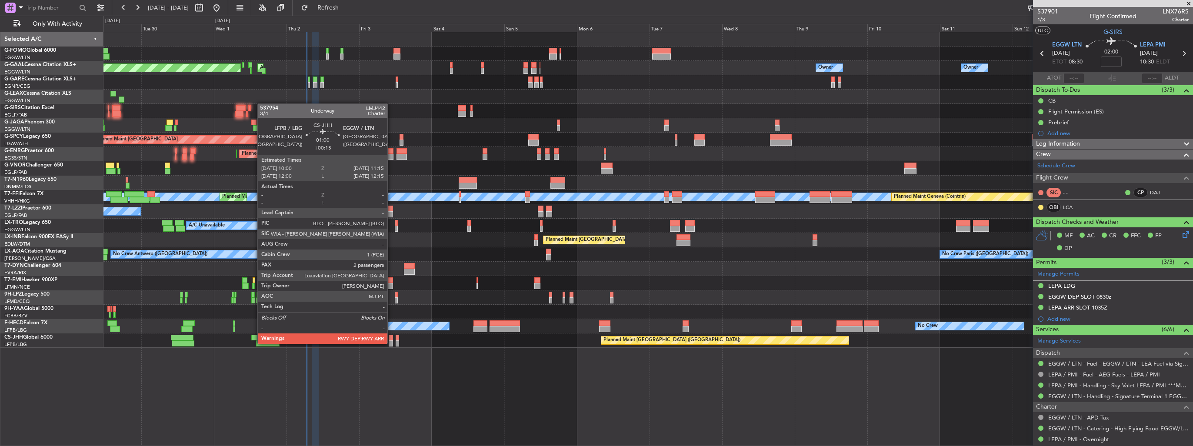
click at [391, 343] on div at bounding box center [391, 344] width 4 height 6
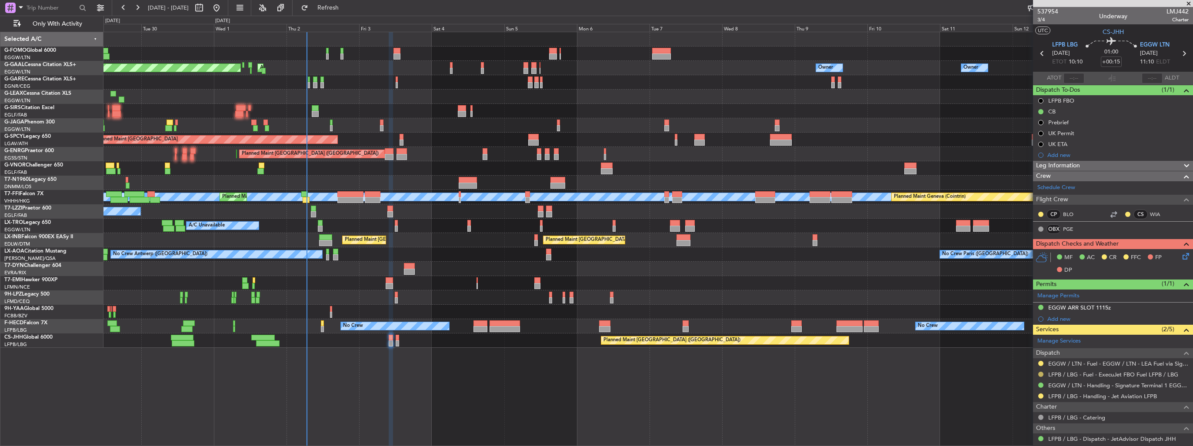
click at [1040, 373] on button at bounding box center [1041, 374] width 5 height 5
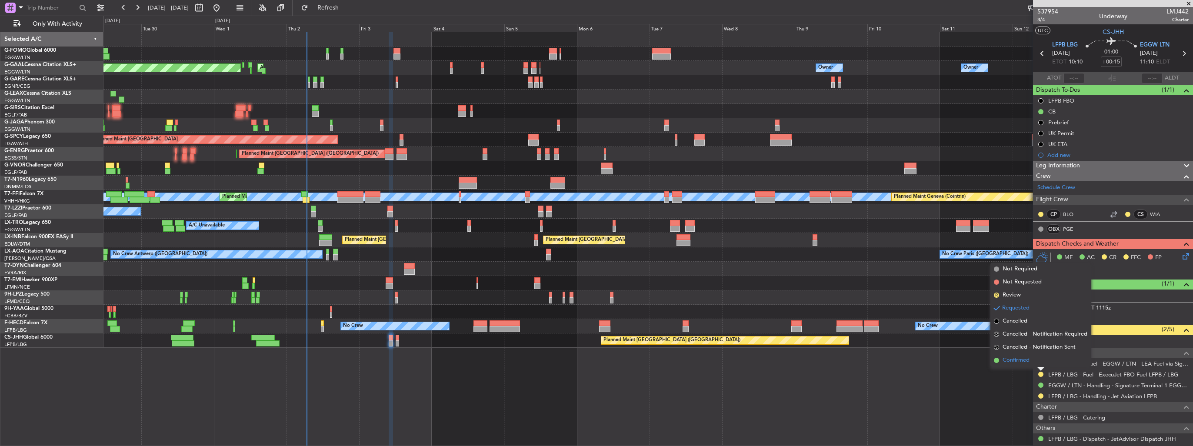
click at [1027, 365] on li "Confirmed" at bounding box center [1041, 360] width 100 height 13
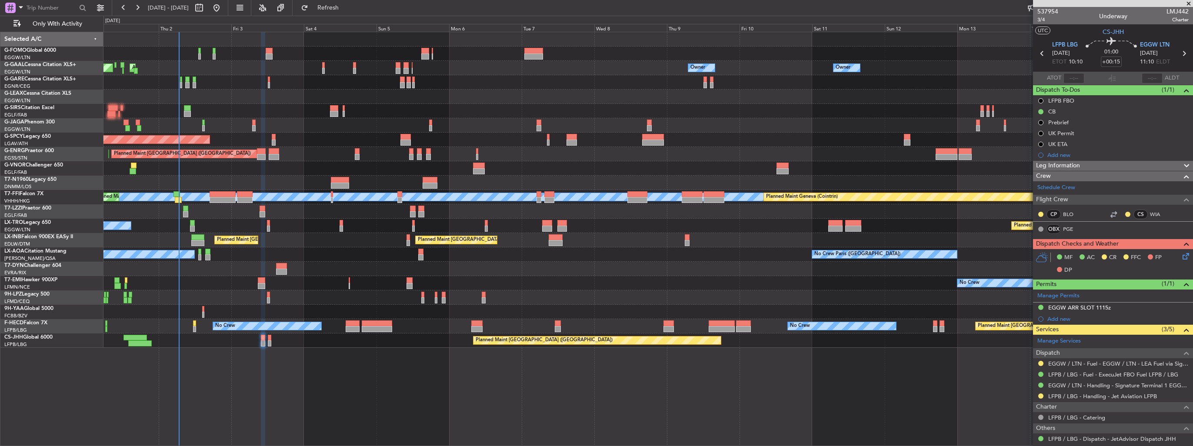
click at [318, 165] on div at bounding box center [648, 168] width 1089 height 14
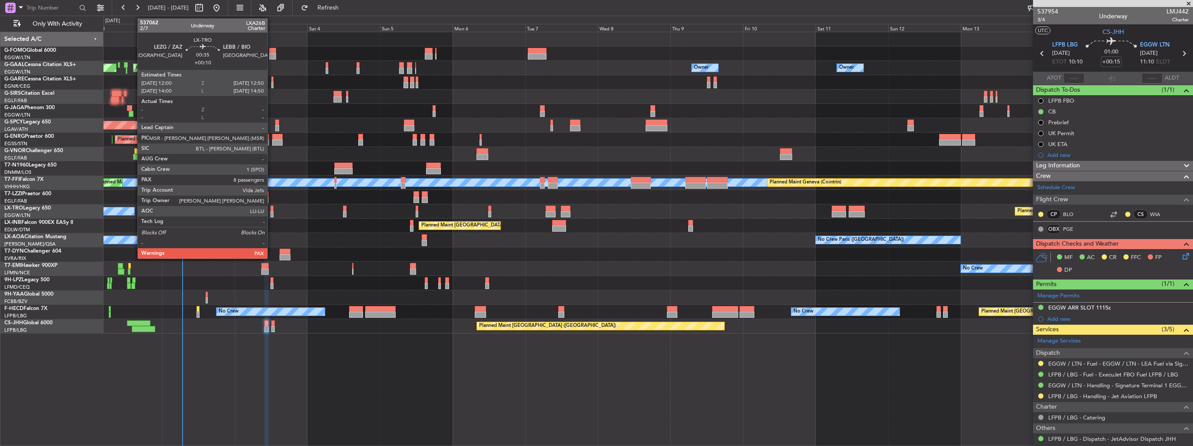
click at [271, 215] on div at bounding box center [272, 214] width 3 height 6
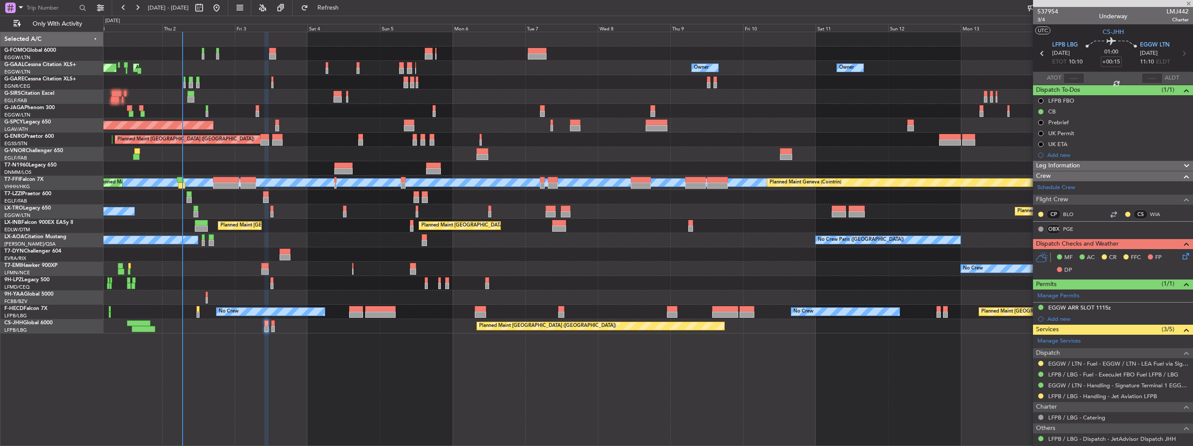
type input "+00:10"
type input "8"
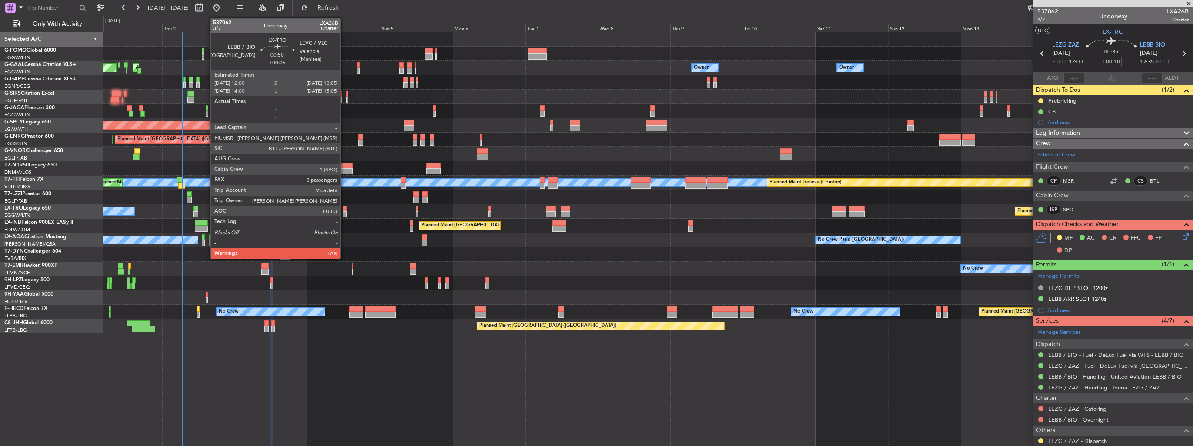
click at [344, 214] on div at bounding box center [344, 214] width 3 height 6
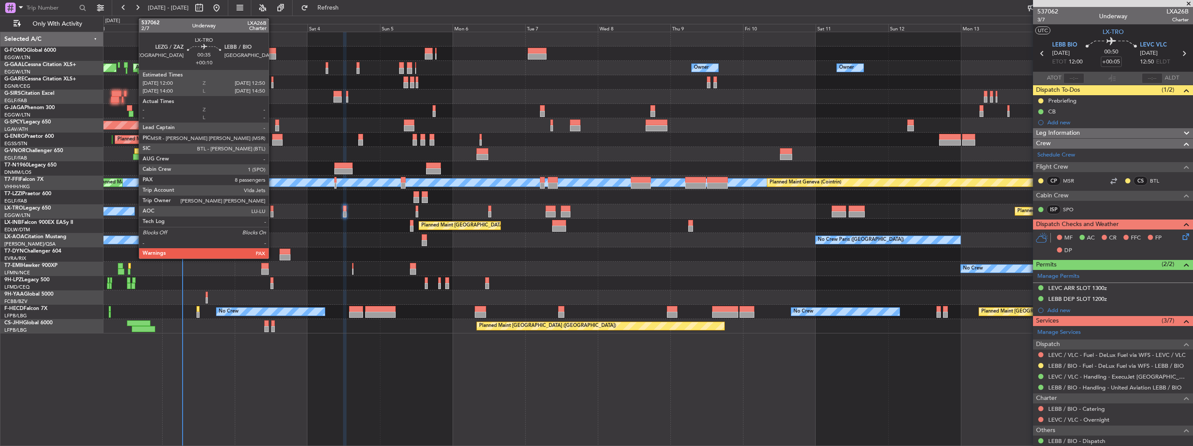
click at [273, 206] on div at bounding box center [272, 209] width 3 height 6
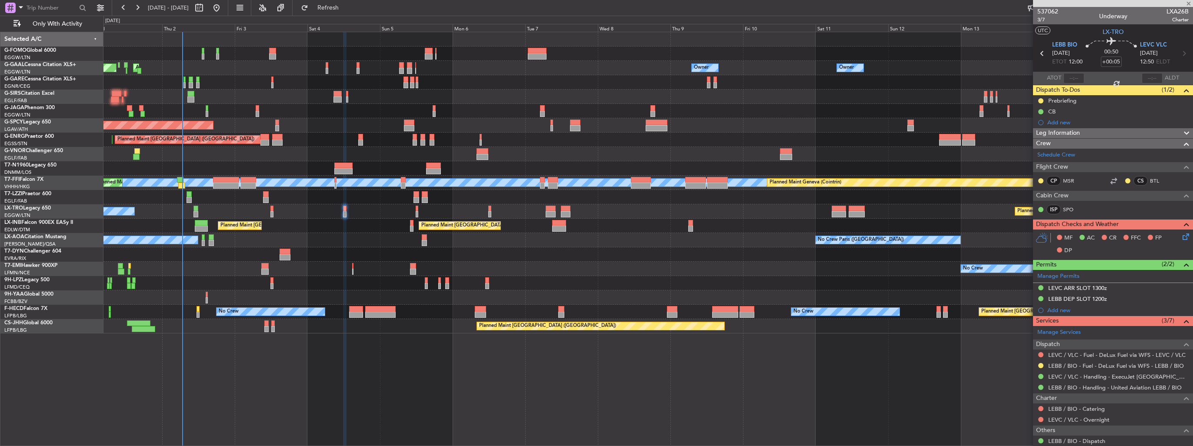
type input "+00:10"
click at [1042, 21] on span "2/7" at bounding box center [1048, 19] width 21 height 7
type input "10"
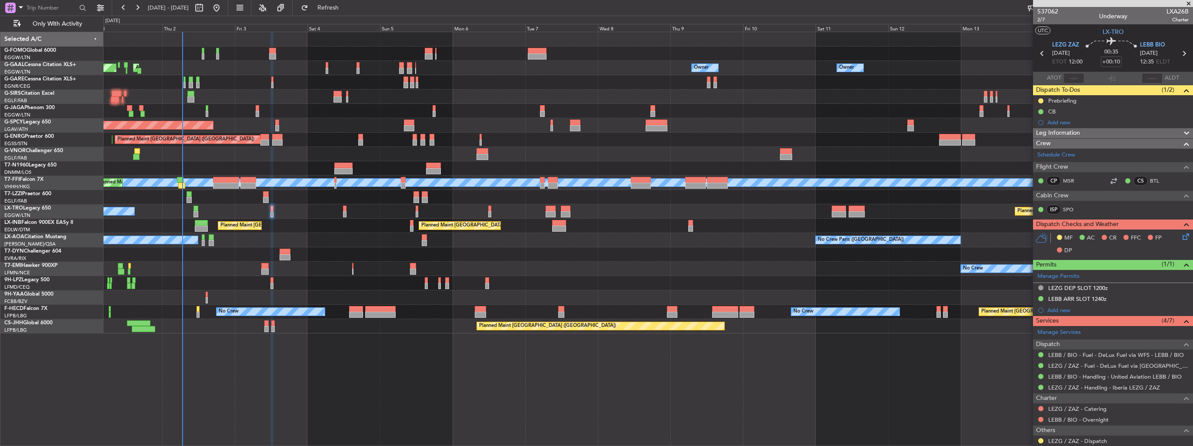
click at [1183, 237] on icon at bounding box center [1184, 235] width 7 height 7
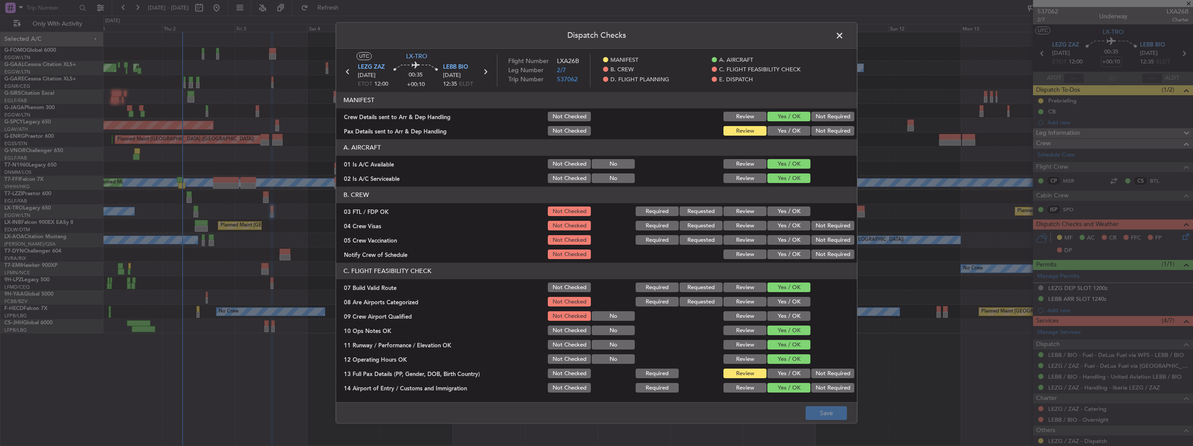
click at [793, 128] on button "Yes / OK" at bounding box center [789, 132] width 43 height 10
click at [840, 411] on button "Save" at bounding box center [826, 414] width 41 height 14
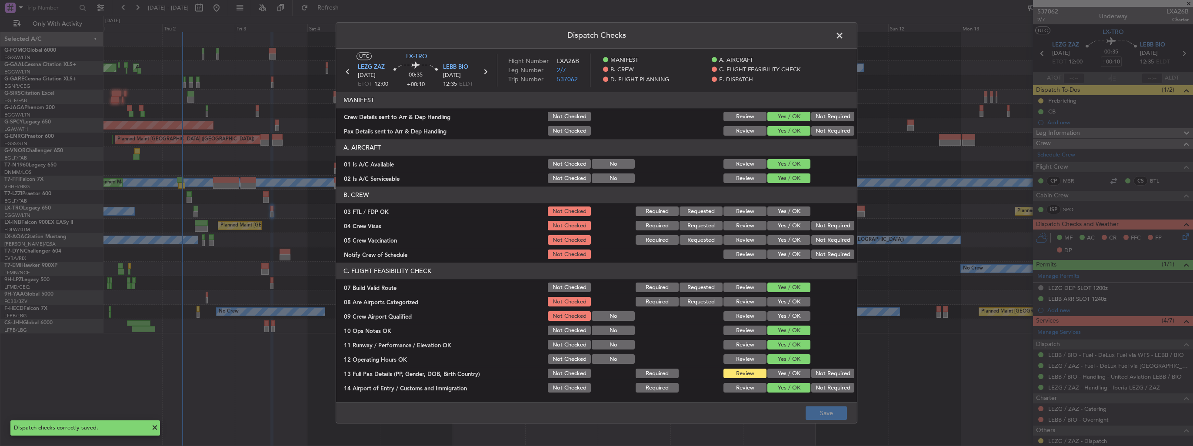
click at [844, 33] on span at bounding box center [844, 37] width 0 height 17
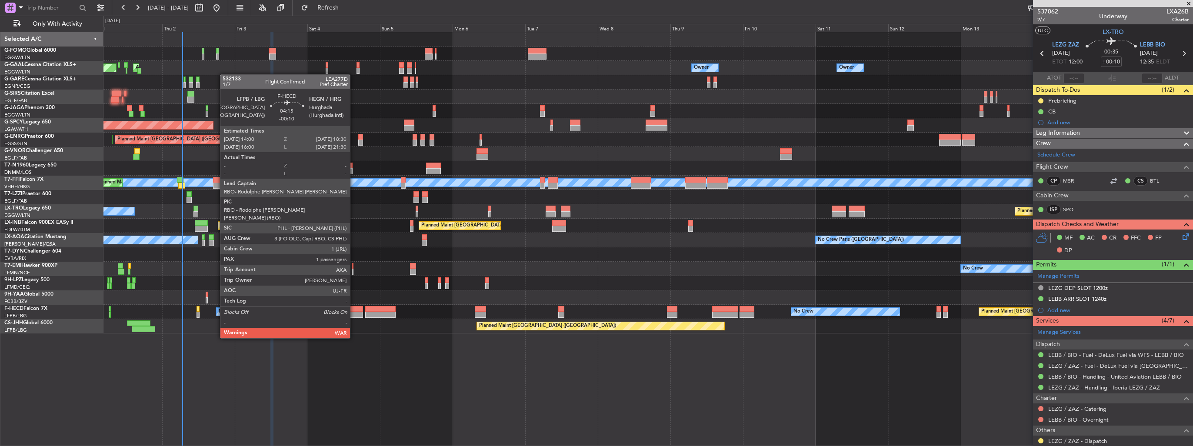
click at [354, 314] on div at bounding box center [356, 315] width 14 height 6
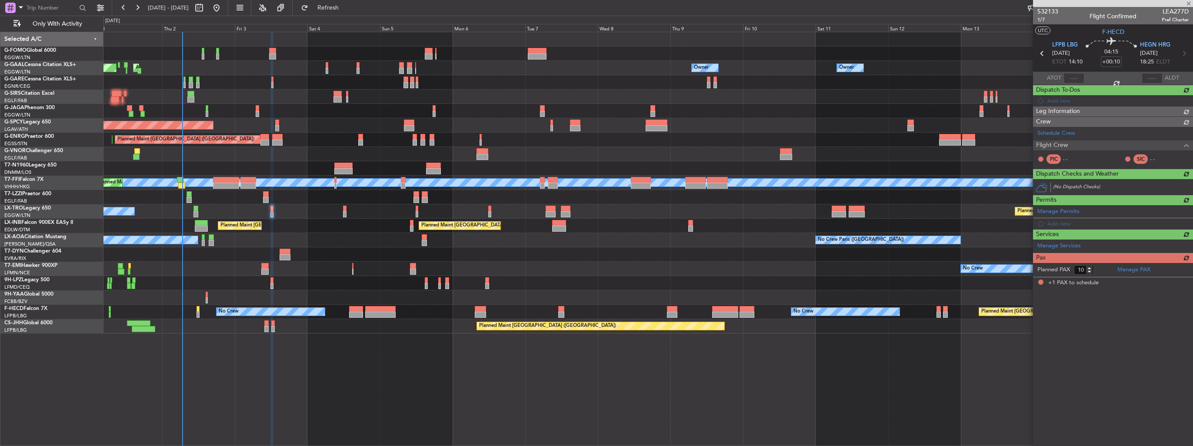
type input "-00:10"
type input "1"
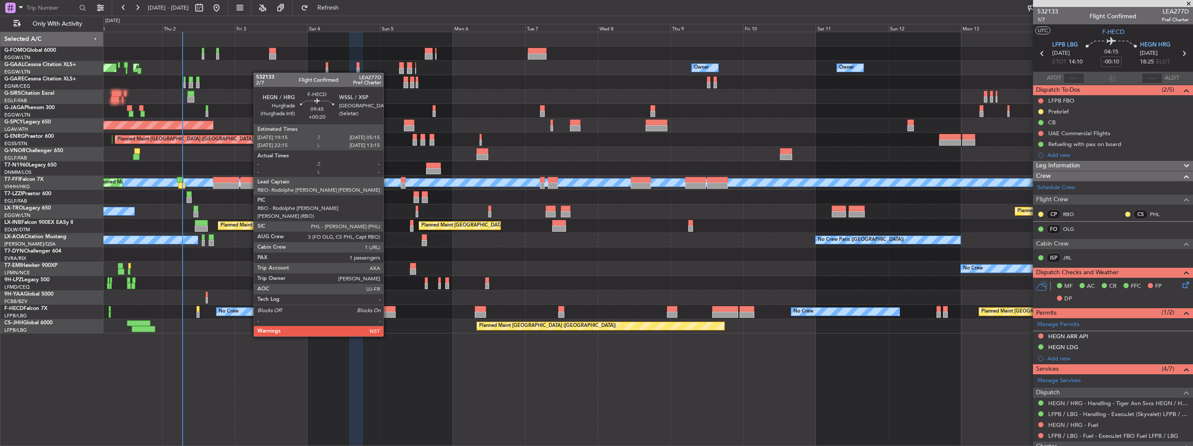
click at [386, 314] on div at bounding box center [380, 315] width 30 height 6
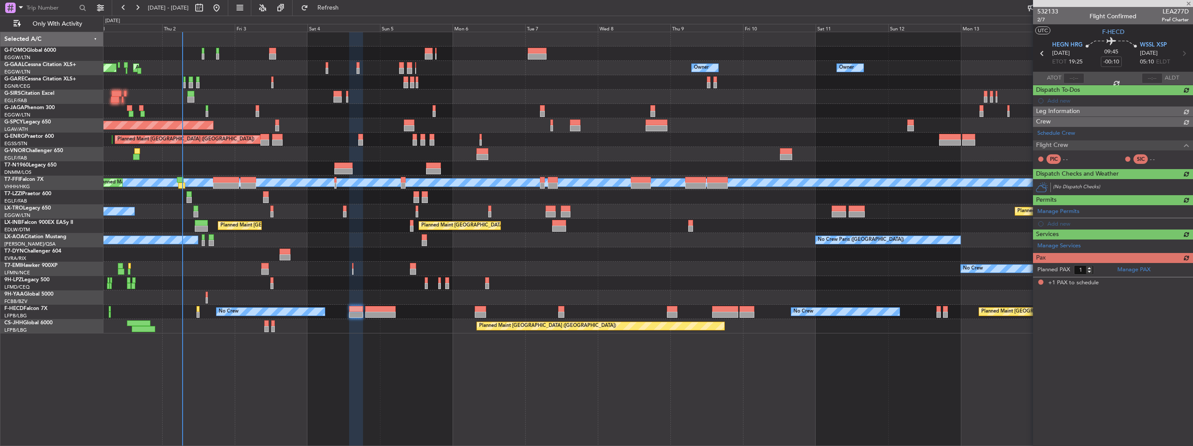
type input "+00:20"
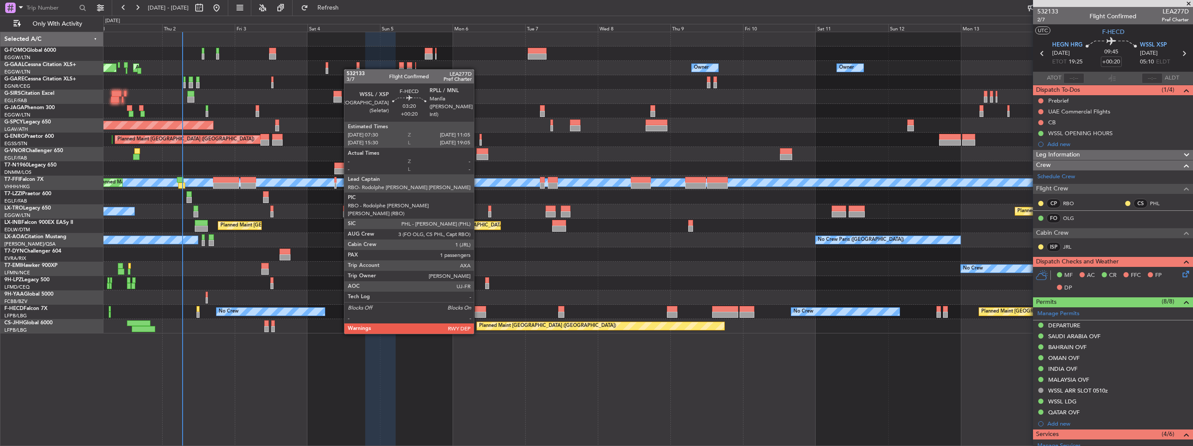
click at [478, 309] on div at bounding box center [480, 309] width 11 height 6
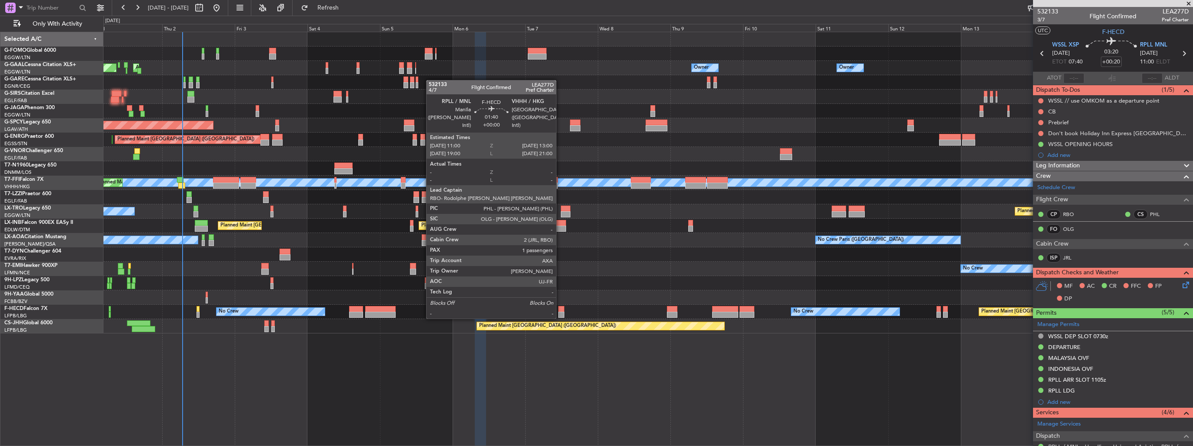
click at [560, 310] on div at bounding box center [561, 309] width 6 height 6
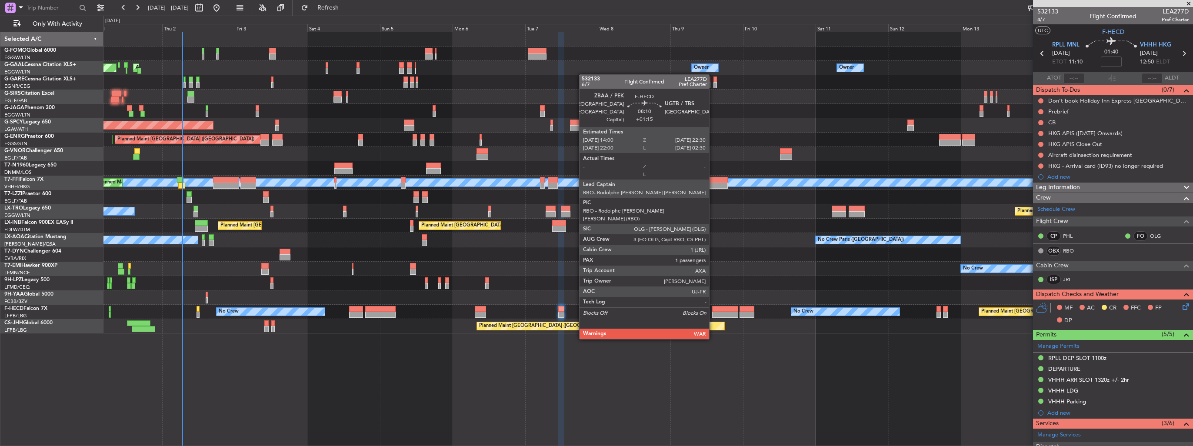
click at [713, 314] on div at bounding box center [725, 315] width 26 height 6
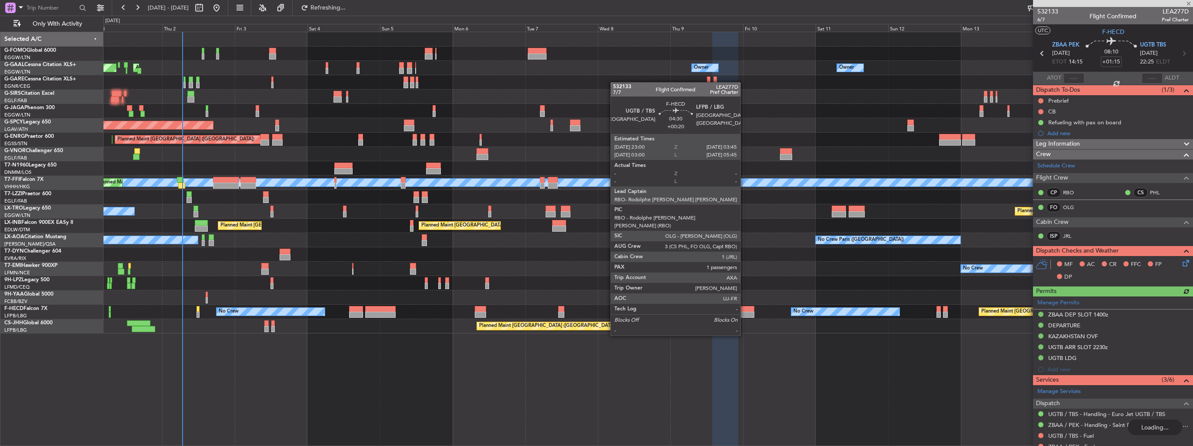
click at [745, 312] on div at bounding box center [747, 315] width 15 height 6
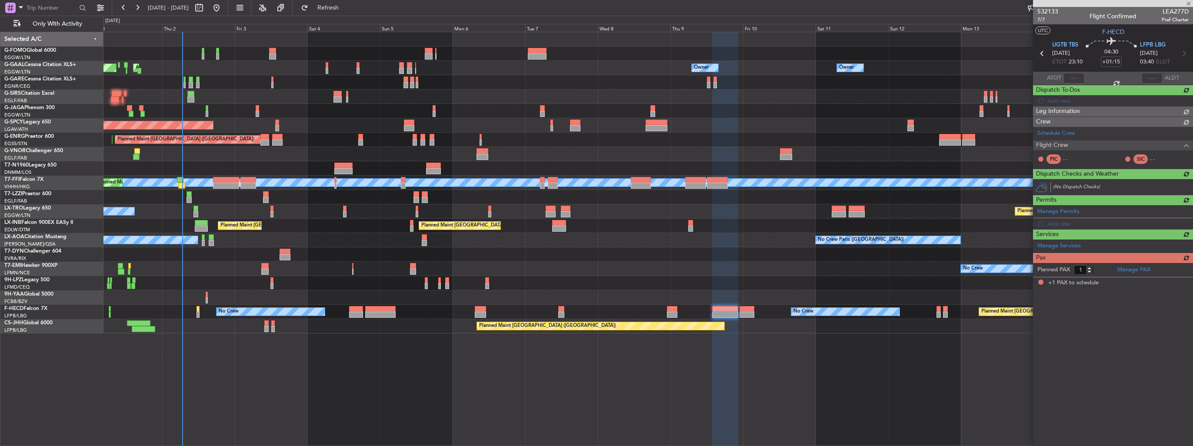
type input "+00:20"
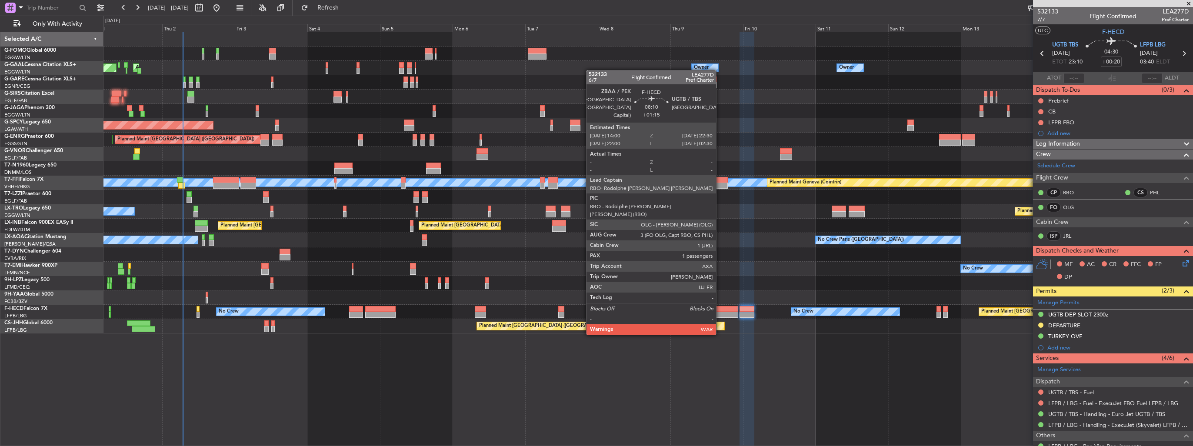
click at [720, 310] on div at bounding box center [725, 309] width 26 height 6
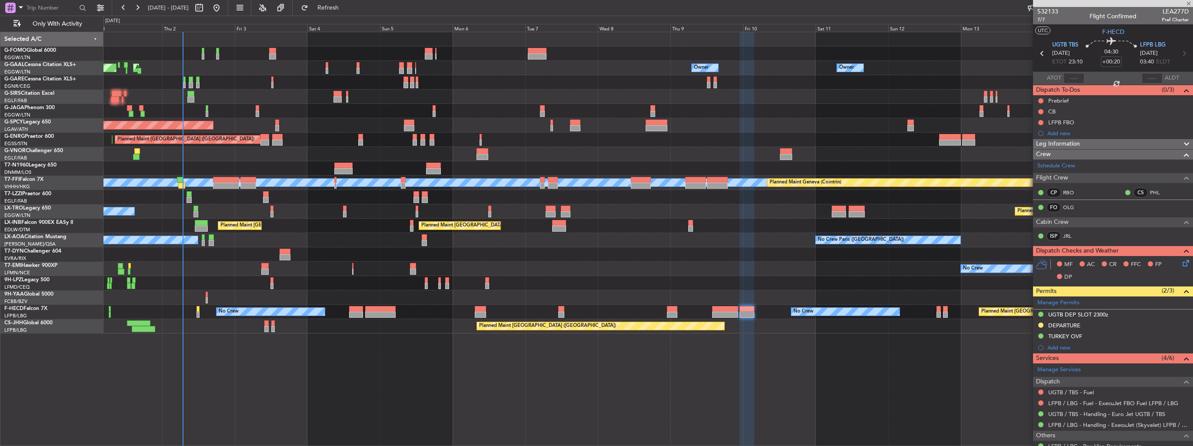
type input "+01:15"
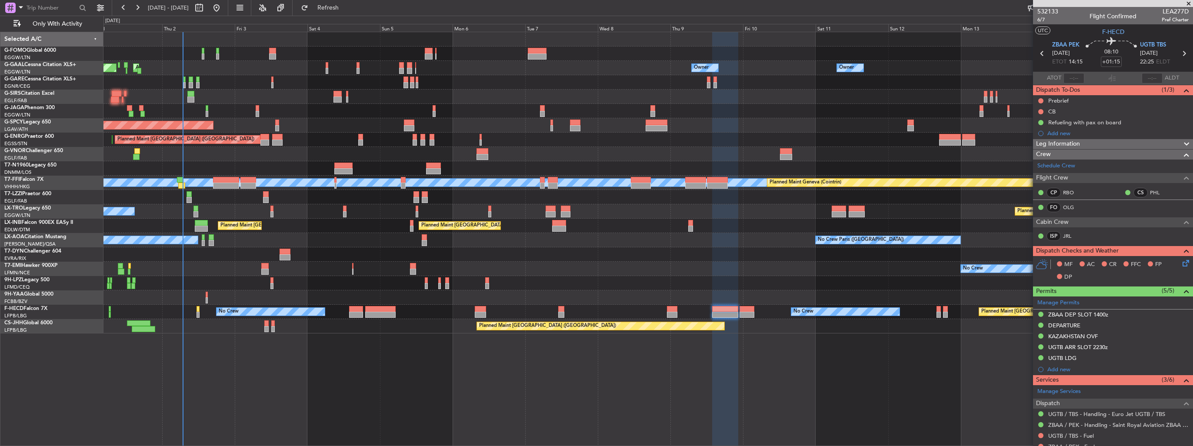
click at [682, 172] on div "Planned Maint Dusseldorf AOG Maint [GEOGRAPHIC_DATA] Owner Owner Owner Owner No…" at bounding box center [648, 182] width 1089 height 301
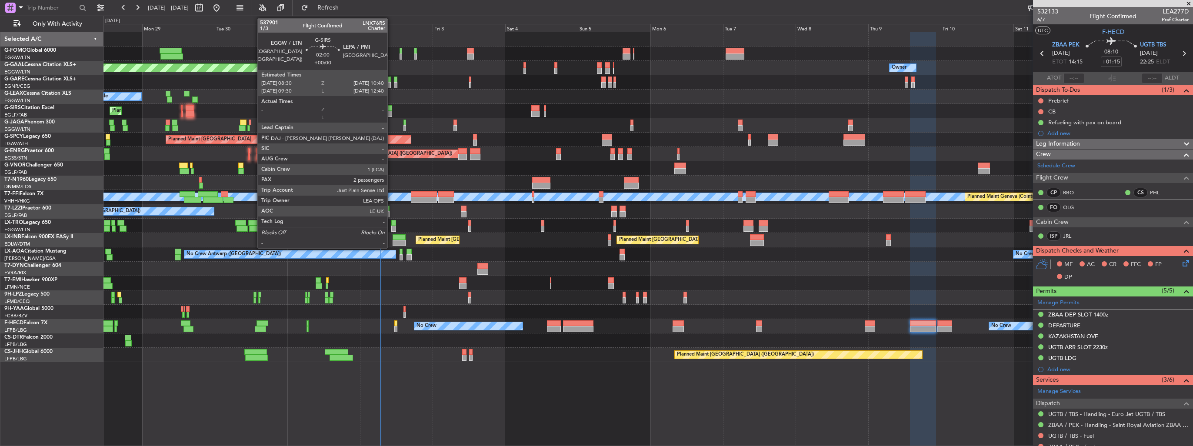
click at [391, 109] on div at bounding box center [388, 108] width 7 height 6
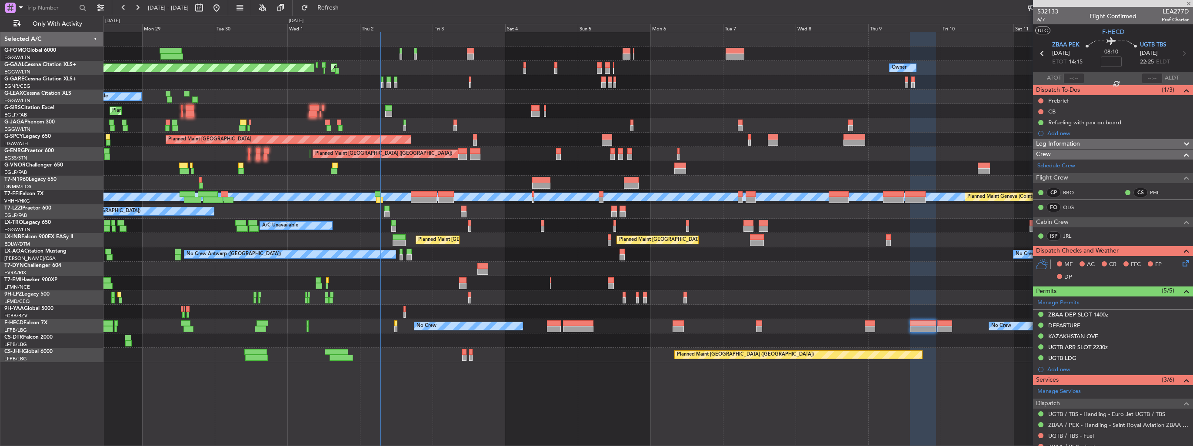
type input "2"
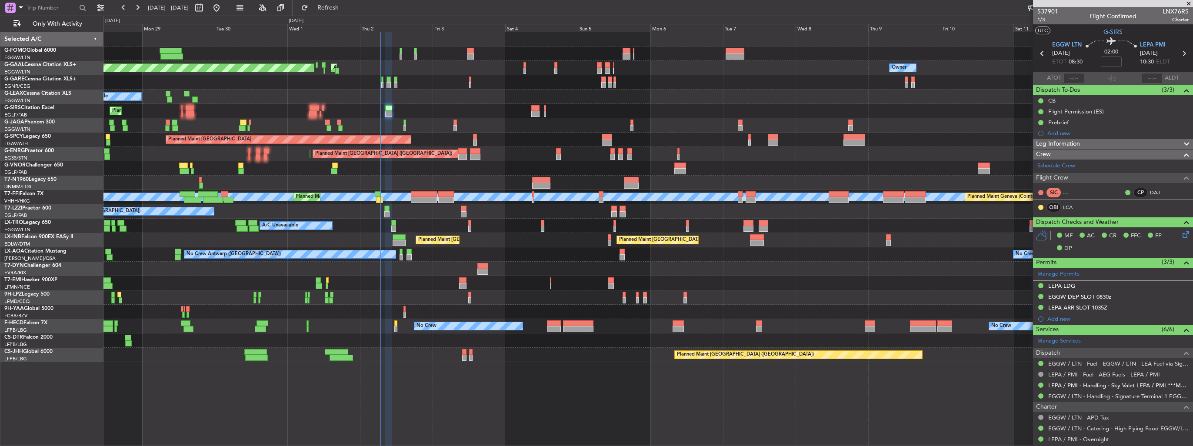
click at [1092, 382] on link "LEPA / PMI - Handling - Sky Valet LEPA / PMI ***MYHANDLING***" at bounding box center [1119, 385] width 140 height 7
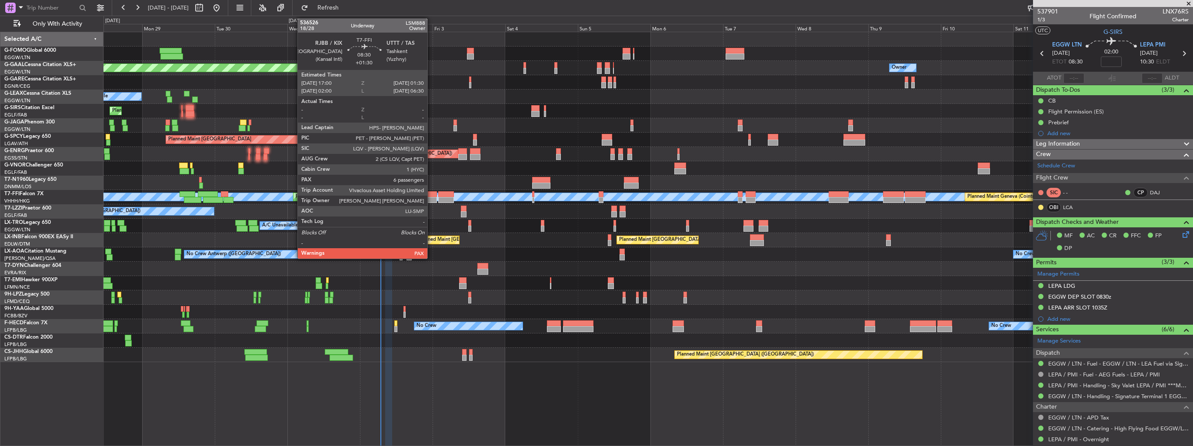
click at [431, 192] on div at bounding box center [424, 194] width 26 height 6
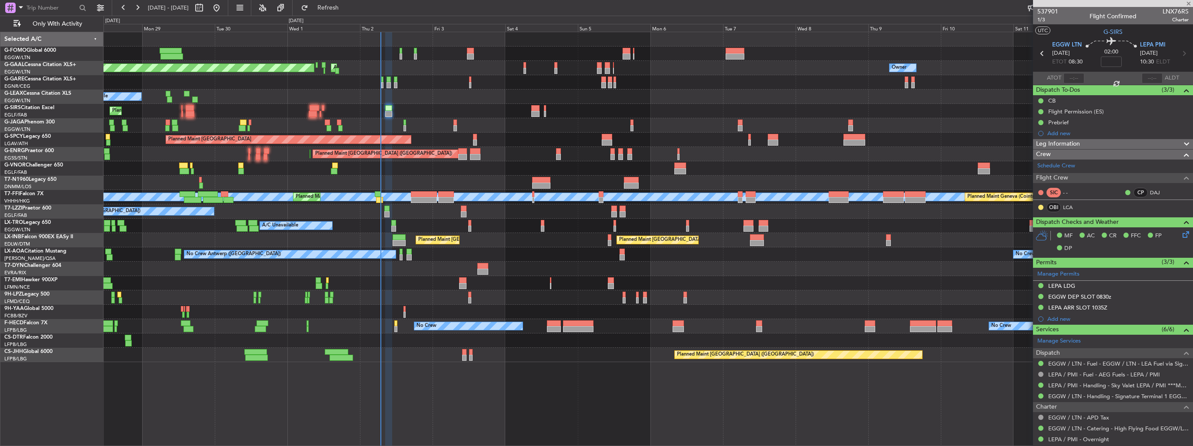
type input "+01:30"
type input "7"
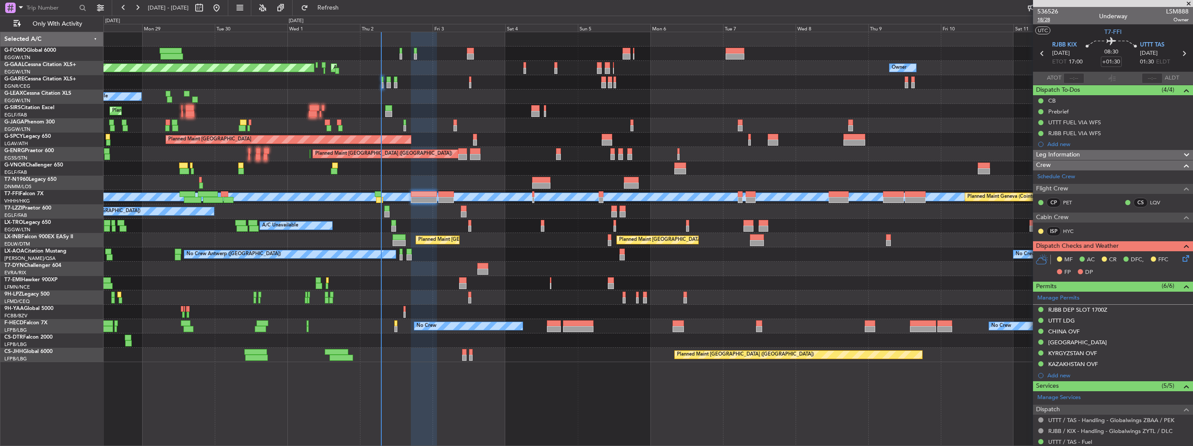
click at [1046, 17] on span "18/28" at bounding box center [1048, 19] width 21 height 7
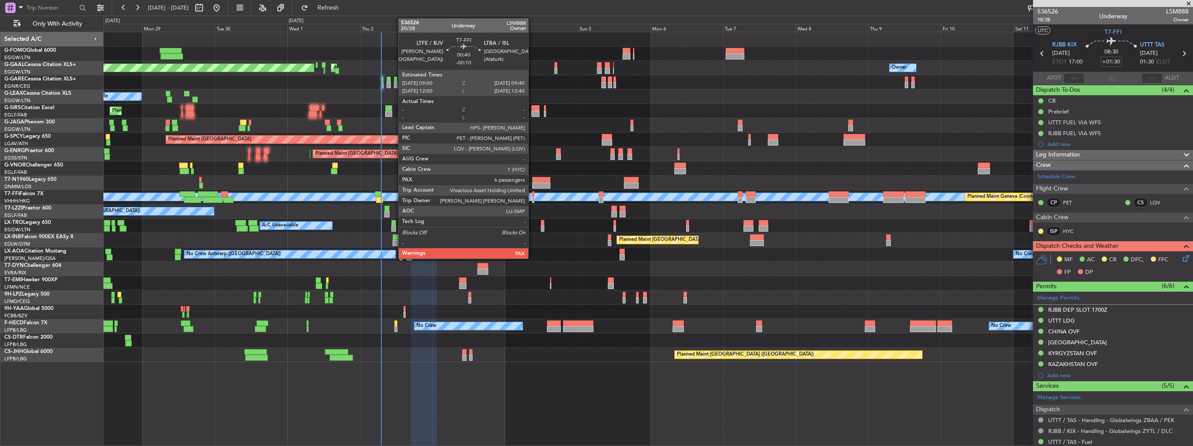
click at [532, 192] on div at bounding box center [533, 194] width 2 height 6
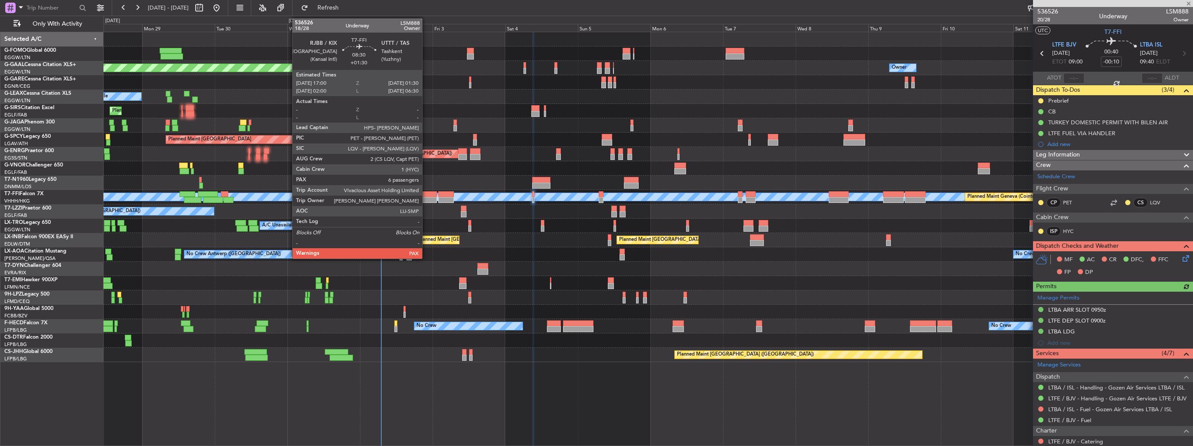
click at [426, 199] on div at bounding box center [424, 200] width 26 height 6
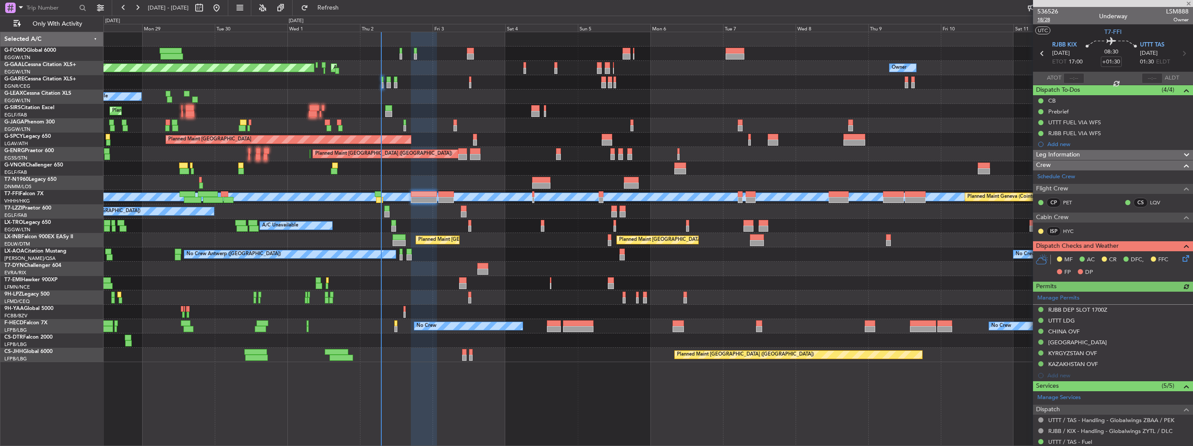
click at [1039, 20] on span "18/28" at bounding box center [1048, 19] width 21 height 7
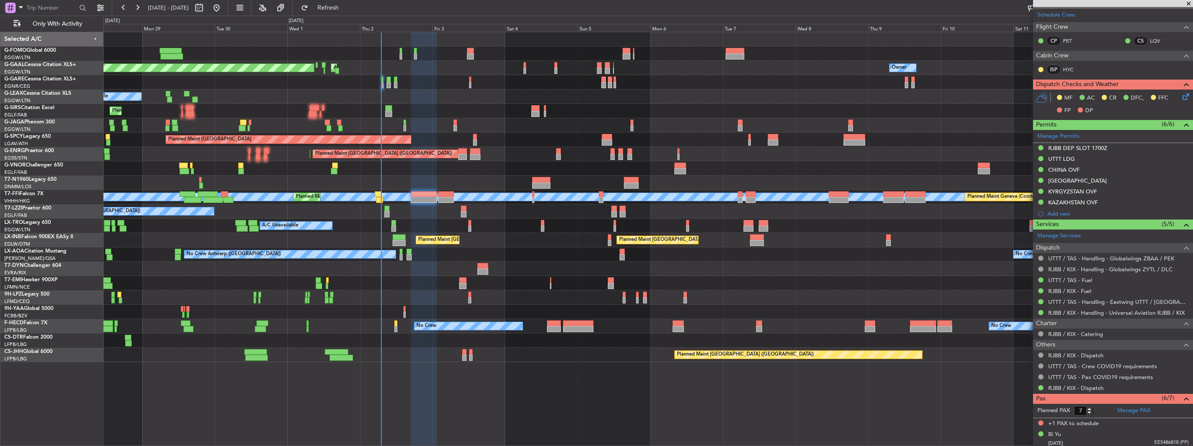
scroll to position [174, 0]
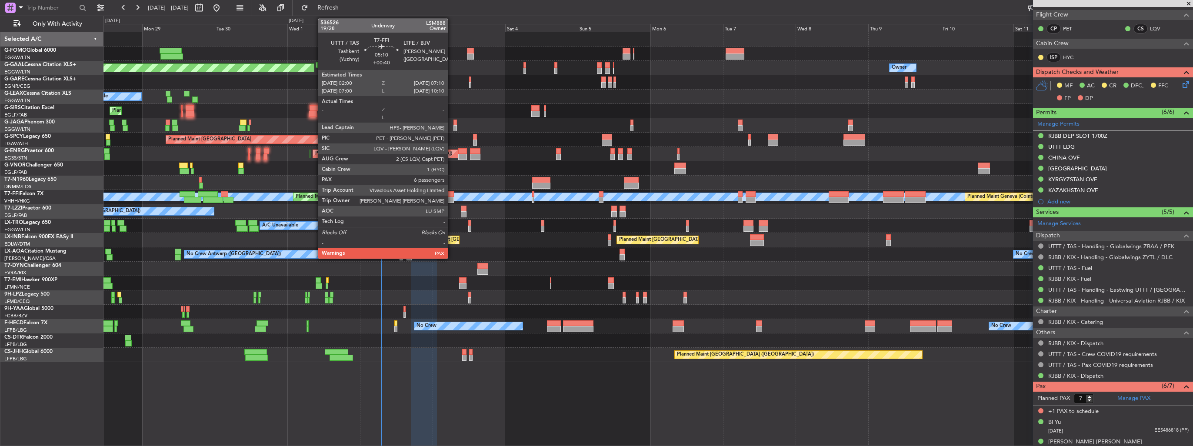
click at [452, 193] on div at bounding box center [446, 194] width 16 height 6
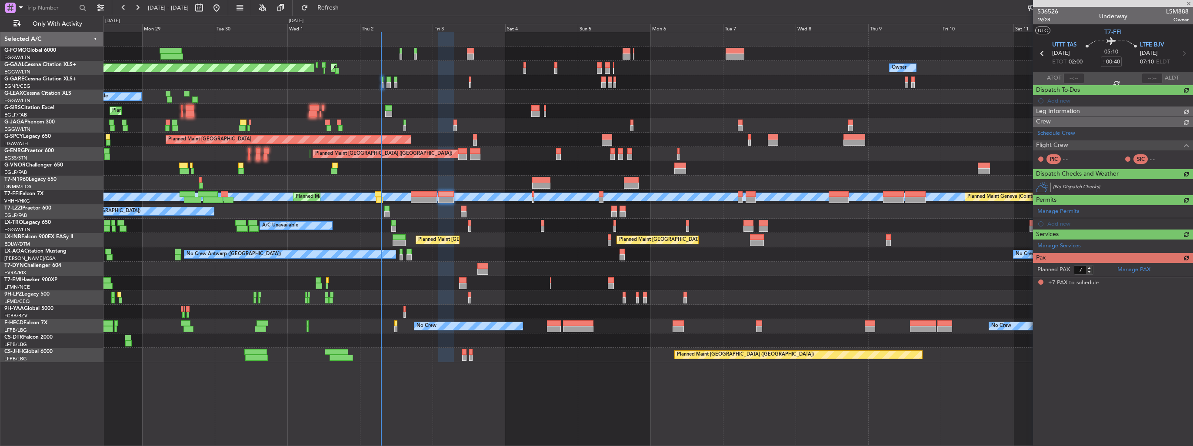
scroll to position [0, 0]
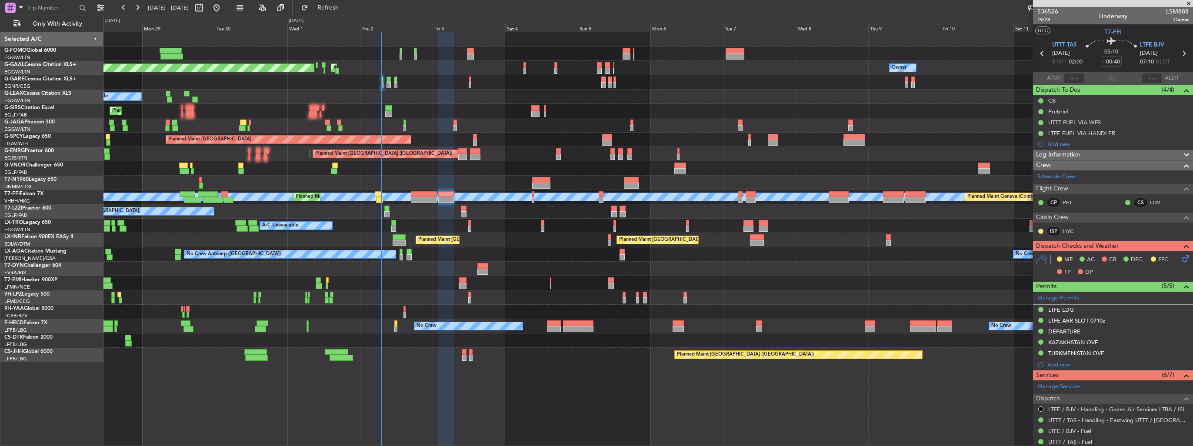
click at [1181, 259] on icon at bounding box center [1184, 257] width 7 height 7
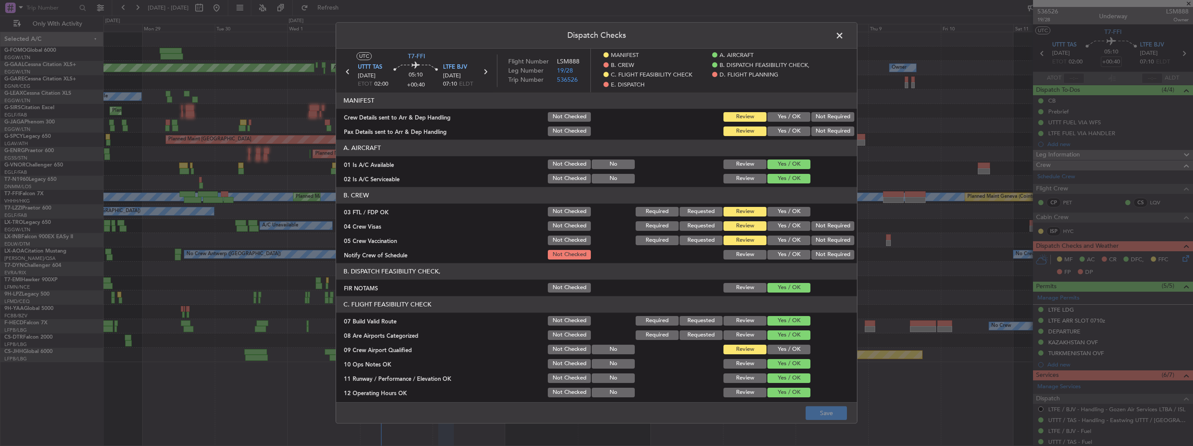
click at [780, 121] on button "Yes / OK" at bounding box center [789, 117] width 43 height 10
click at [782, 134] on button "Yes / OK" at bounding box center [789, 132] width 43 height 10
drag, startPoint x: 827, startPoint y: 413, endPoint x: 827, endPoint y: 408, distance: 5.2
click at [827, 408] on button "Save" at bounding box center [826, 414] width 41 height 14
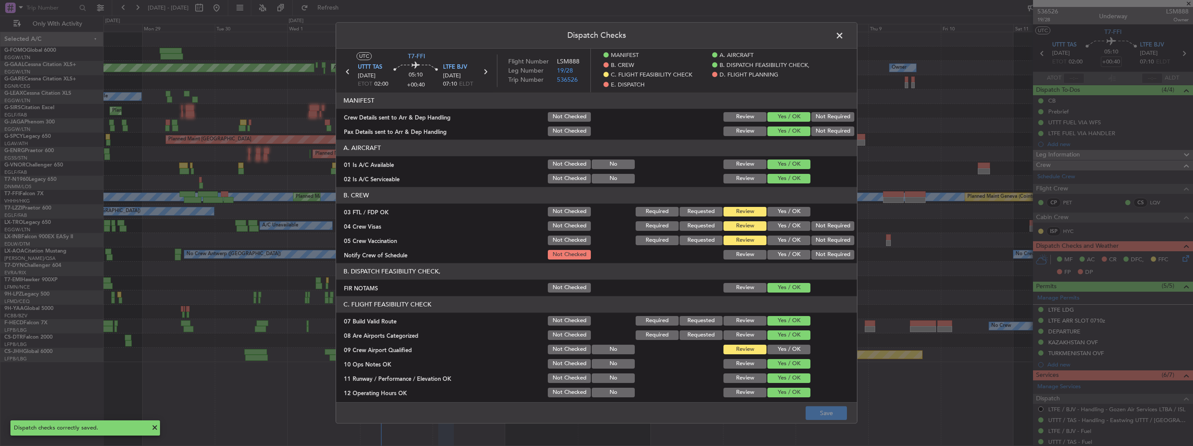
click at [844, 37] on span at bounding box center [844, 37] width 0 height 17
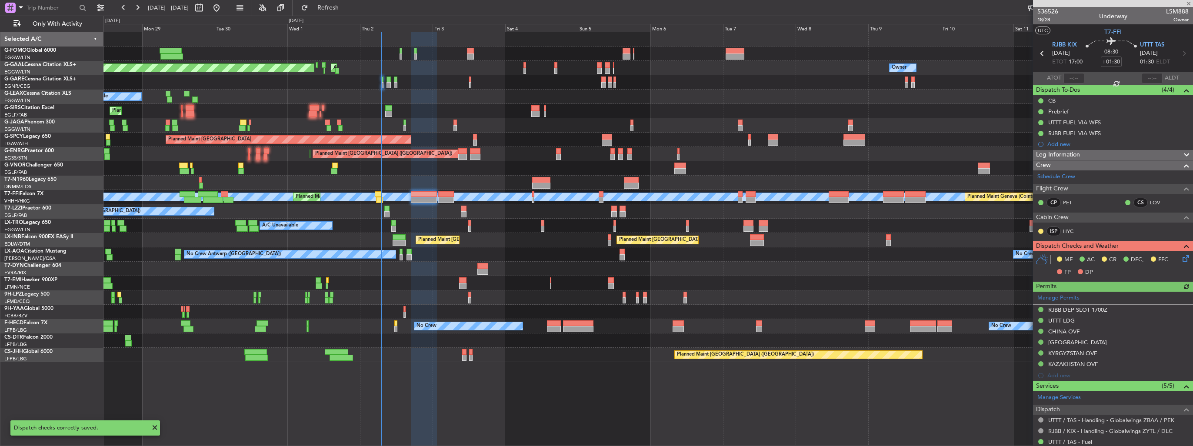
click at [1181, 258] on icon at bounding box center [1184, 257] width 7 height 7
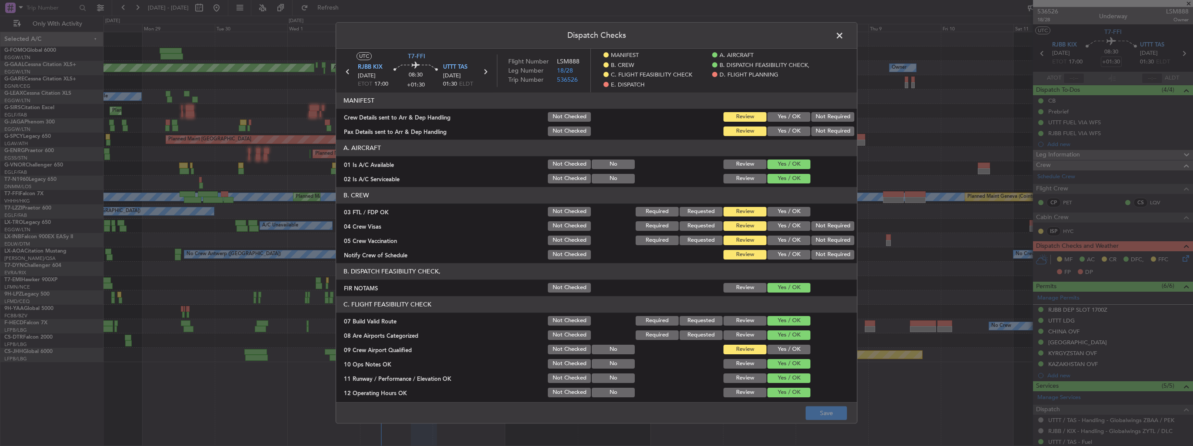
click at [785, 117] on button "Yes / OK" at bounding box center [789, 117] width 43 height 10
click at [785, 134] on button "Yes / OK" at bounding box center [789, 132] width 43 height 10
click at [823, 411] on button "Save" at bounding box center [826, 414] width 41 height 14
click at [844, 32] on span at bounding box center [844, 37] width 0 height 17
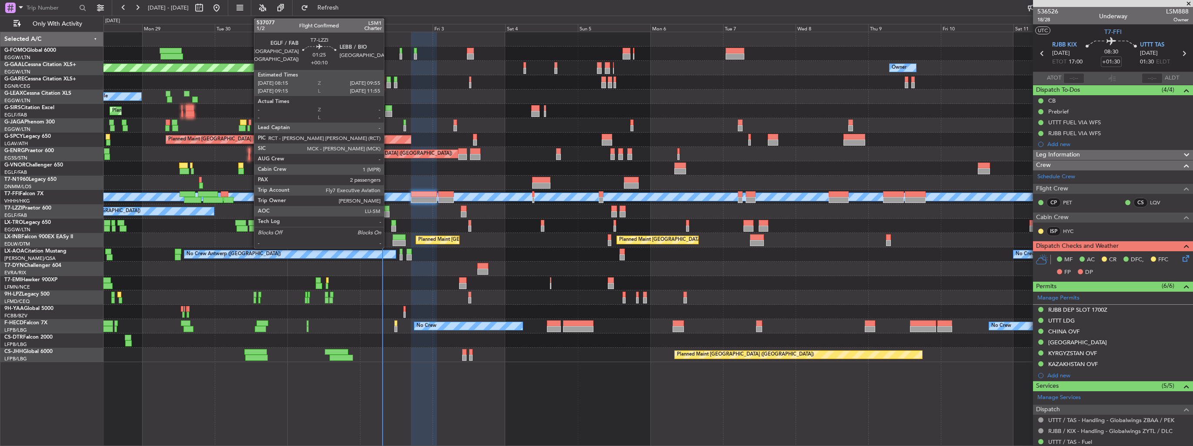
click at [388, 213] on div at bounding box center [386, 214] width 5 height 6
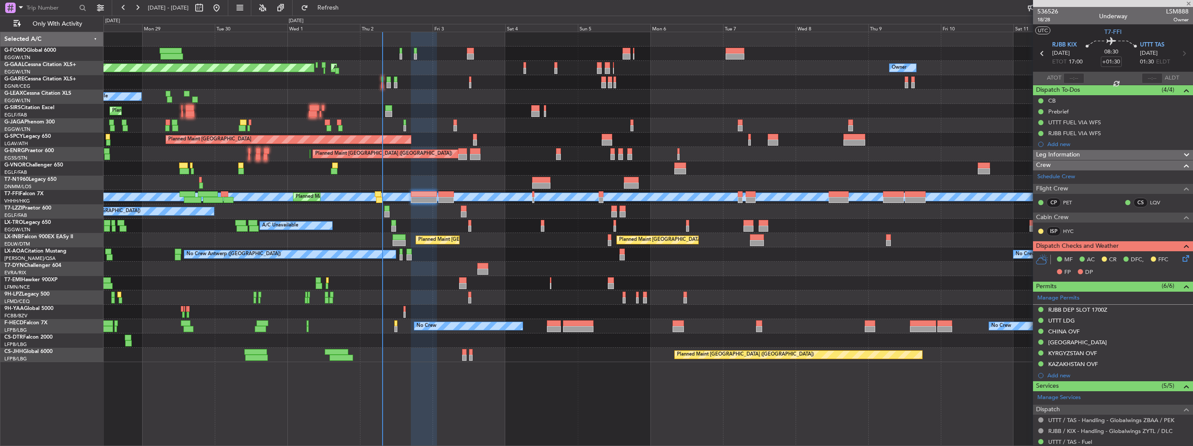
type input "+00:10"
type input "2"
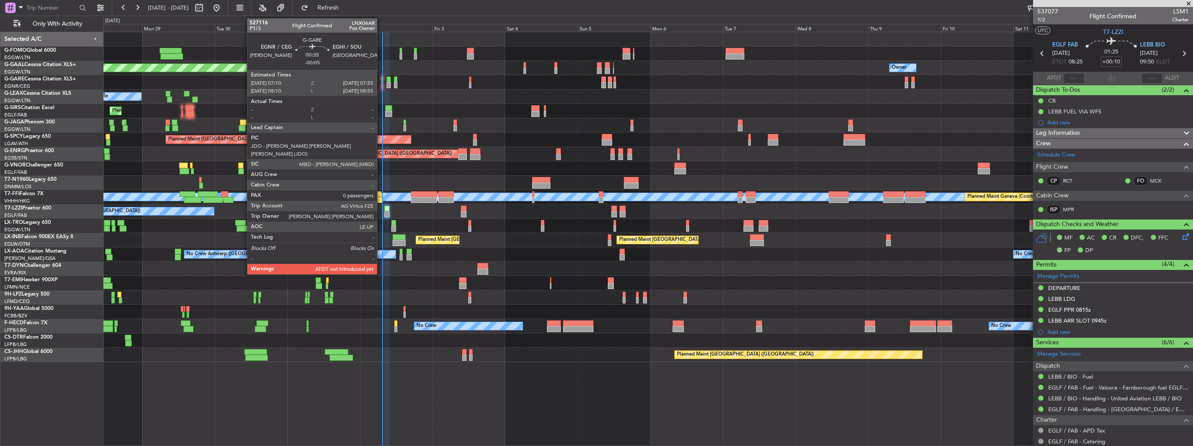
click at [381, 83] on div at bounding box center [382, 85] width 3 height 6
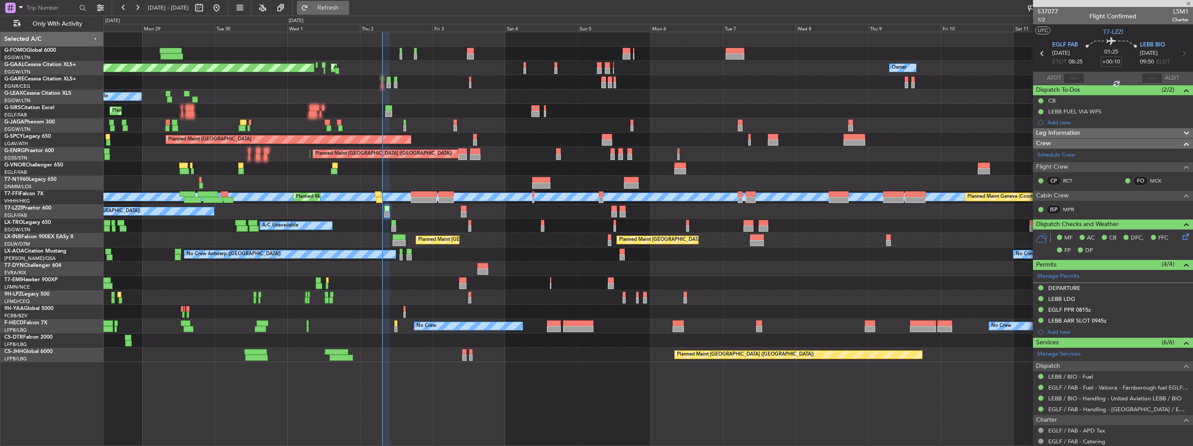
type input "-00:05"
type input "0"
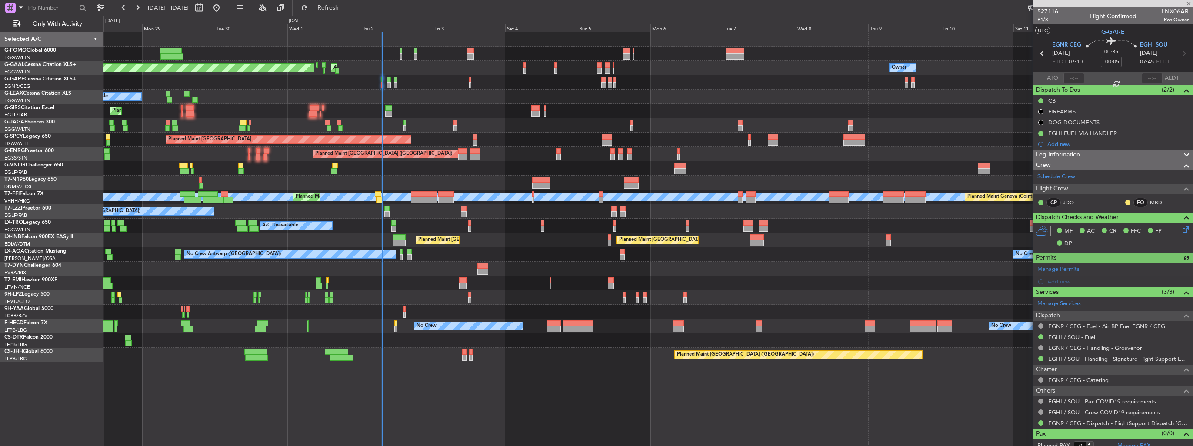
click at [1167, 7] on span "LNX06AR" at bounding box center [1175, 11] width 27 height 9
copy span "LNX06AR"
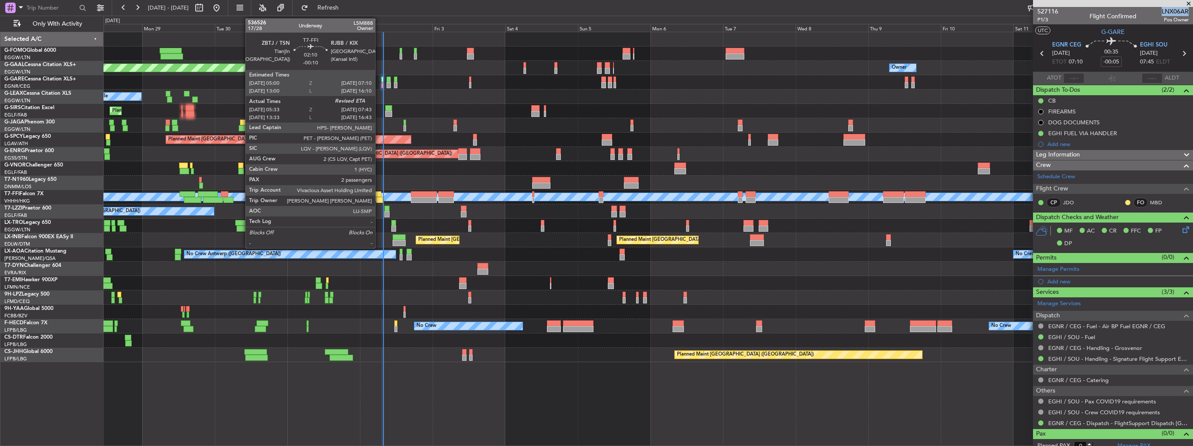
click at [379, 194] on div at bounding box center [378, 194] width 7 height 6
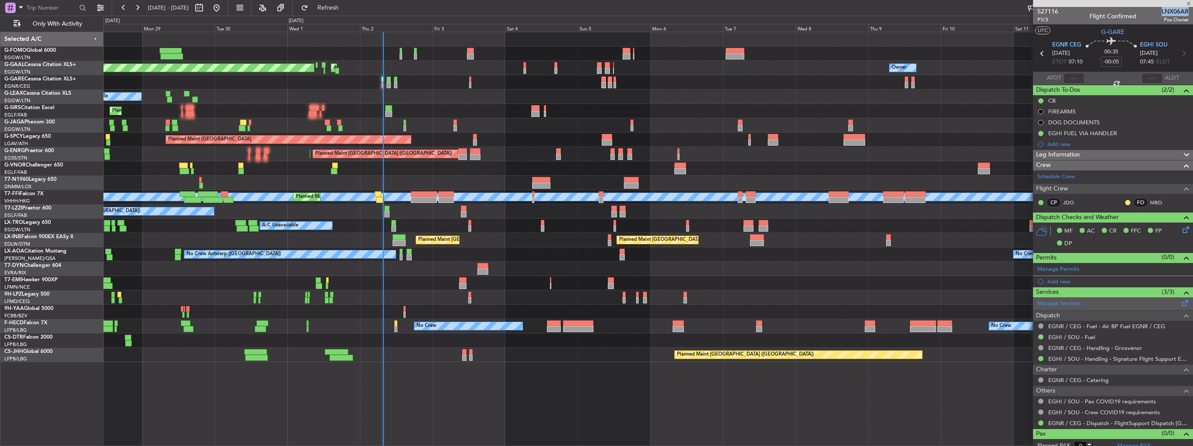
type input "-00:10"
type input "05:33"
type input "2"
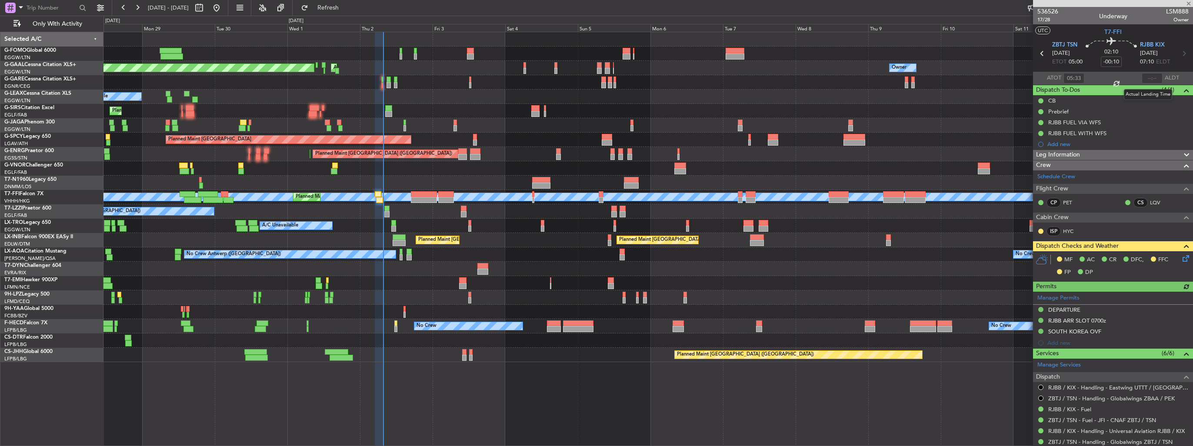
click at [1146, 78] on div at bounding box center [1152, 78] width 21 height 10
click at [1147, 78] on input "text" at bounding box center [1152, 78] width 21 height 10
type input "07:37"
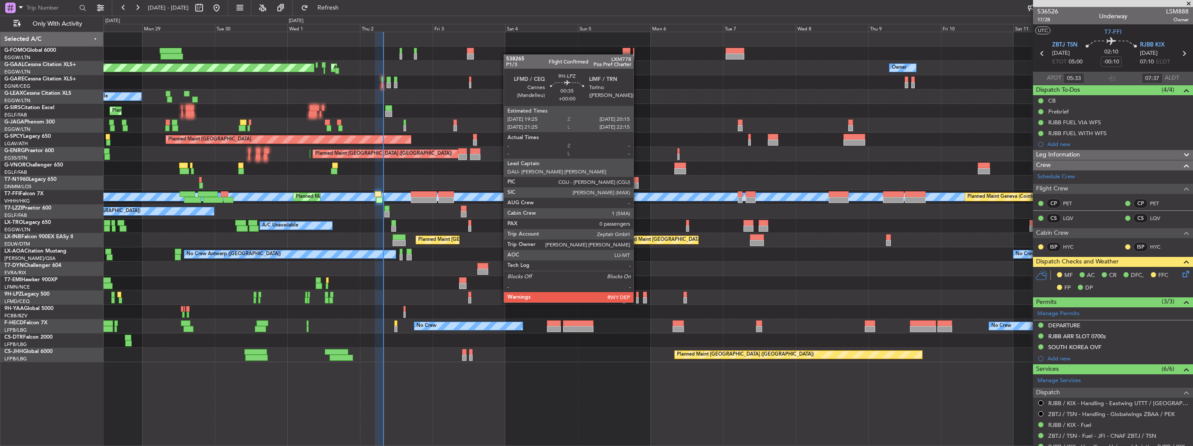
click at [638, 294] on div at bounding box center [637, 295] width 3 height 6
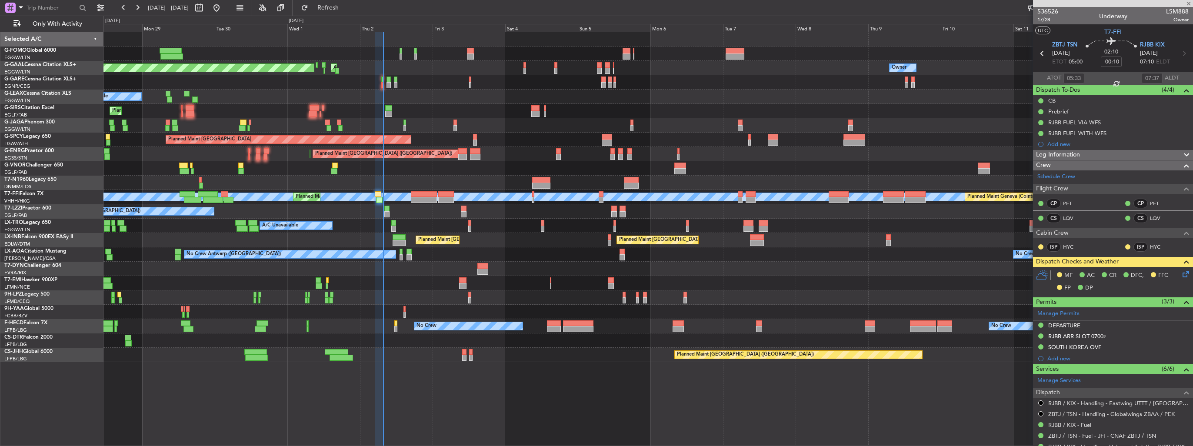
type input "0"
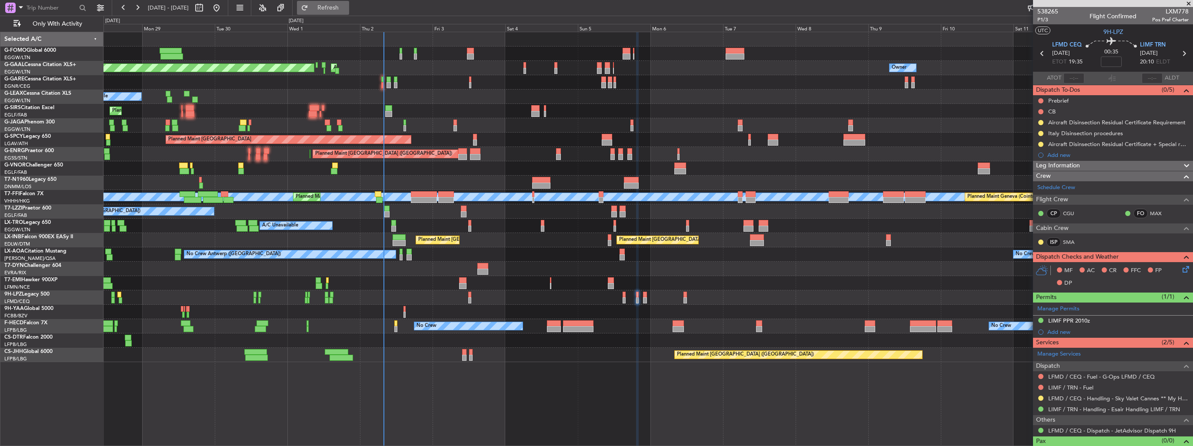
click at [342, 12] on button "Refresh" at bounding box center [323, 8] width 52 height 14
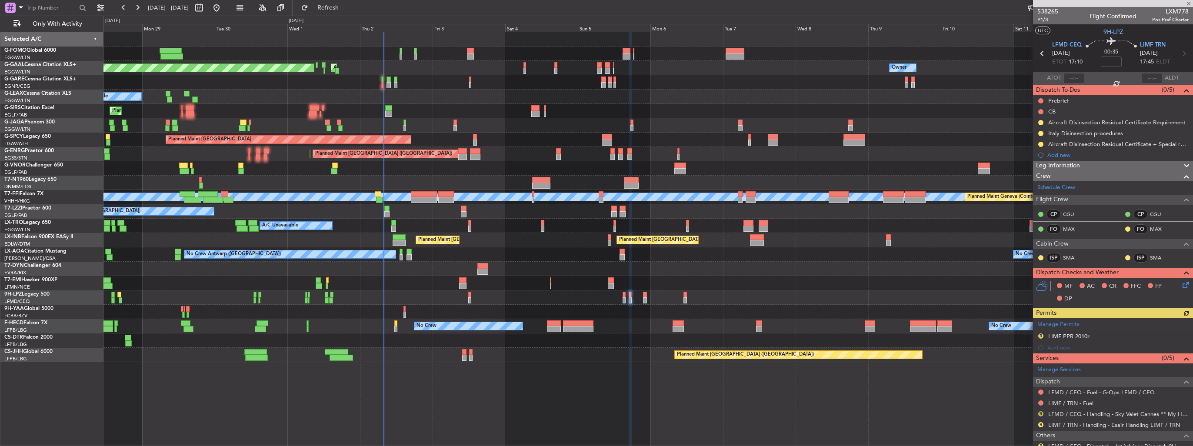
click at [1040, 413] on button "R" at bounding box center [1041, 413] width 5 height 5
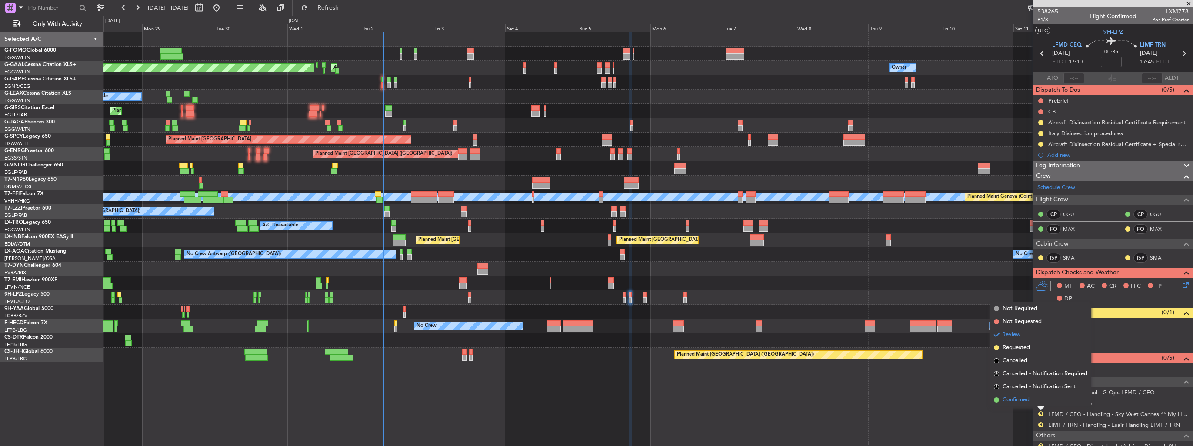
click at [1026, 401] on span "Confirmed" at bounding box center [1016, 400] width 27 height 9
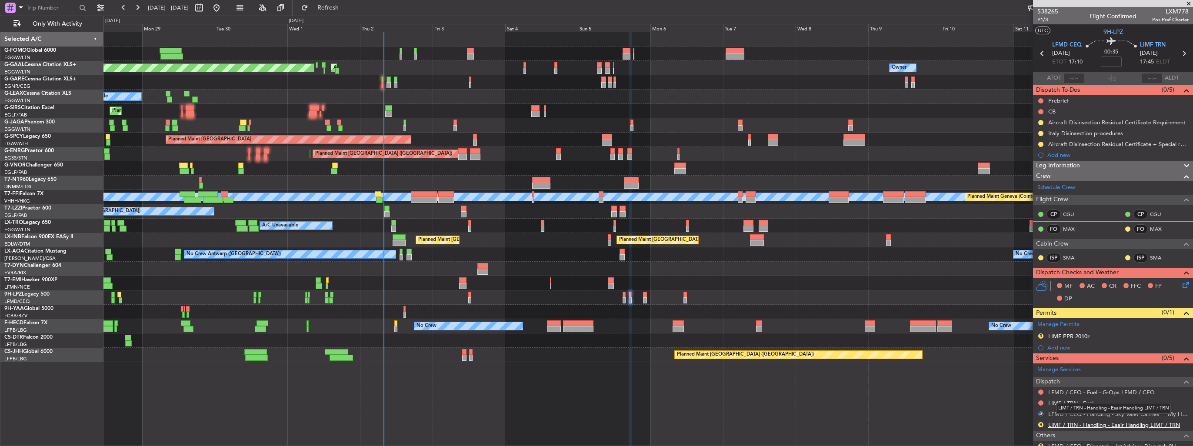
click at [1077, 424] on link "LIMF / TRN - Handling - Esair Handling LIMF / TRN" at bounding box center [1115, 424] width 132 height 7
click at [1183, 333] on img at bounding box center [1186, 337] width 7 height 8
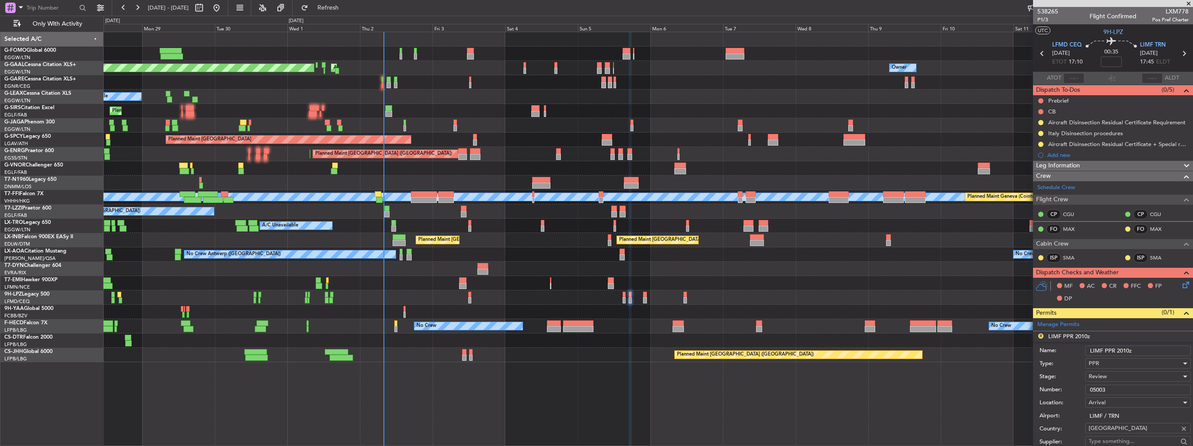
drag, startPoint x: 1135, startPoint y: 350, endPoint x: 1117, endPoint y: 349, distance: 17.4
click at [1117, 349] on input "LIMF PPR 2010z" at bounding box center [1139, 351] width 106 height 10
type input "LIMF PPR 1750z"
click at [1120, 376] on div "Review" at bounding box center [1135, 376] width 93 height 13
drag, startPoint x: 1120, startPoint y: 434, endPoint x: 1119, endPoint y: 397, distance: 37.4
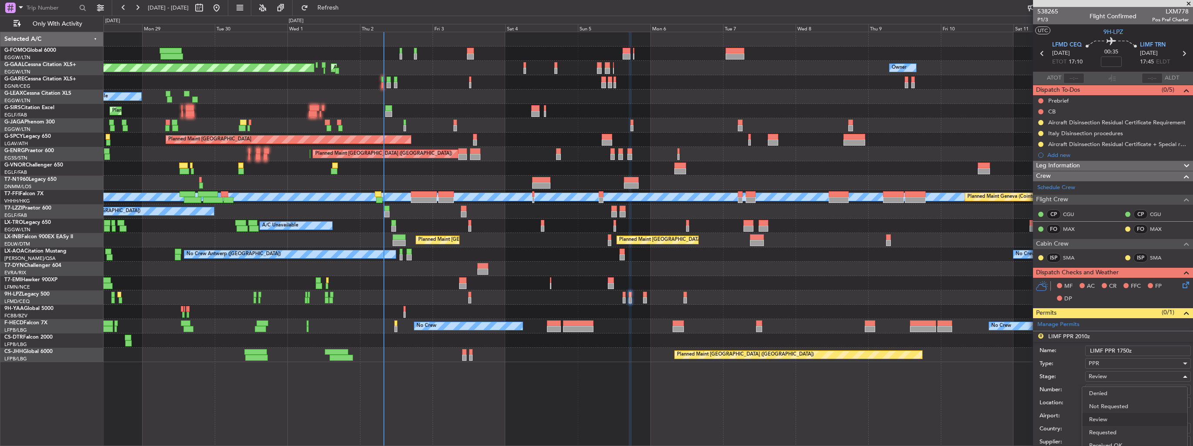
click at [1120, 434] on span "Requested" at bounding box center [1134, 432] width 91 height 13
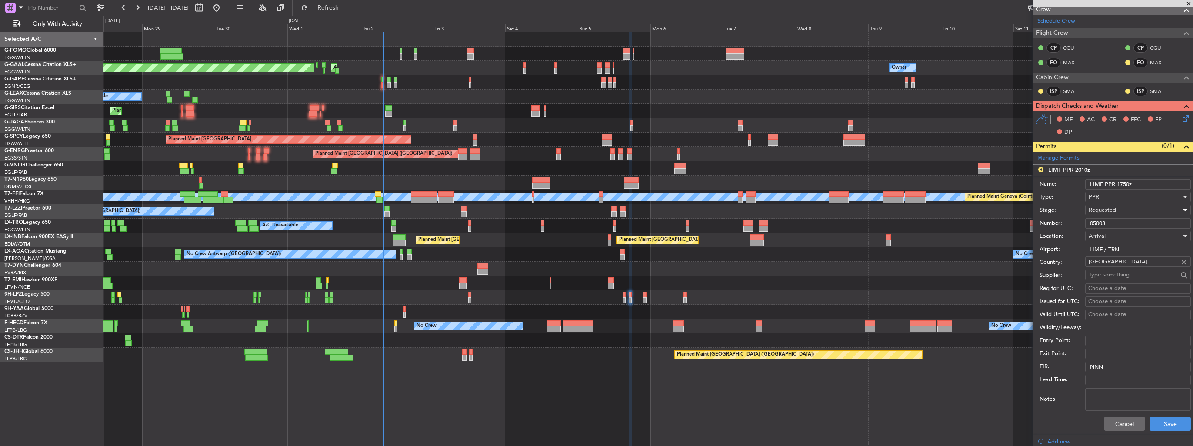
scroll to position [288, 0]
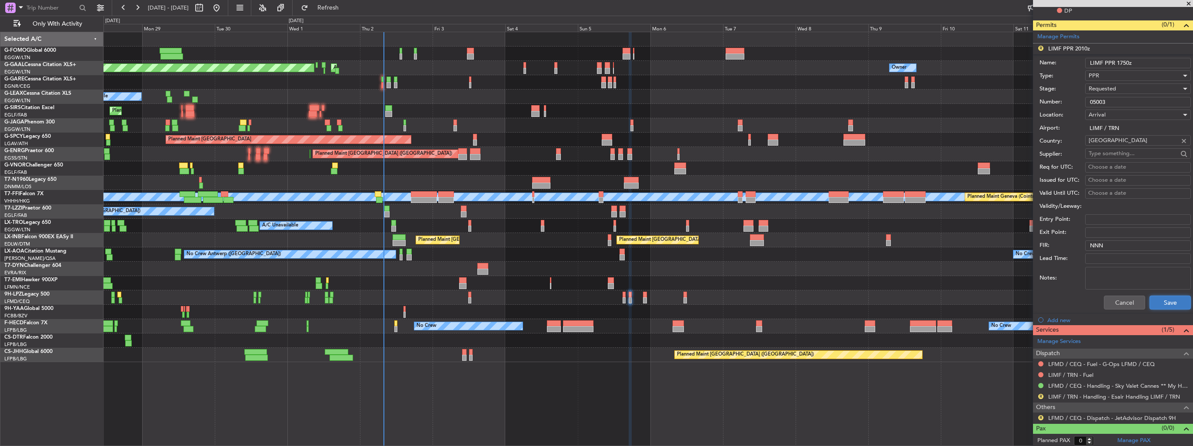
click at [1159, 298] on button "Save" at bounding box center [1170, 303] width 41 height 14
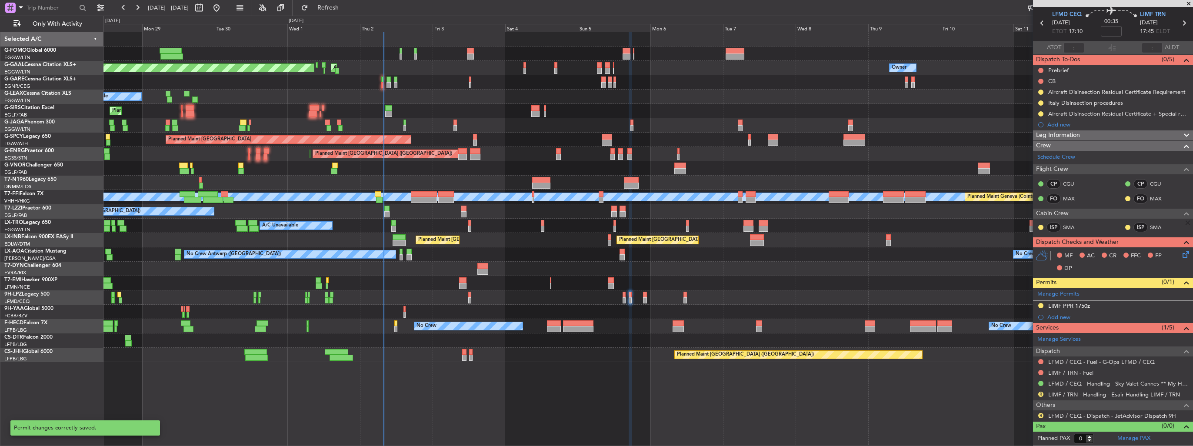
scroll to position [28, 0]
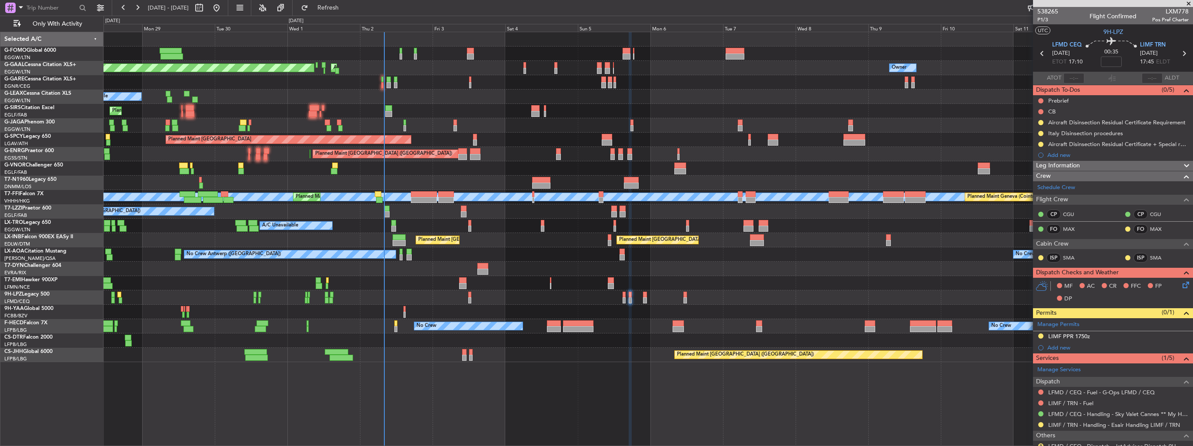
scroll to position [28, 0]
